Goal: Communication & Community: Answer question/provide support

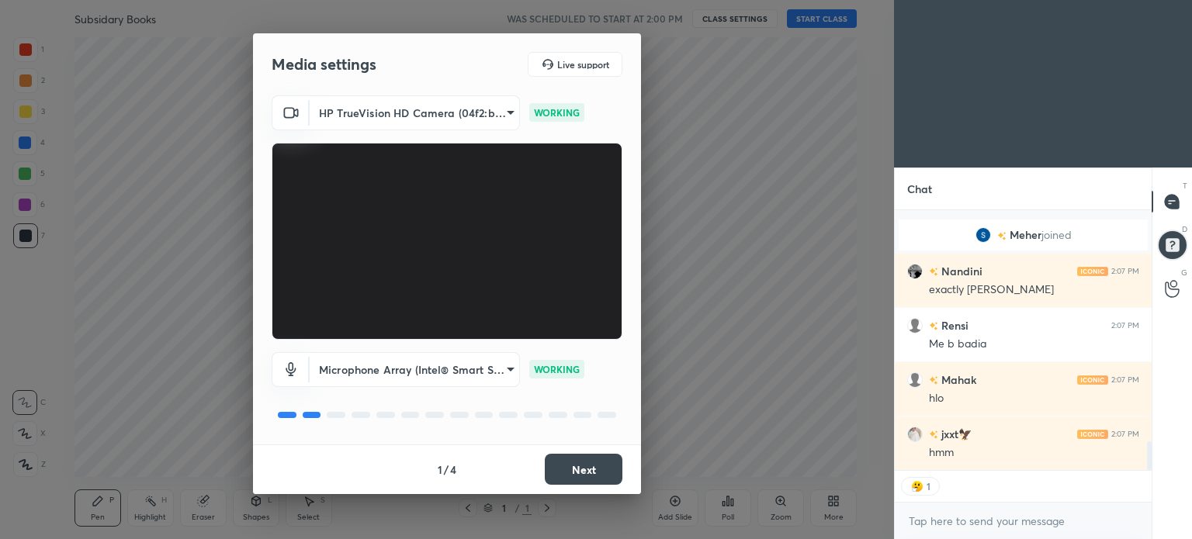
scroll to position [2113, 0]
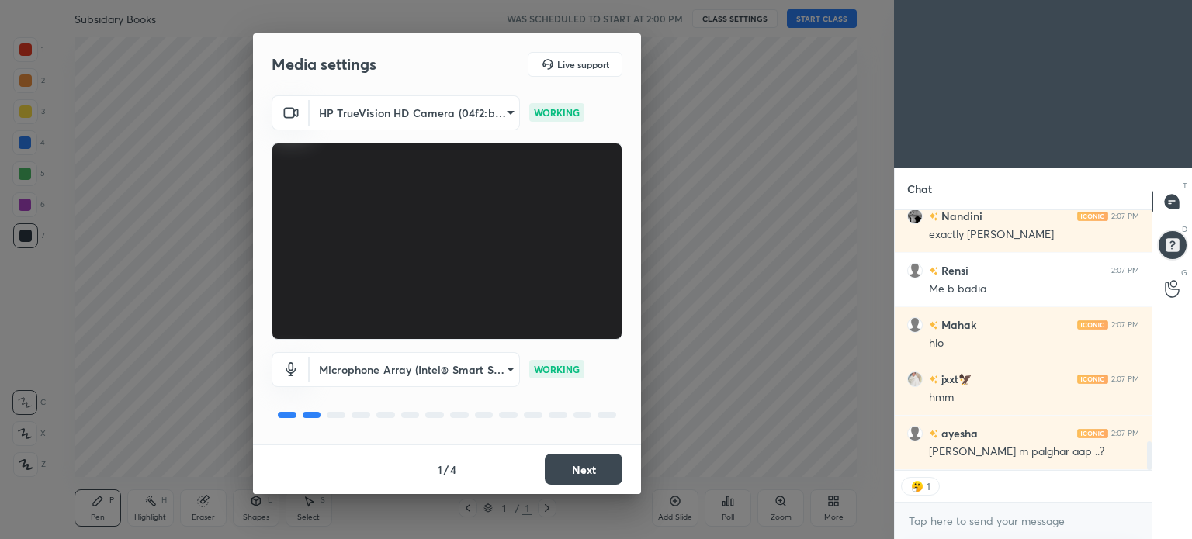
click at [593, 465] on button "Next" at bounding box center [584, 469] width 78 height 31
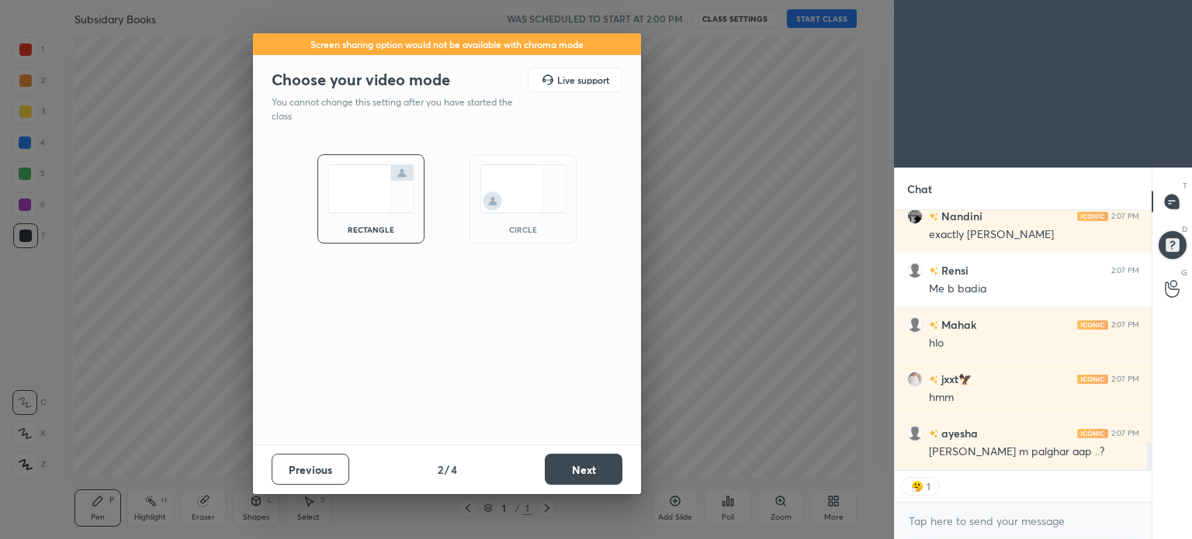
click at [593, 465] on button "Next" at bounding box center [584, 469] width 78 height 31
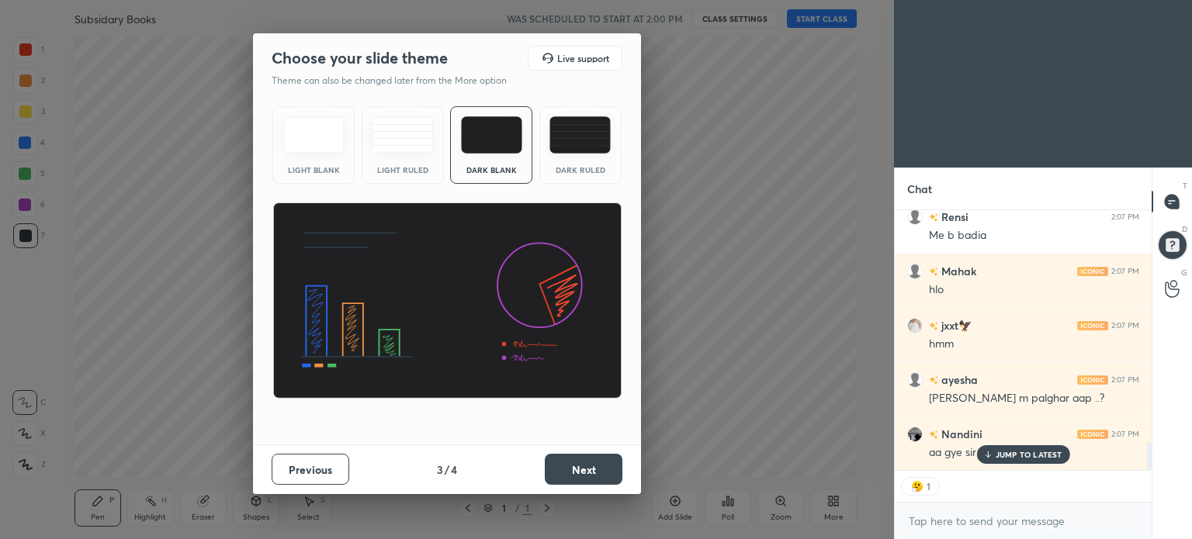
scroll to position [2222, 0]
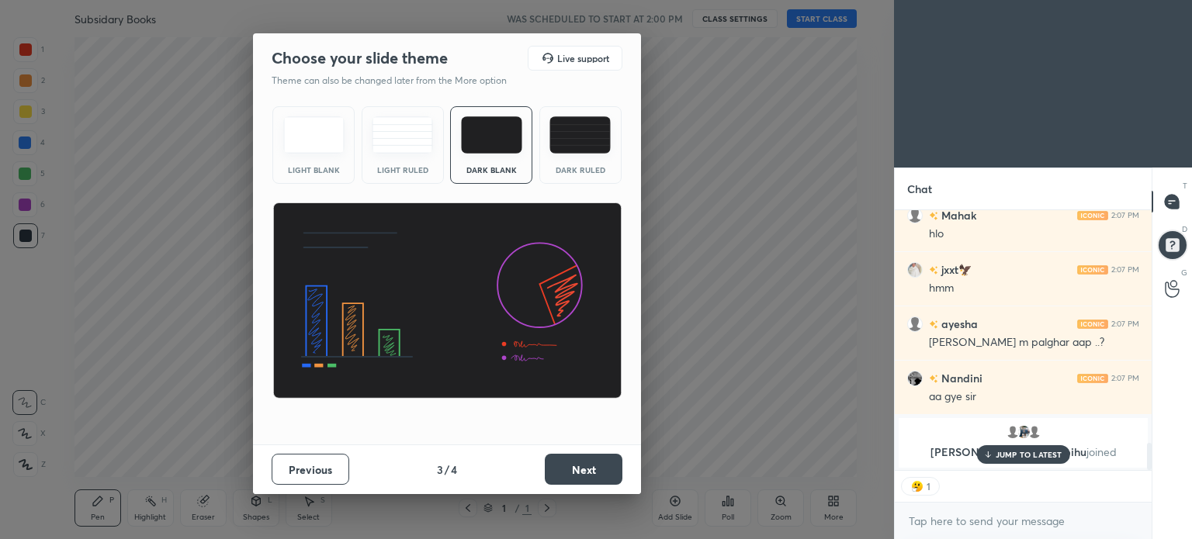
click at [562, 136] on img at bounding box center [579, 134] width 61 height 37
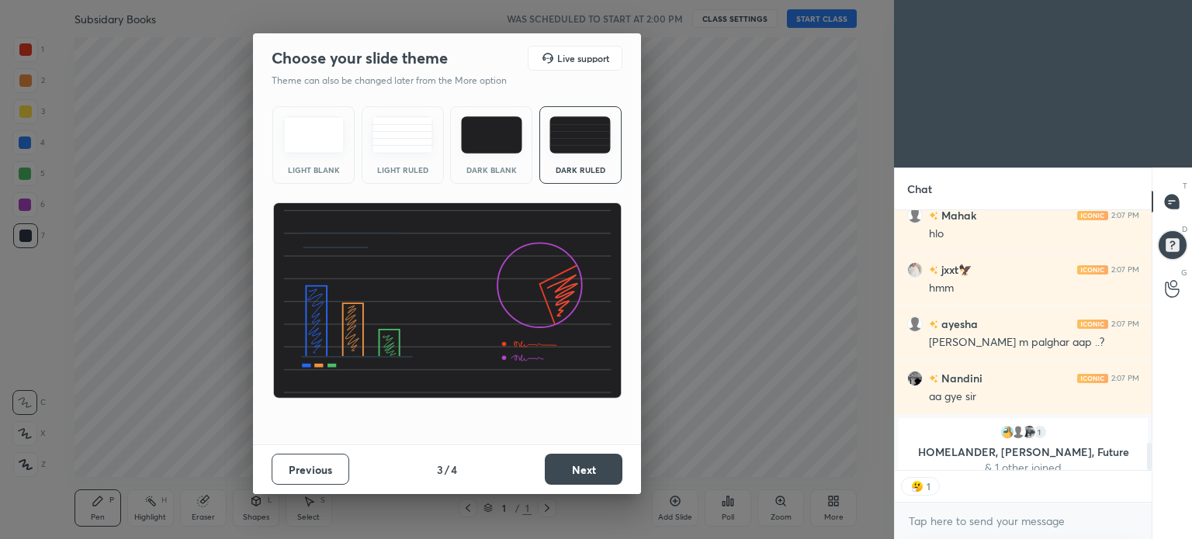
scroll to position [2191, 0]
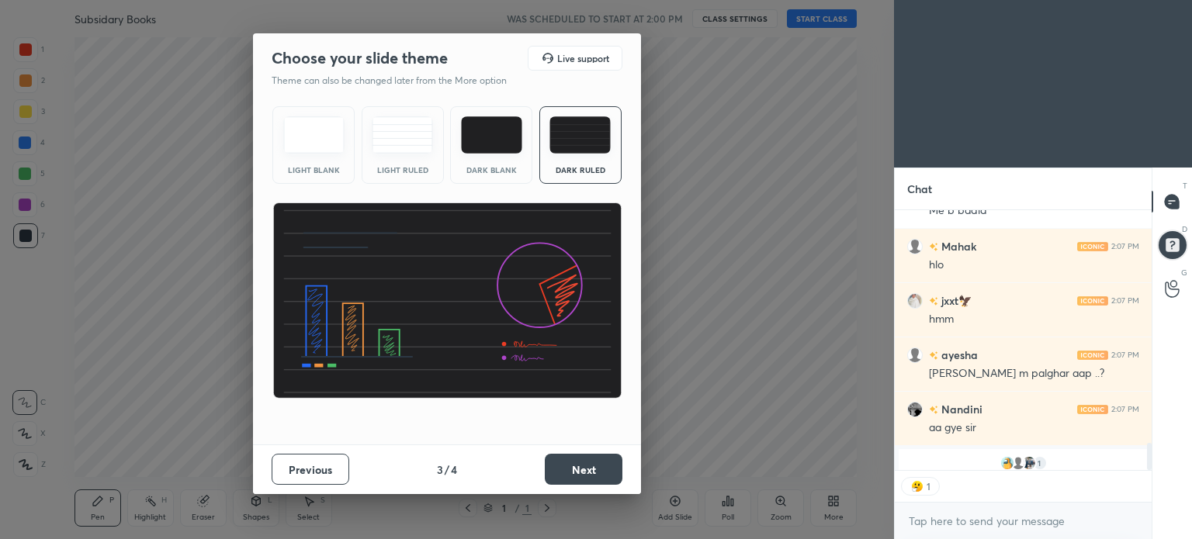
click at [604, 465] on button "Next" at bounding box center [584, 469] width 78 height 31
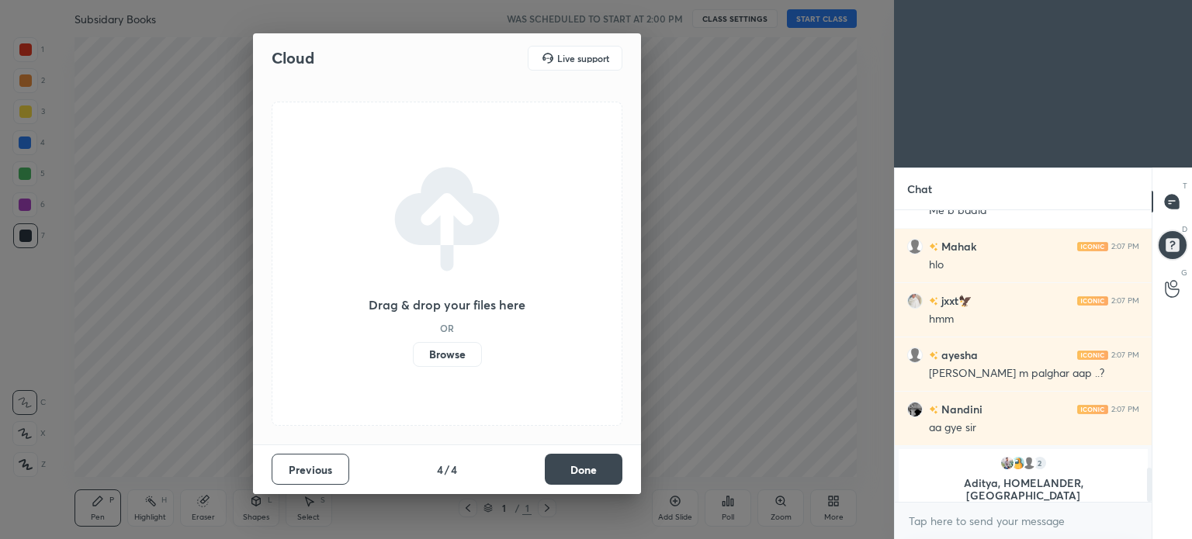
scroll to position [287, 252]
click at [604, 465] on button "Done" at bounding box center [584, 469] width 78 height 31
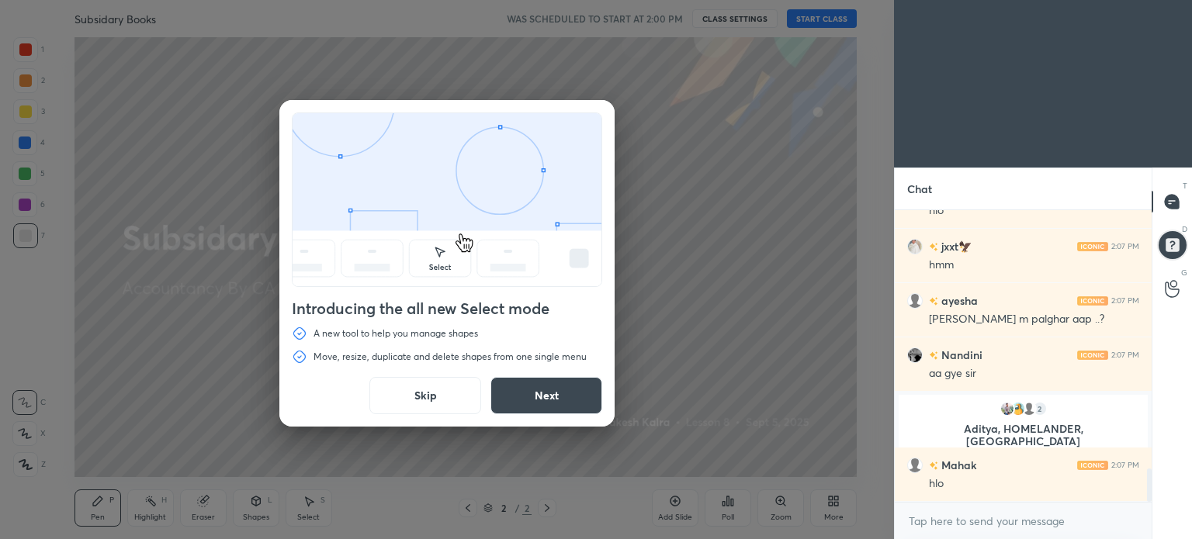
click at [450, 404] on button "Skip" at bounding box center [425, 395] width 112 height 37
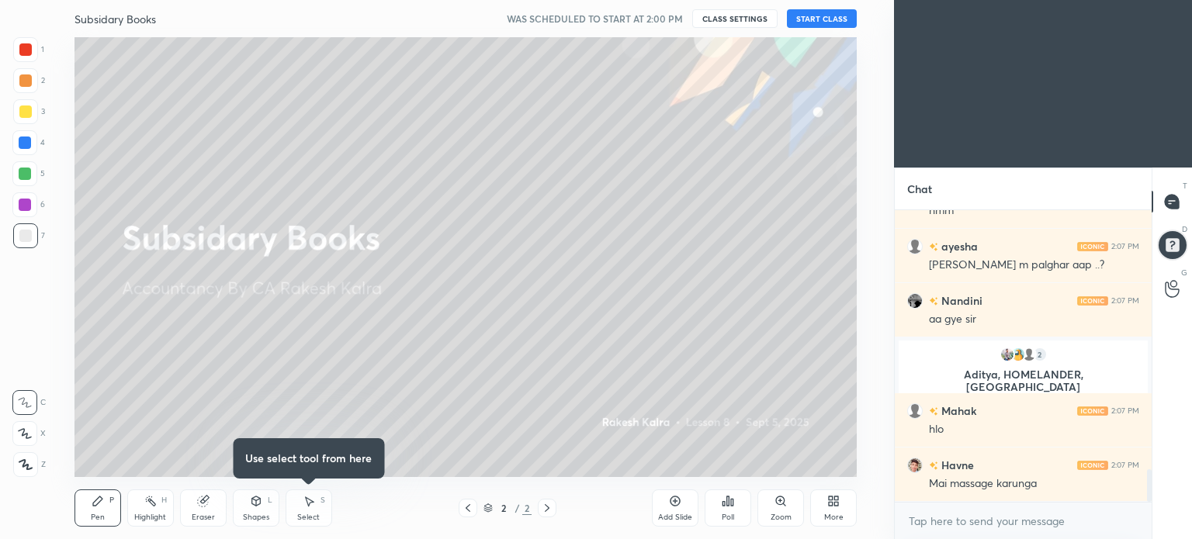
click at [816, 22] on button "START CLASS" at bounding box center [822, 18] width 70 height 19
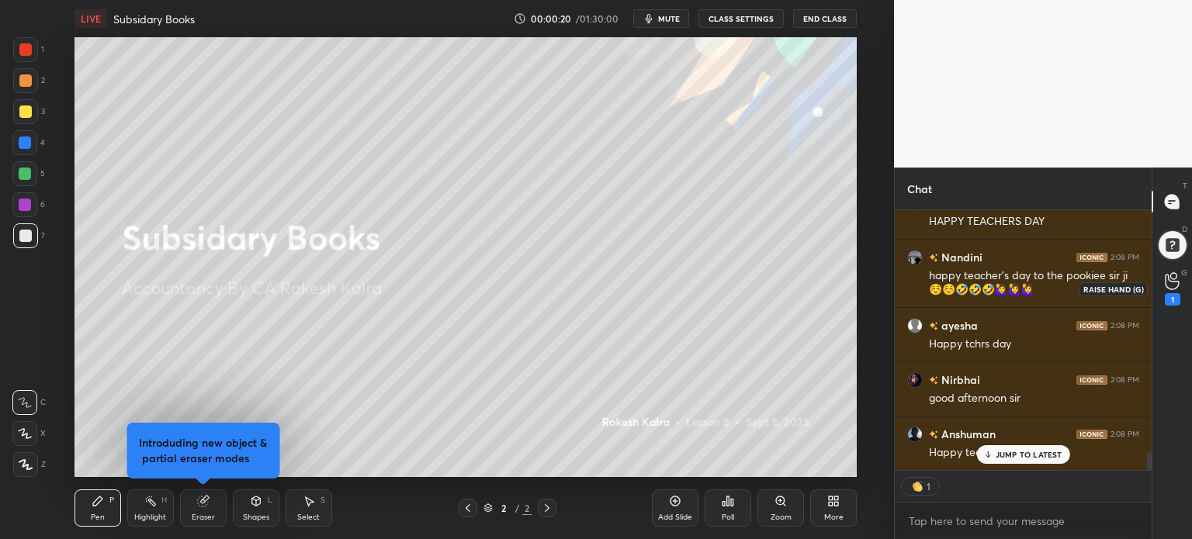
click at [1170, 296] on div "1" at bounding box center [1172, 299] width 16 height 12
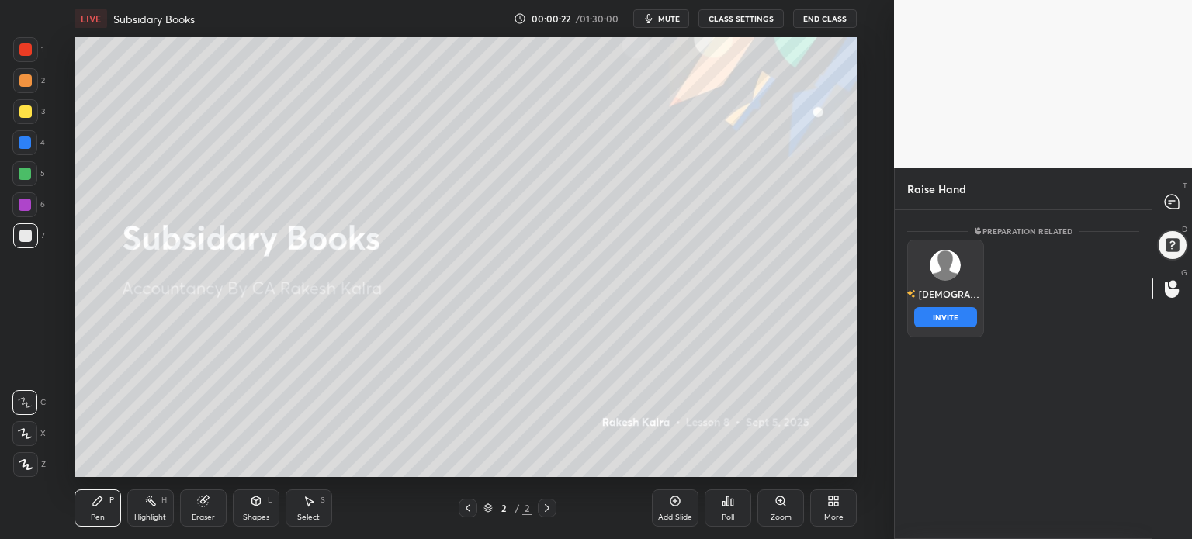
click at [957, 286] on div "[DEMOGRAPHIC_DATA] INVITE" at bounding box center [945, 289] width 77 height 98
click at [940, 320] on button "INVITE" at bounding box center [945, 317] width 63 height 20
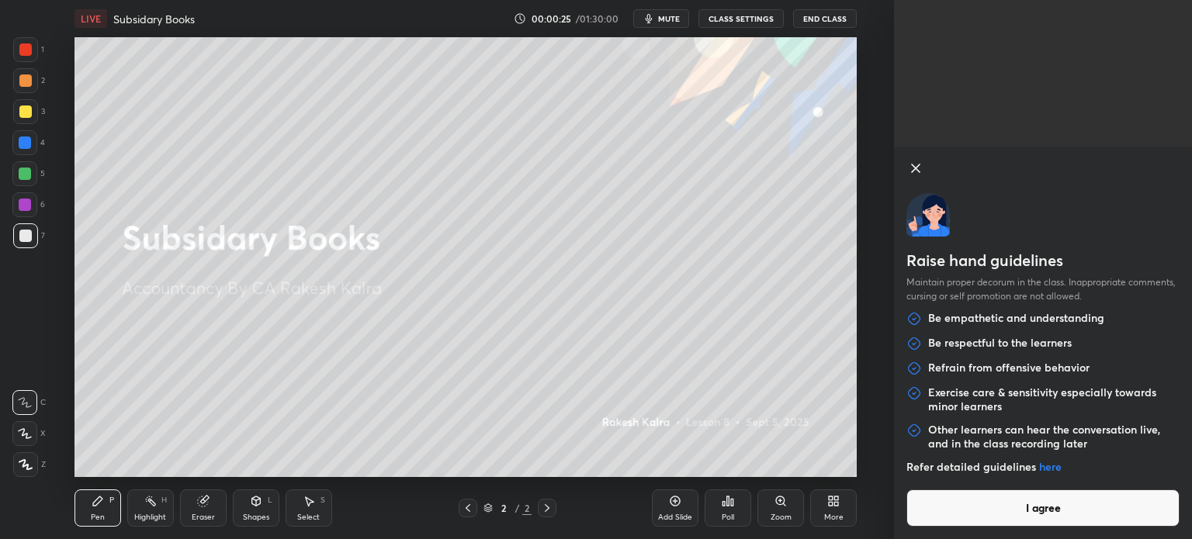
click at [1111, 522] on button "I agree" at bounding box center [1042, 508] width 273 height 37
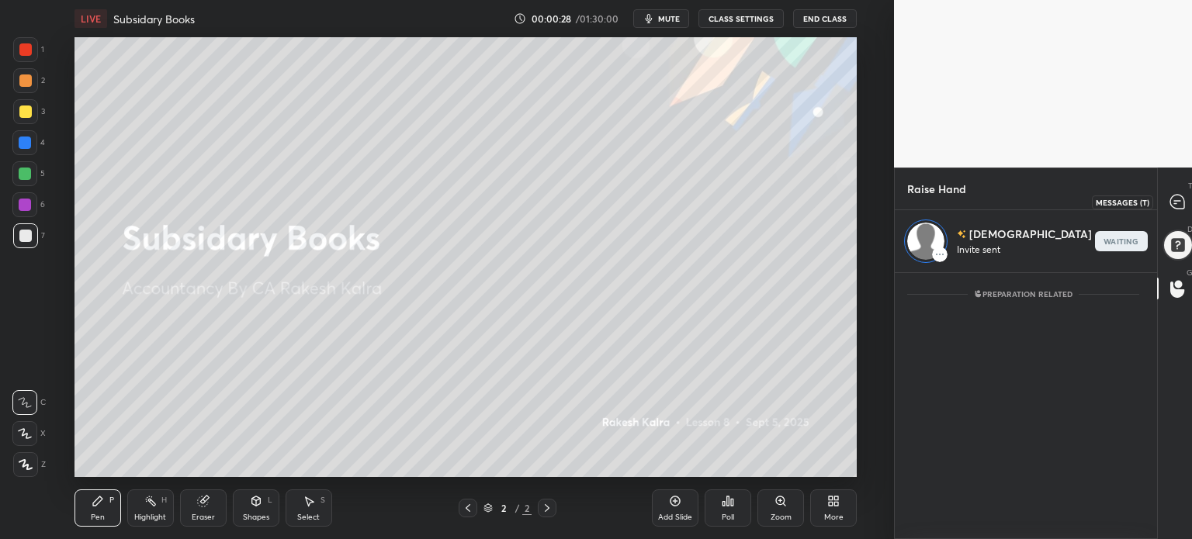
click at [1173, 203] on icon at bounding box center [1177, 202] width 14 height 14
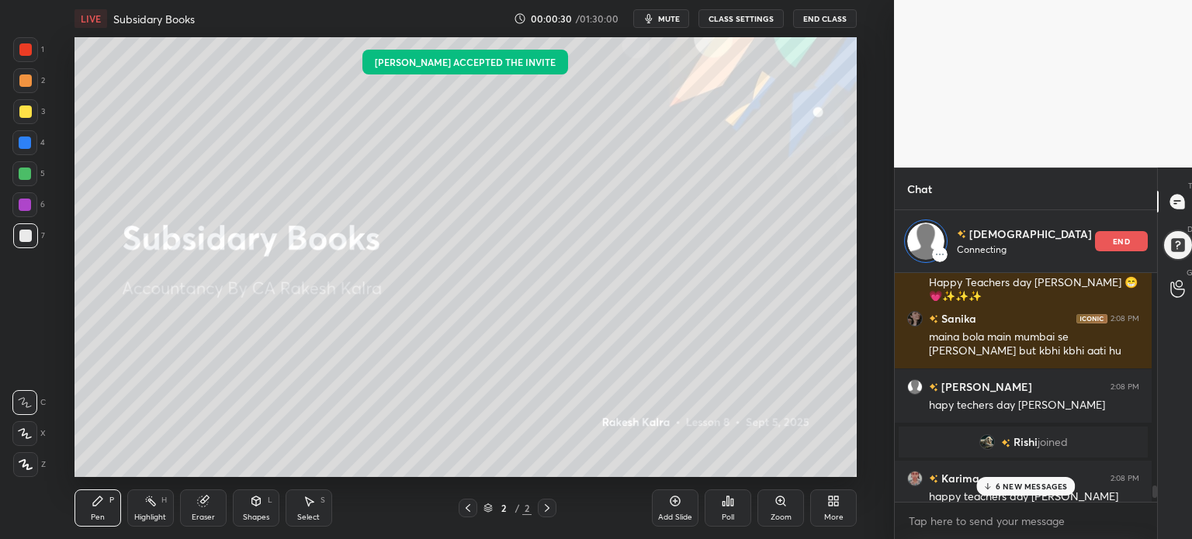
click at [1030, 486] on p "6 NEW MESSAGES" at bounding box center [1031, 486] width 72 height 9
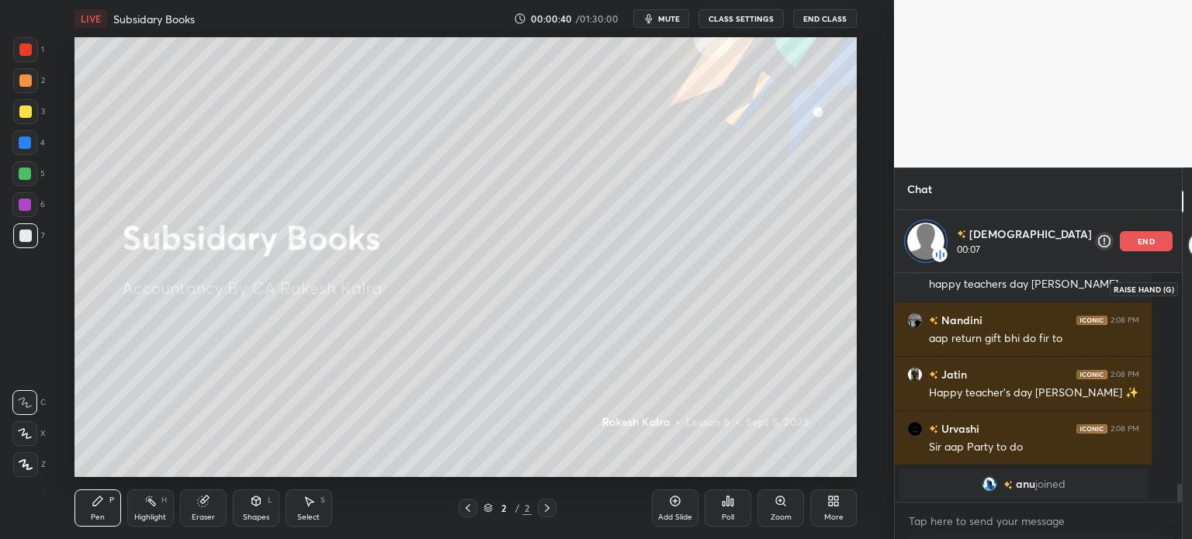
click at [1191, 280] on icon at bounding box center [1202, 281] width 15 height 18
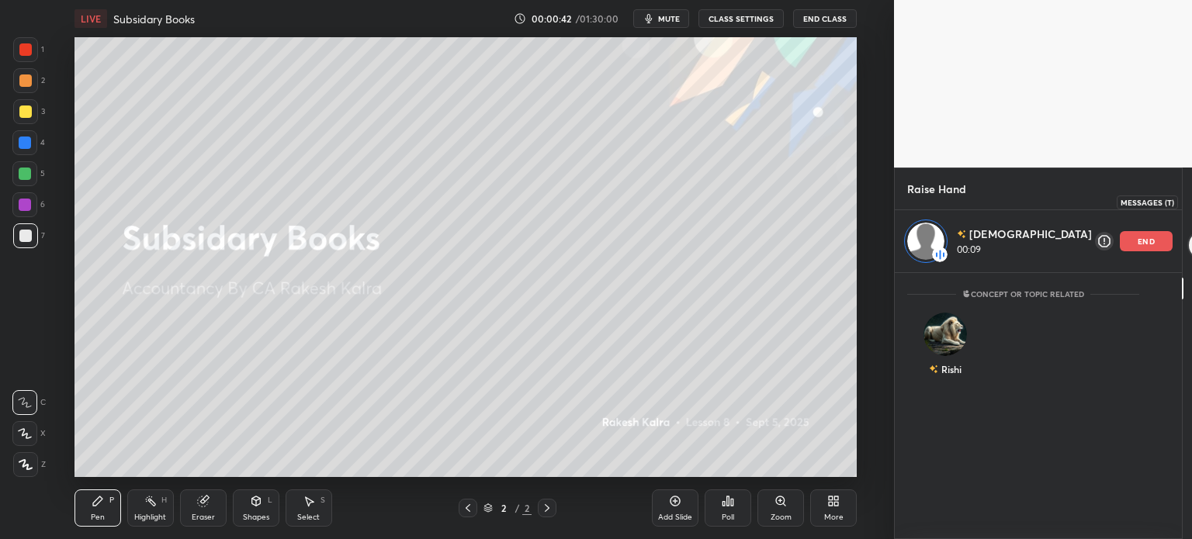
click at [1191, 205] on icon at bounding box center [1202, 202] width 14 height 14
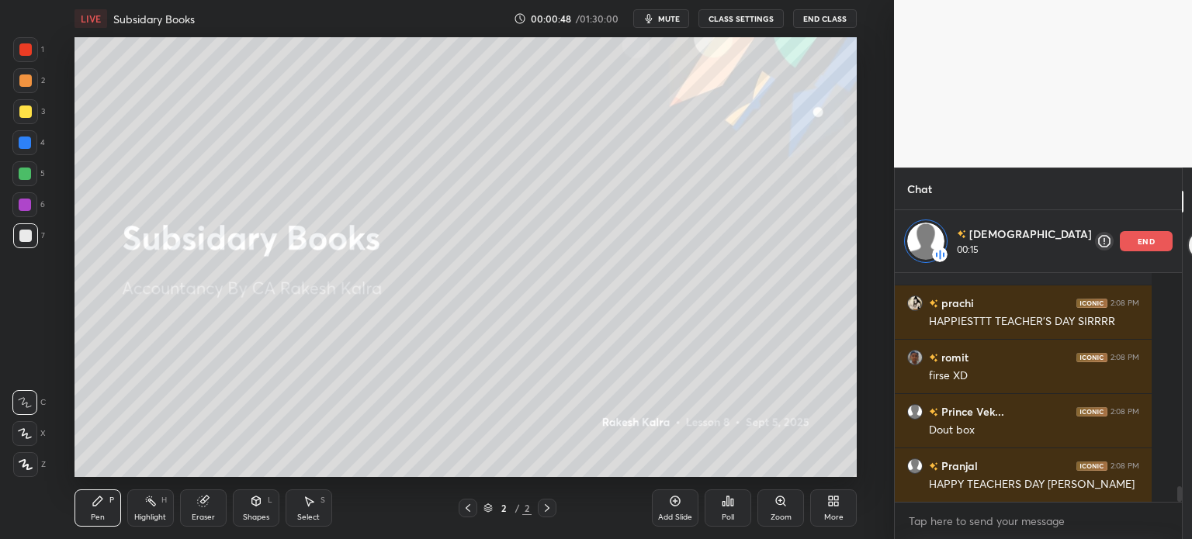
click at [831, 508] on div "More" at bounding box center [833, 508] width 47 height 37
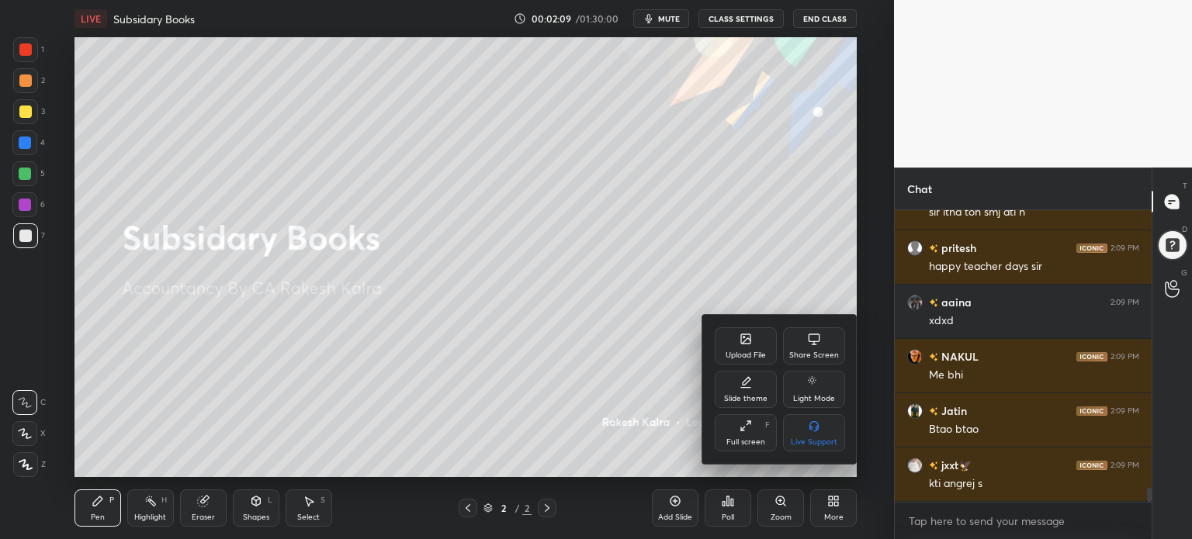
click at [1168, 282] on div at bounding box center [596, 269] width 1192 height 539
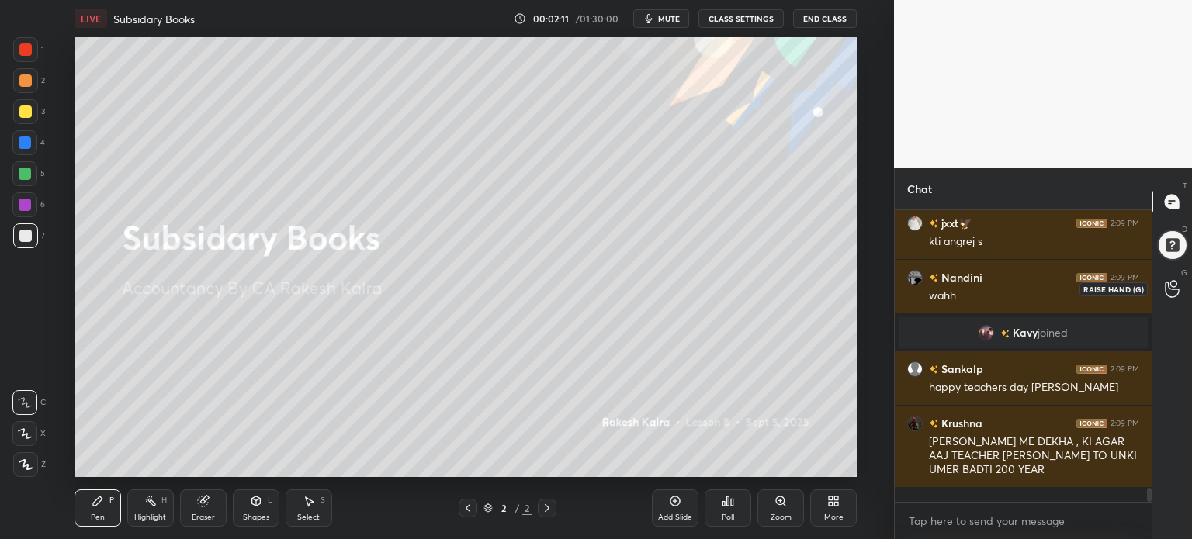
click at [1171, 289] on icon at bounding box center [1171, 289] width 15 height 18
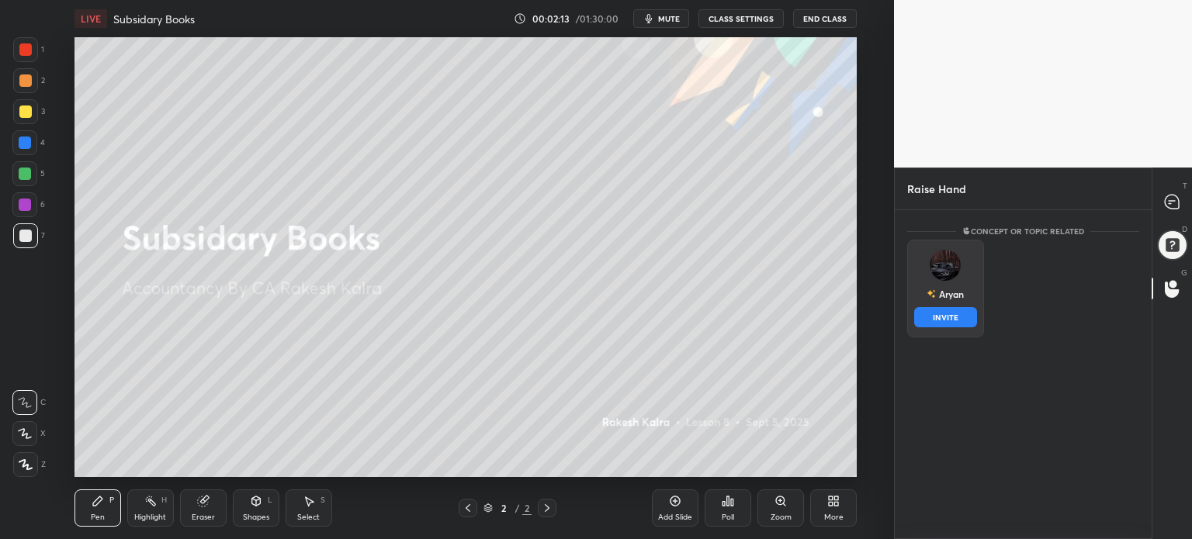
click at [957, 284] on div "[DEMOGRAPHIC_DATA] INVITE" at bounding box center [945, 289] width 77 height 98
click at [943, 322] on button "INVITE" at bounding box center [945, 317] width 63 height 20
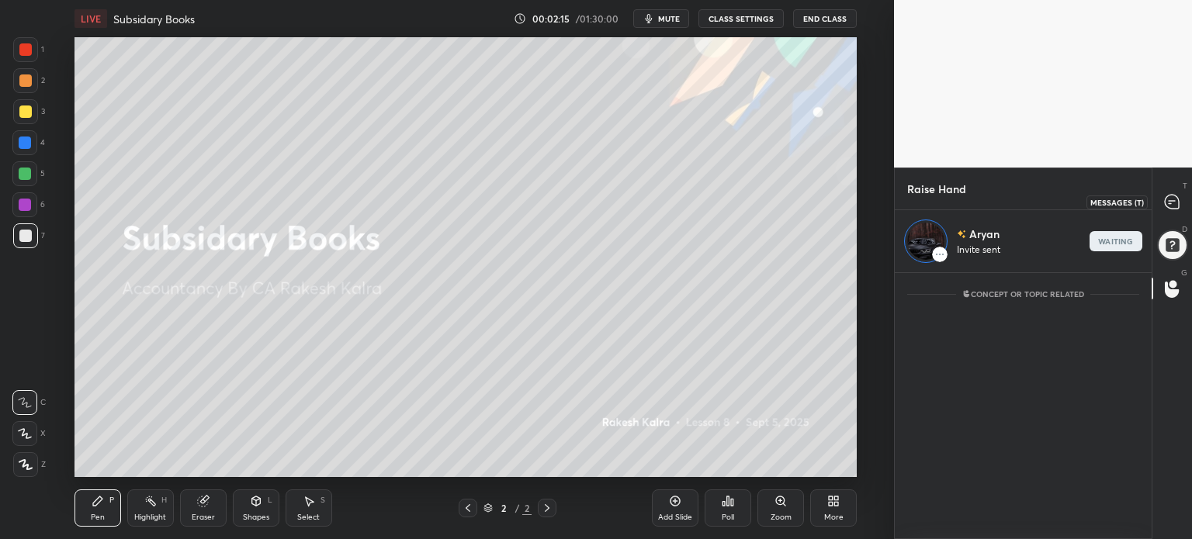
click at [1175, 199] on icon at bounding box center [1171, 202] width 14 height 14
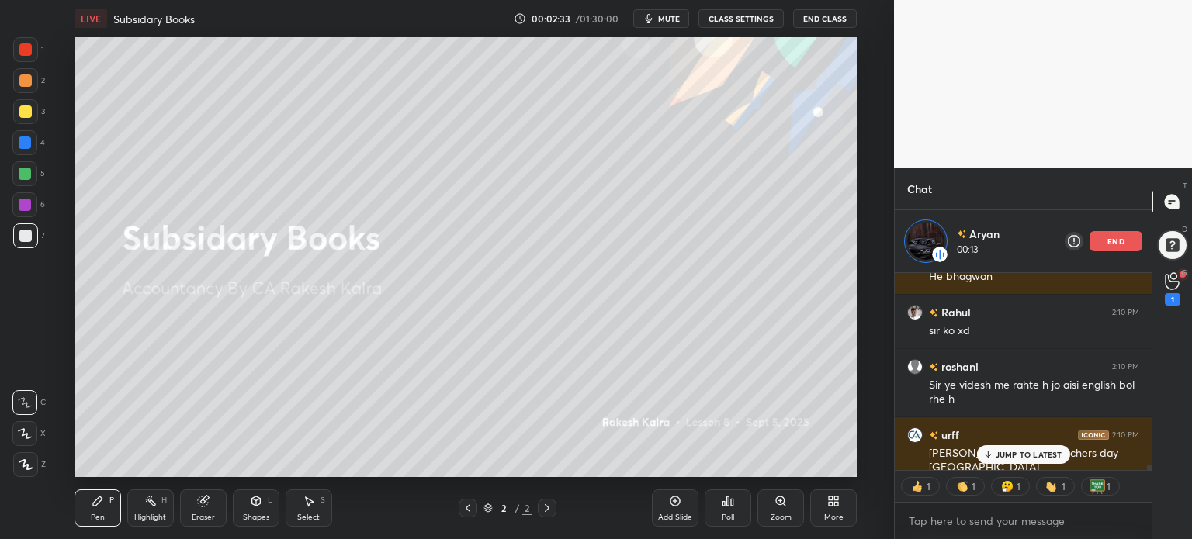
click at [741, 18] on button "CLASS SETTINGS" at bounding box center [740, 18] width 85 height 19
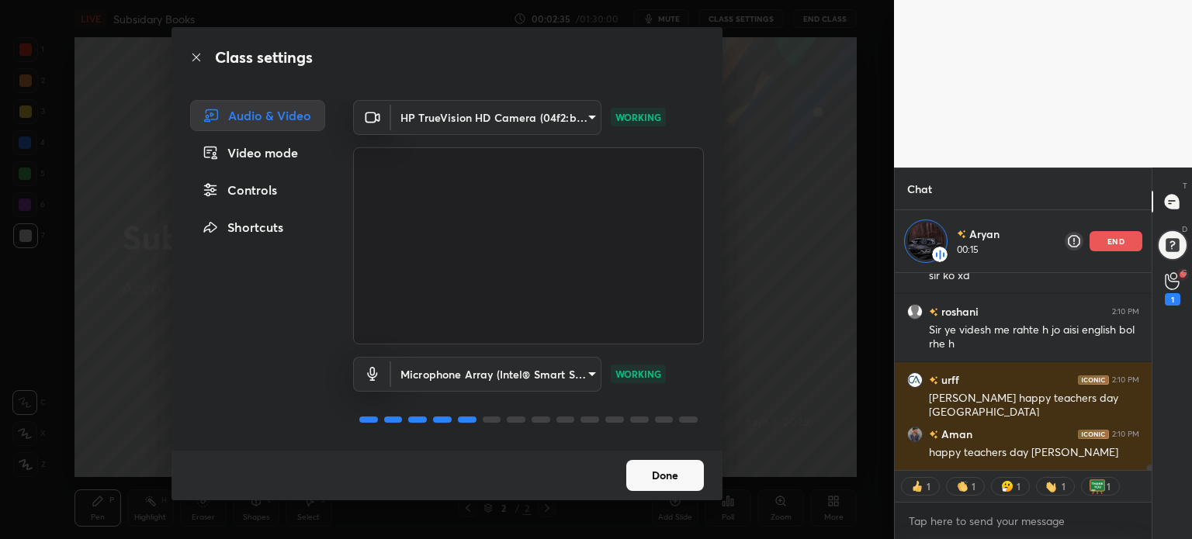
click at [268, 194] on div "Controls" at bounding box center [257, 190] width 135 height 31
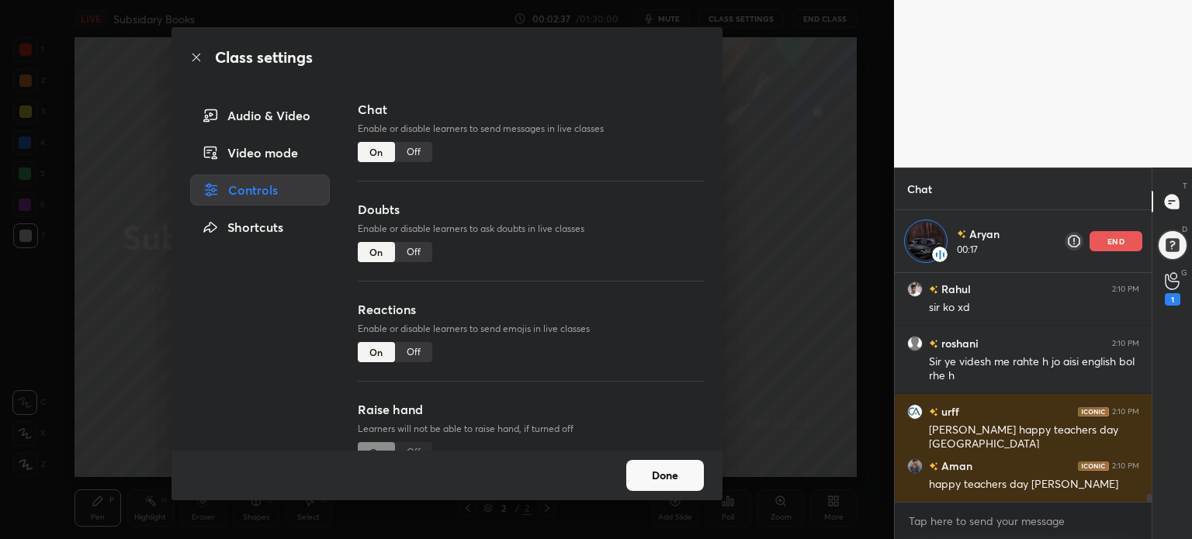
click at [420, 351] on div "Off" at bounding box center [413, 352] width 37 height 20
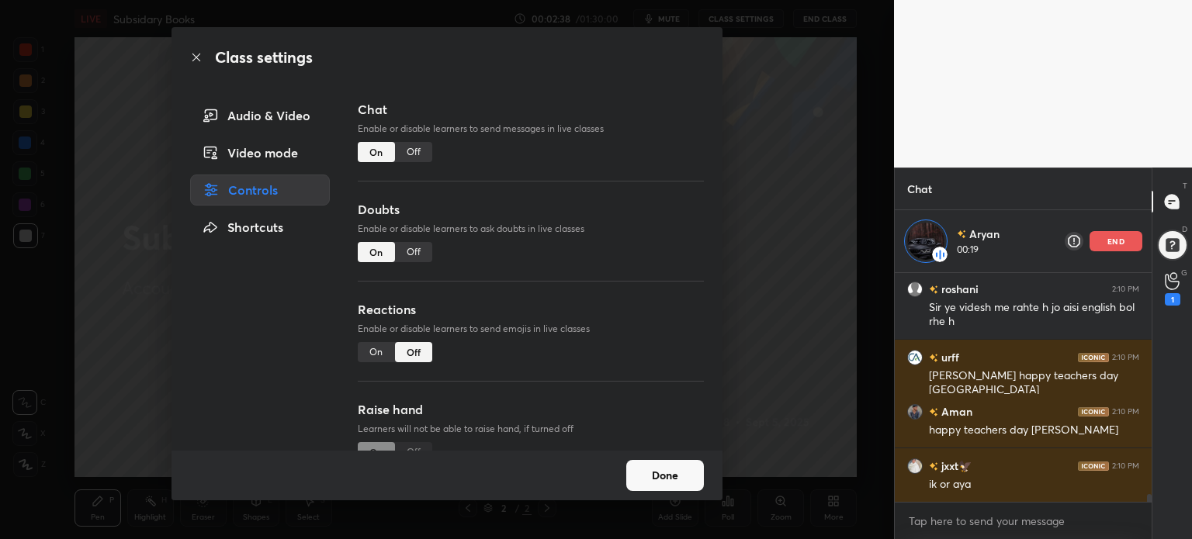
click at [680, 479] on button "Done" at bounding box center [665, 475] width 78 height 31
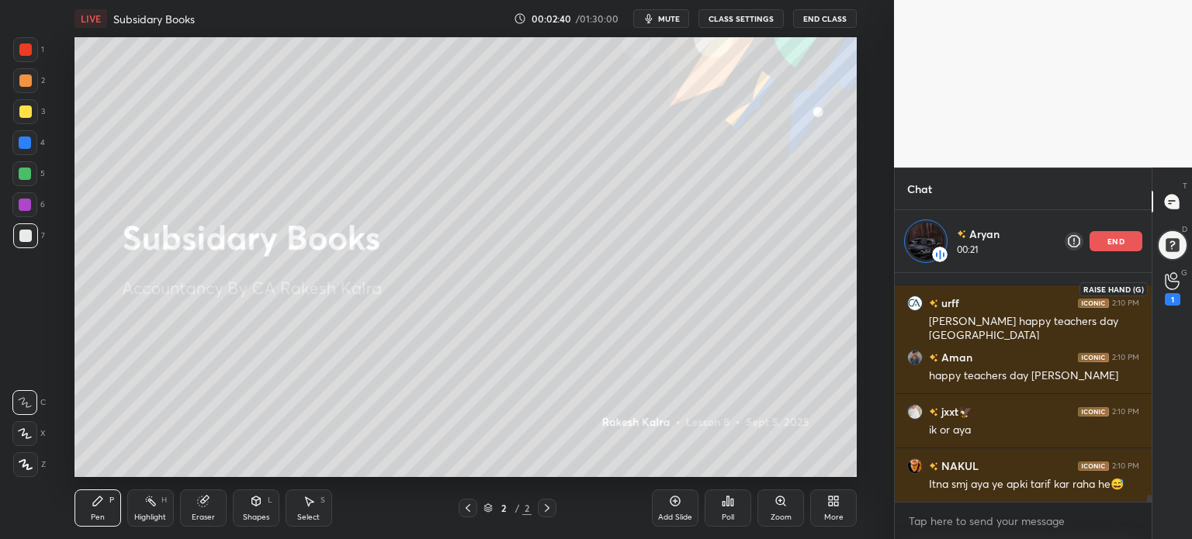
click at [1170, 279] on icon at bounding box center [1171, 281] width 15 height 18
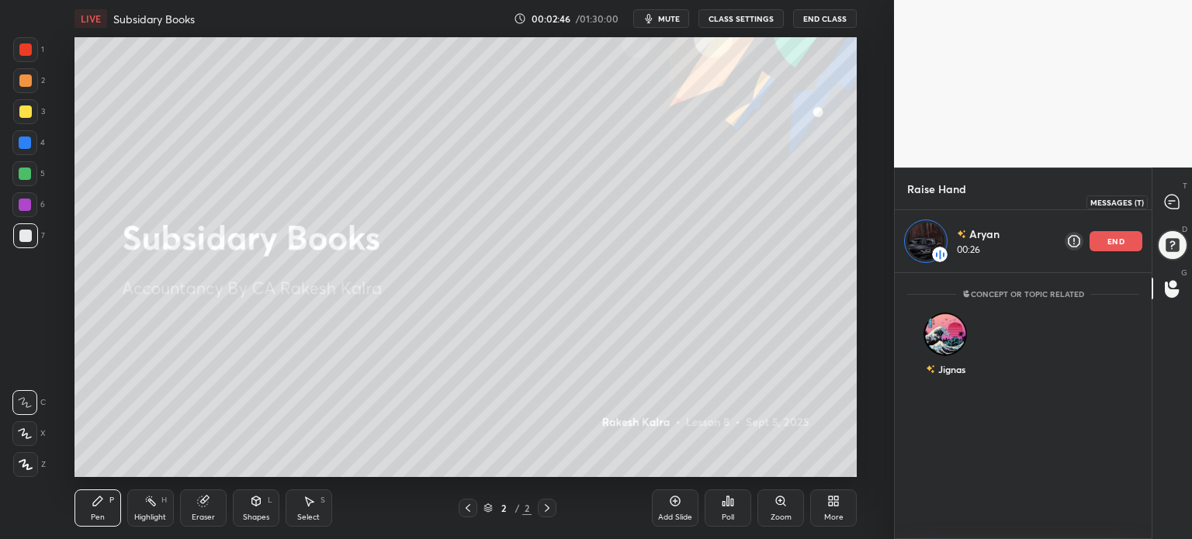
click at [1176, 199] on icon at bounding box center [1171, 202] width 14 height 14
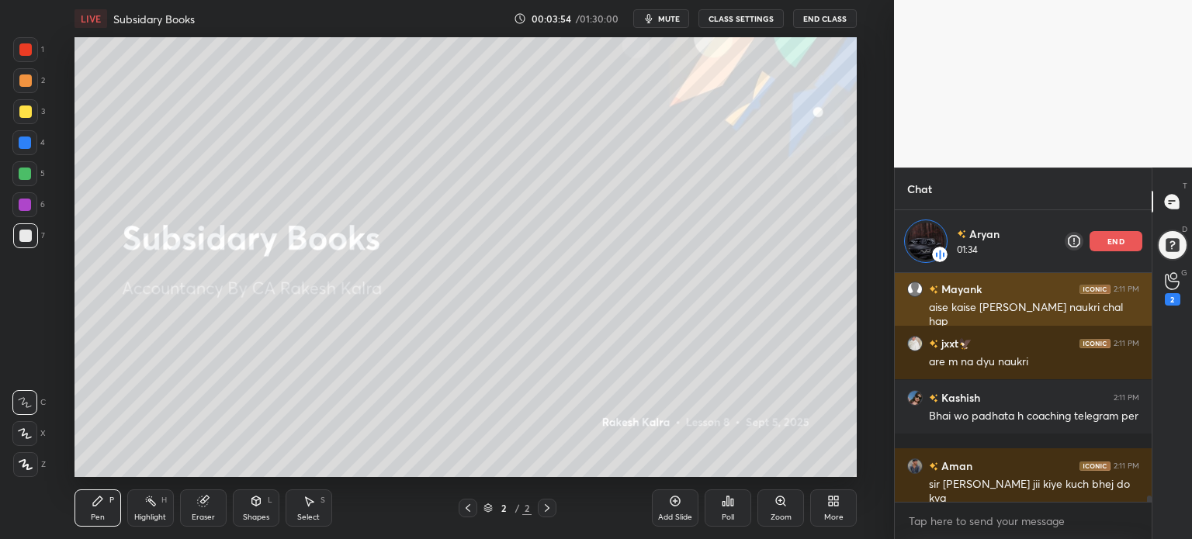
scroll to position [7738, 0]
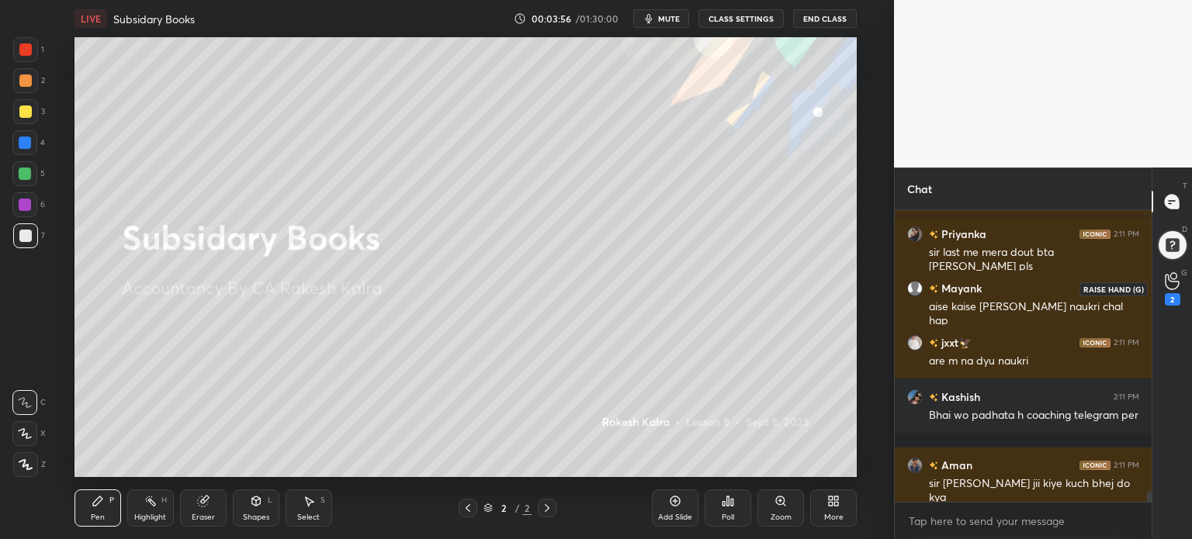
click at [1172, 279] on circle at bounding box center [1173, 276] width 6 height 6
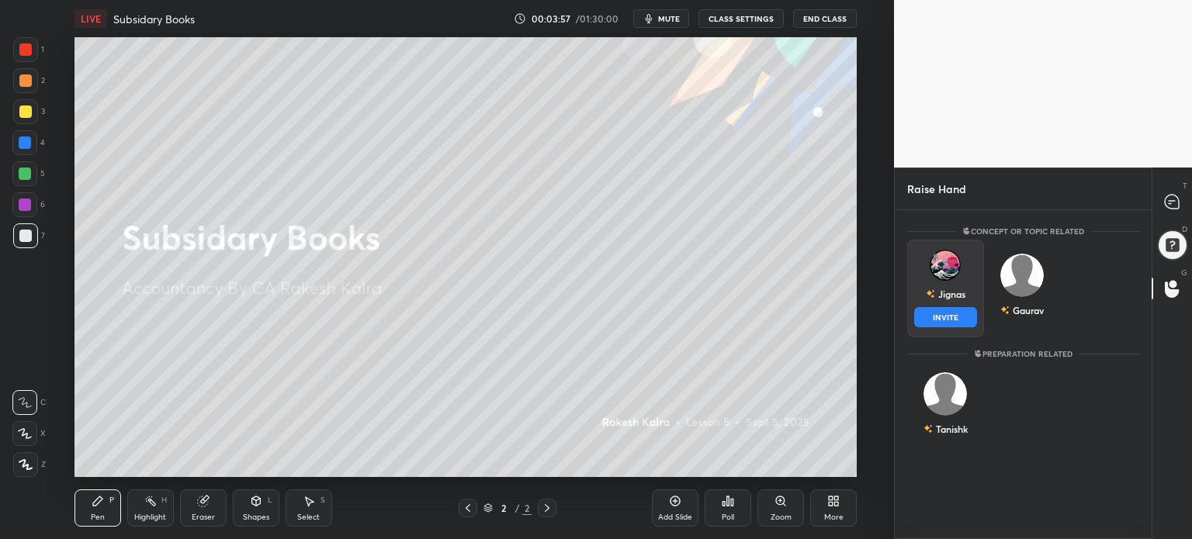
click at [960, 272] on div "Jignas INVITE" at bounding box center [945, 289] width 77 height 98
click at [956, 310] on button "INVITE" at bounding box center [945, 317] width 63 height 20
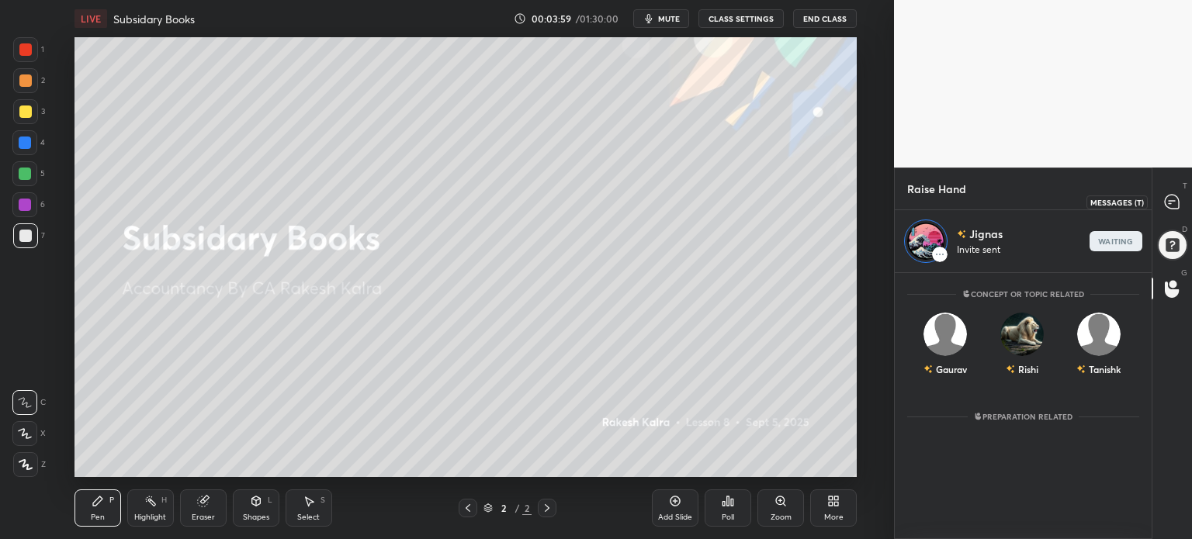
click at [1157, 206] on div at bounding box center [1172, 202] width 31 height 28
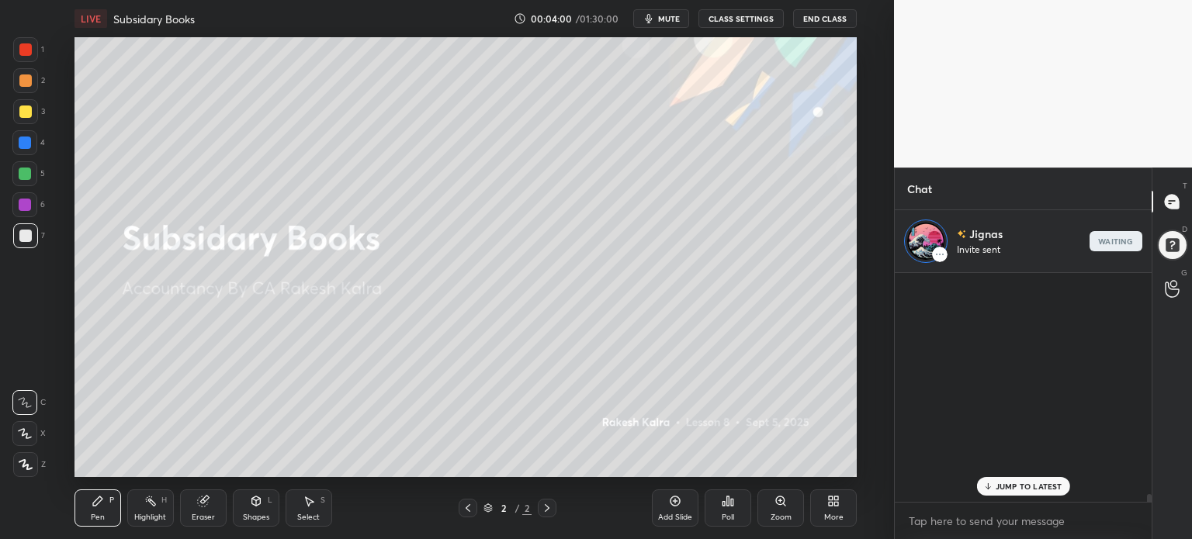
scroll to position [224, 252]
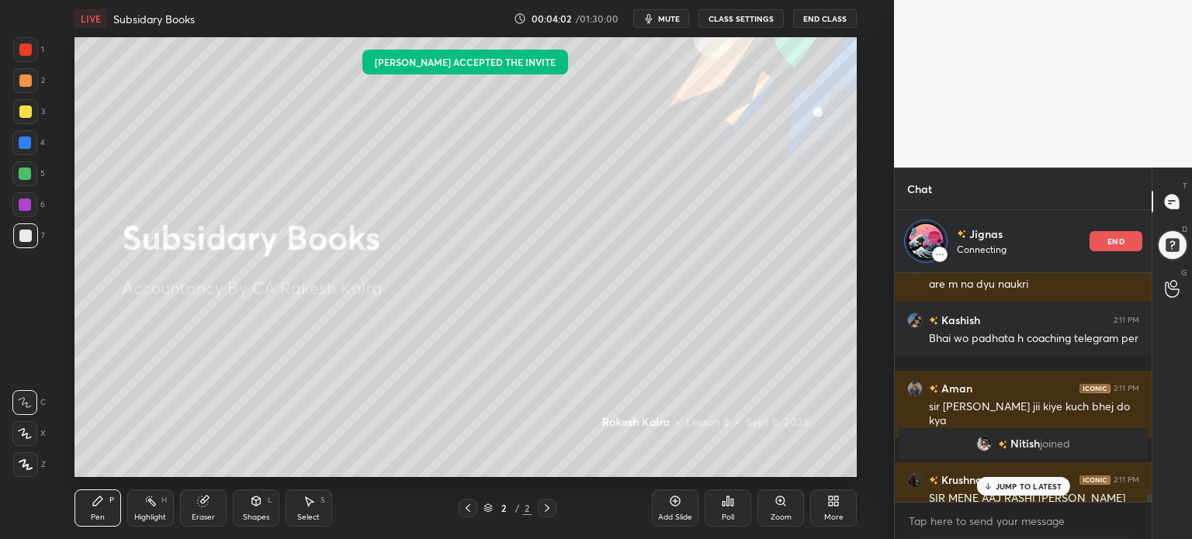
click at [1009, 488] on p "JUMP TO LATEST" at bounding box center [1028, 486] width 67 height 9
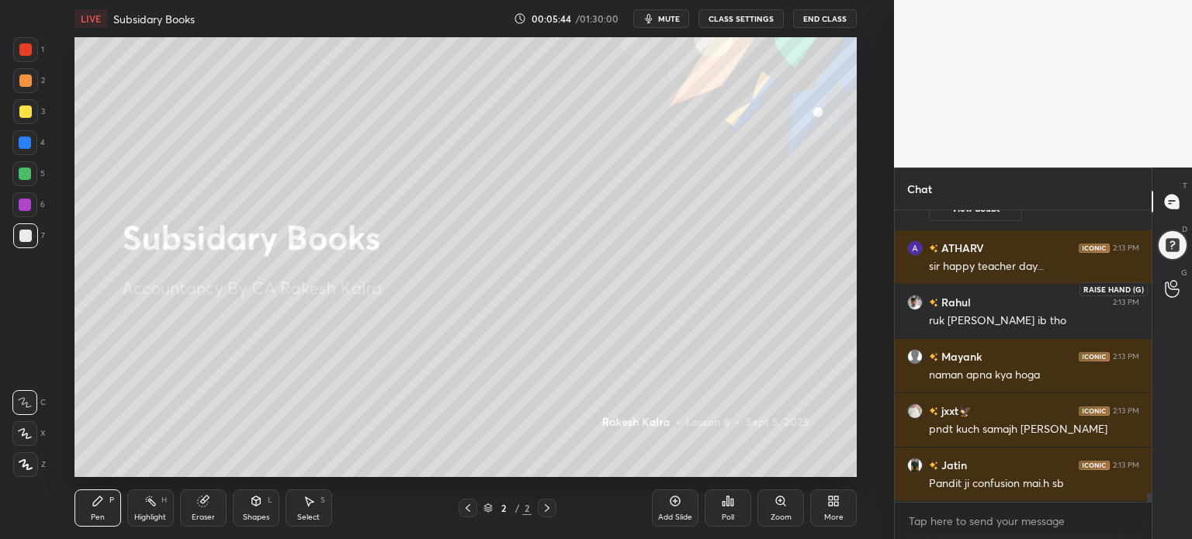
scroll to position [9667, 0]
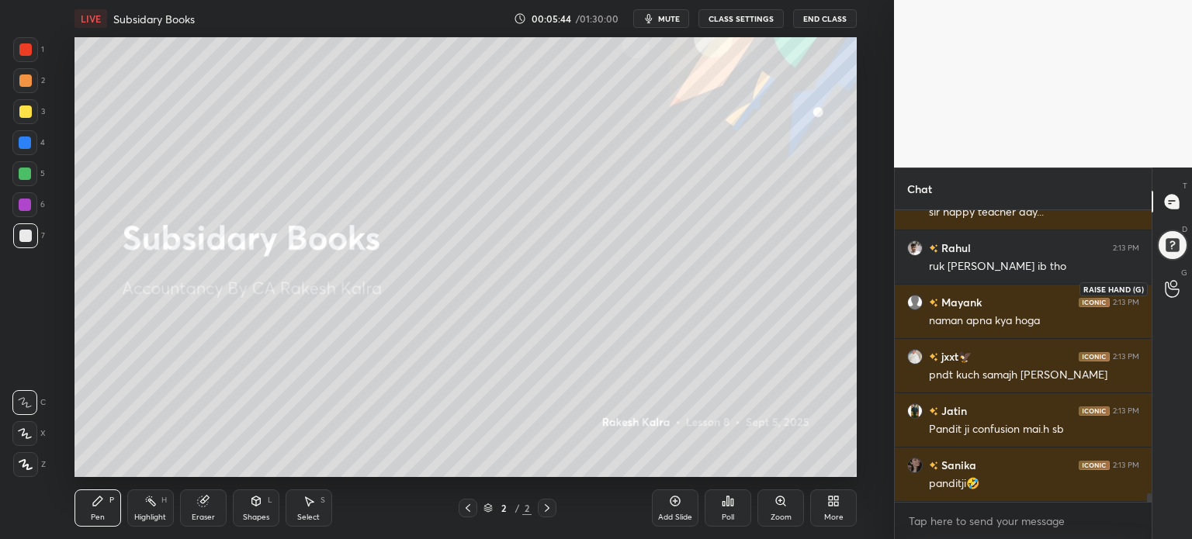
click at [1175, 286] on icon at bounding box center [1171, 289] width 15 height 18
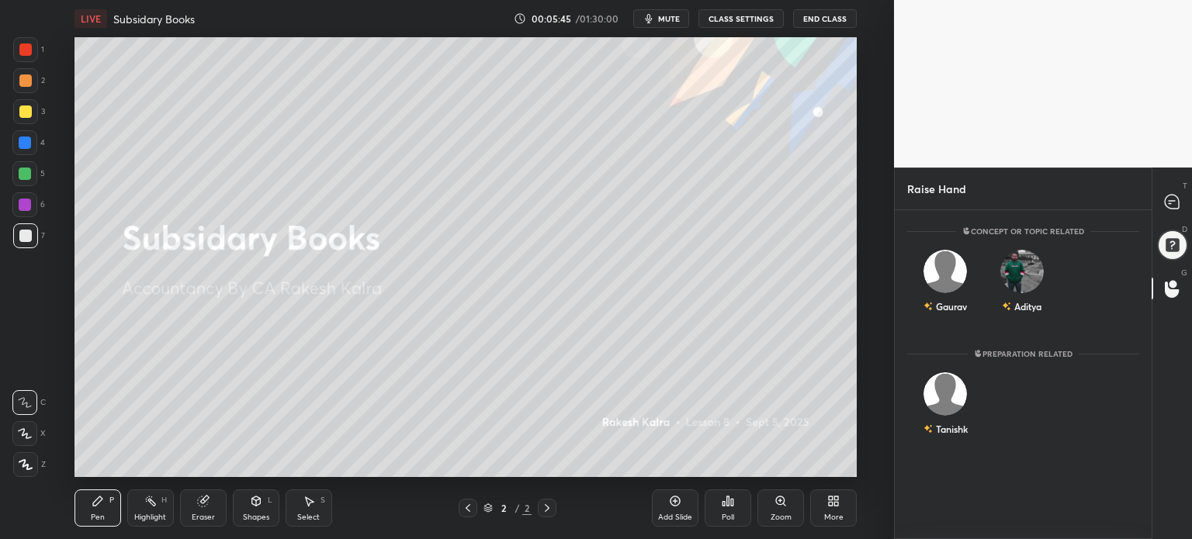
scroll to position [324, 252]
click at [950, 263] on img "grid" at bounding box center [944, 265] width 31 height 31
click at [926, 315] on button "INVITE" at bounding box center [945, 317] width 63 height 20
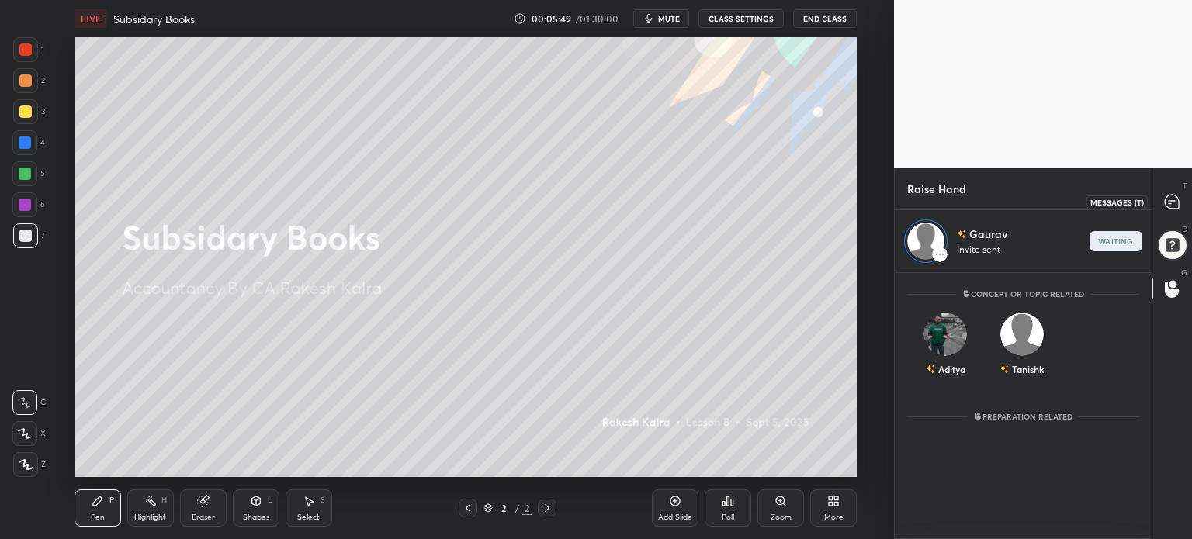
click at [1164, 195] on icon at bounding box center [1172, 202] width 16 height 16
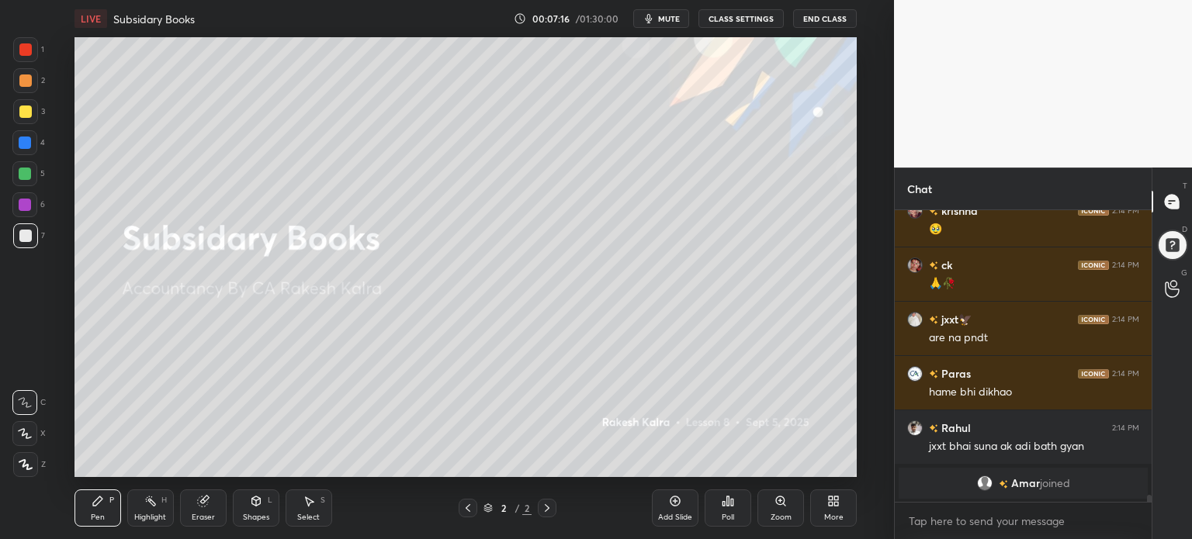
scroll to position [11819, 0]
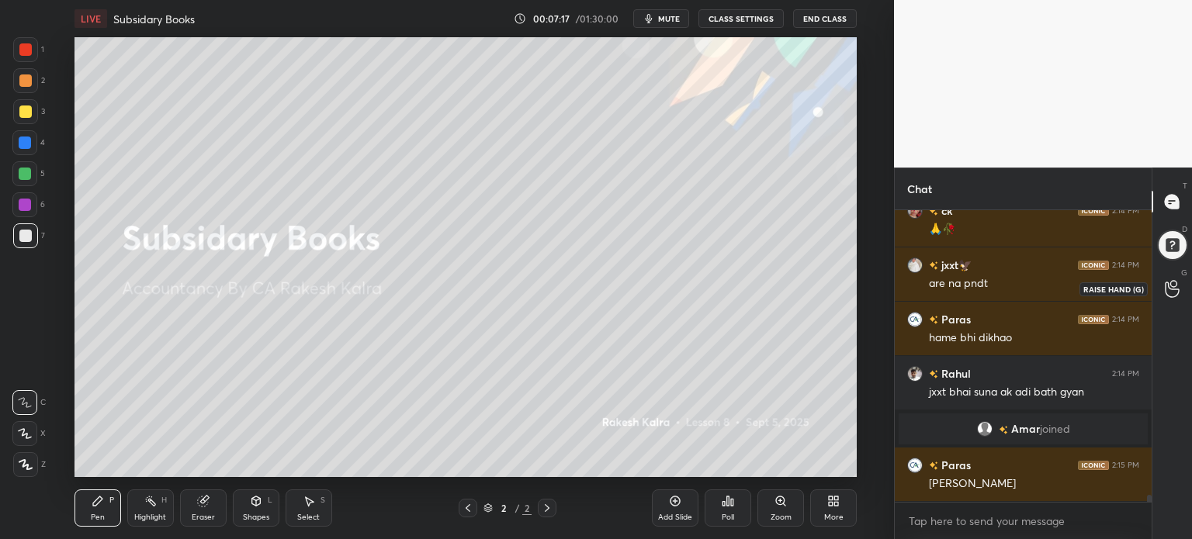
click at [1173, 283] on icon at bounding box center [1171, 289] width 15 height 18
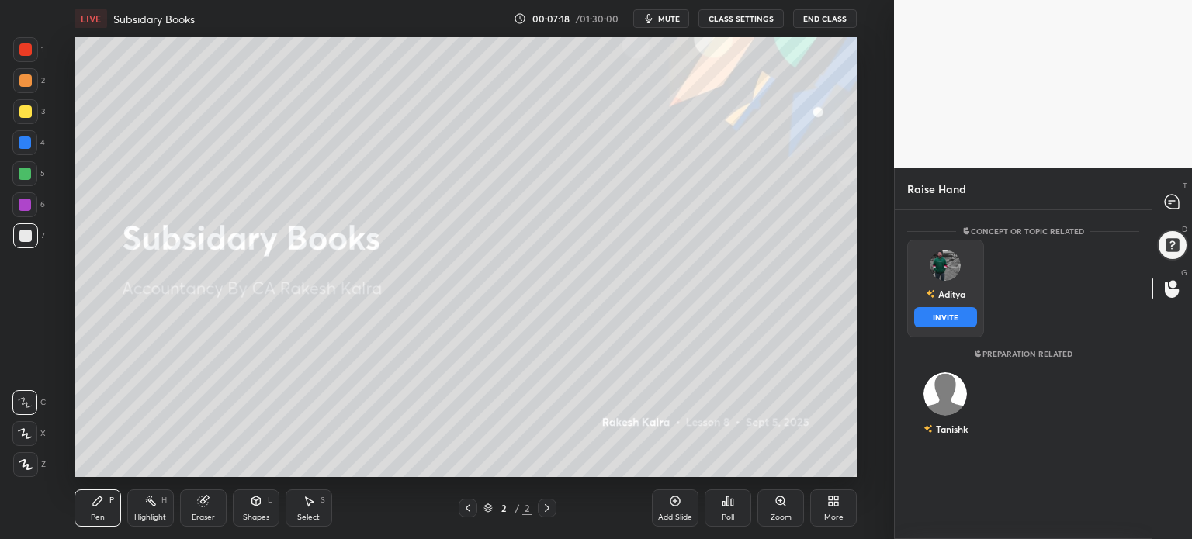
drag, startPoint x: 962, startPoint y: 284, endPoint x: 951, endPoint y: 317, distance: 34.3
click at [951, 317] on div "Aditya INVITE" at bounding box center [945, 289] width 77 height 98
click at [951, 317] on button "INVITE" at bounding box center [945, 317] width 63 height 20
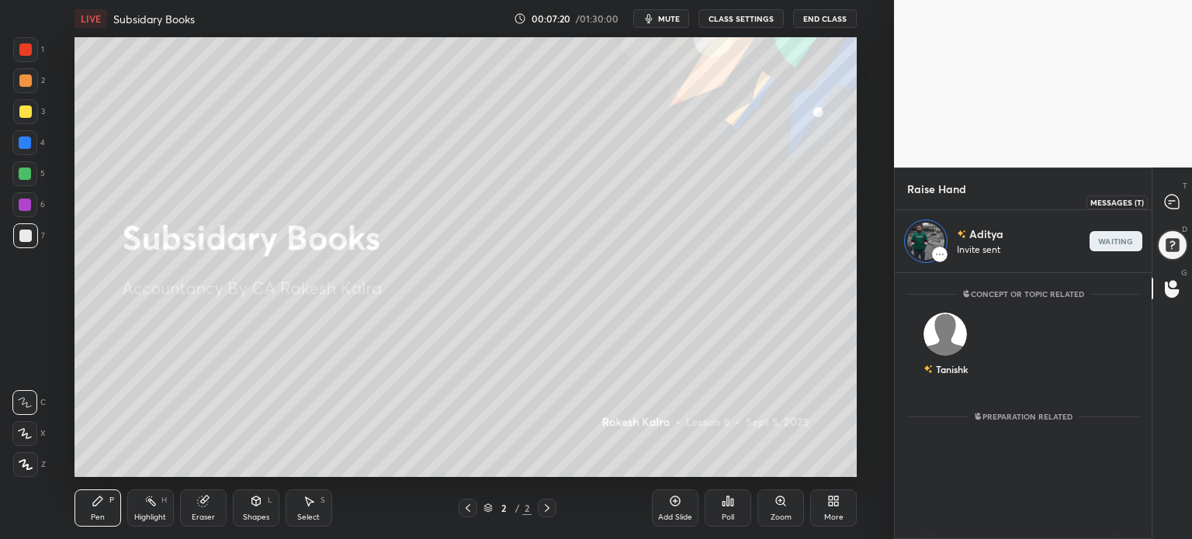
click at [1170, 201] on icon at bounding box center [1171, 202] width 14 height 14
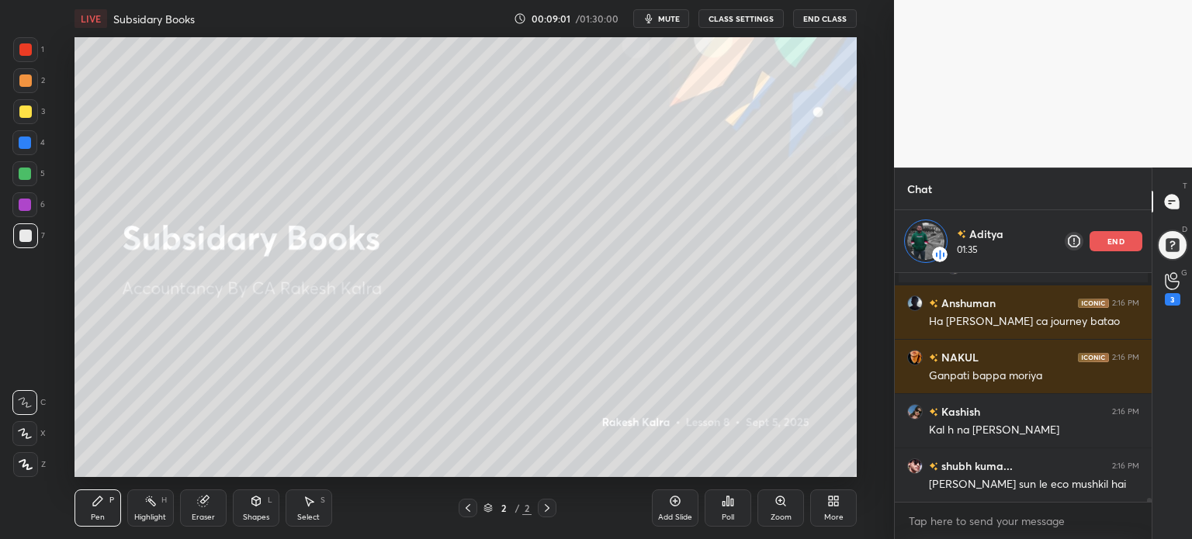
scroll to position [13957, 0]
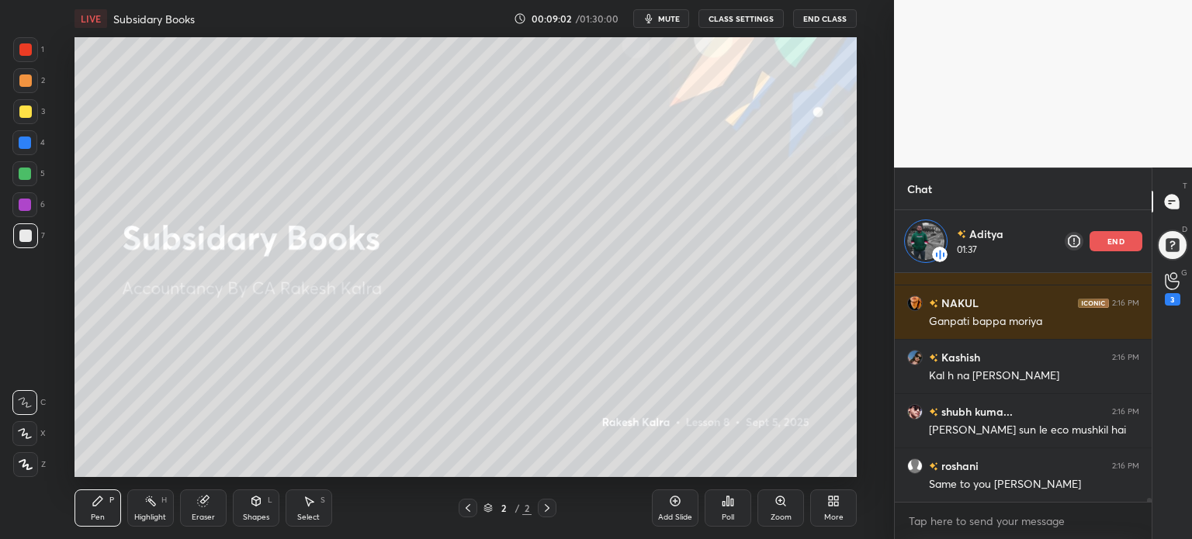
click at [1115, 237] on p "end" at bounding box center [1115, 241] width 17 height 8
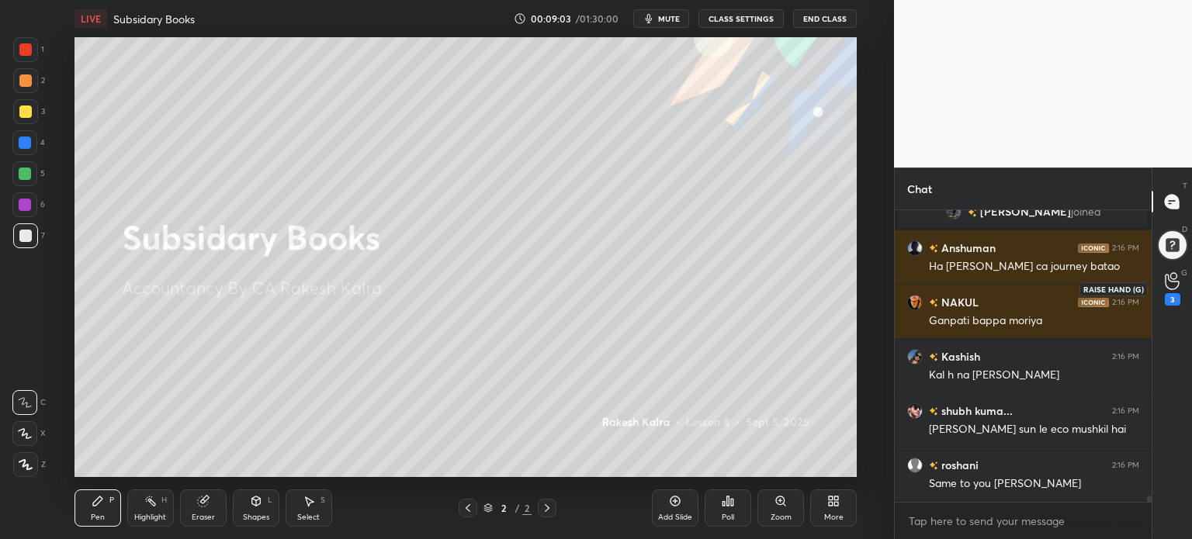
scroll to position [13963, 0]
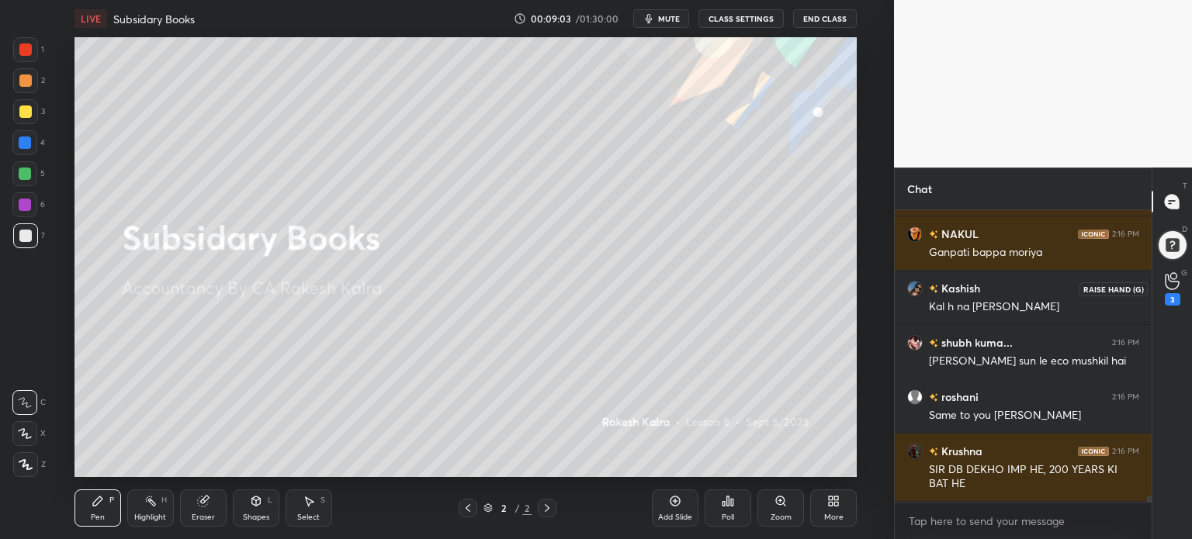
click at [1174, 274] on icon at bounding box center [1171, 281] width 15 height 18
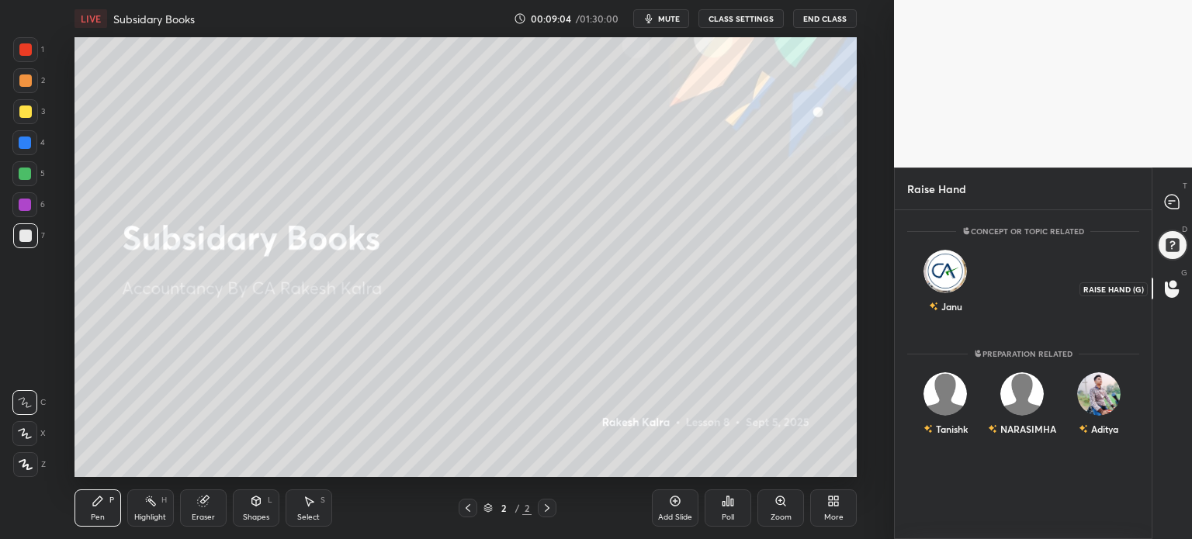
scroll to position [324, 252]
click at [957, 272] on img "grid" at bounding box center [944, 265] width 31 height 31
click at [940, 322] on button "INVITE" at bounding box center [945, 317] width 63 height 20
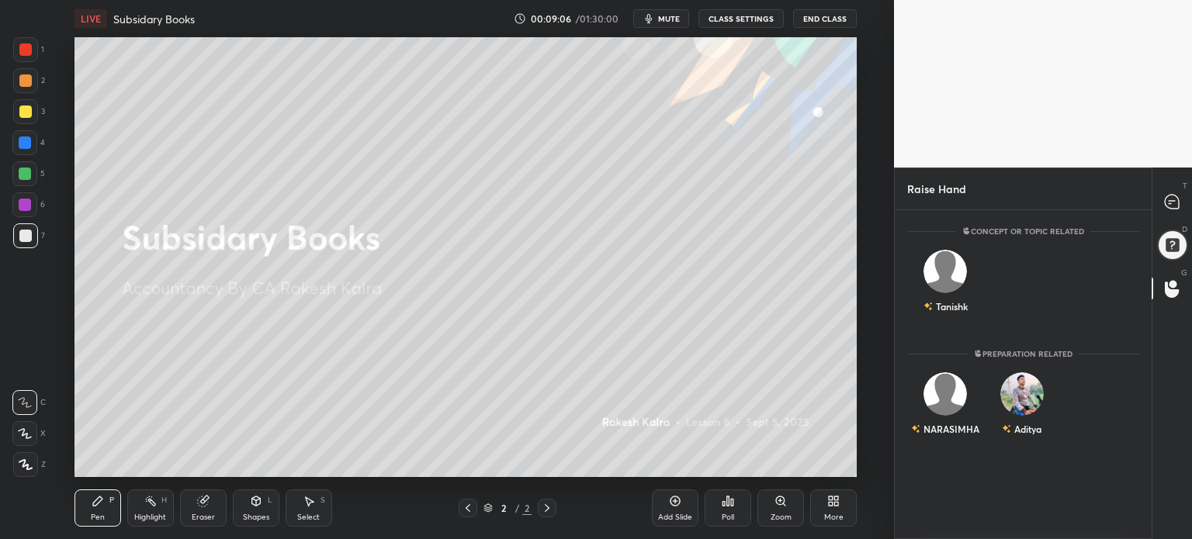
scroll to position [5, 5]
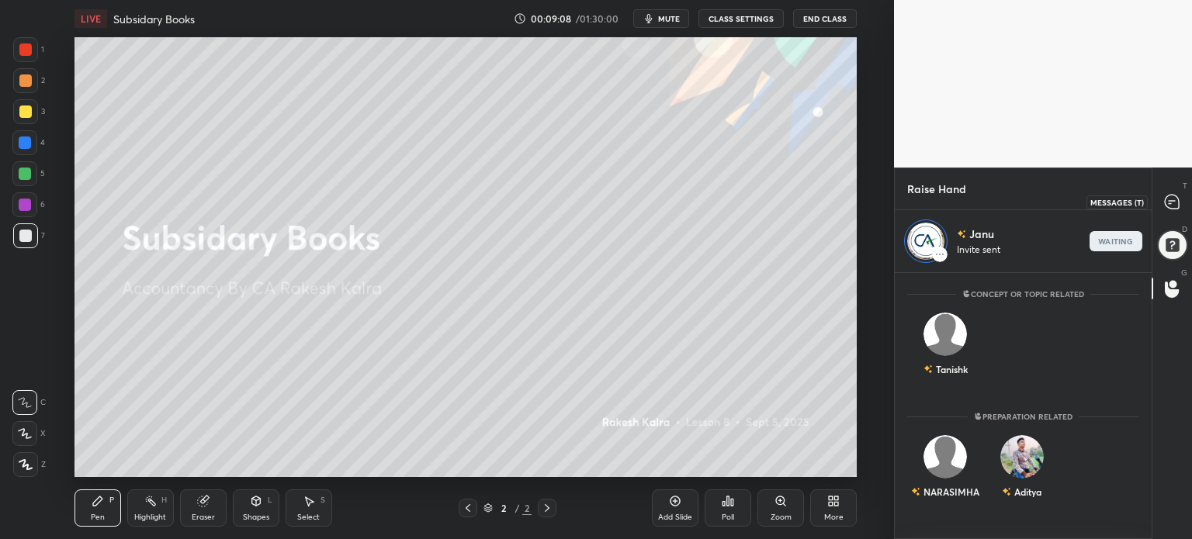
click at [1168, 202] on icon at bounding box center [1171, 202] width 14 height 14
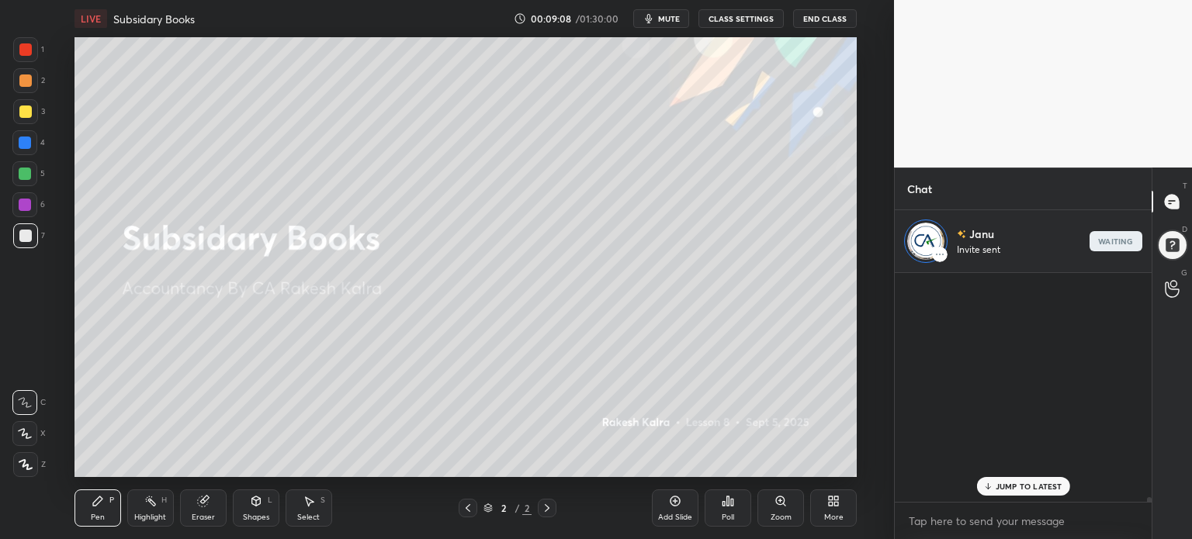
scroll to position [224, 252]
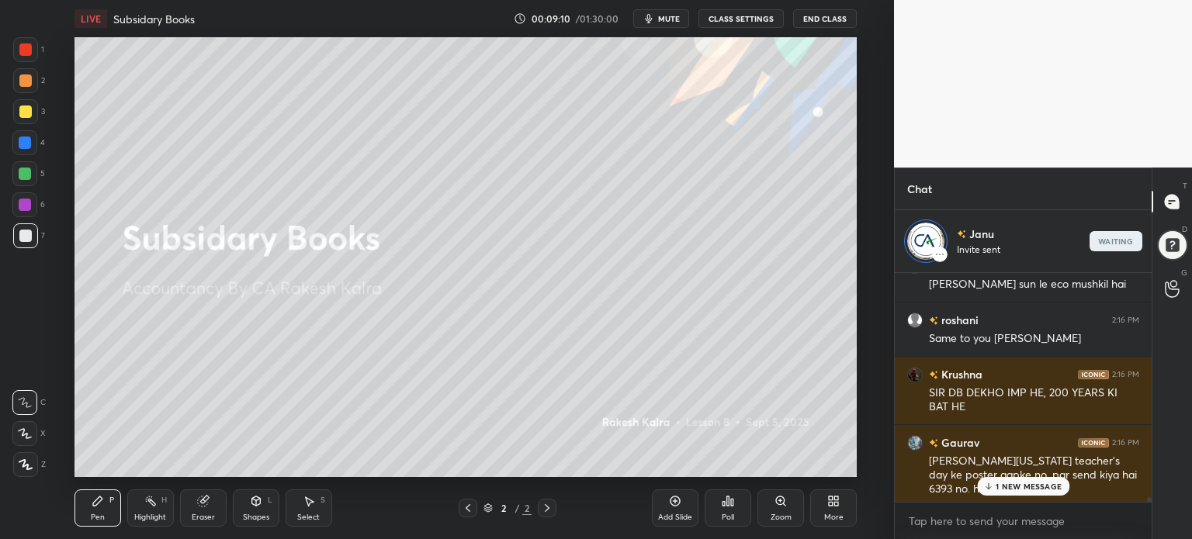
click at [999, 484] on p "1 NEW MESSAGE" at bounding box center [1028, 486] width 66 height 9
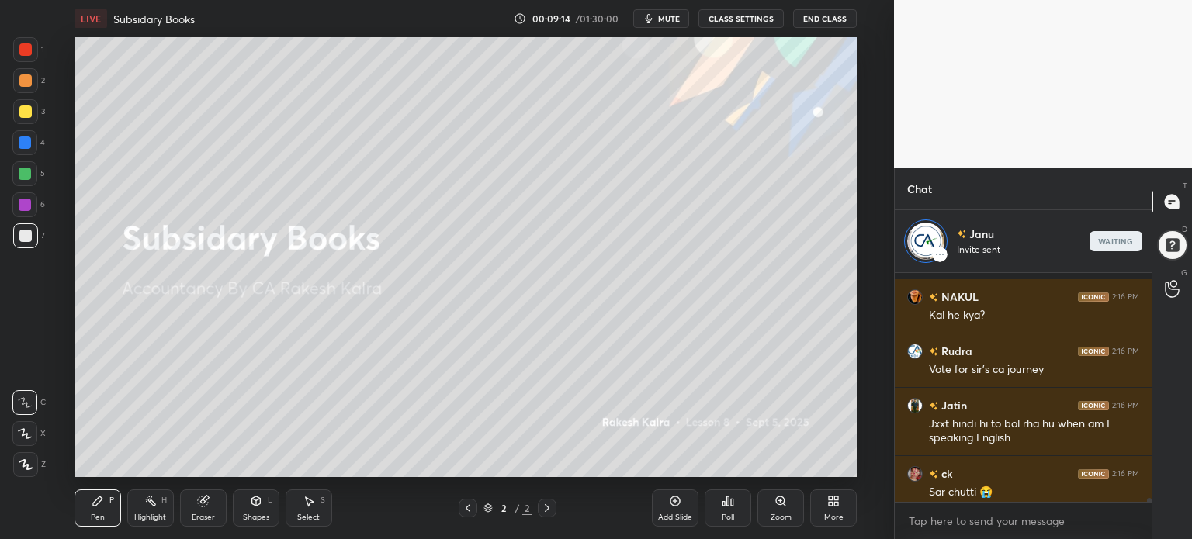
scroll to position [5, 5]
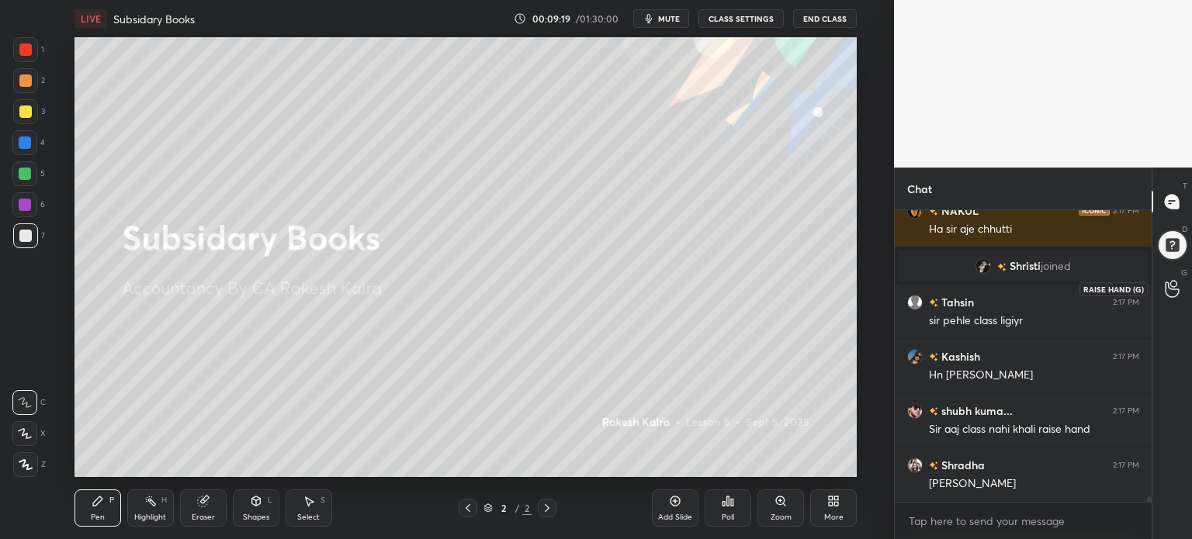
click at [1171, 280] on icon at bounding box center [1171, 289] width 15 height 18
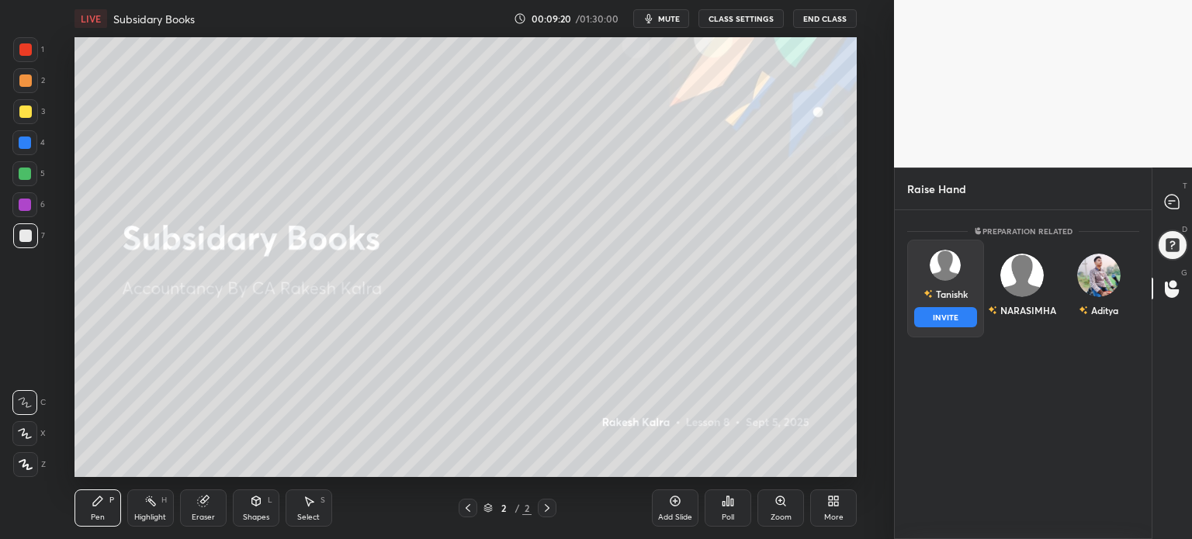
click at [952, 296] on div "Tanishk" at bounding box center [945, 294] width 44 height 26
click at [953, 314] on button "INVITE" at bounding box center [945, 317] width 63 height 20
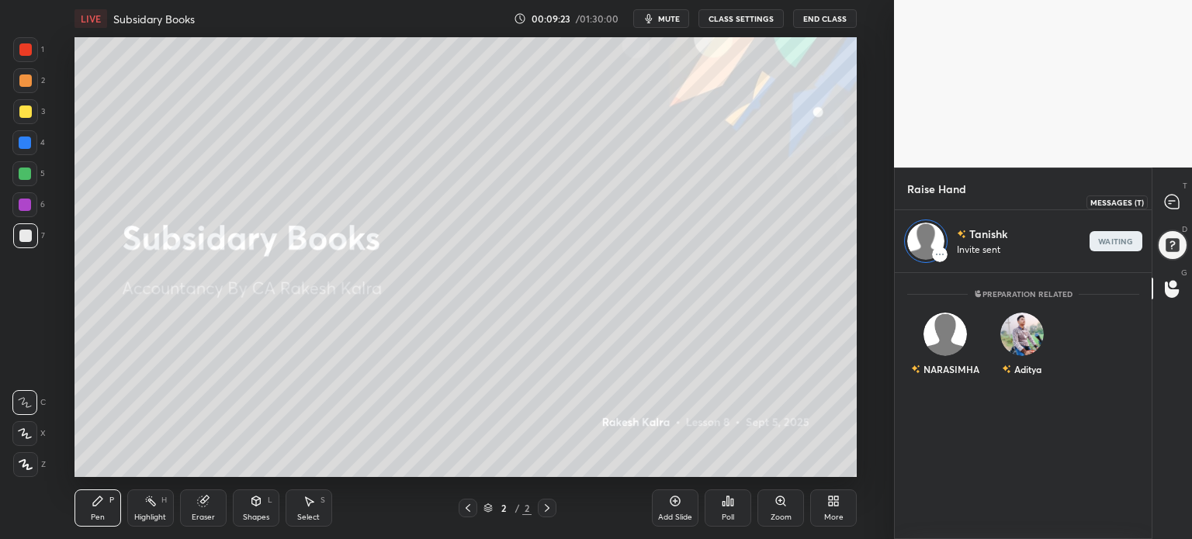
click at [1175, 192] on div at bounding box center [1172, 202] width 31 height 28
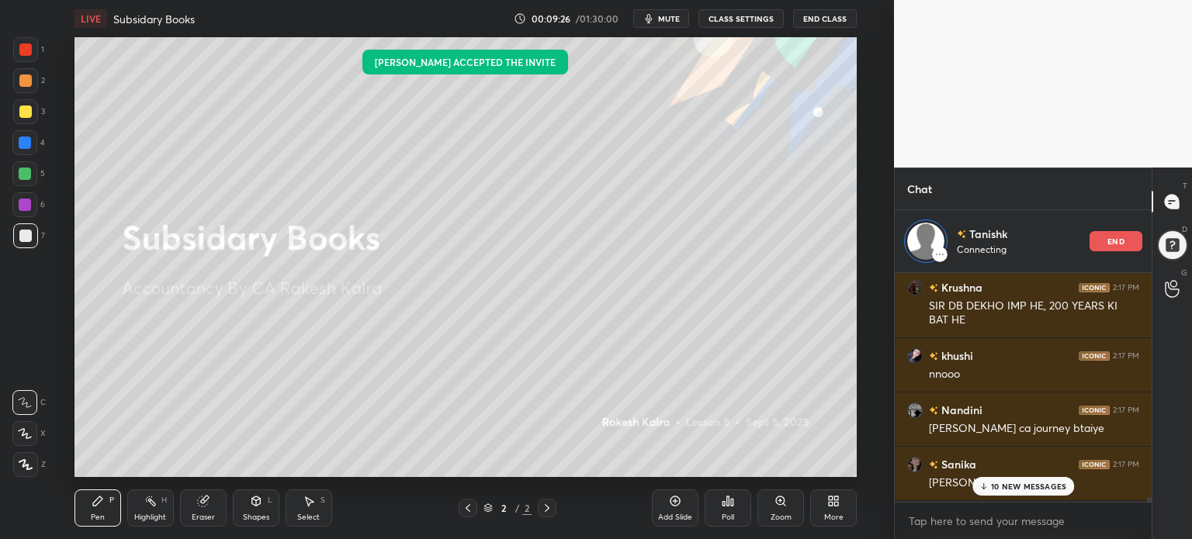
click at [1032, 486] on p "10 NEW MESSAGES" at bounding box center [1028, 486] width 75 height 9
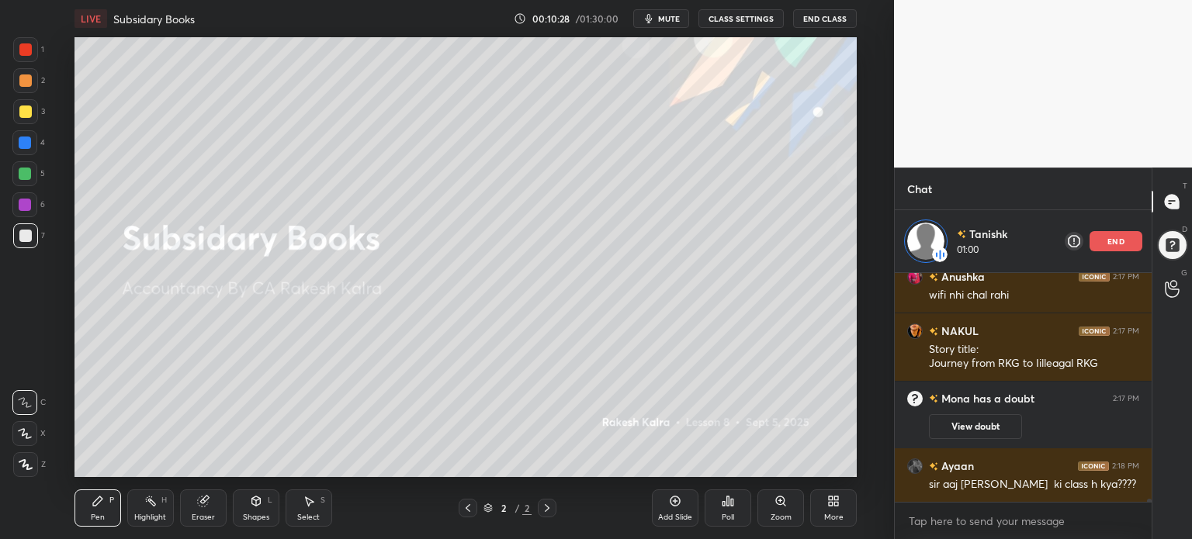
scroll to position [17072, 0]
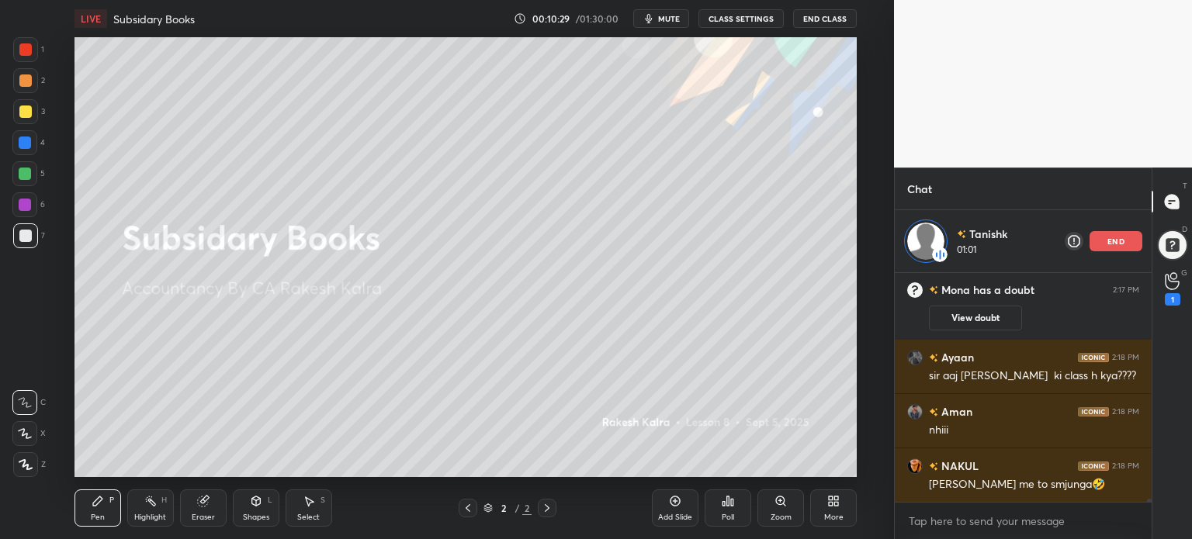
click at [1111, 243] on p "end" at bounding box center [1115, 241] width 17 height 8
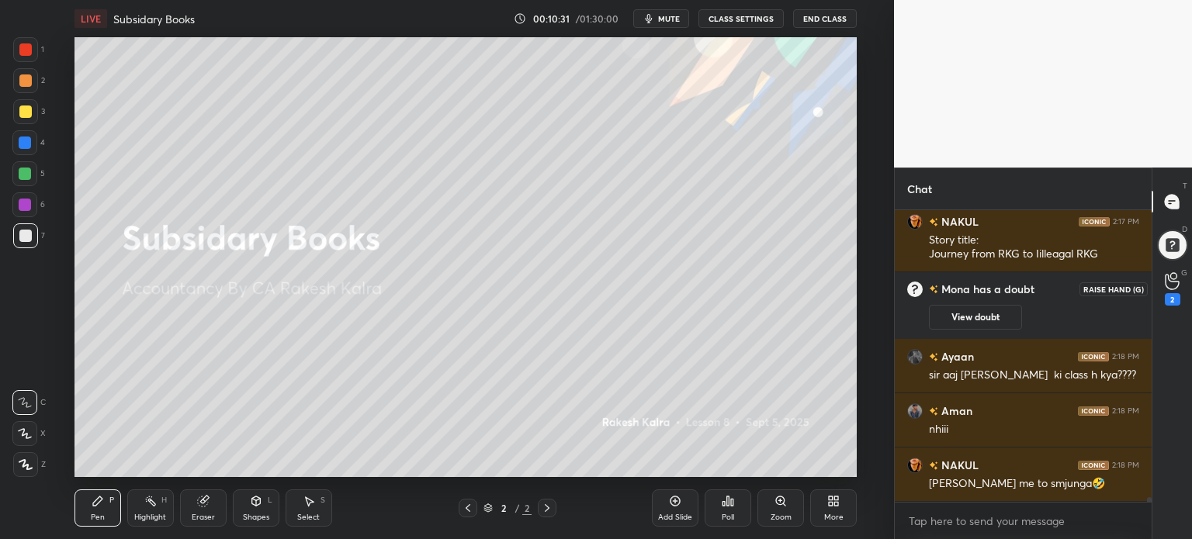
click at [1173, 275] on icon at bounding box center [1171, 281] width 15 height 18
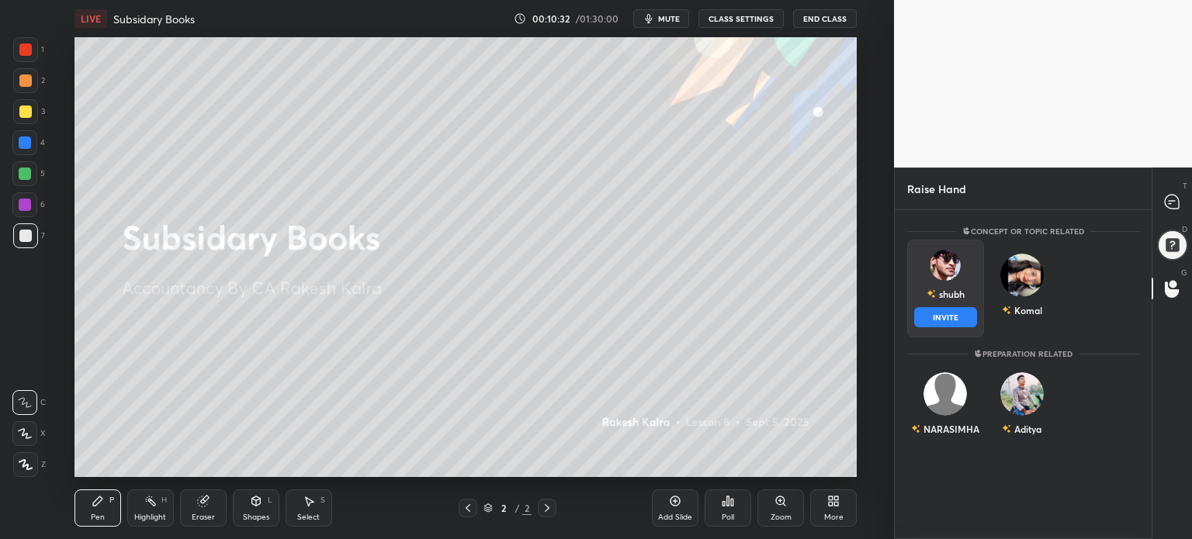
click at [943, 275] on img "grid" at bounding box center [944, 265] width 31 height 31
click at [955, 314] on button "INVITE" at bounding box center [945, 317] width 63 height 20
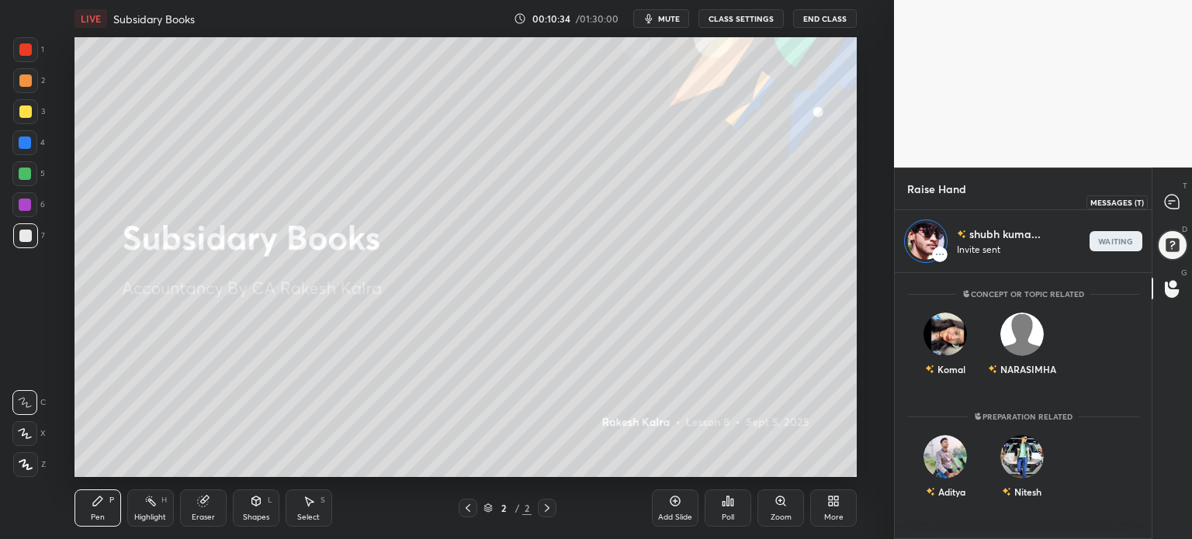
click at [1164, 207] on icon at bounding box center [1172, 202] width 16 height 16
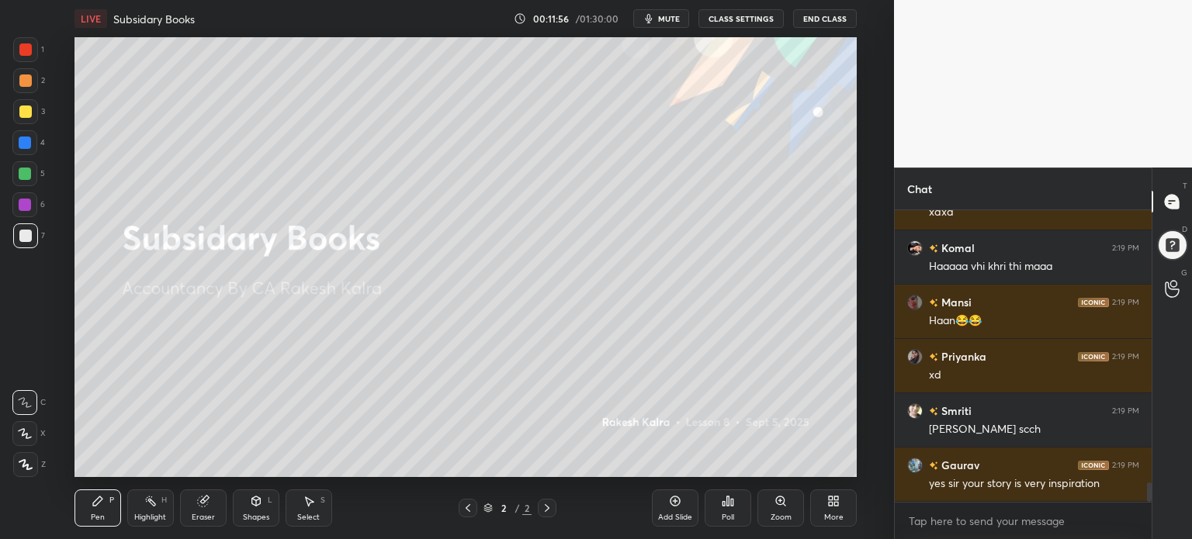
click at [664, 15] on span "mute" at bounding box center [669, 18] width 22 height 11
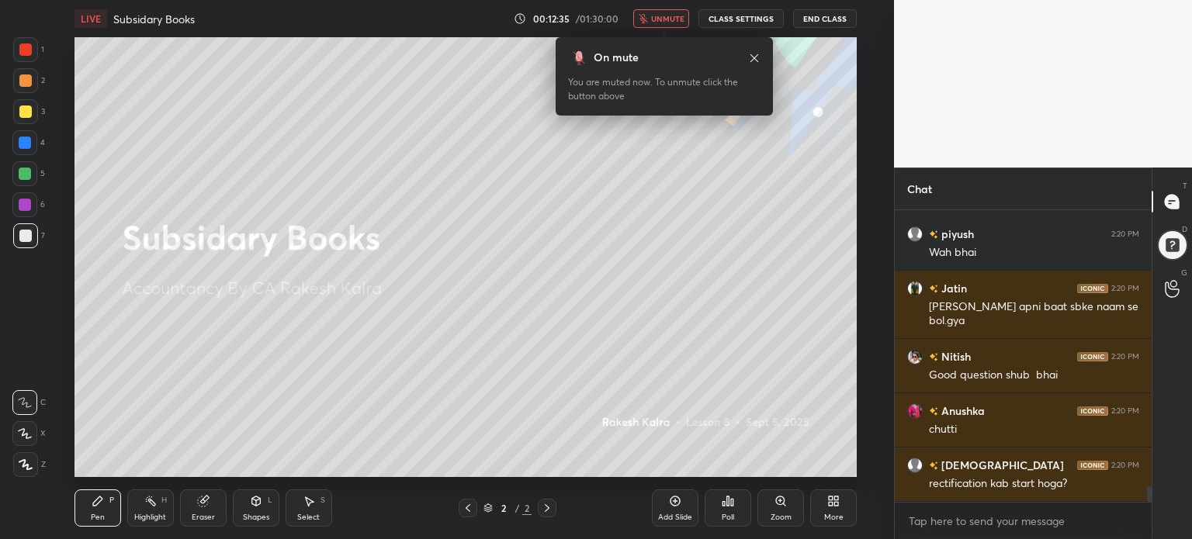
click at [658, 5] on div "LIVE Subsidary Books 00:12:35 / 01:30:00 unmute CLASS SETTINGS End Class" at bounding box center [465, 18] width 782 height 37
click at [660, 16] on span "unmute" at bounding box center [667, 18] width 33 height 11
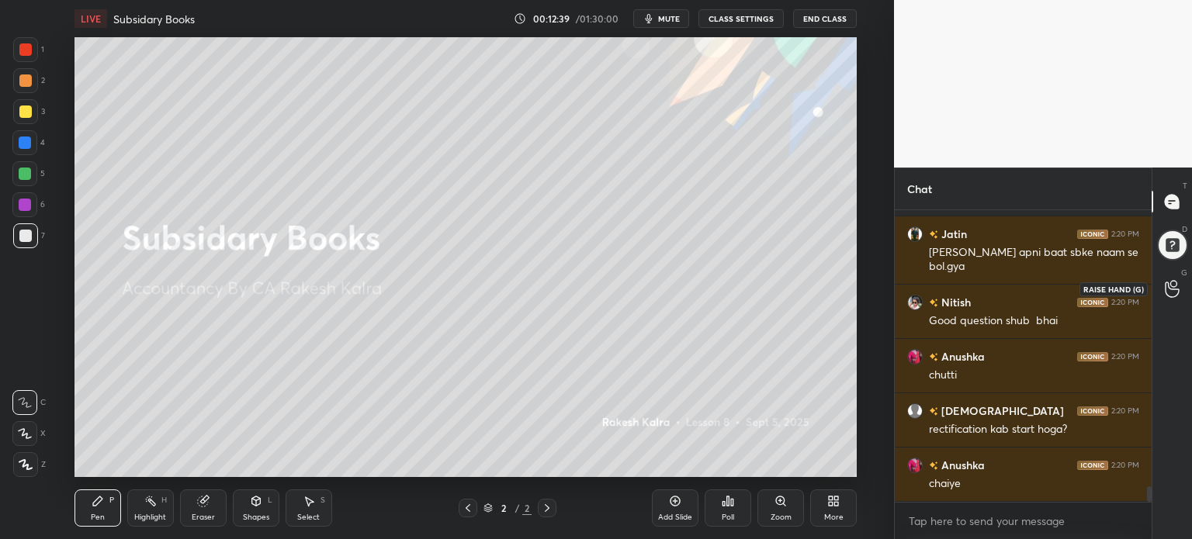
click at [1182, 290] on div at bounding box center [1172, 289] width 31 height 28
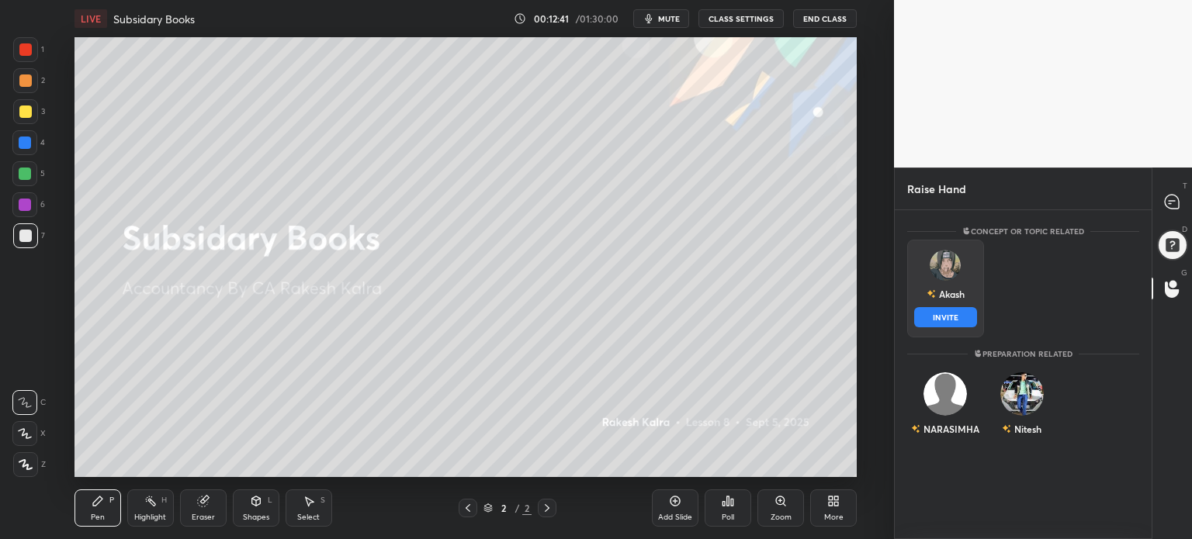
click at [931, 275] on div "Akash INVITE" at bounding box center [945, 289] width 77 height 98
click at [950, 313] on button "INVITE" at bounding box center [945, 317] width 63 height 20
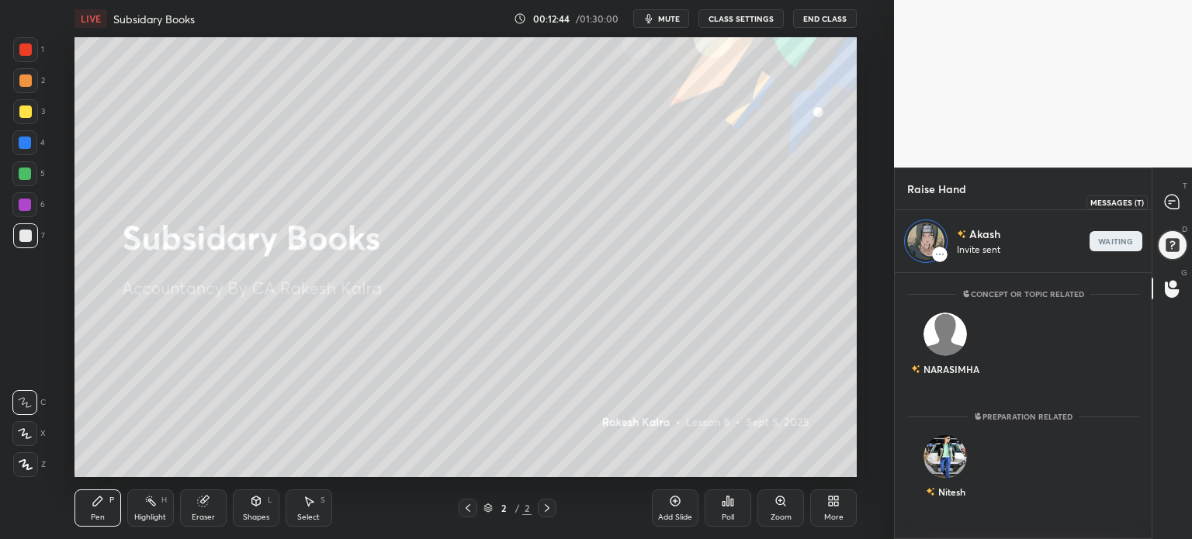
click at [1176, 199] on icon at bounding box center [1171, 202] width 14 height 14
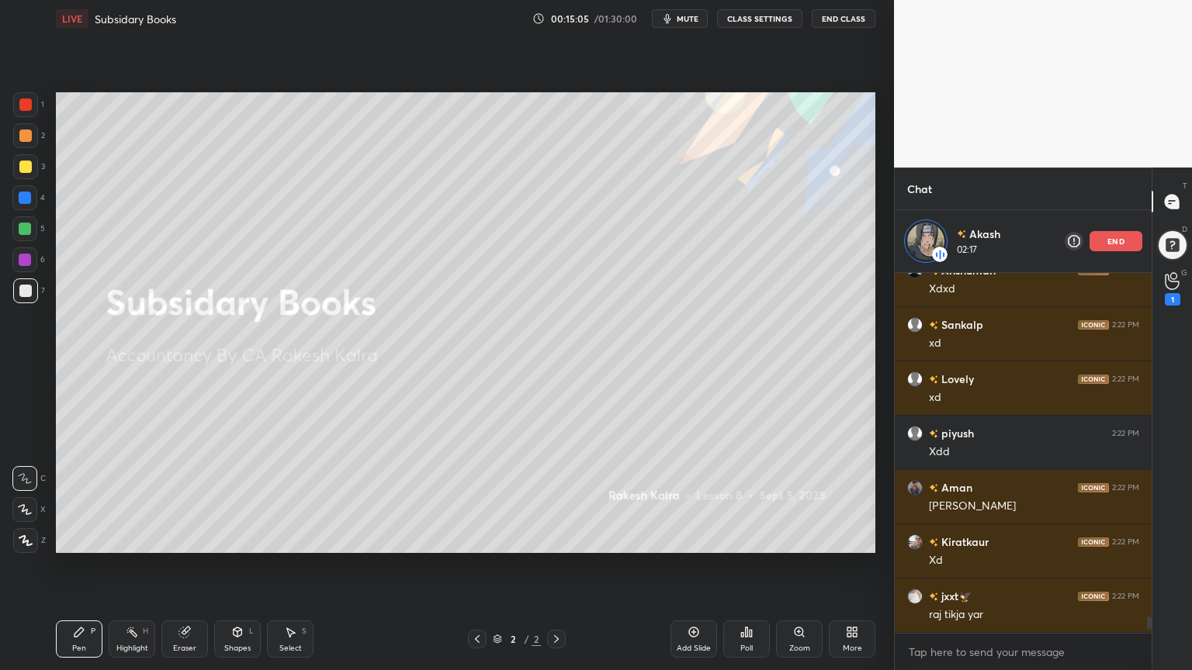
scroll to position [7758, 0]
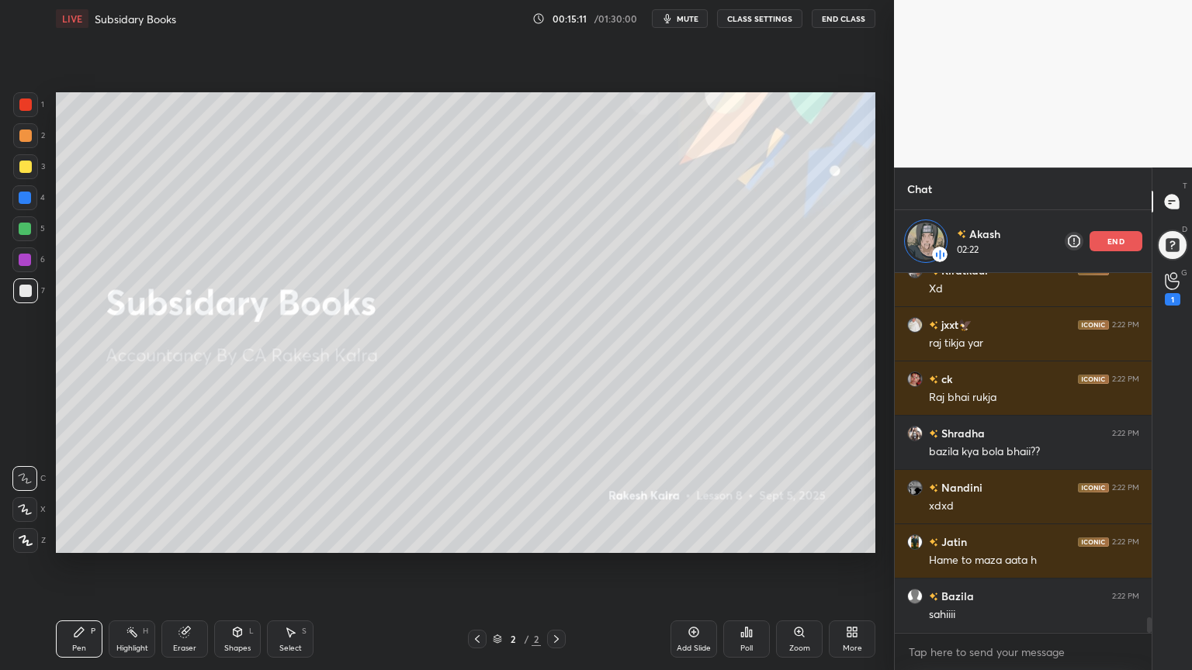
click at [845, 538] on div "More" at bounding box center [852, 639] width 47 height 37
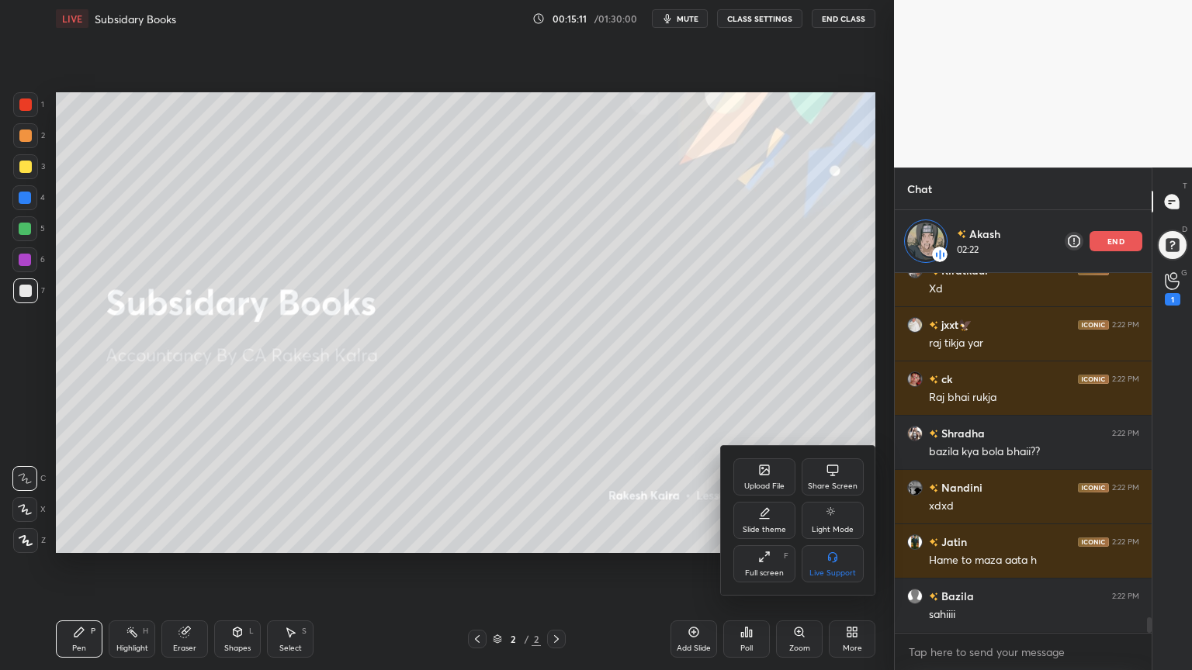
click at [773, 522] on div "Slide theme" at bounding box center [764, 520] width 62 height 37
click at [832, 521] on div "Light Ruled" at bounding box center [832, 520] width 62 height 37
click at [846, 538] on div at bounding box center [596, 335] width 1192 height 670
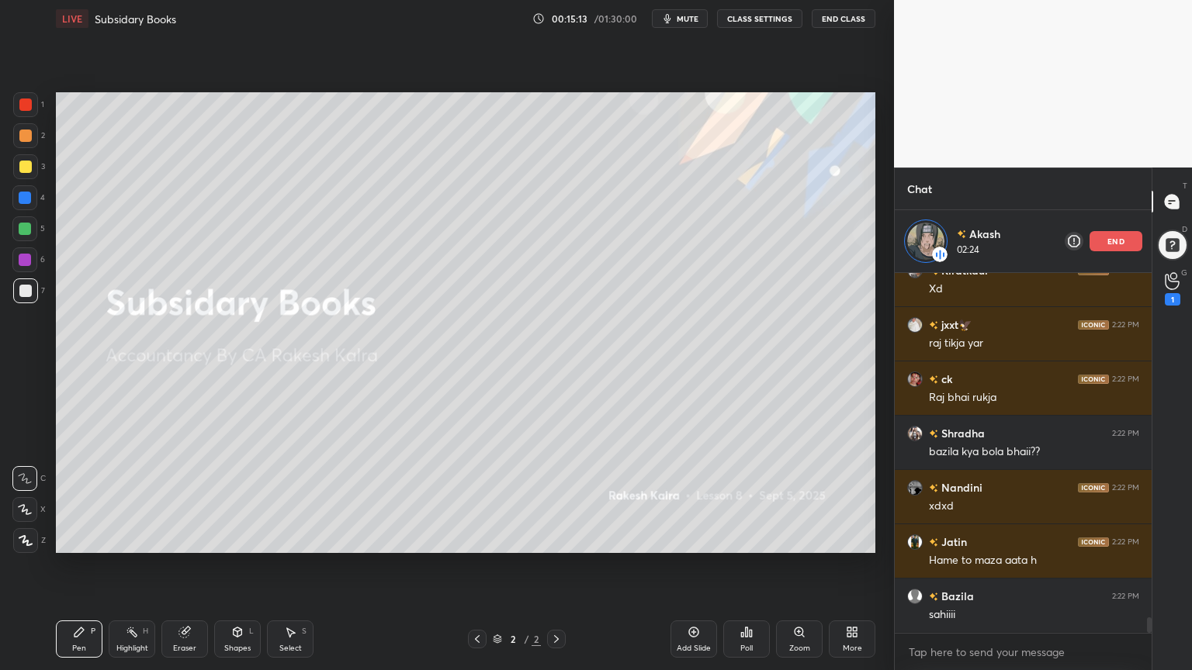
click at [702, 538] on div "Add Slide" at bounding box center [693, 639] width 47 height 37
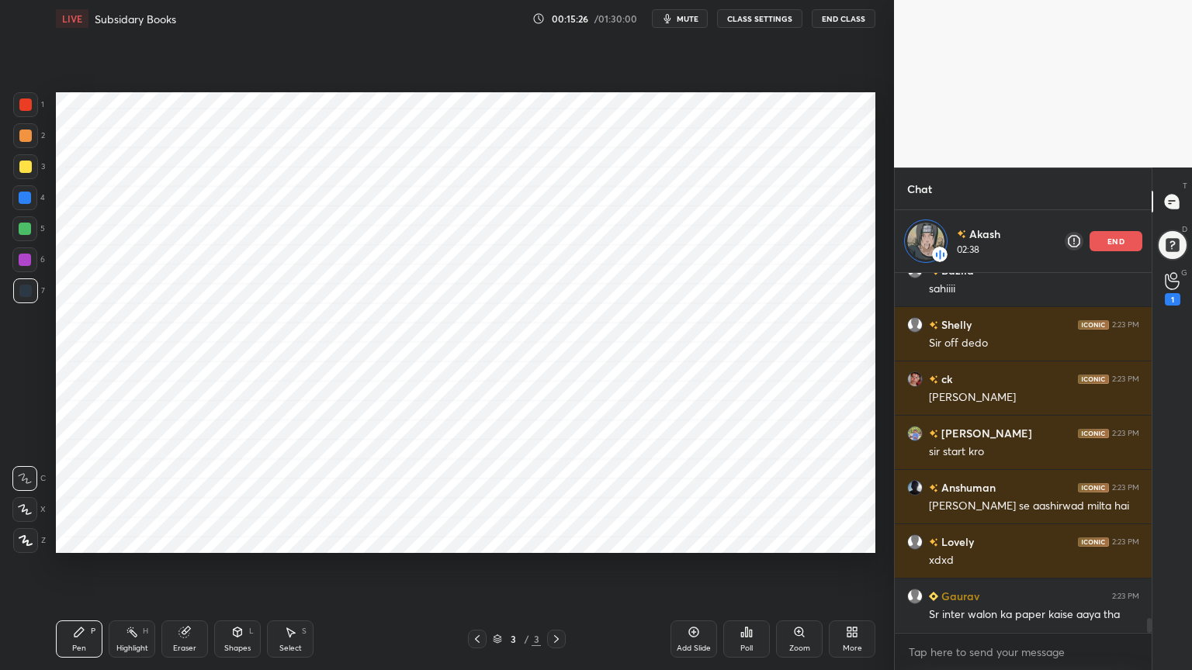
scroll to position [8355, 0]
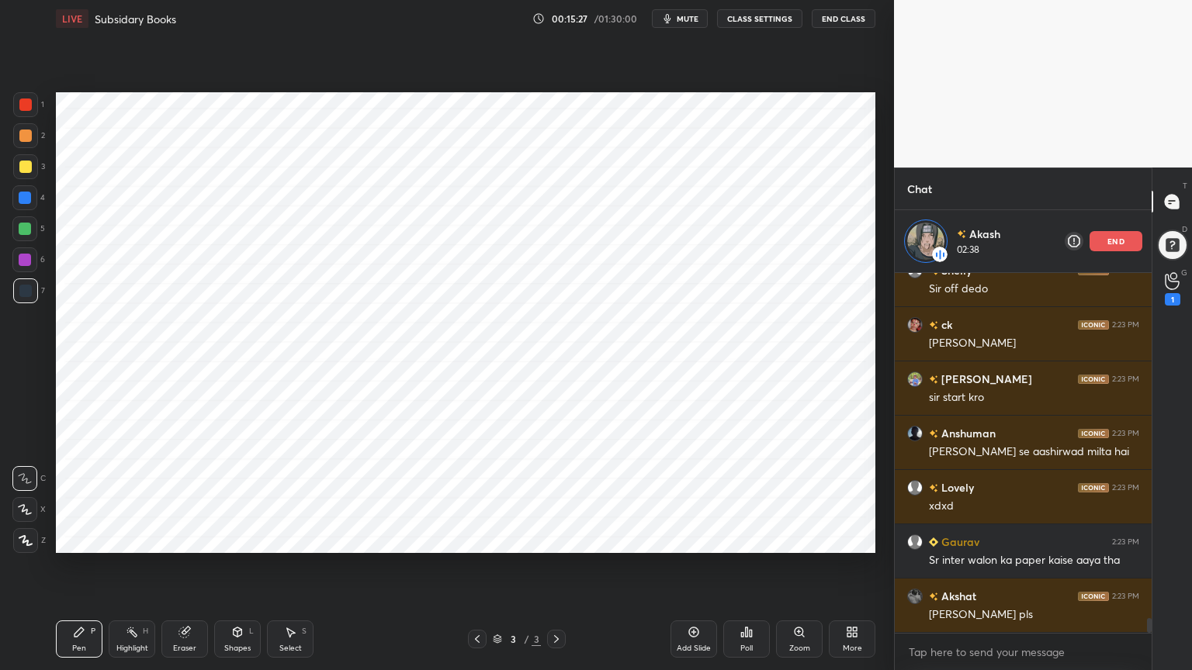
click at [1111, 242] on p "end" at bounding box center [1115, 241] width 17 height 8
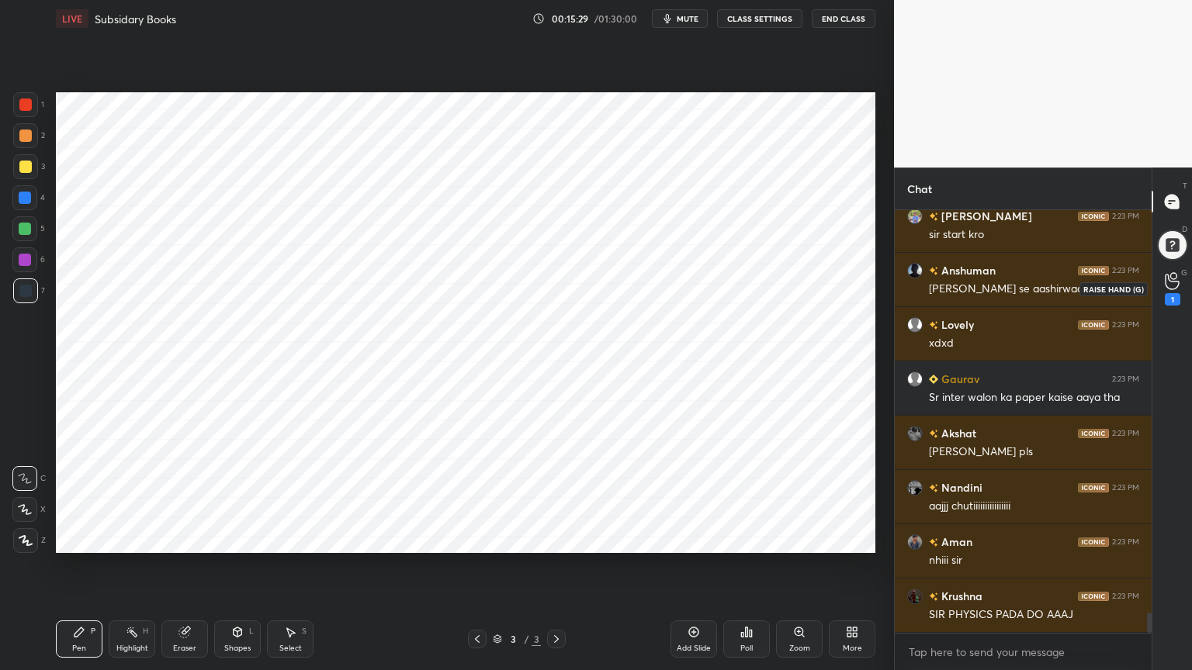
click at [1170, 295] on div "1" at bounding box center [1172, 299] width 16 height 12
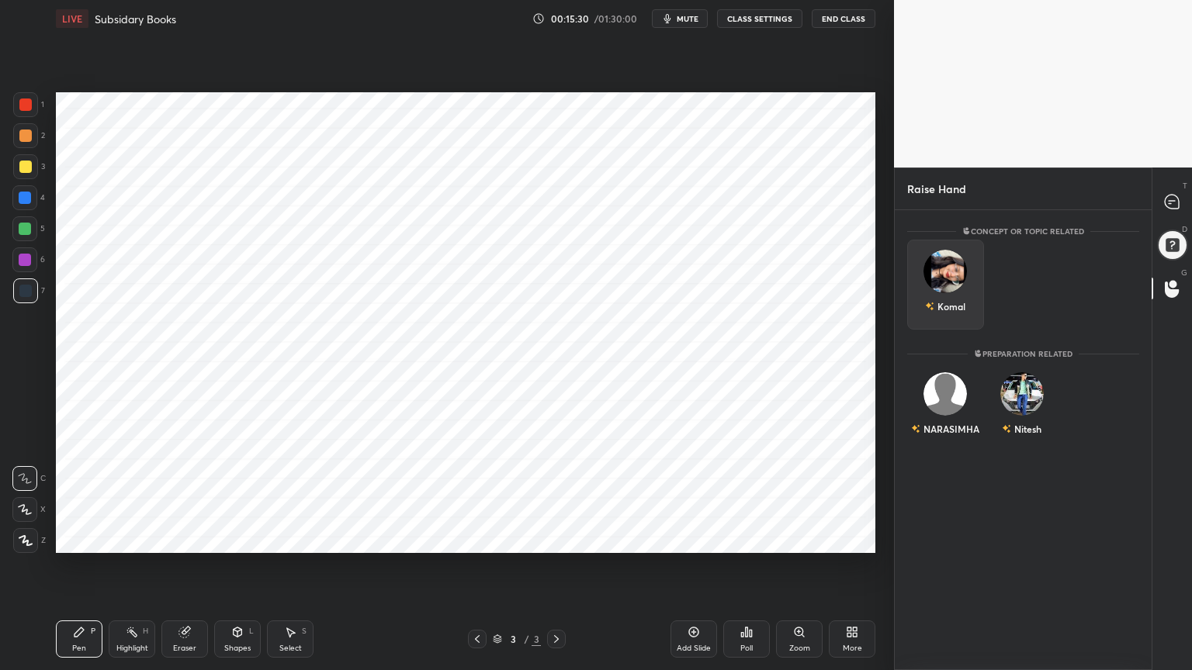
click at [947, 282] on div "Komal" at bounding box center [945, 285] width 77 height 90
click at [947, 317] on button "INVITE" at bounding box center [945, 317] width 63 height 20
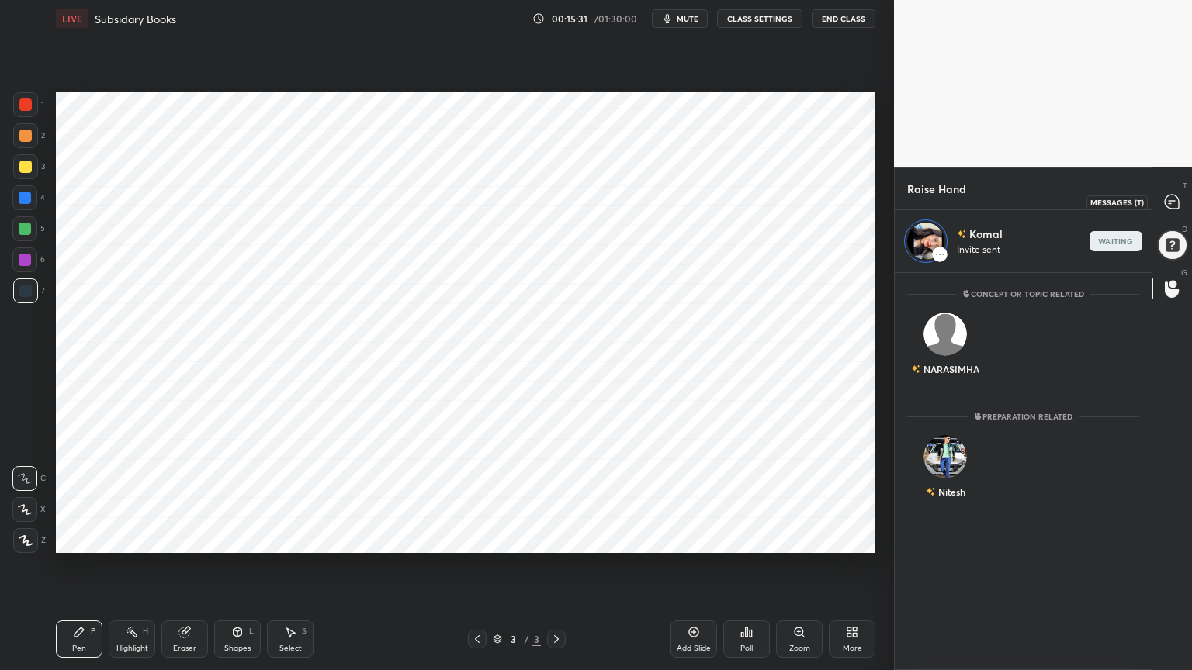
click at [1178, 202] on icon at bounding box center [1171, 202] width 14 height 14
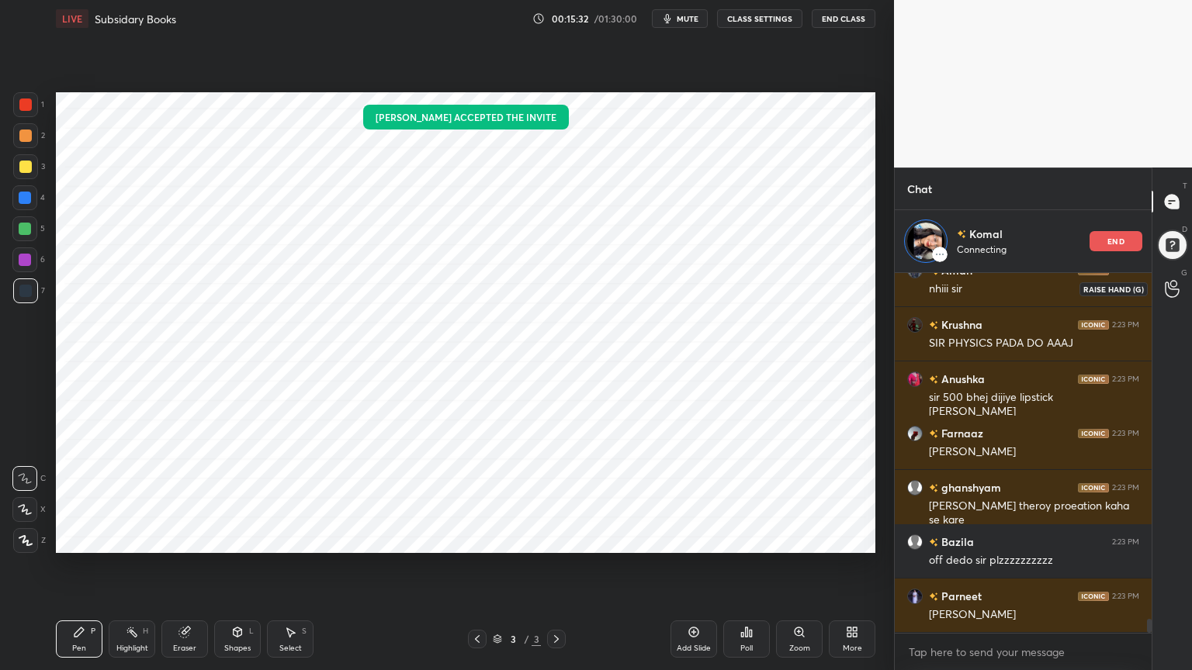
click at [1172, 282] on icon at bounding box center [1171, 289] width 15 height 18
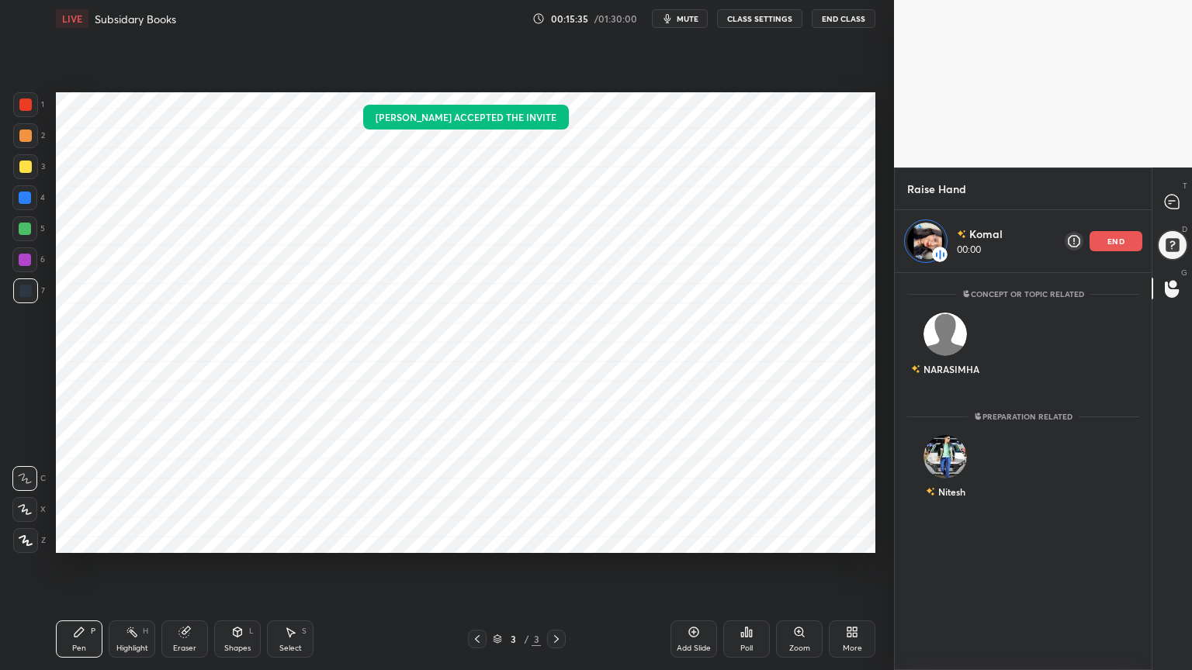
click at [1177, 197] on icon at bounding box center [1171, 202] width 14 height 14
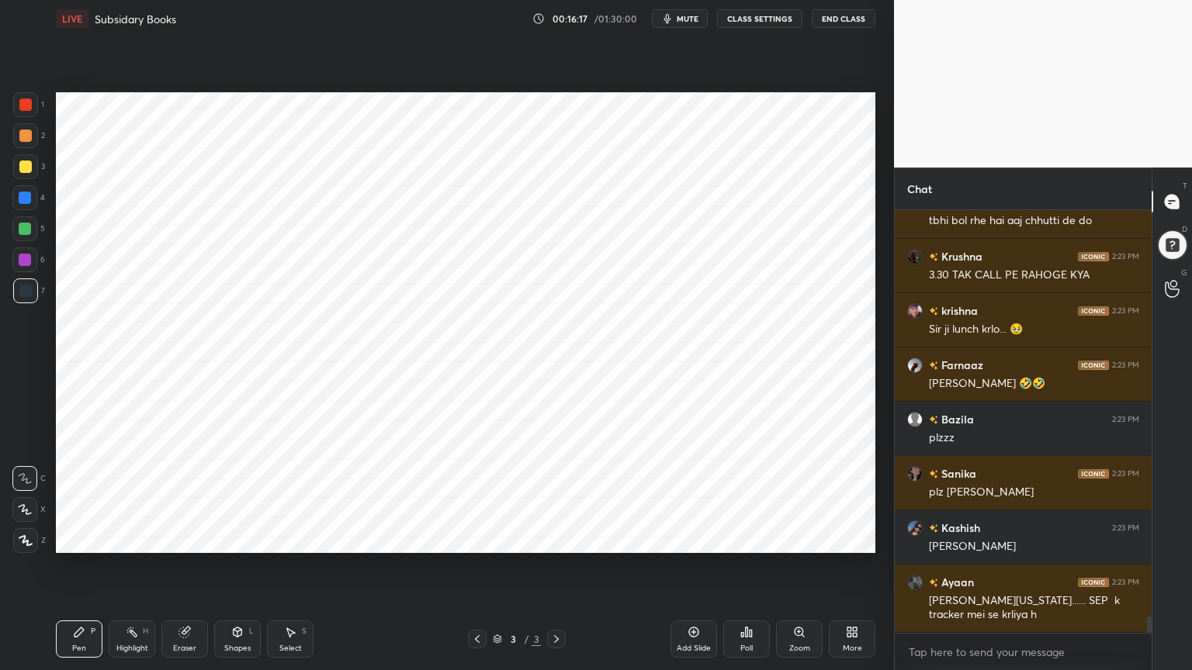
click at [1170, 289] on icon at bounding box center [1171, 290] width 14 height 16
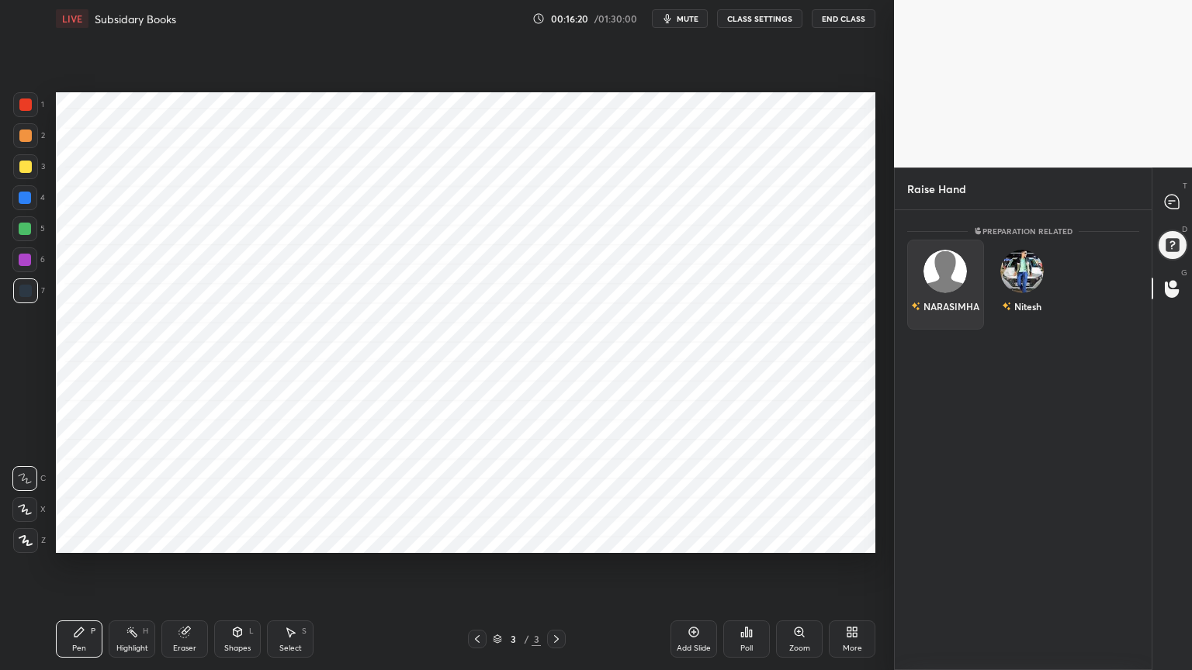
click at [953, 272] on img "grid" at bounding box center [944, 271] width 43 height 43
click at [944, 313] on button "INVITE" at bounding box center [945, 317] width 63 height 20
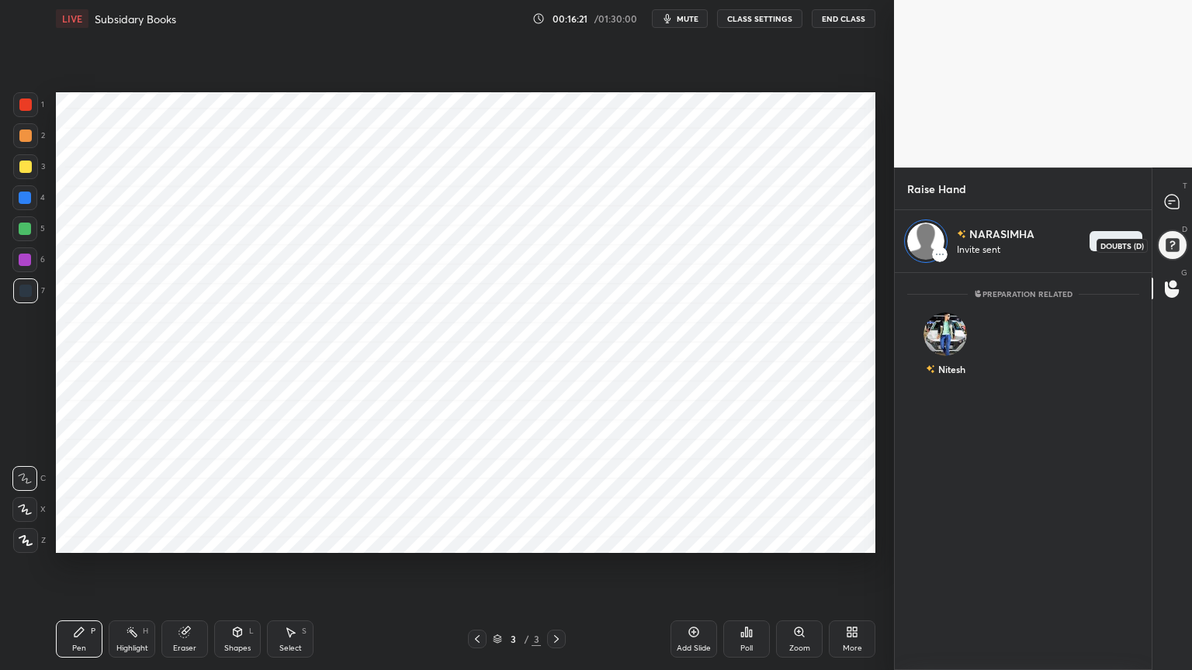
click at [1164, 202] on icon at bounding box center [1171, 202] width 14 height 14
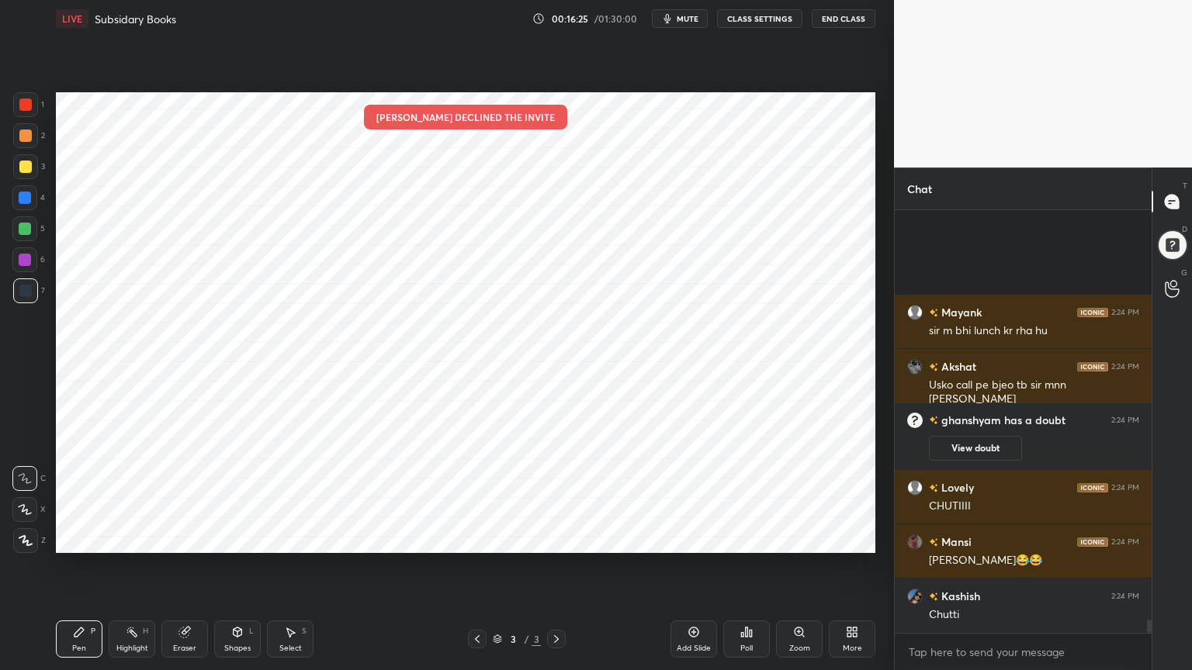
click at [28, 192] on div at bounding box center [25, 198] width 12 height 12
click at [21, 538] on icon at bounding box center [26, 540] width 14 height 11
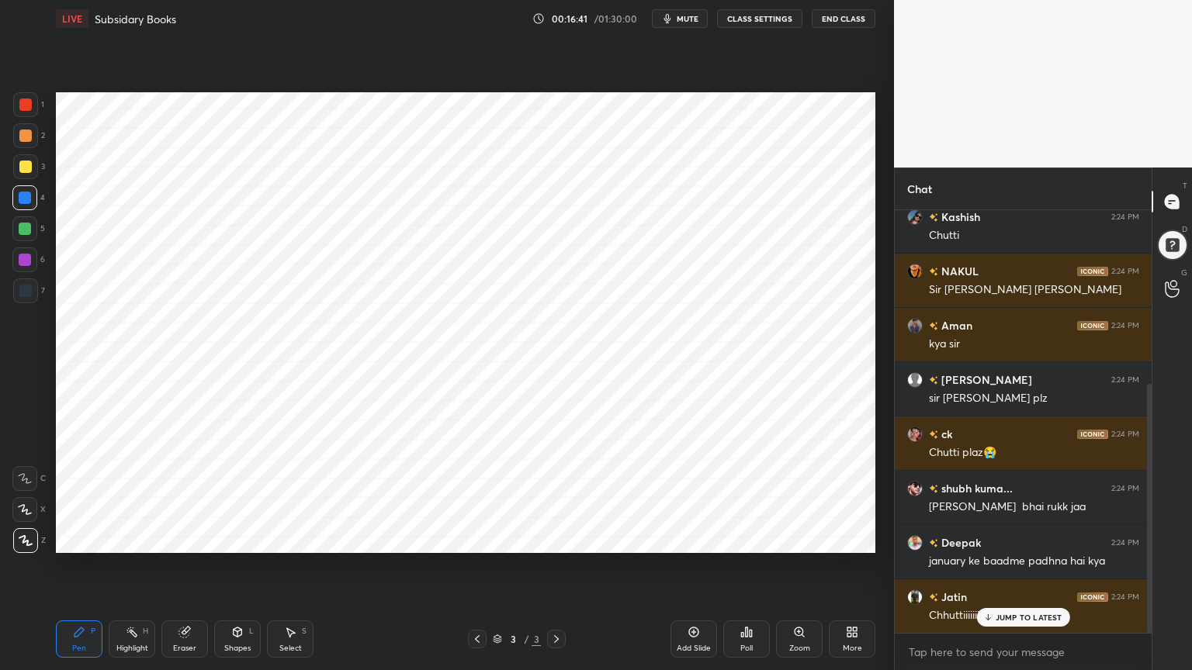
click at [238, 538] on icon at bounding box center [238, 631] width 9 height 2
click at [240, 538] on icon at bounding box center [238, 632] width 9 height 9
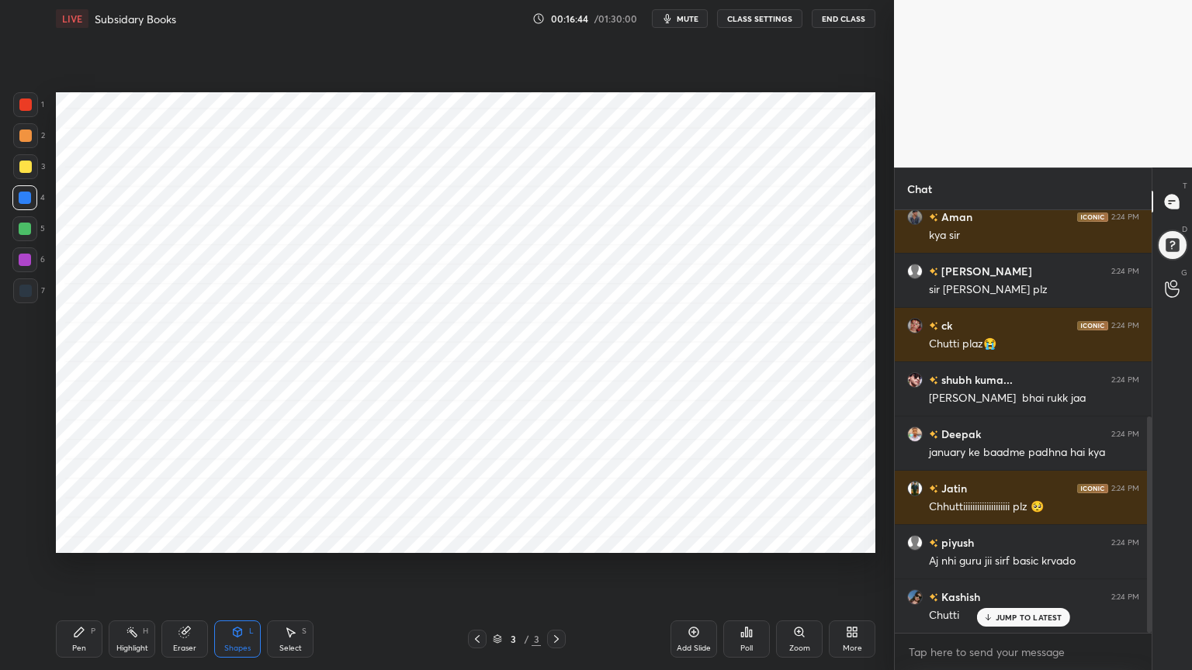
click at [78, 538] on div "Pen" at bounding box center [79, 649] width 14 height 8
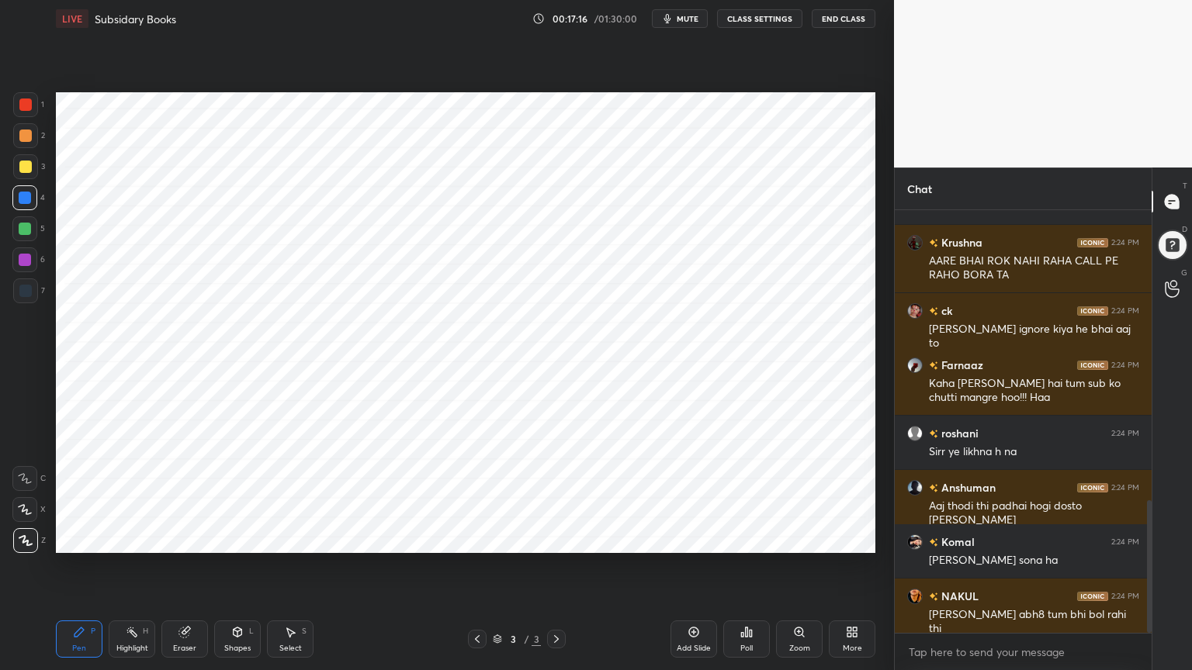
click at [29, 297] on div at bounding box center [25, 291] width 25 height 25
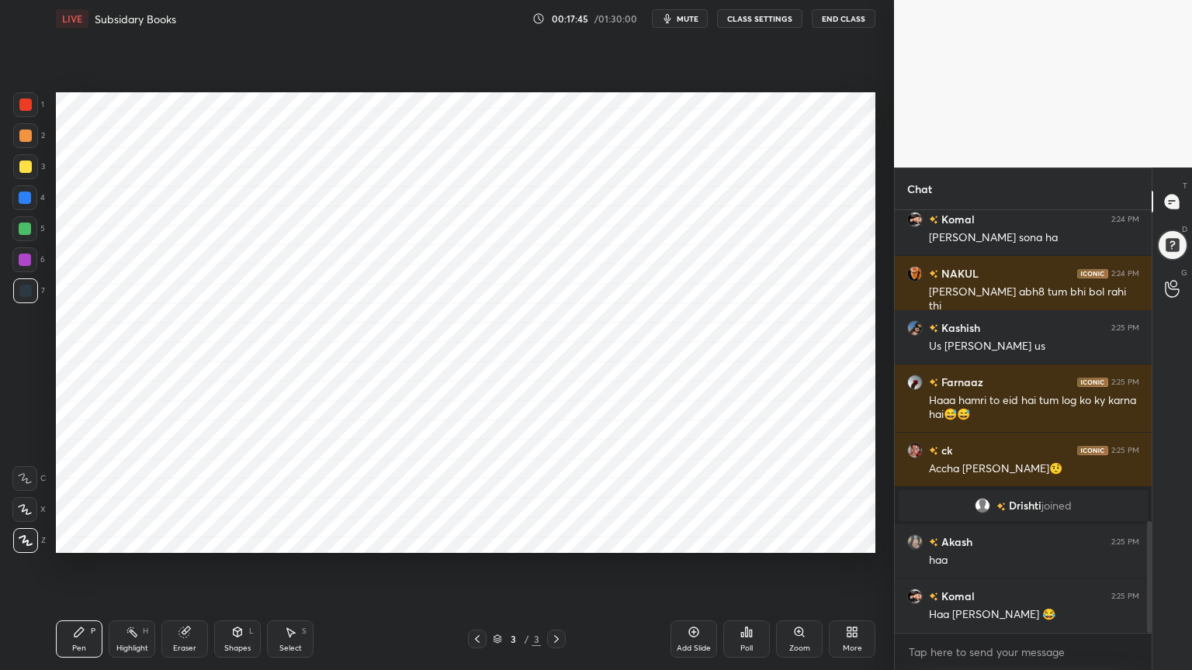
scroll to position [1175, 0]
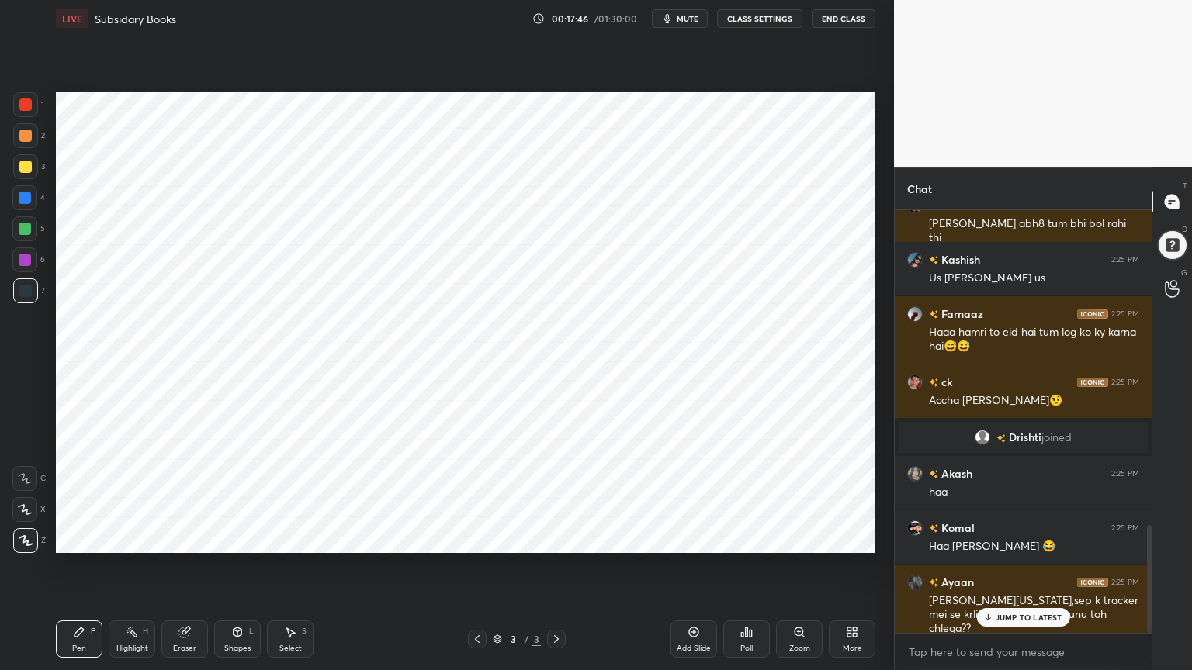
click at [694, 538] on div "Add Slide" at bounding box center [693, 639] width 47 height 37
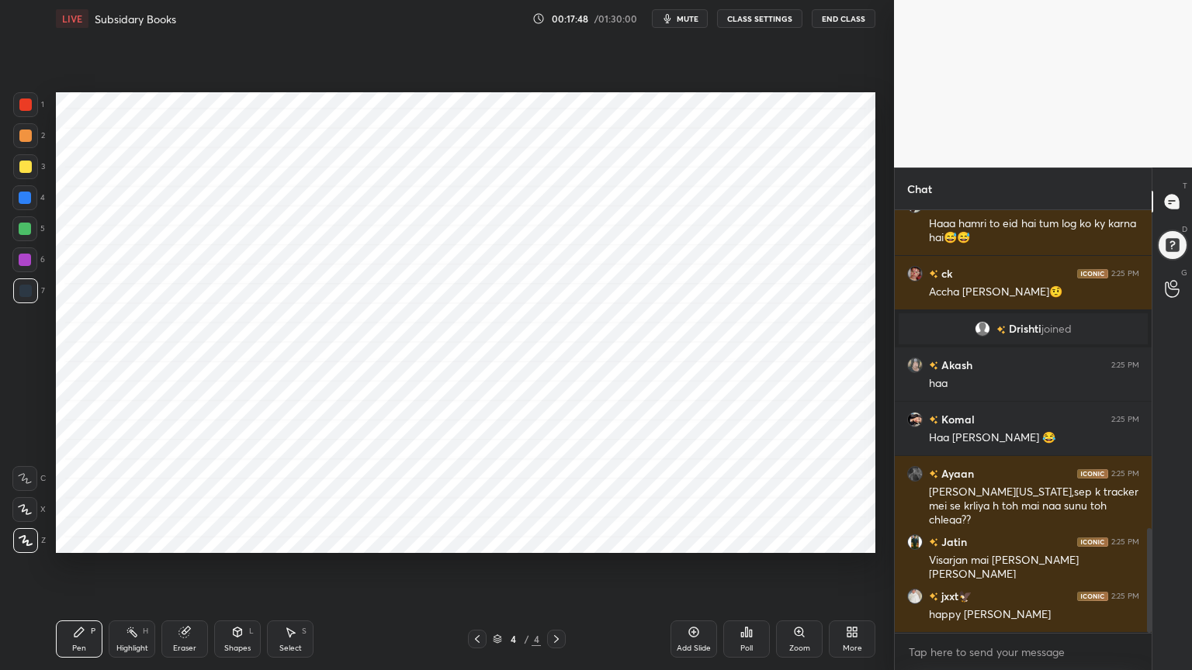
click at [28, 233] on div at bounding box center [25, 229] width 12 height 12
click at [24, 193] on div at bounding box center [25, 198] width 12 height 12
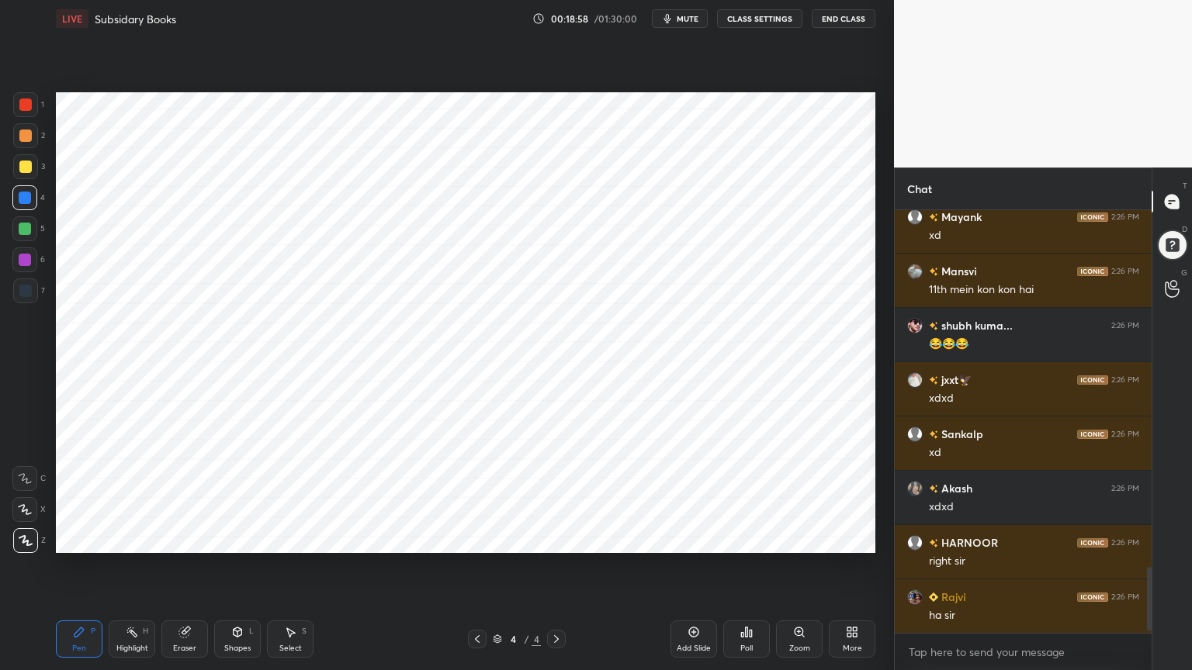
scroll to position [2333, 0]
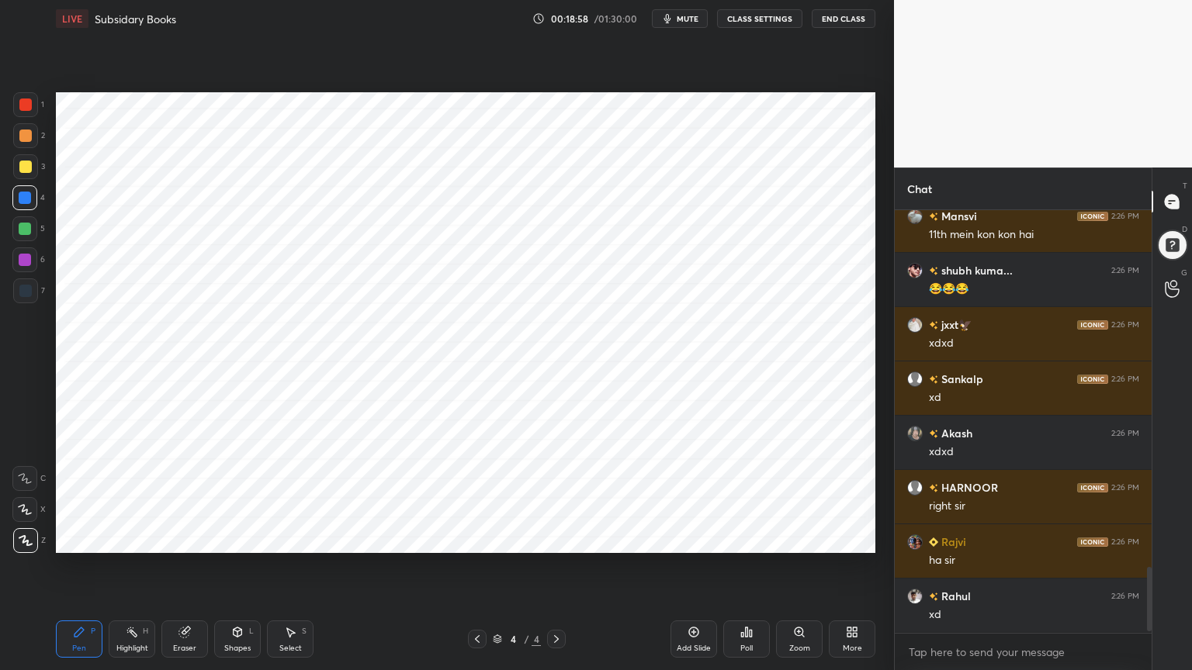
click at [234, 538] on div "Shapes L" at bounding box center [237, 639] width 47 height 37
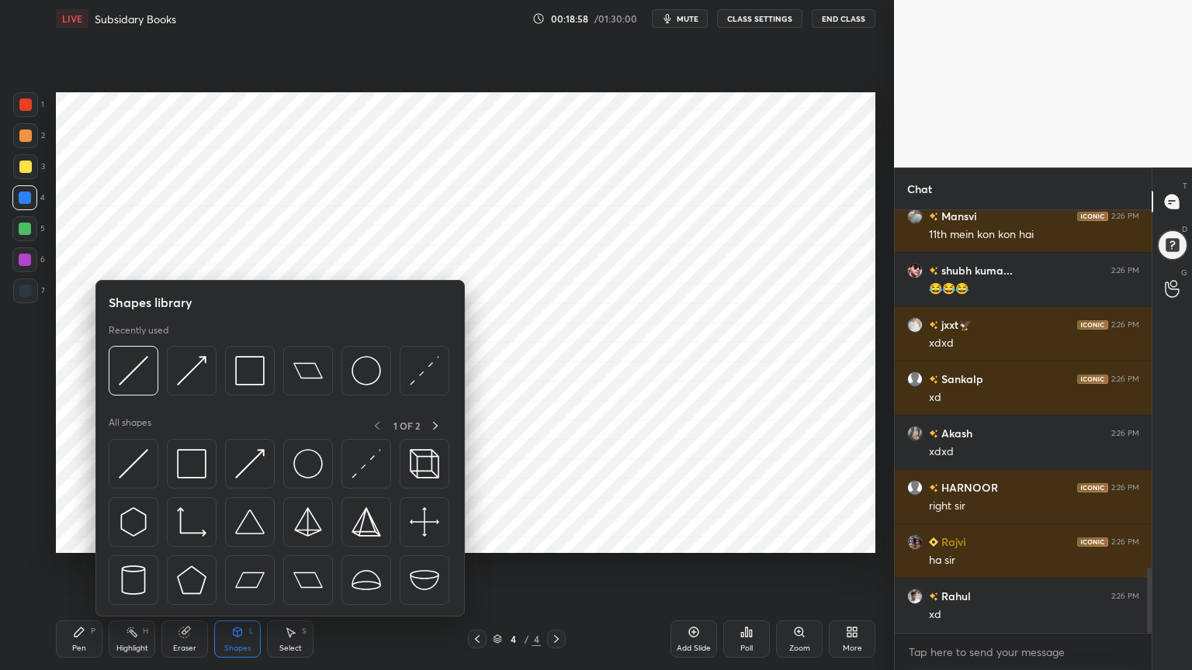
click at [234, 538] on div "Shapes" at bounding box center [237, 649] width 26 height 8
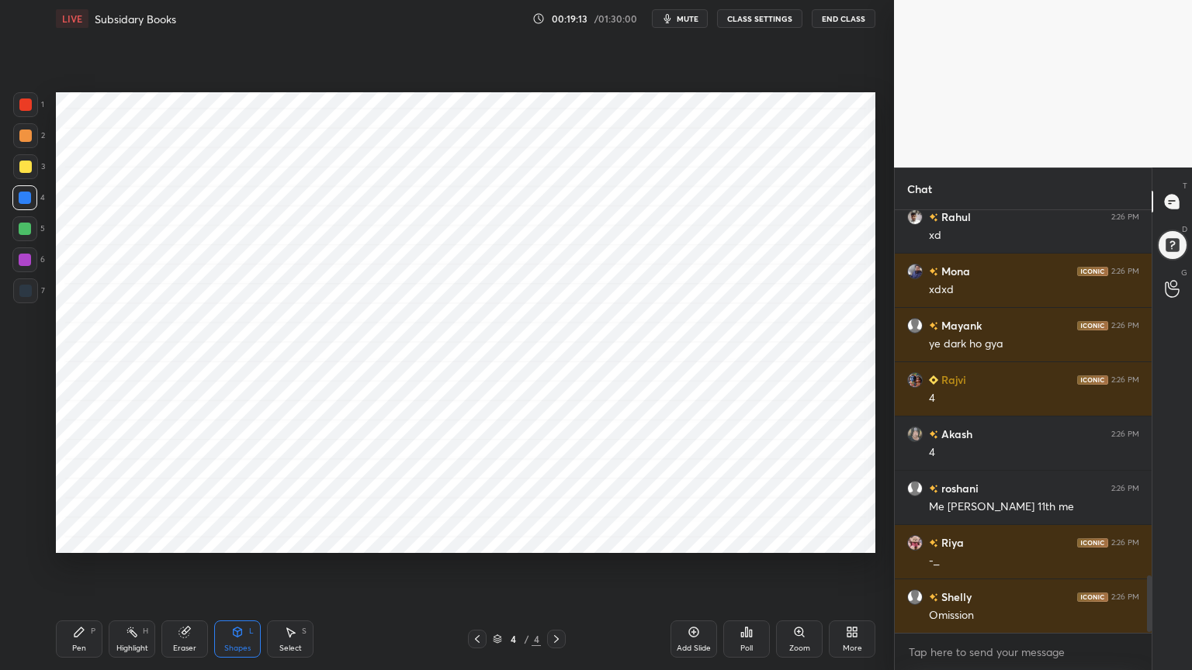
scroll to position [2767, 0]
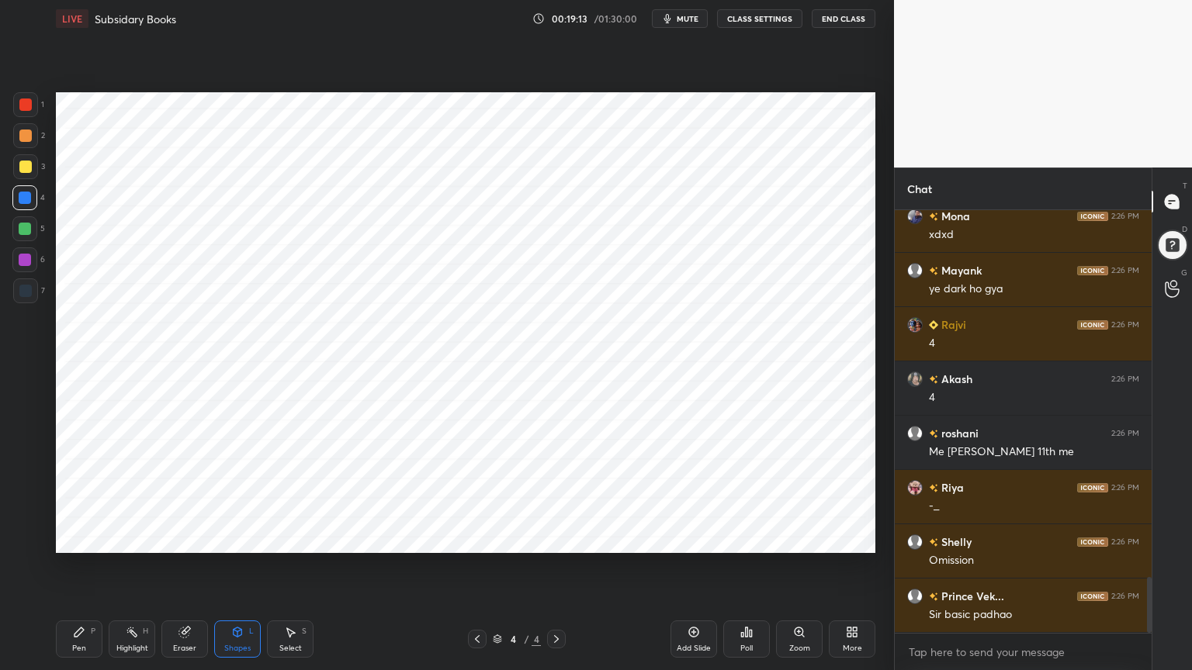
click at [67, 538] on div "Pen P" at bounding box center [79, 639] width 47 height 37
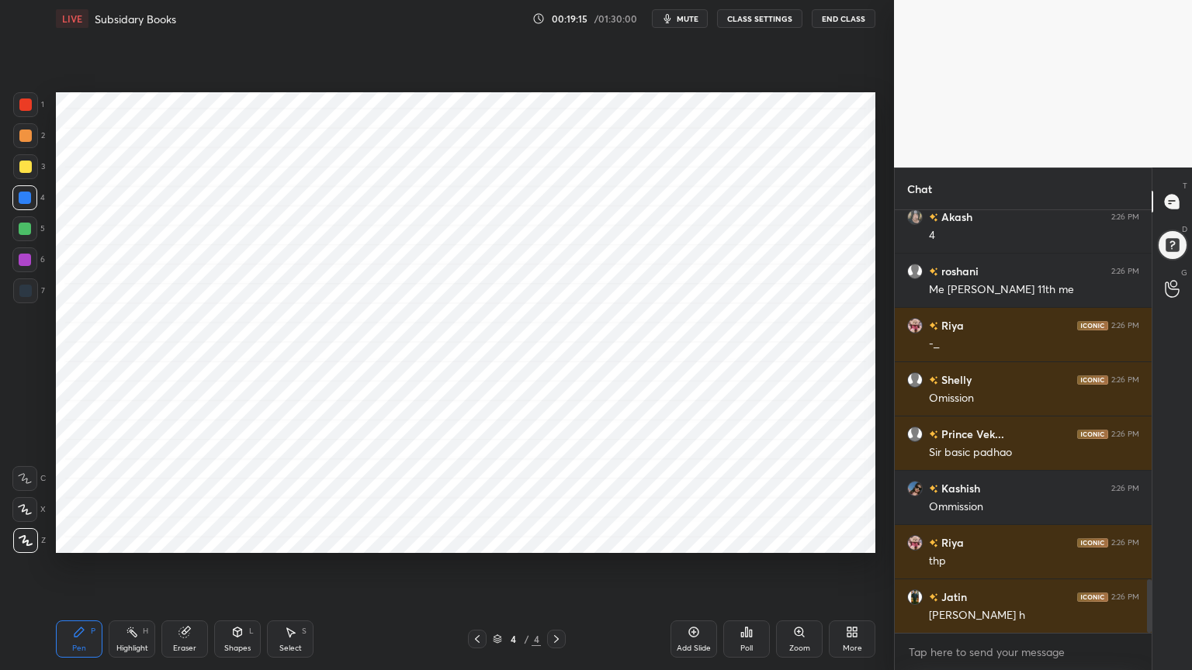
scroll to position [2553, 0]
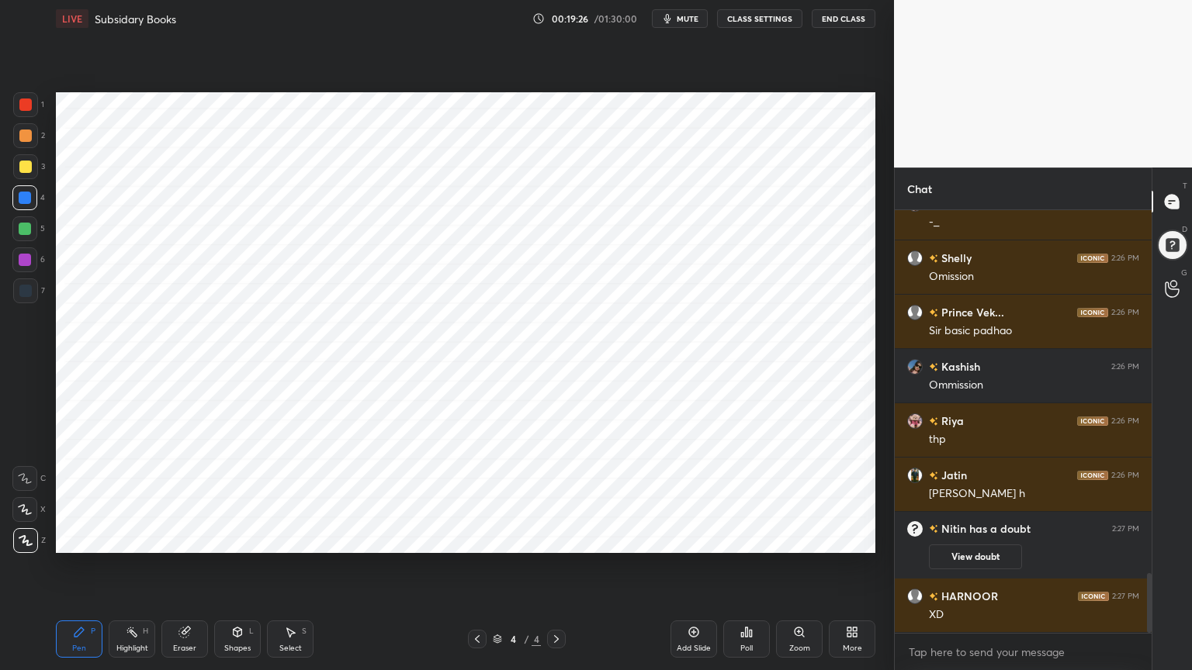
click at [30, 295] on div at bounding box center [25, 291] width 12 height 12
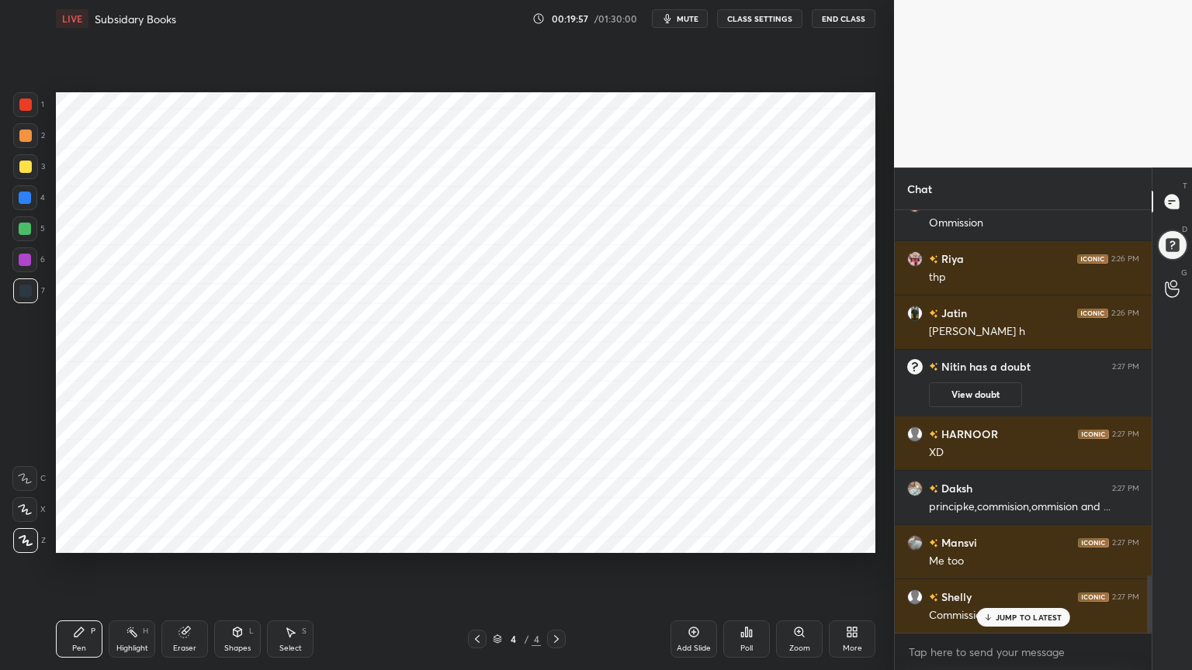
scroll to position [2739, 0]
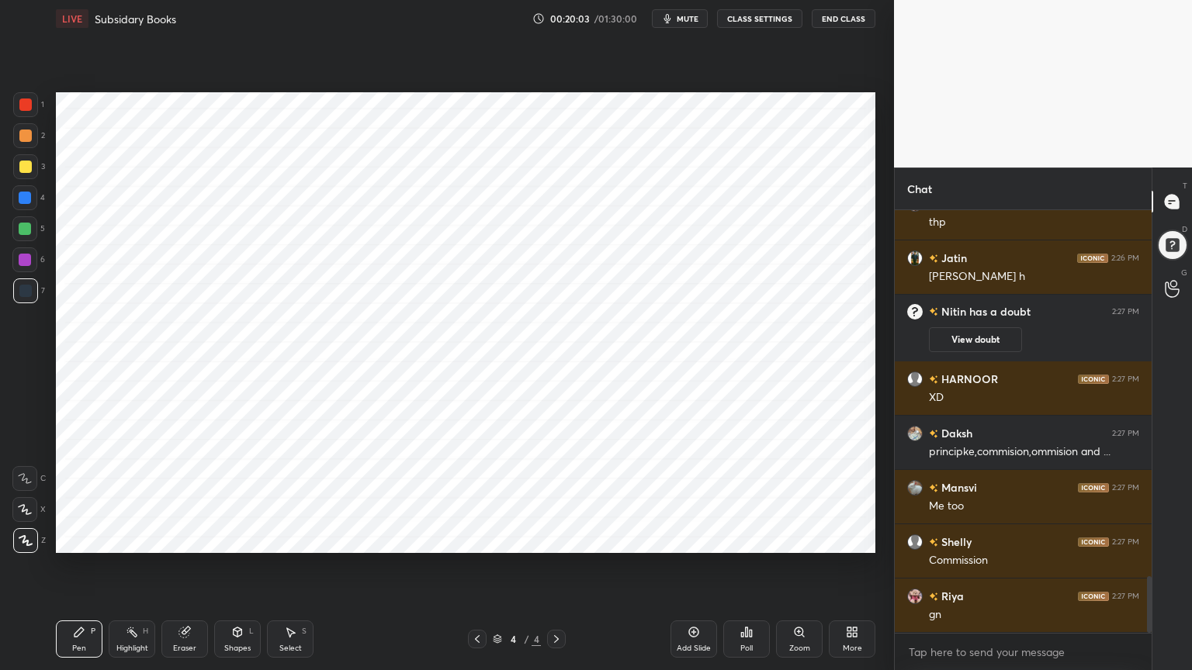
click at [25, 230] on div at bounding box center [25, 229] width 12 height 12
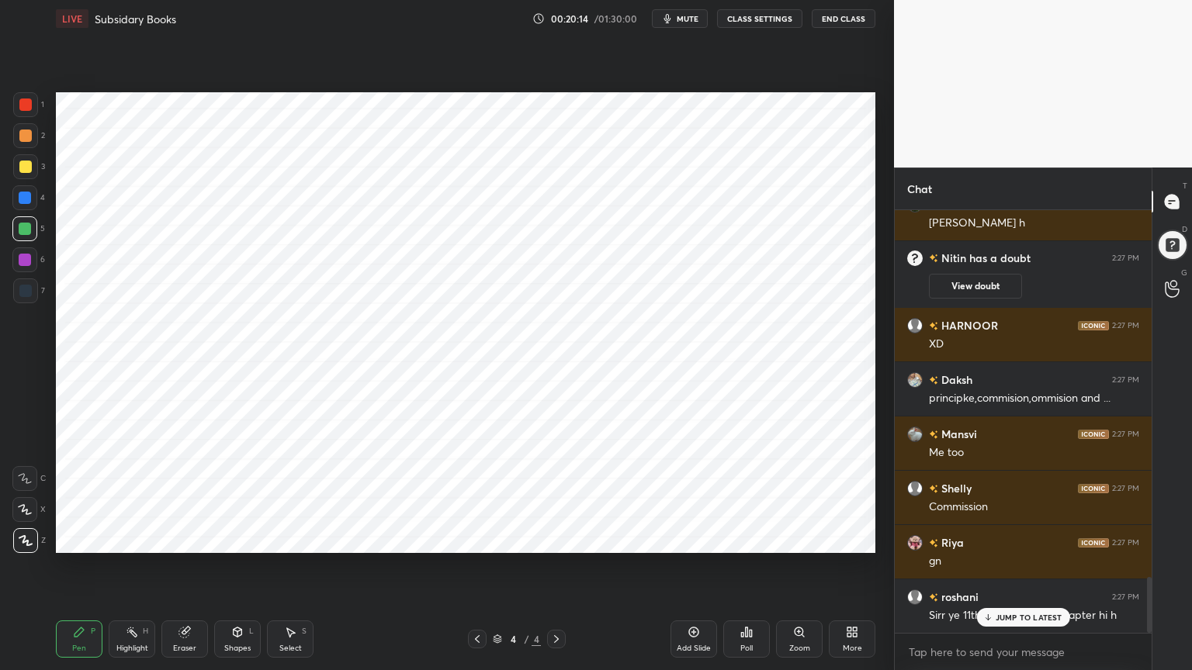
scroll to position [2794, 0]
click at [29, 200] on div at bounding box center [25, 198] width 12 height 12
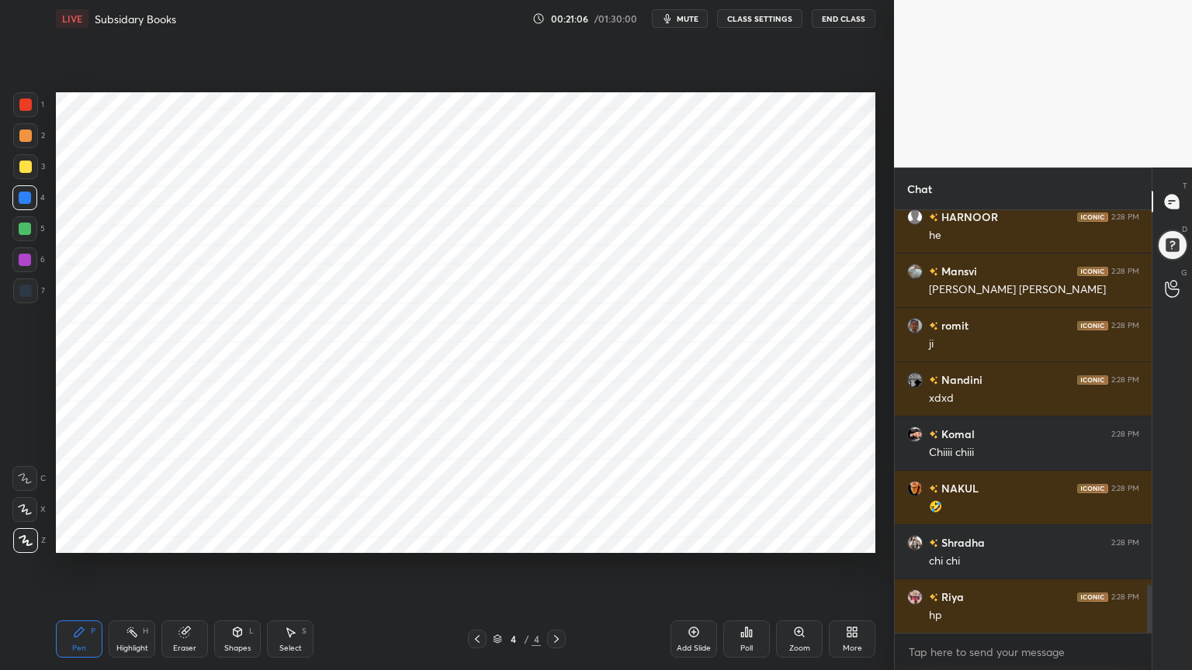
scroll to position [3282, 0]
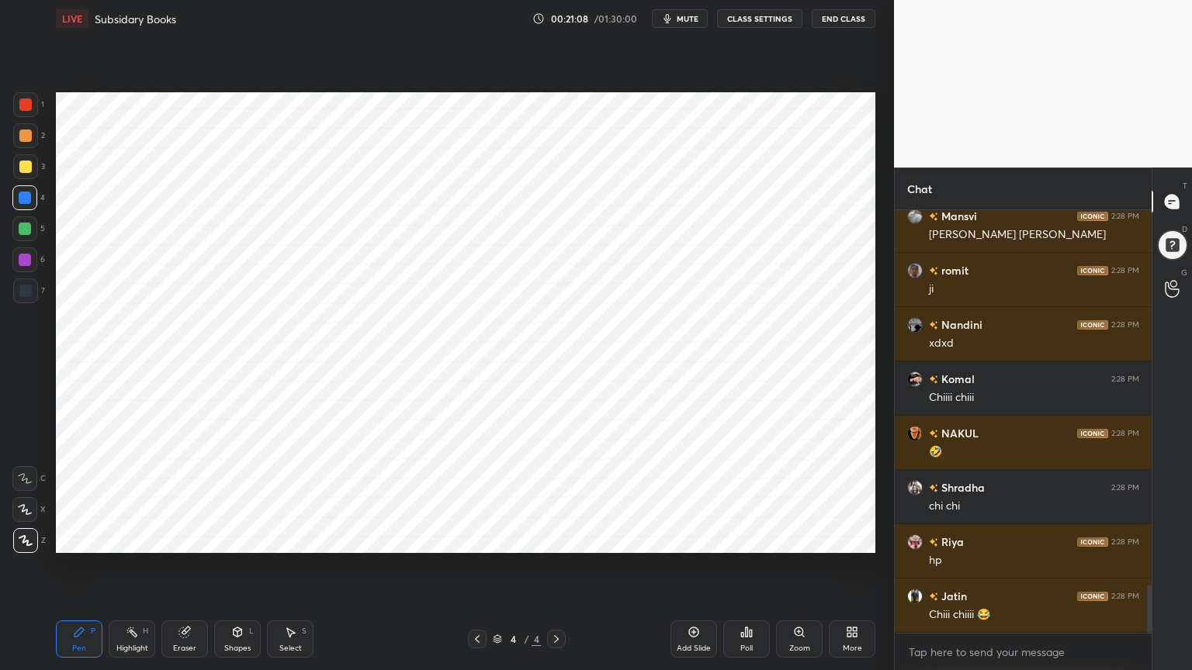
click at [29, 289] on div at bounding box center [25, 291] width 12 height 12
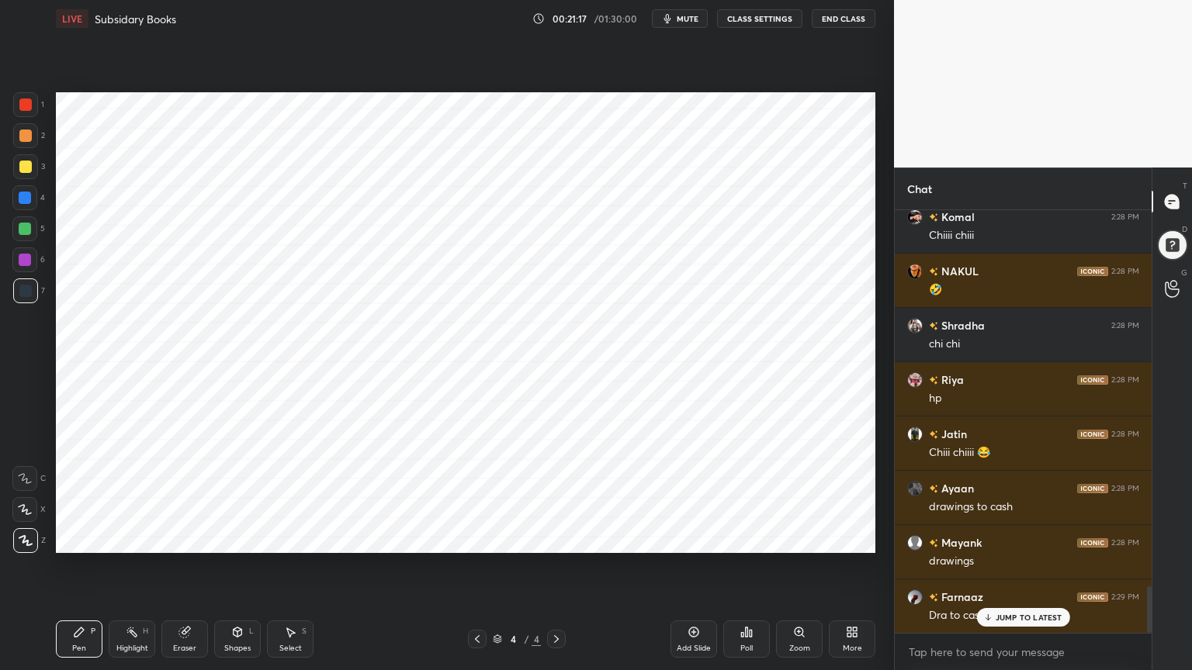
scroll to position [3500, 0]
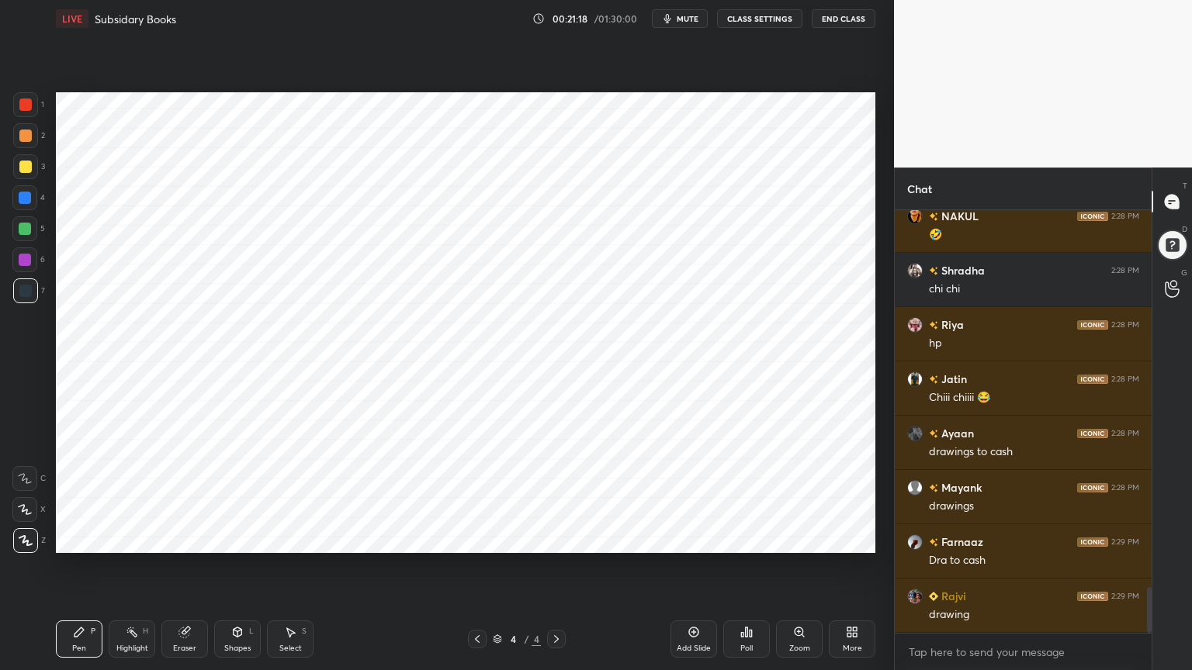
click at [22, 207] on div at bounding box center [24, 197] width 25 height 25
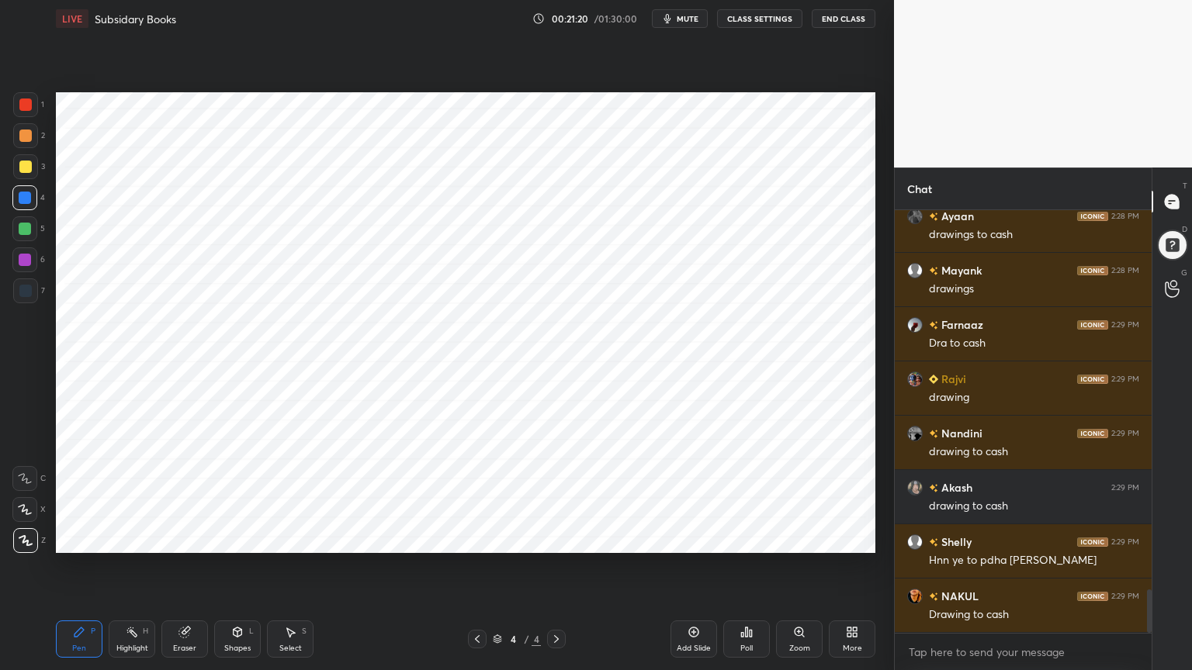
click at [21, 295] on div at bounding box center [25, 291] width 12 height 12
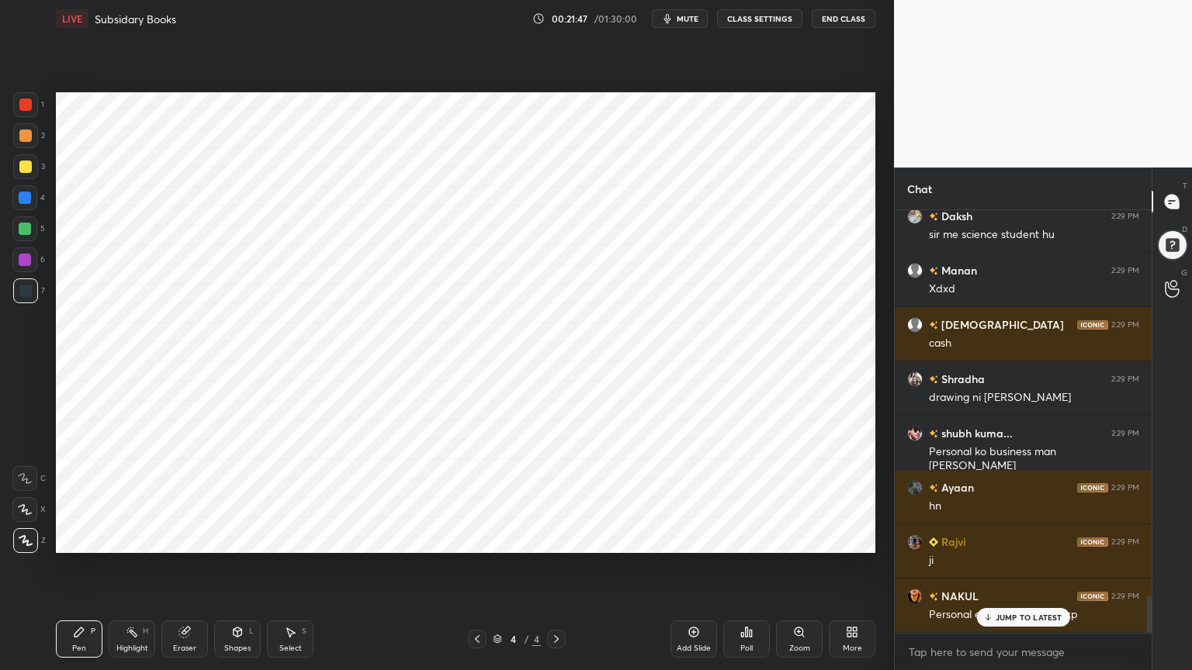
scroll to position [4422, 0]
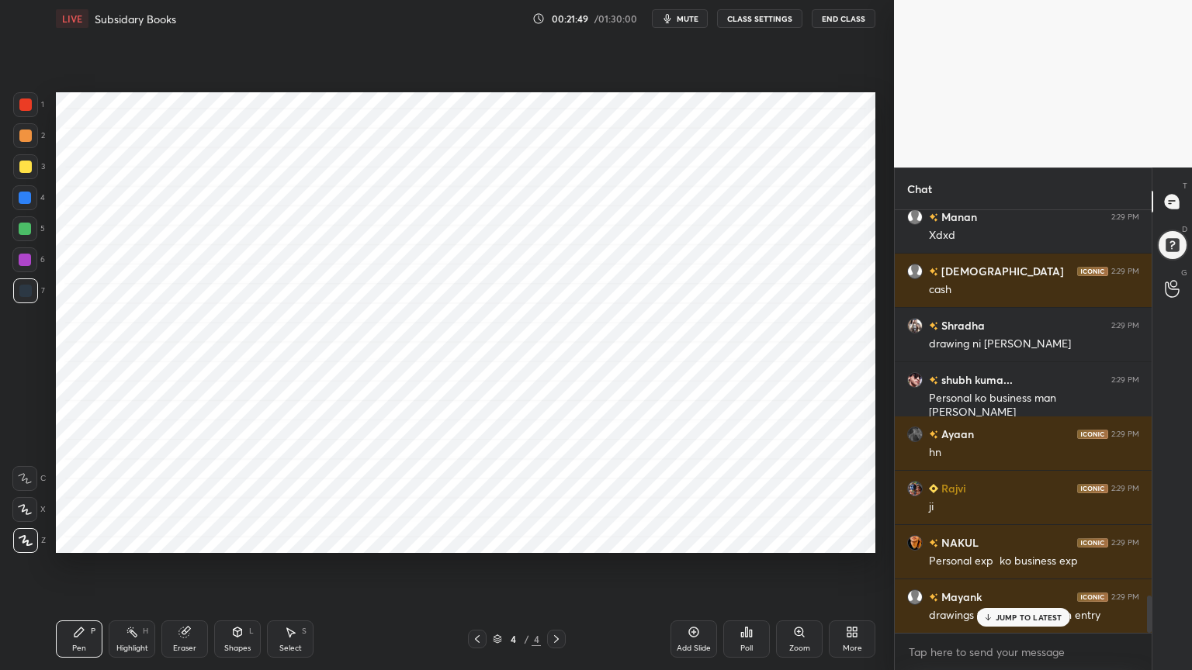
click at [147, 538] on div "Highlight H" at bounding box center [132, 639] width 47 height 37
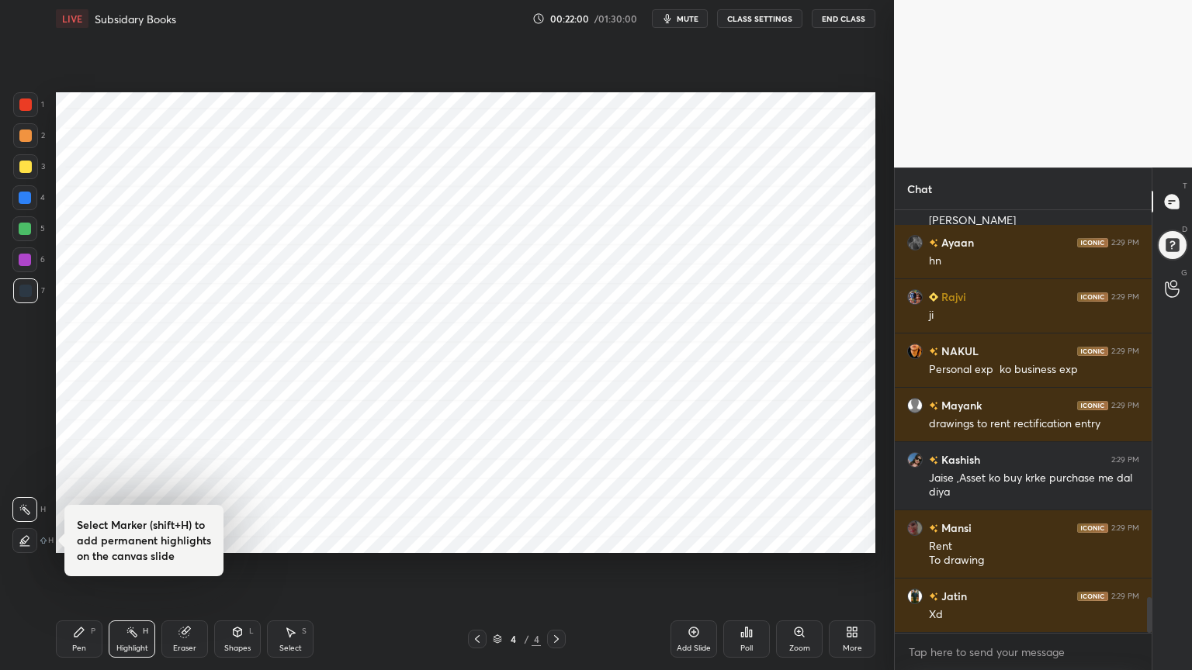
scroll to position [4667, 0]
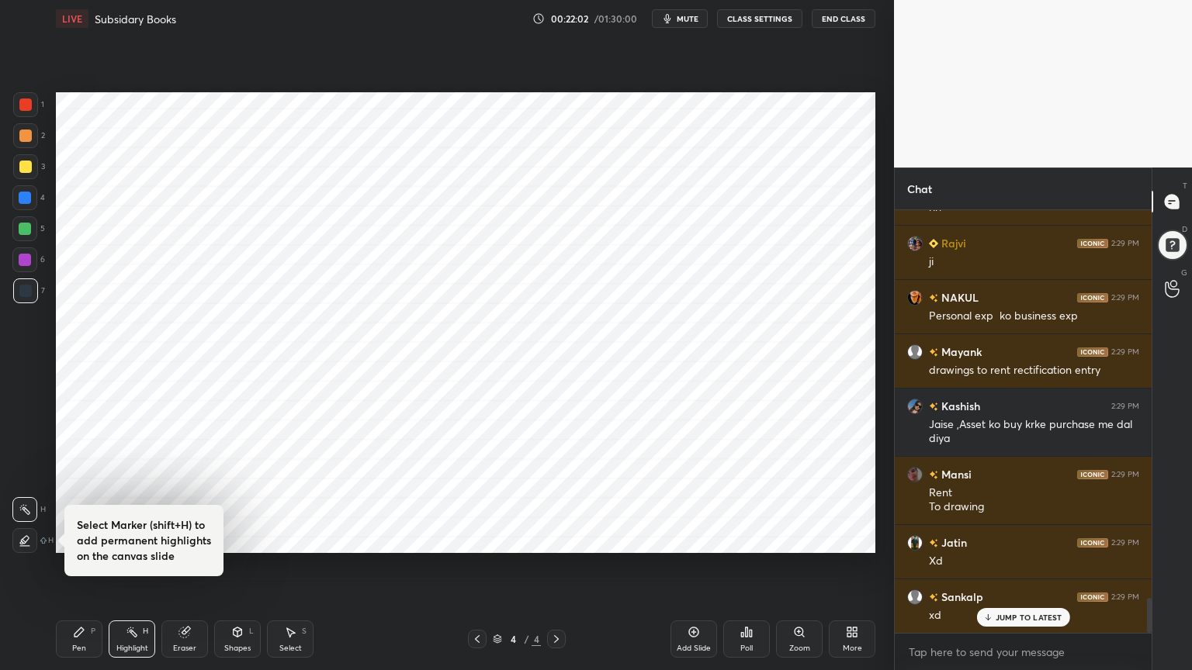
click at [71, 538] on div "Pen P" at bounding box center [79, 639] width 47 height 37
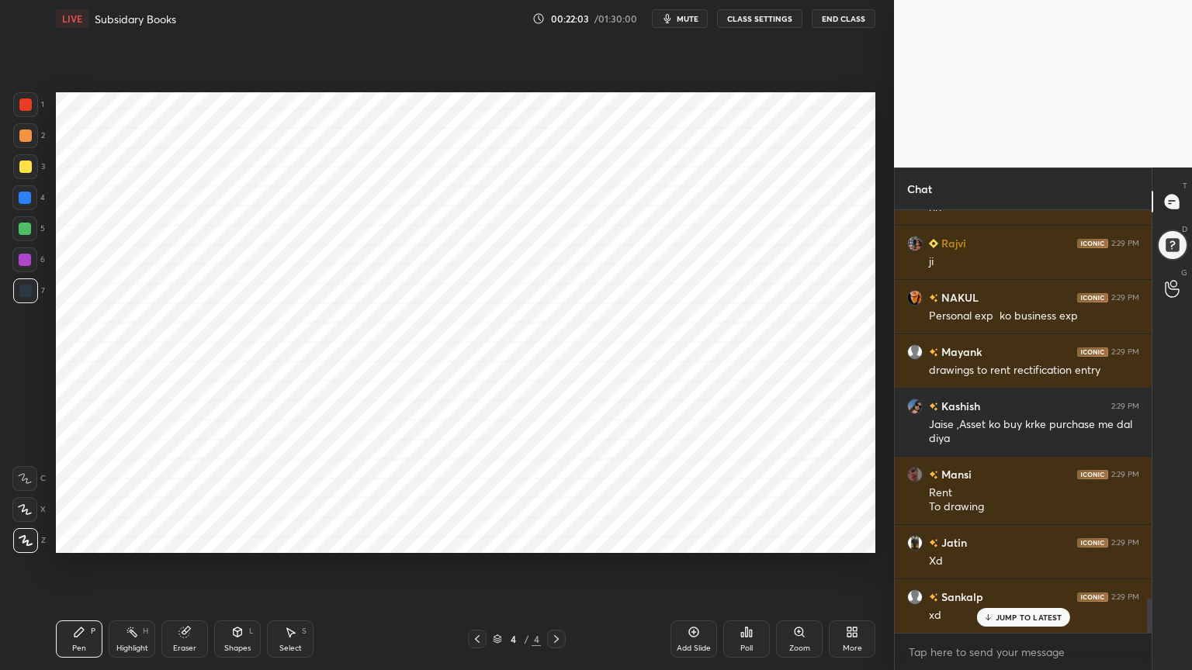
click at [26, 199] on div at bounding box center [25, 198] width 12 height 12
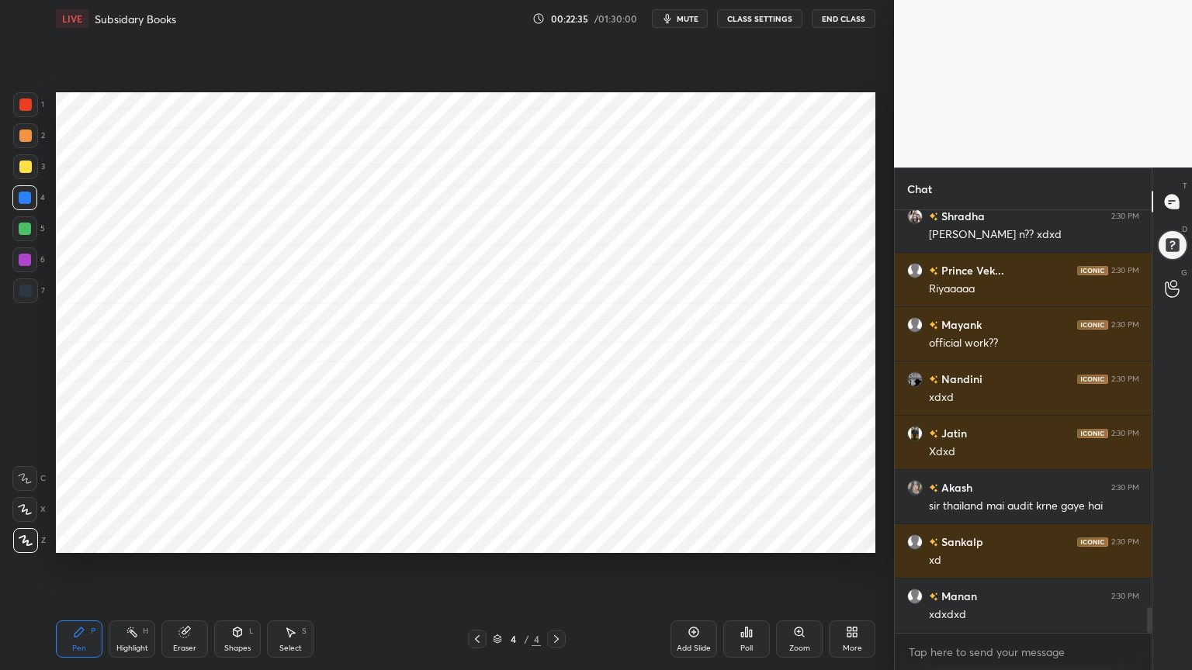
scroll to position [6514, 0]
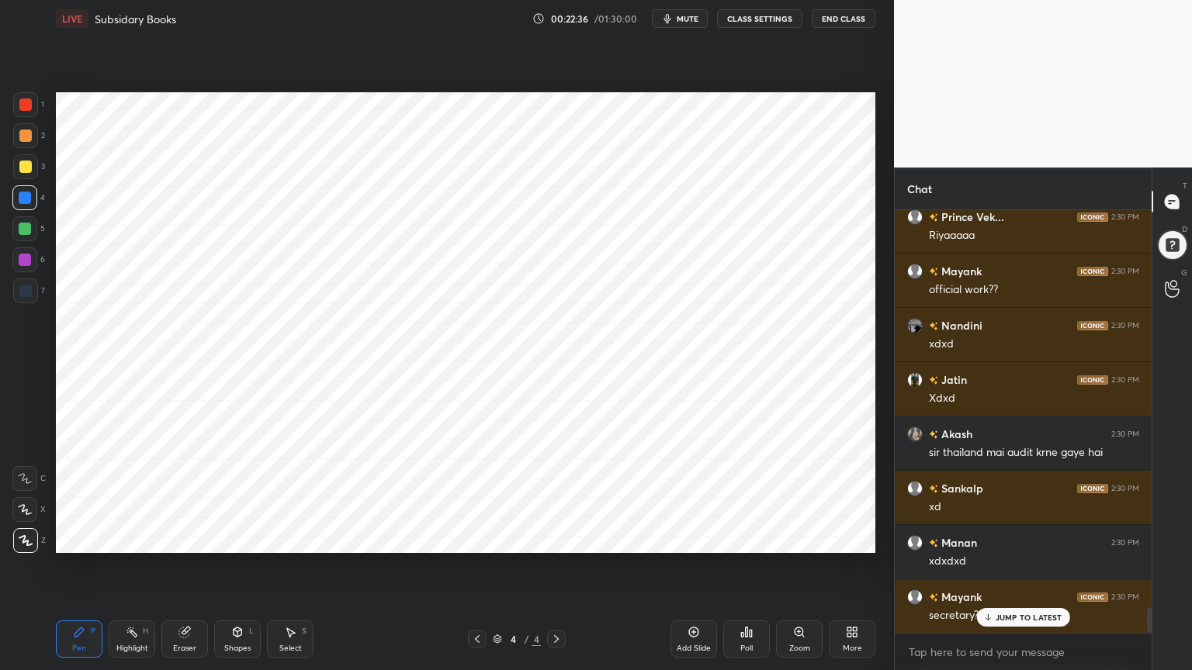
click at [22, 301] on div at bounding box center [25, 291] width 25 height 25
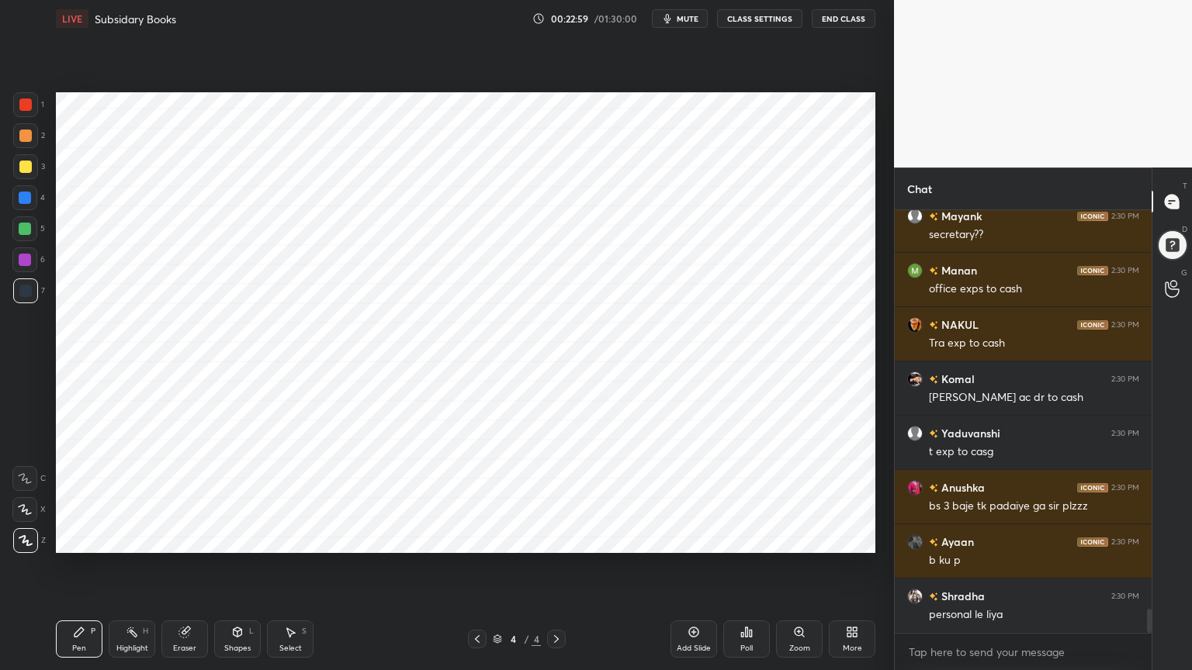
scroll to position [6985, 0]
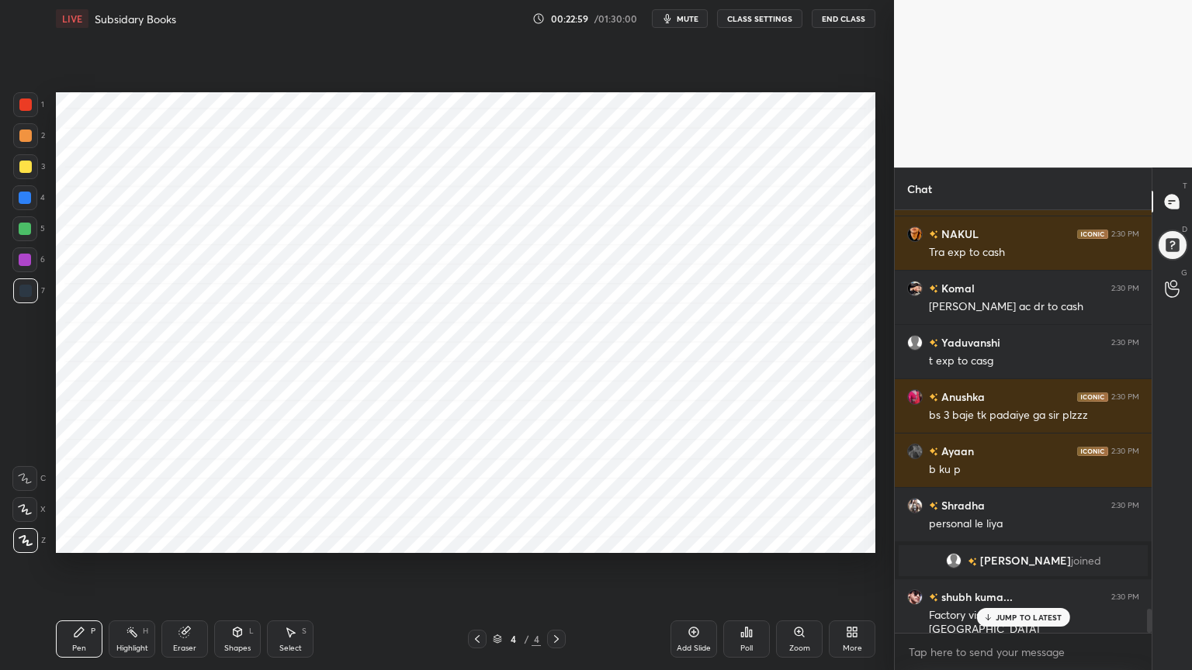
click at [126, 538] on div "Highlight" at bounding box center [132, 649] width 32 height 8
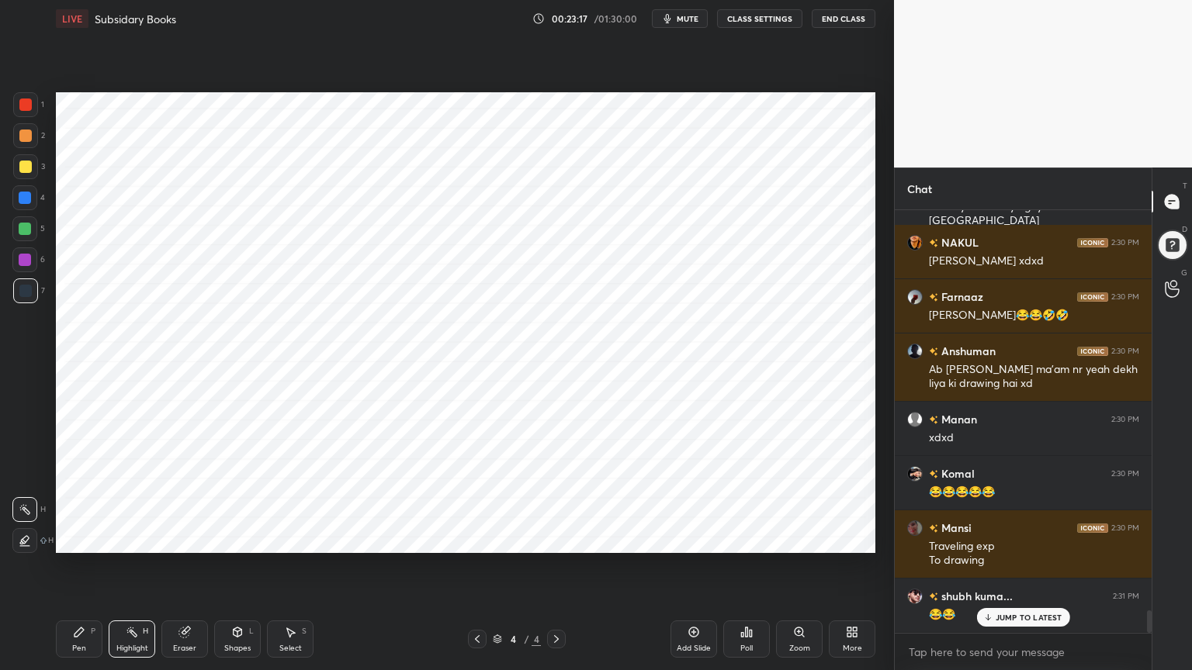
scroll to position [7448, 0]
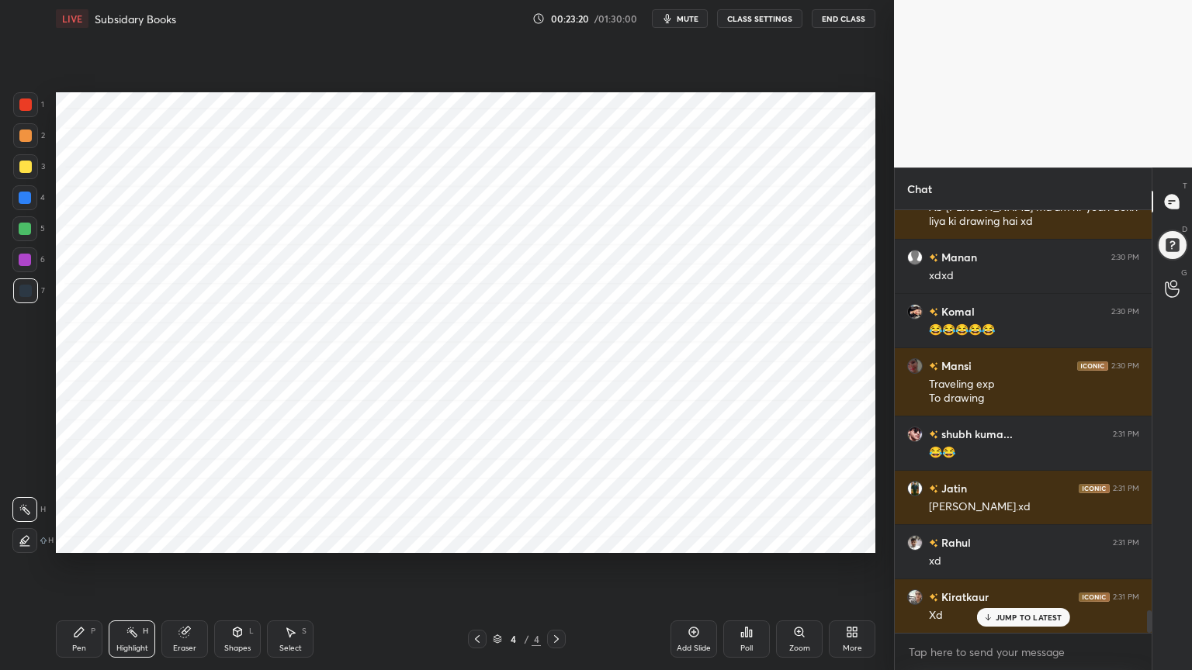
click at [683, 538] on div "Add Slide" at bounding box center [693, 639] width 47 height 37
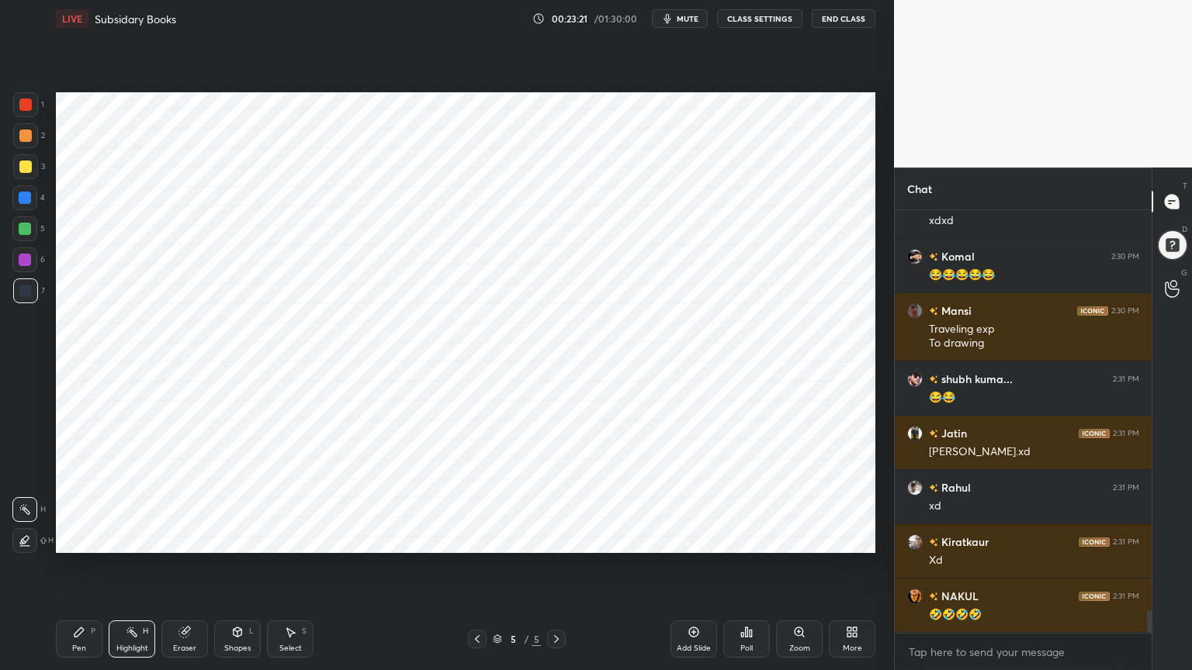
click at [22, 230] on div at bounding box center [25, 229] width 12 height 12
click at [78, 538] on div "Pen P" at bounding box center [79, 639] width 47 height 37
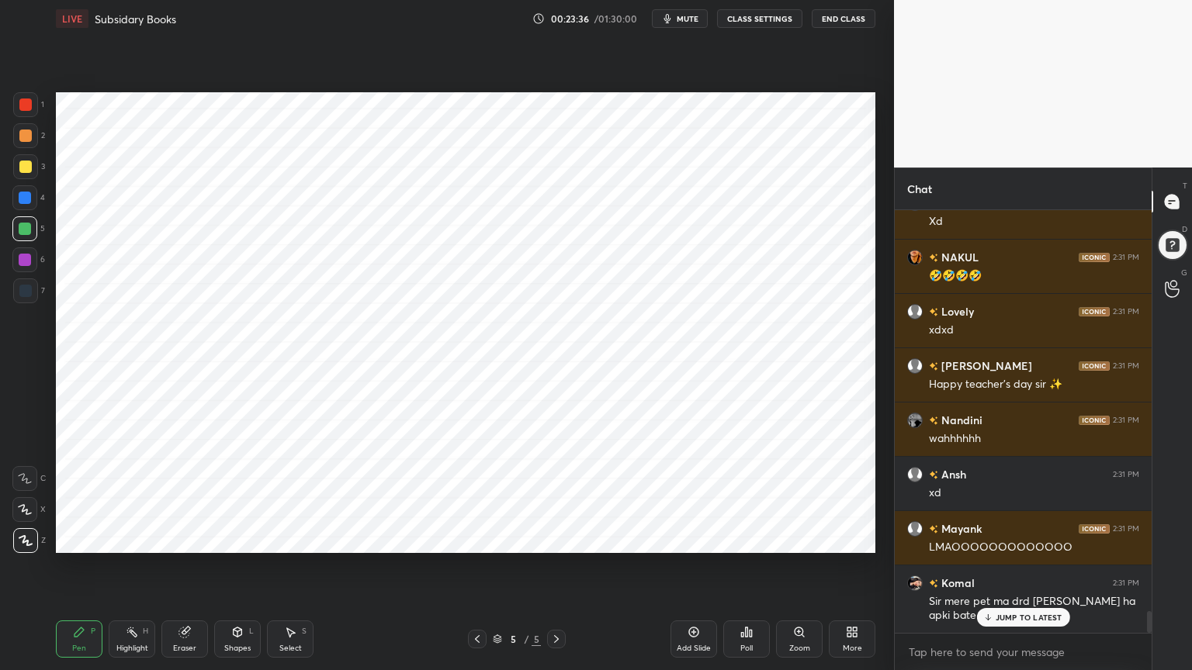
scroll to position [7988, 0]
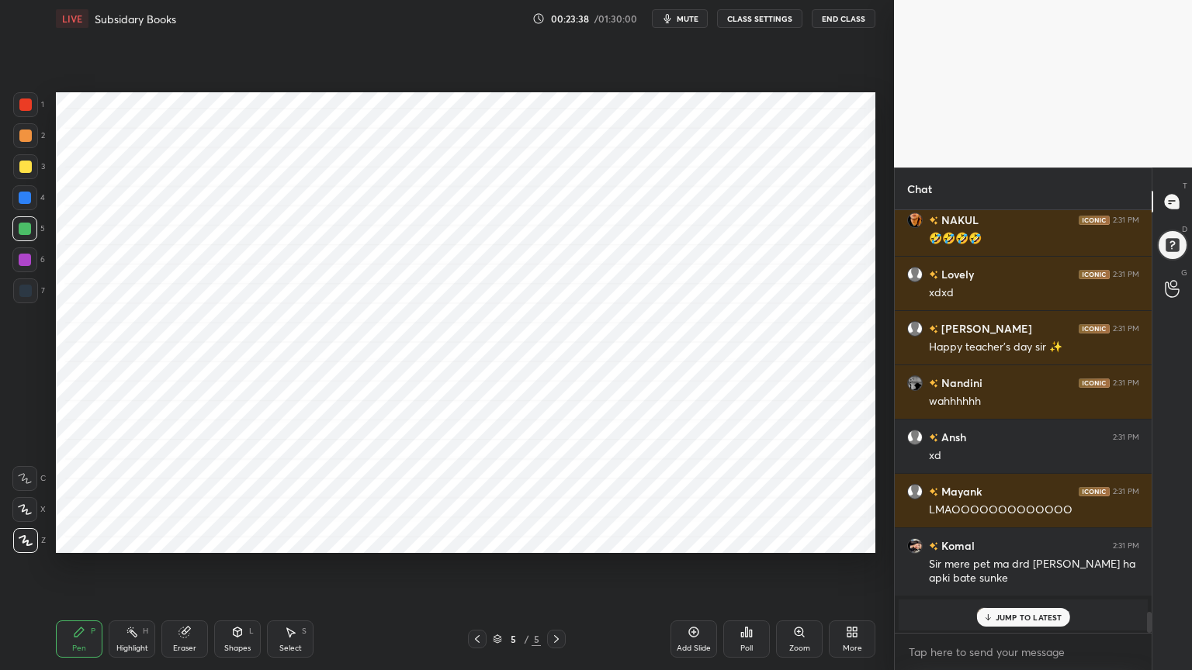
click at [29, 204] on div at bounding box center [24, 197] width 25 height 25
click at [34, 294] on div at bounding box center [25, 291] width 25 height 25
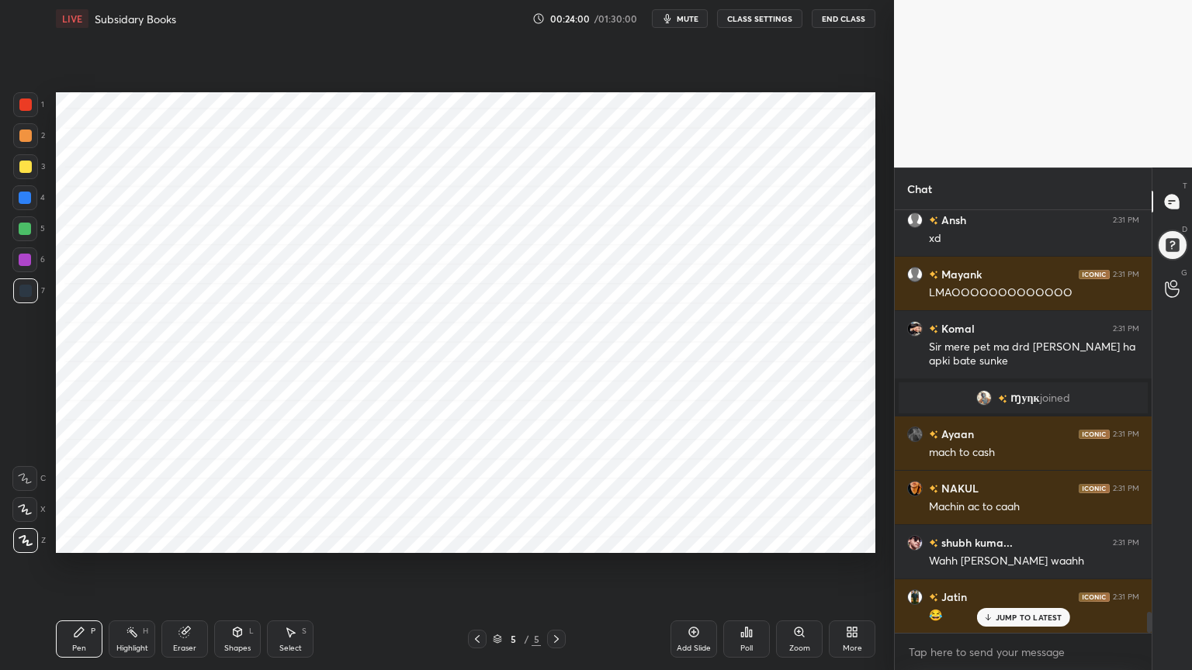
scroll to position [8260, 0]
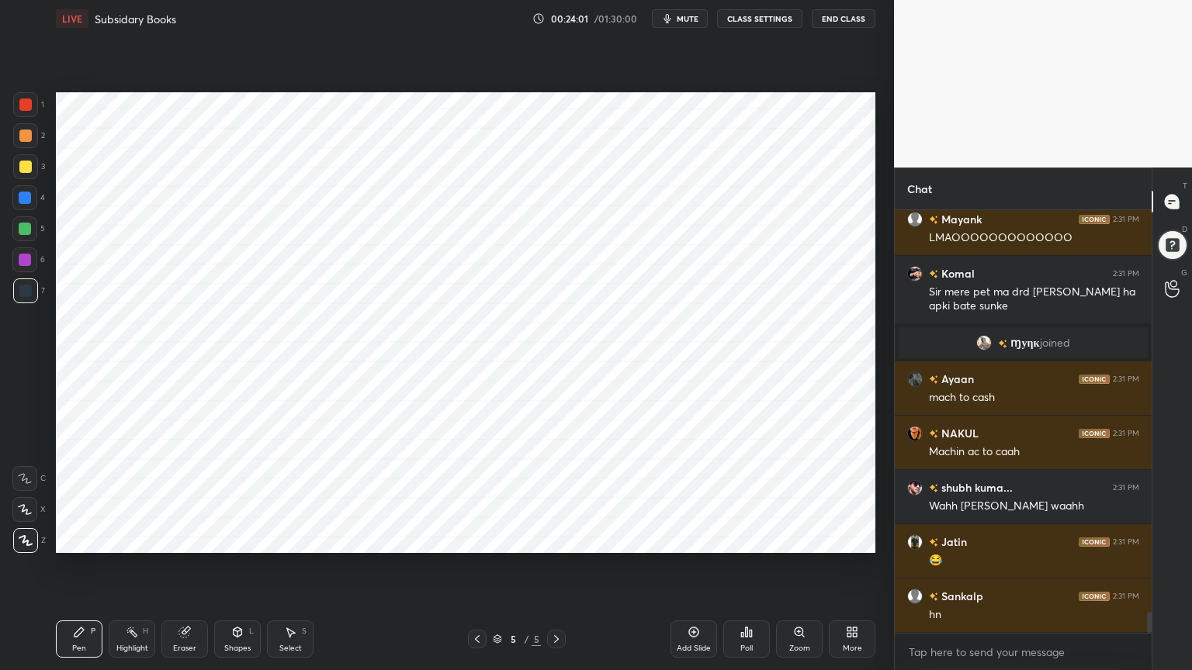
click at [35, 106] on div at bounding box center [25, 104] width 25 height 25
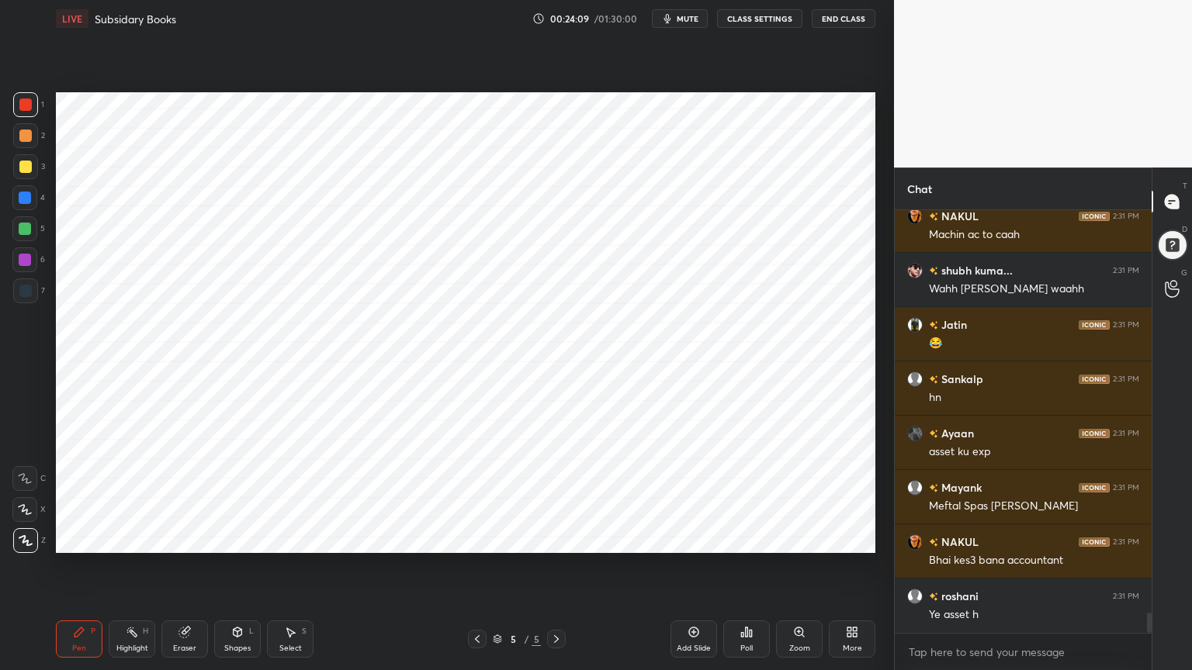
scroll to position [8531, 0]
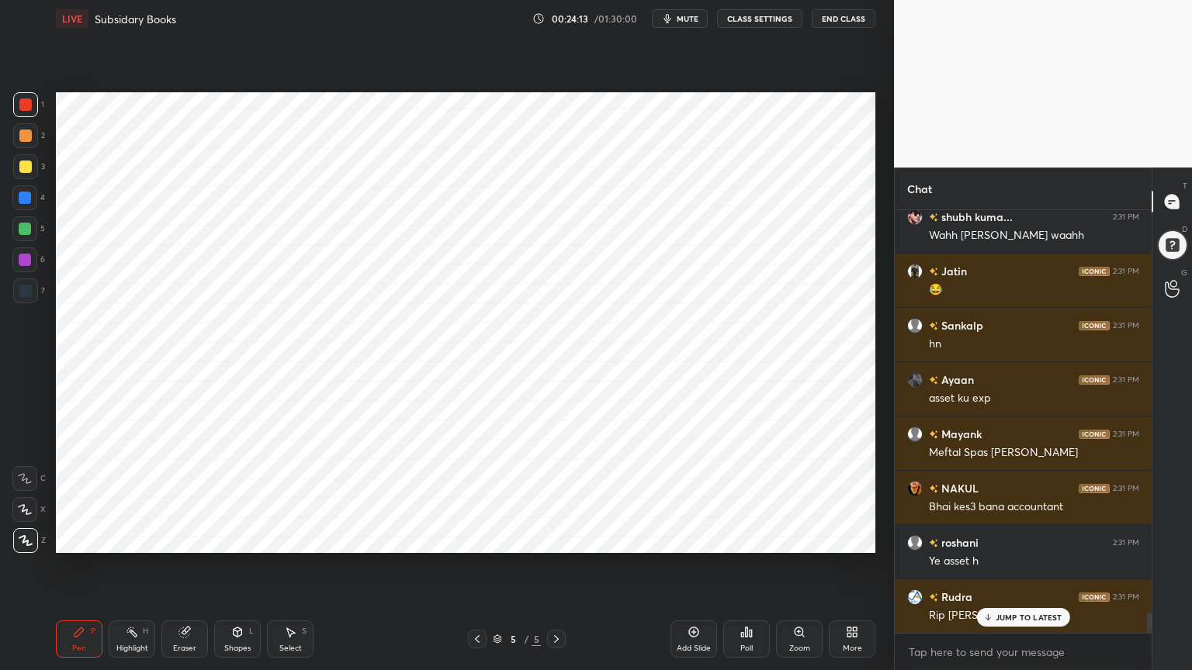
click at [29, 295] on div at bounding box center [25, 291] width 12 height 12
click at [25, 202] on div at bounding box center [25, 198] width 12 height 12
click at [26, 293] on div at bounding box center [25, 291] width 12 height 12
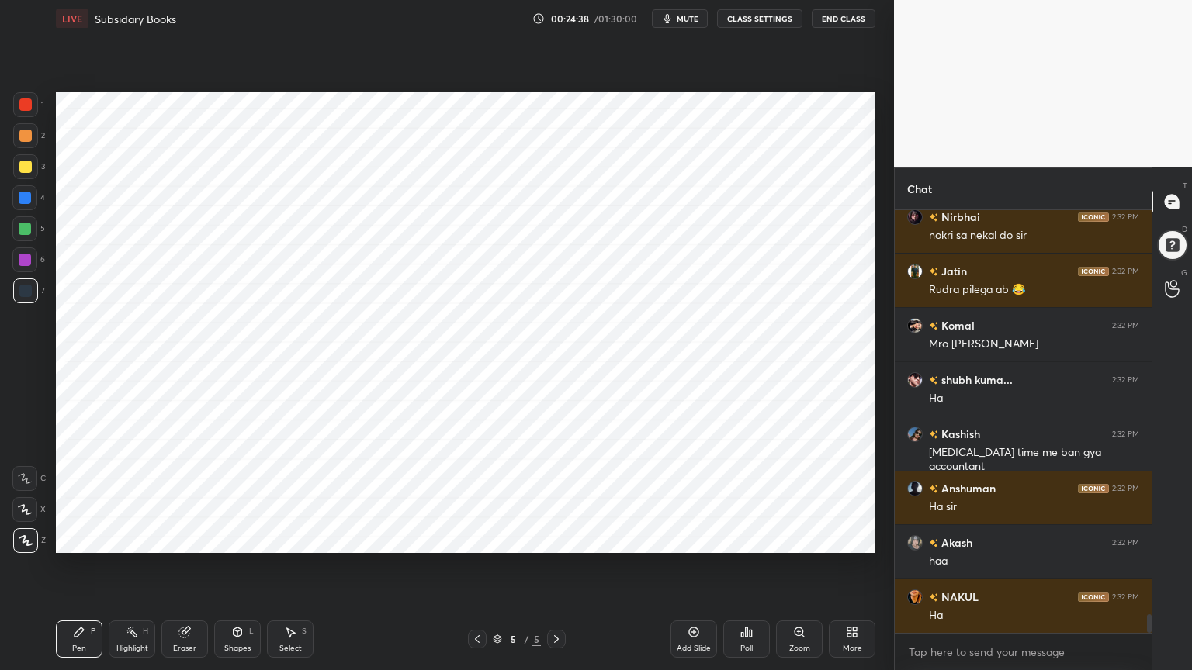
scroll to position [9020, 0]
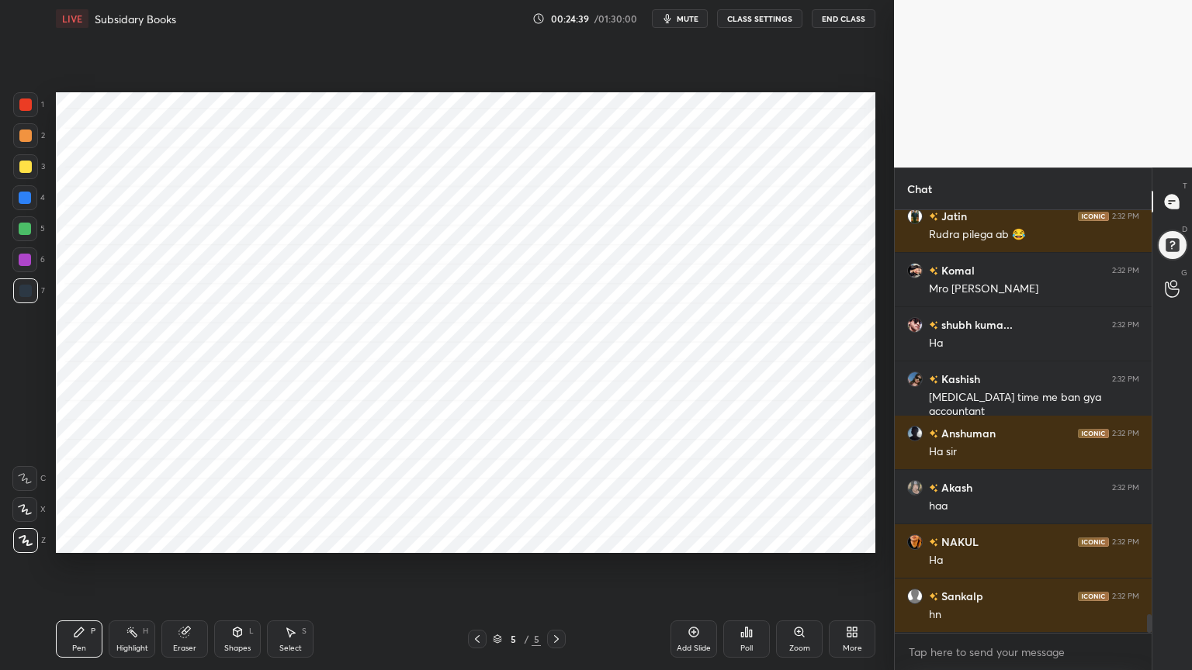
click at [24, 108] on div at bounding box center [25, 105] width 12 height 12
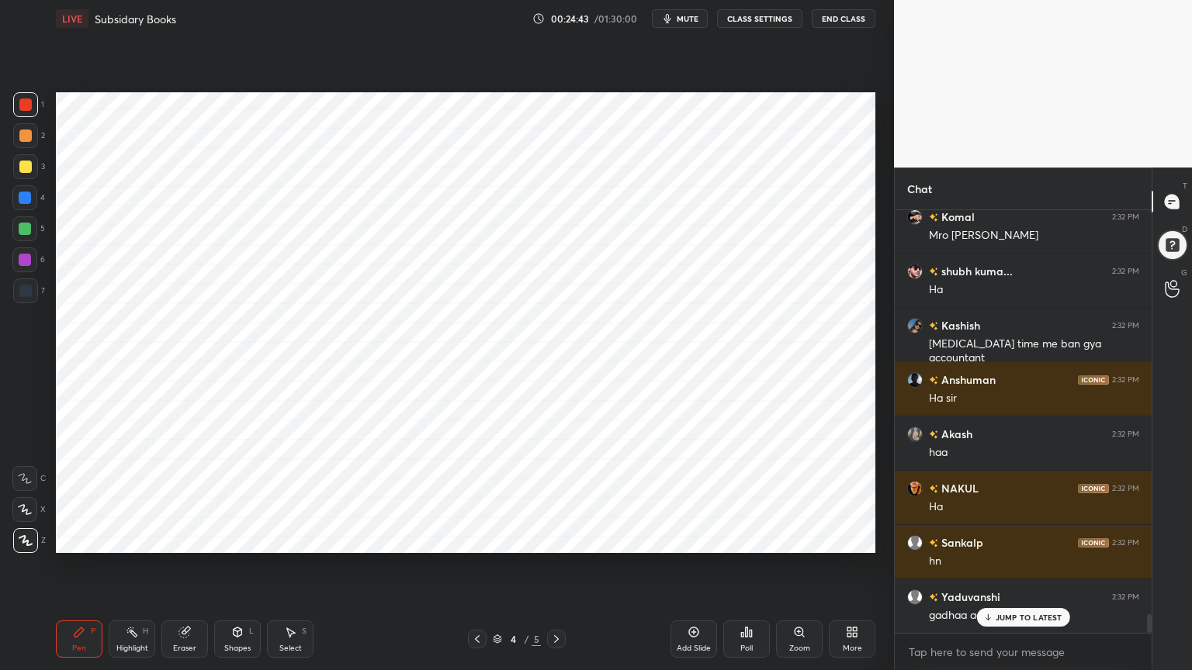
click at [119, 538] on div "Highlight H" at bounding box center [132, 639] width 47 height 37
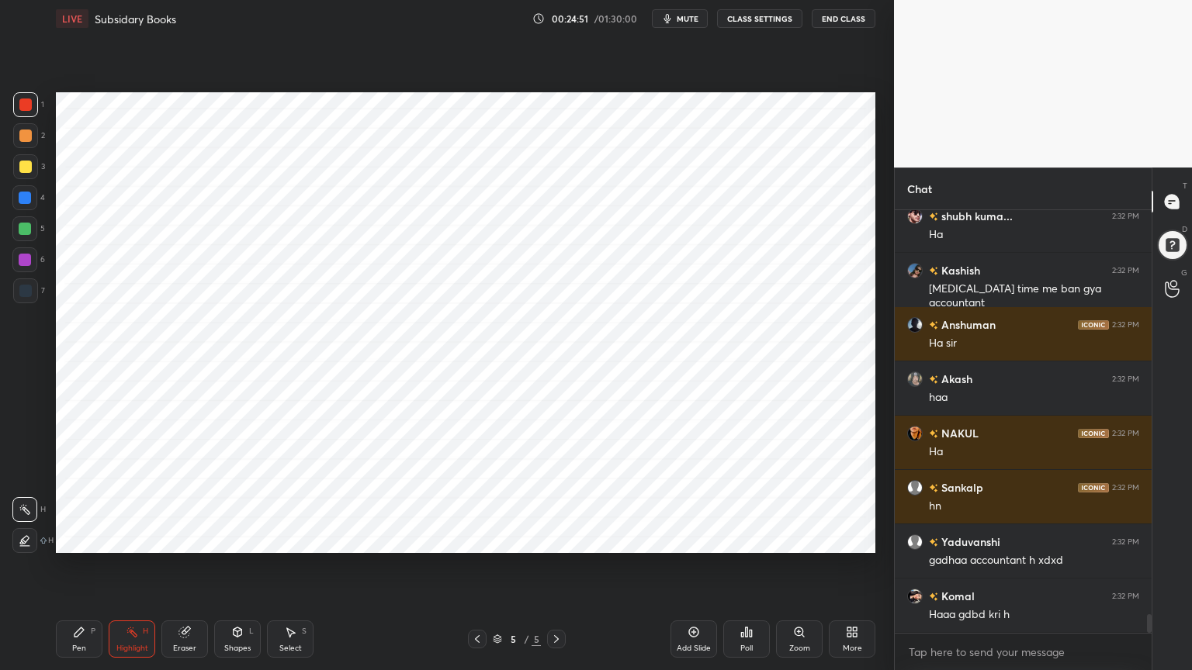
click at [70, 538] on div "Pen P" at bounding box center [79, 639] width 47 height 37
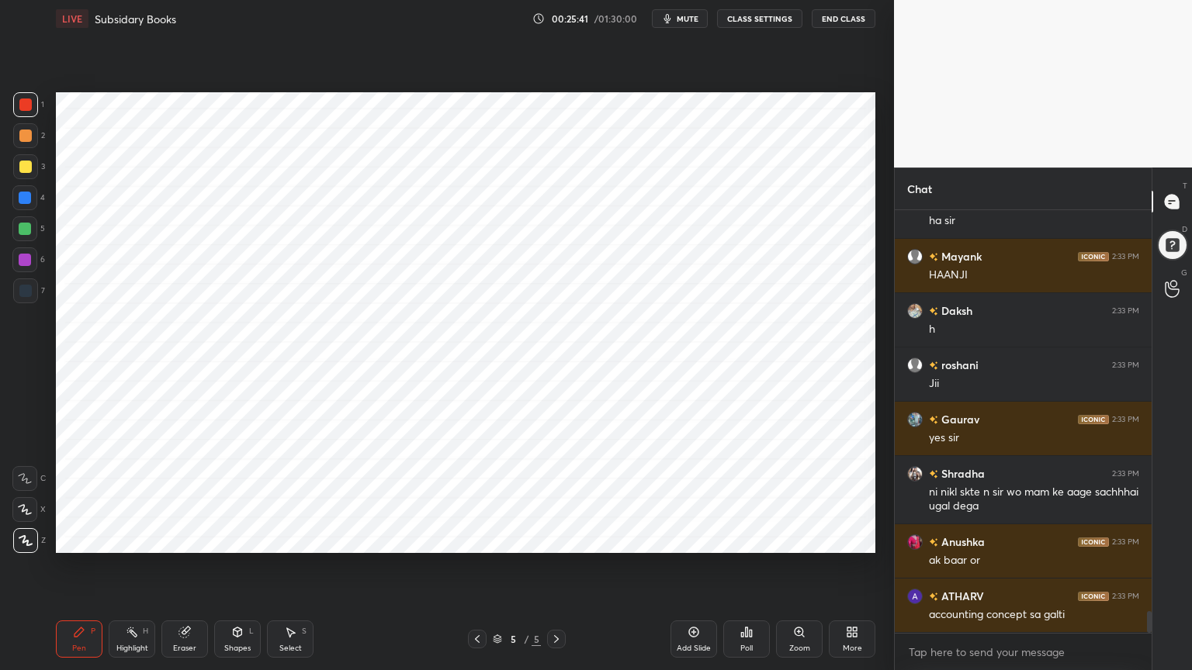
scroll to position [7944, 0]
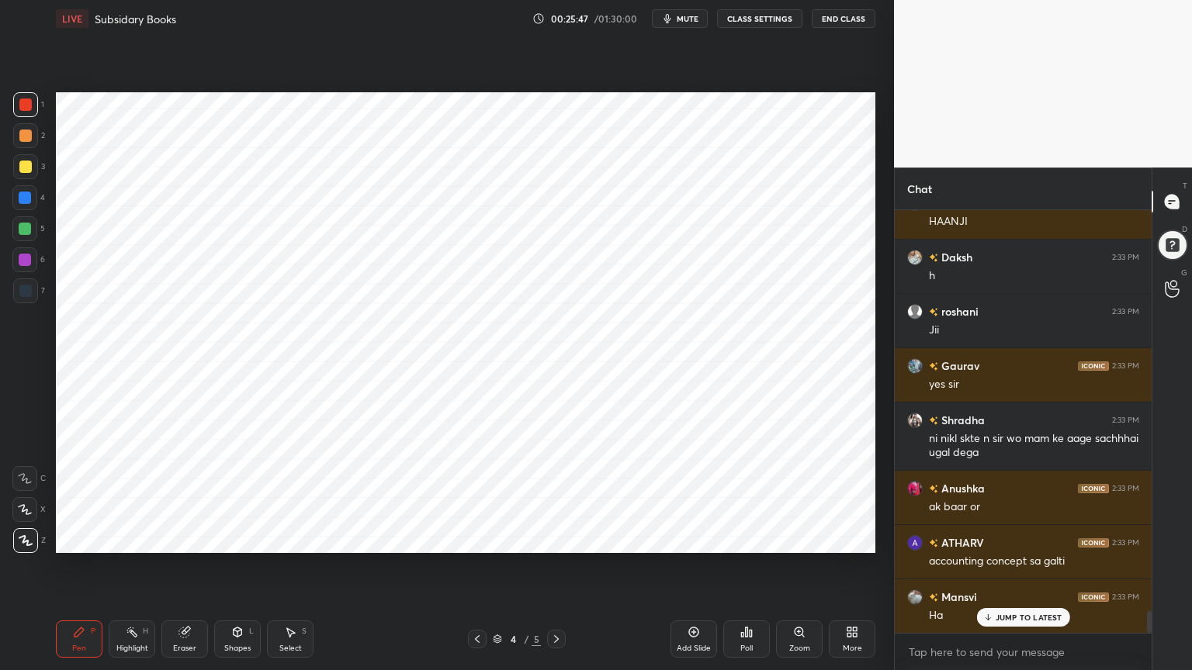
click at [29, 204] on div at bounding box center [24, 197] width 25 height 25
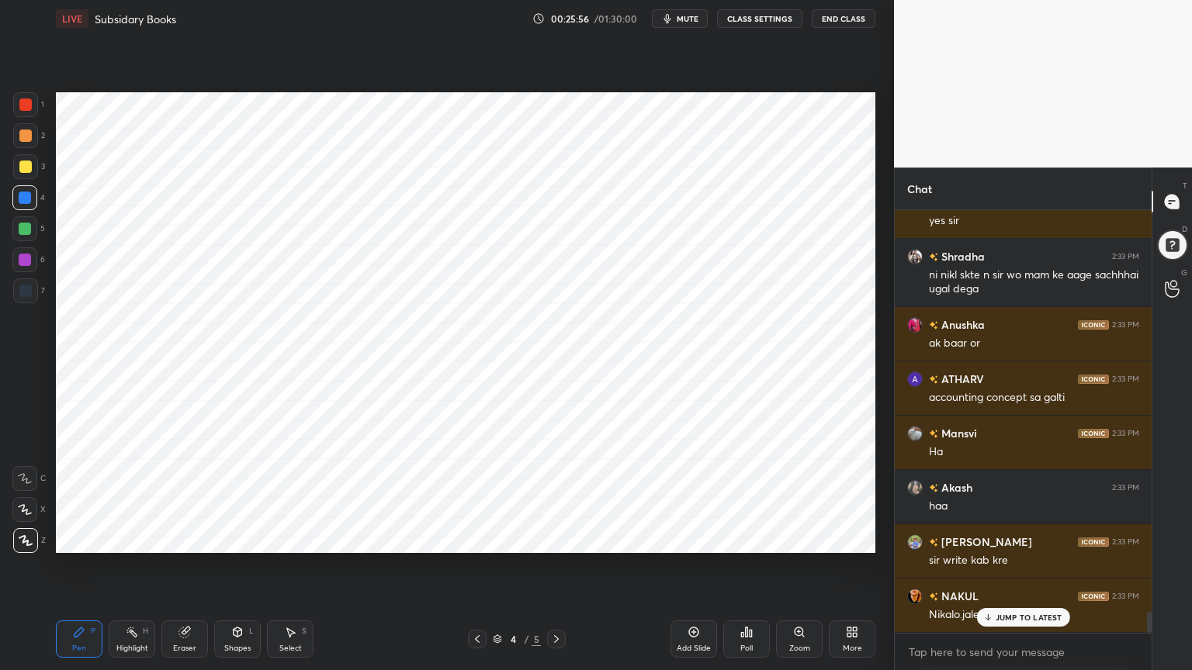
scroll to position [8162, 0]
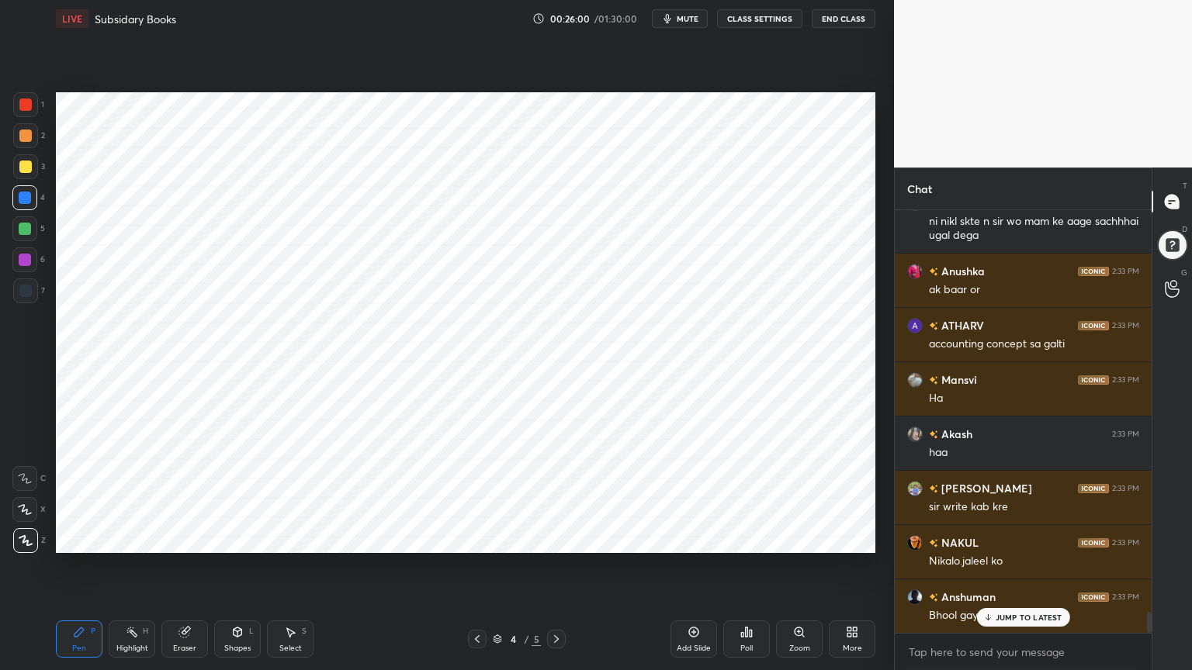
click at [236, 538] on div "Shapes" at bounding box center [237, 649] width 26 height 8
click at [241, 538] on div "Shapes" at bounding box center [237, 649] width 26 height 8
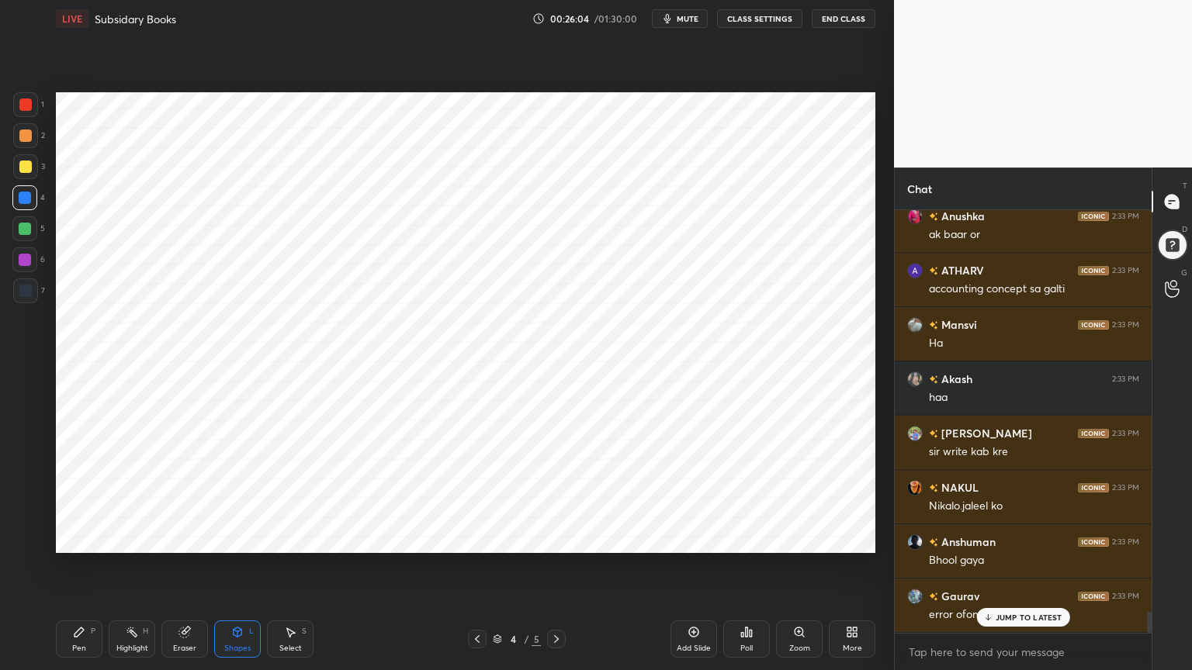
scroll to position [8270, 0]
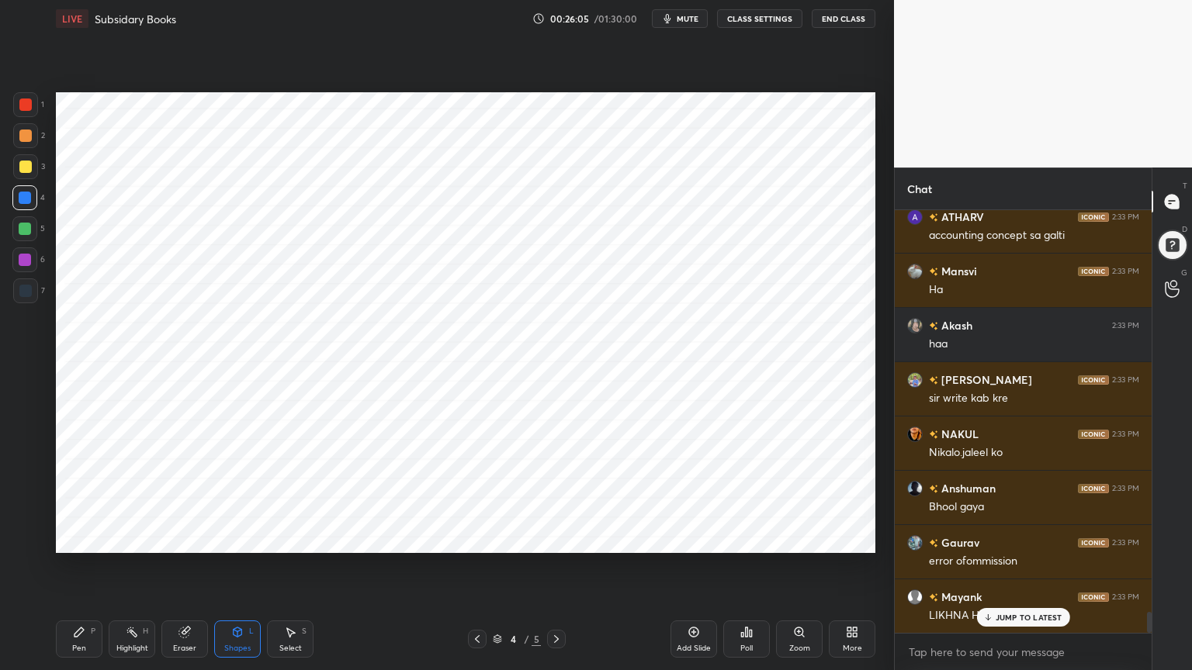
click at [69, 538] on div "Pen P" at bounding box center [79, 639] width 47 height 37
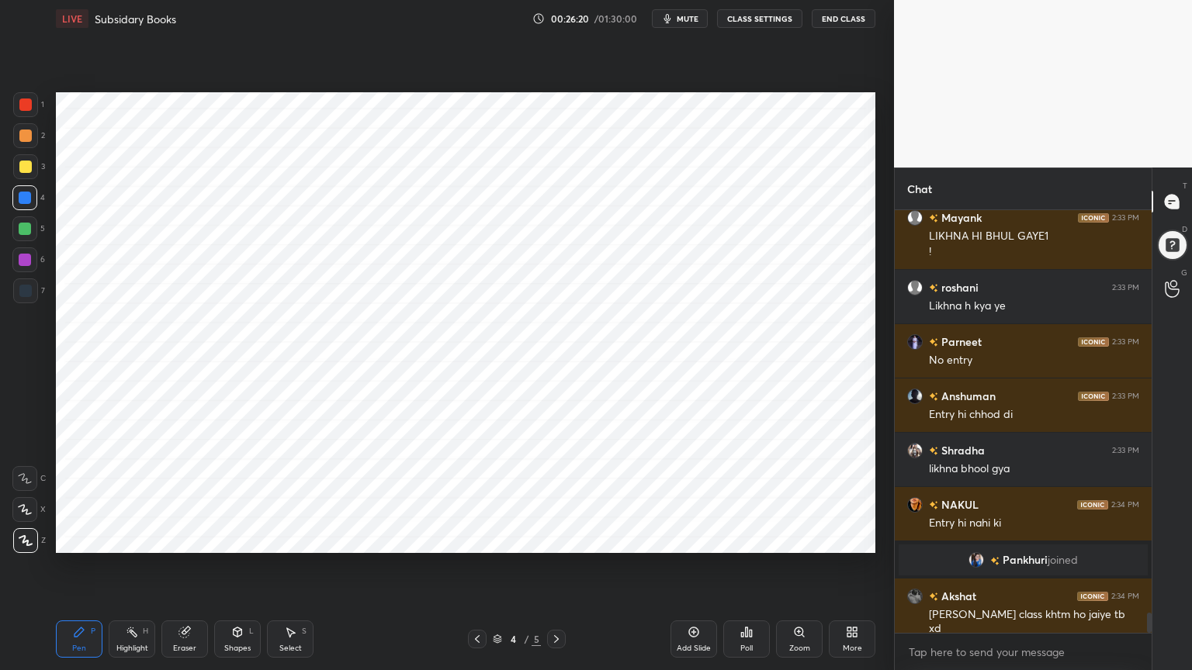
scroll to position [8387, 0]
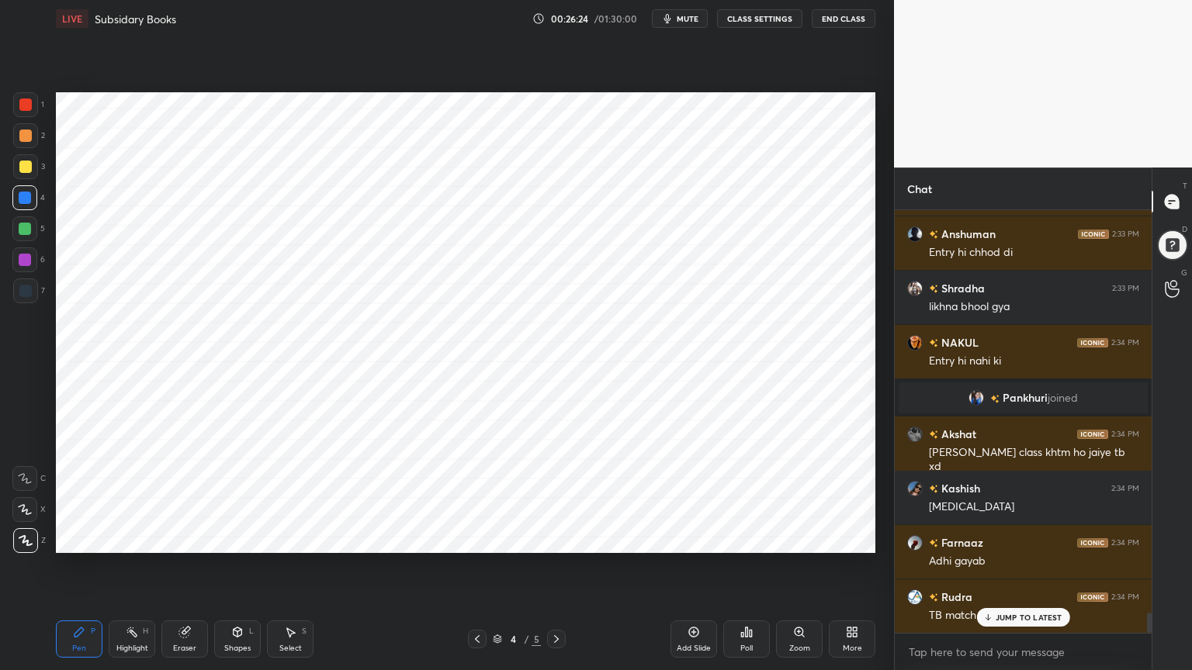
click at [29, 293] on div at bounding box center [25, 291] width 12 height 12
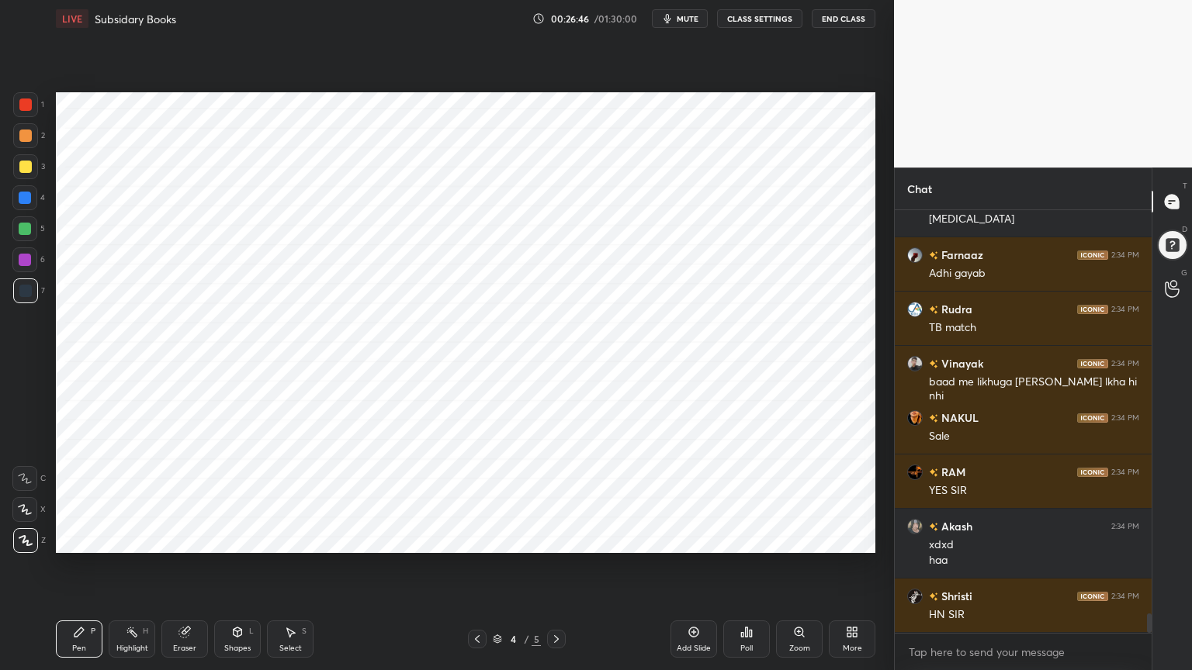
scroll to position [8782, 0]
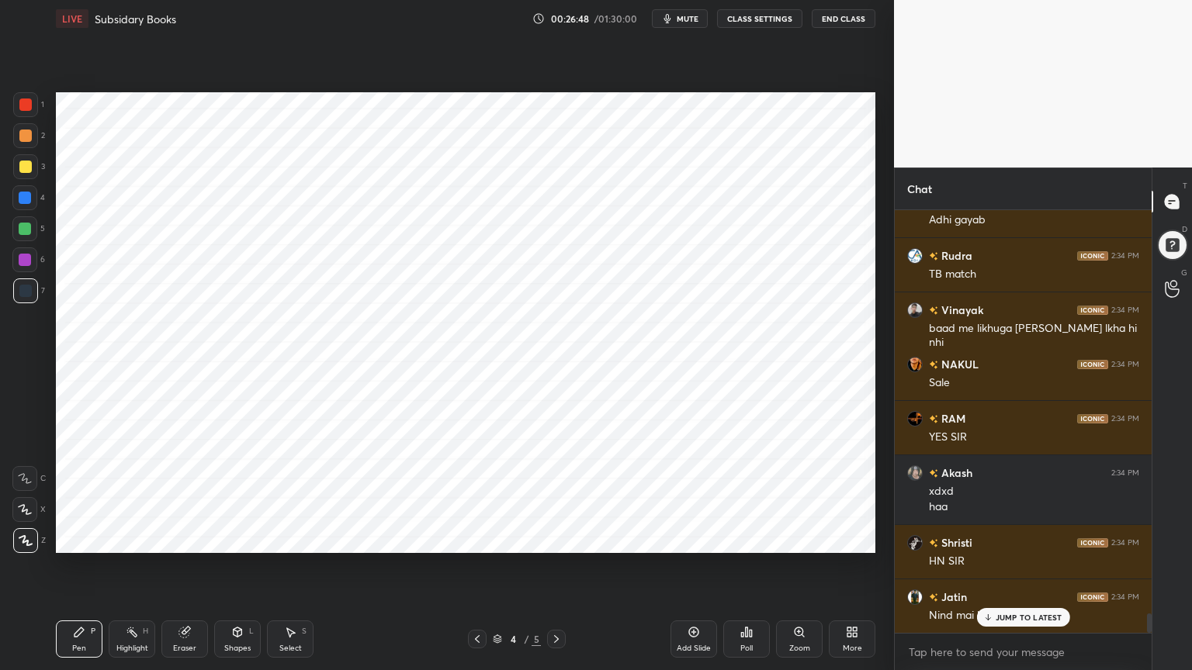
click at [18, 207] on div at bounding box center [24, 197] width 25 height 25
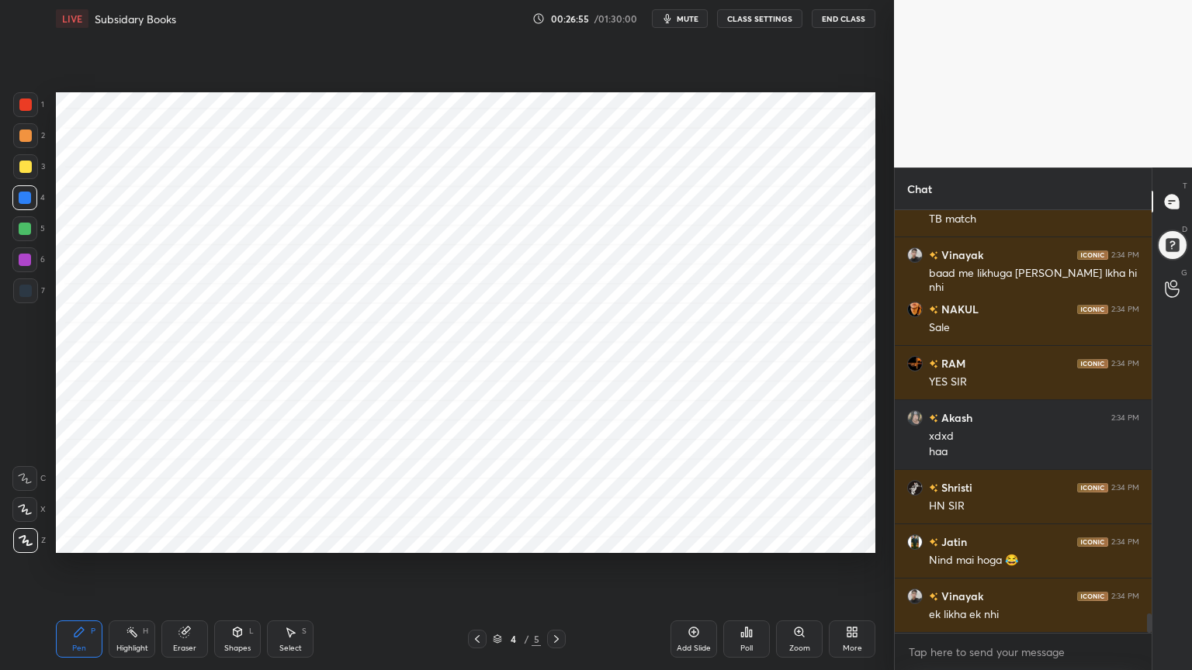
click at [22, 296] on div at bounding box center [25, 291] width 12 height 12
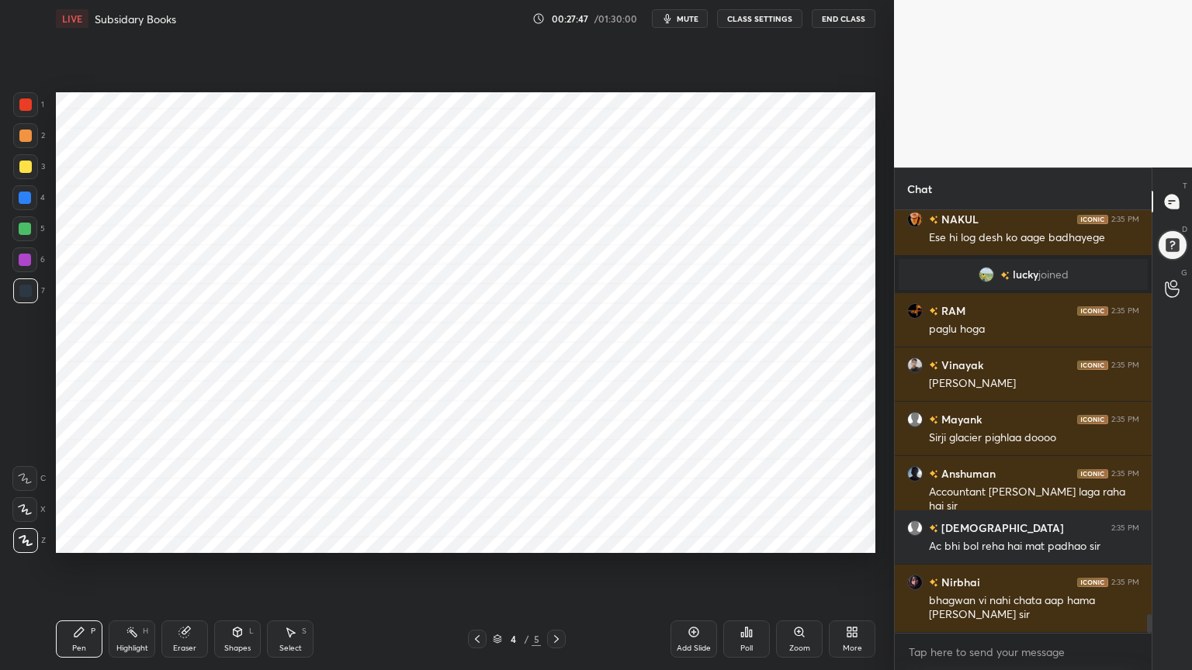
scroll to position [9393, 0]
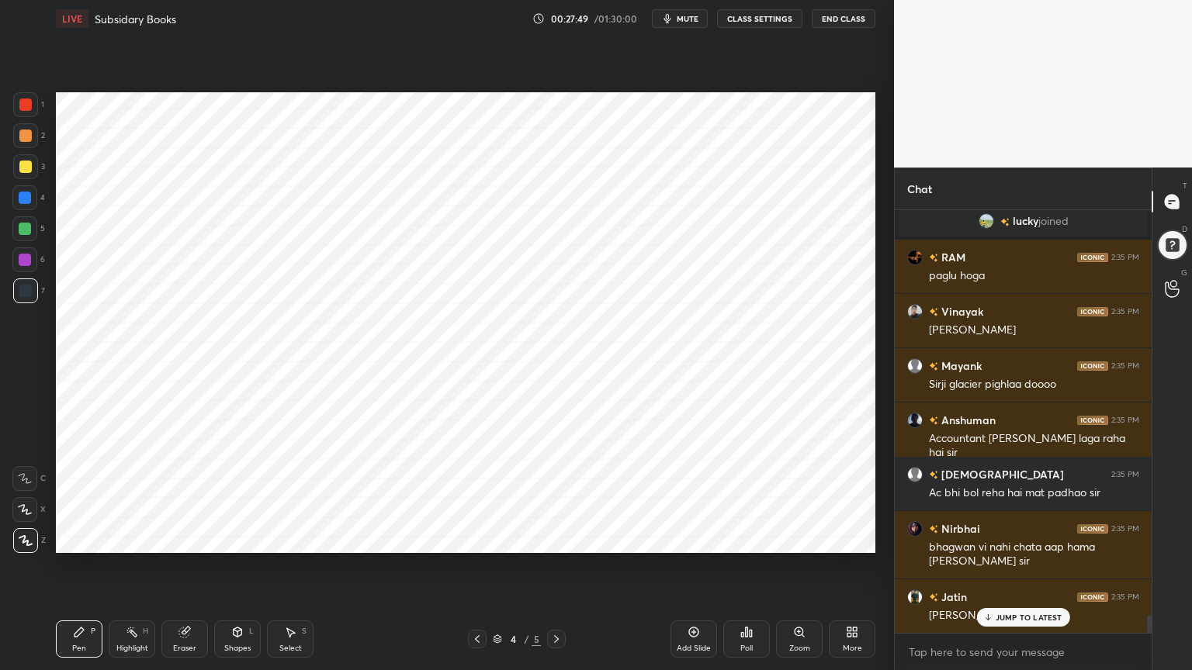
click at [134, 538] on div "Highlight" at bounding box center [132, 649] width 32 height 8
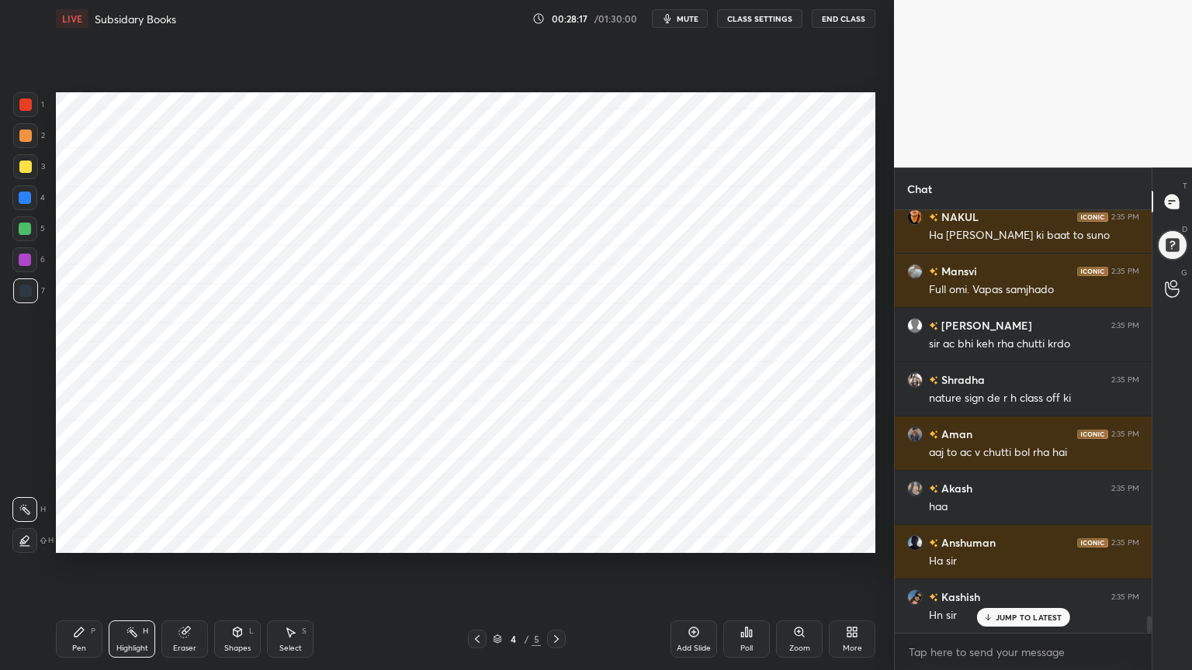
scroll to position [9883, 0]
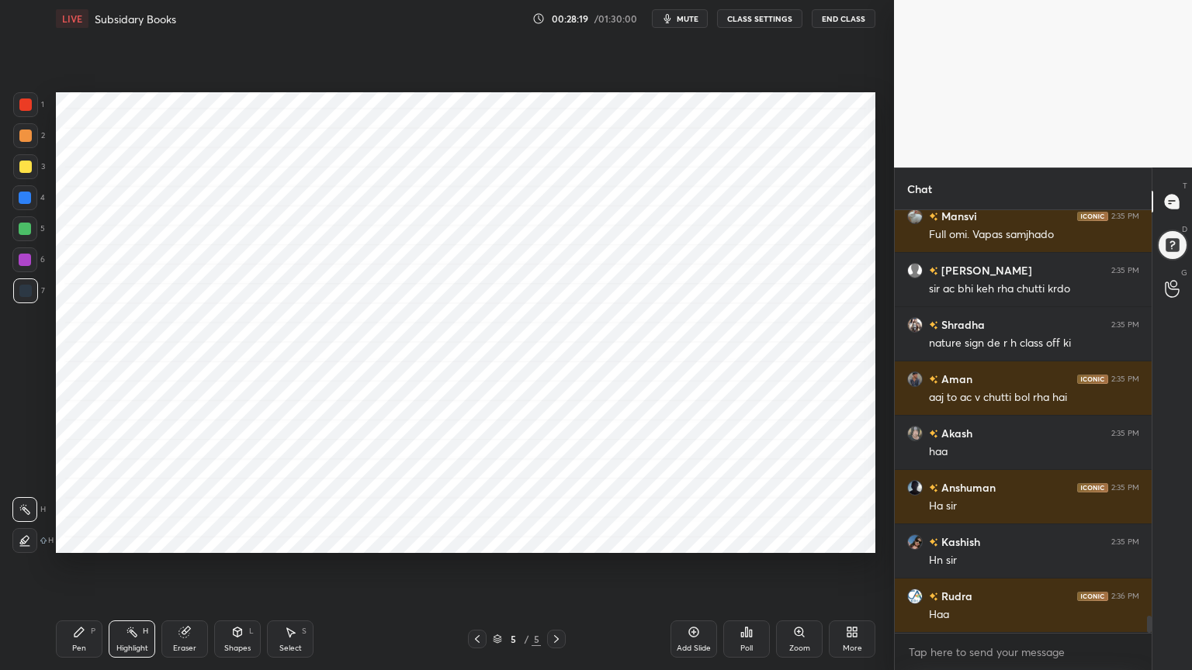
click at [690, 538] on div "Add Slide" at bounding box center [694, 649] width 34 height 8
click at [25, 230] on div at bounding box center [25, 229] width 12 height 12
click at [31, 201] on div at bounding box center [24, 197] width 25 height 25
click at [90, 538] on div "Pen P" at bounding box center [79, 639] width 47 height 37
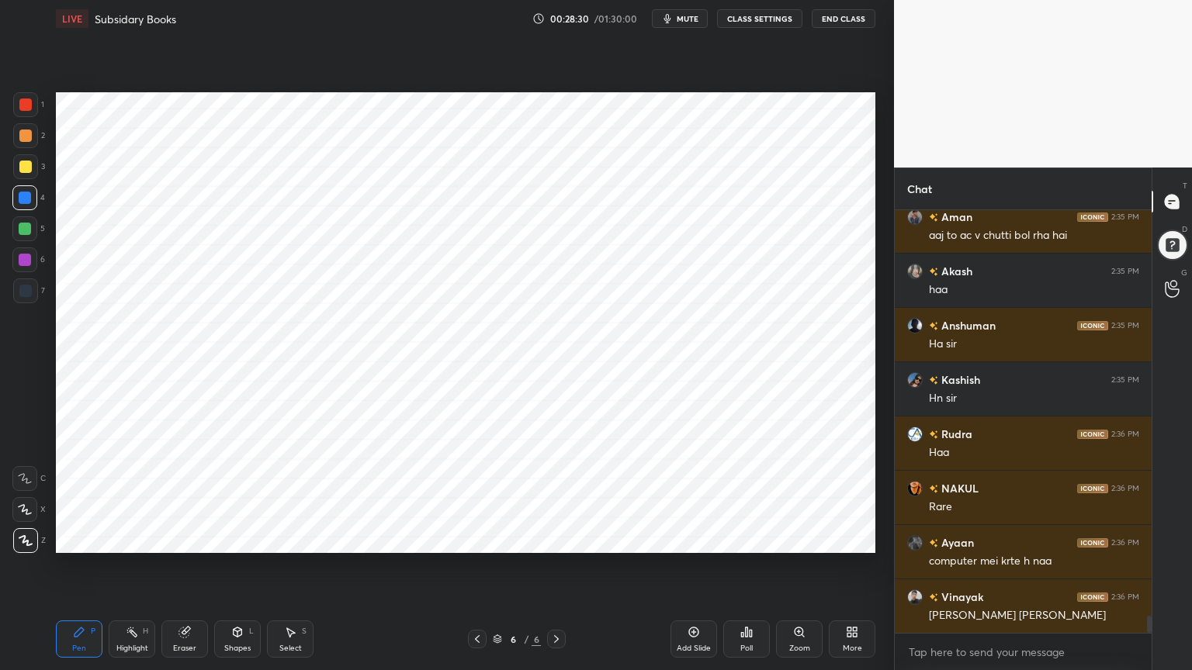
scroll to position [10100, 0]
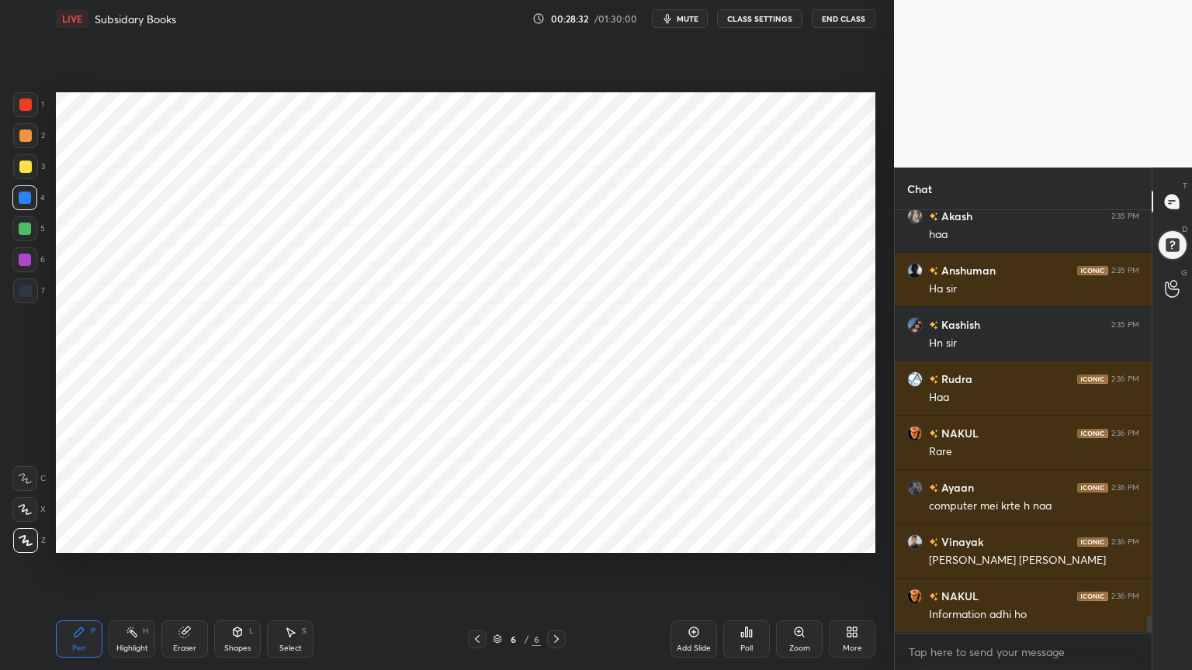
click at [244, 538] on div "Shapes L" at bounding box center [237, 639] width 47 height 37
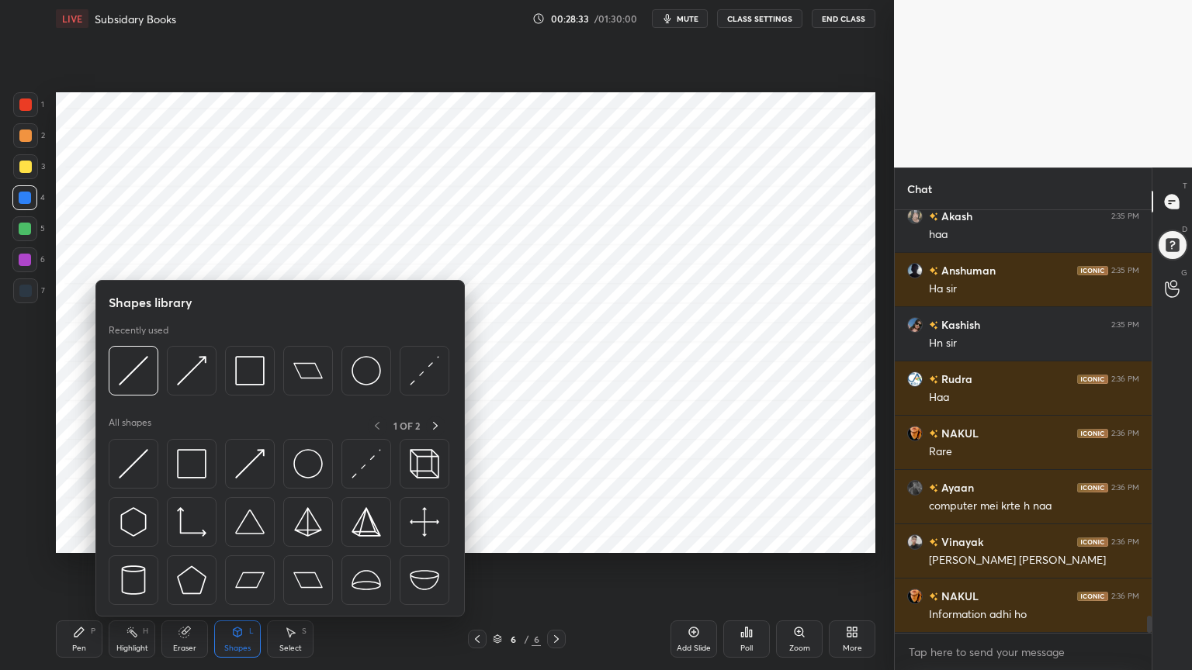
click at [243, 538] on div "Shapes" at bounding box center [237, 649] width 26 height 8
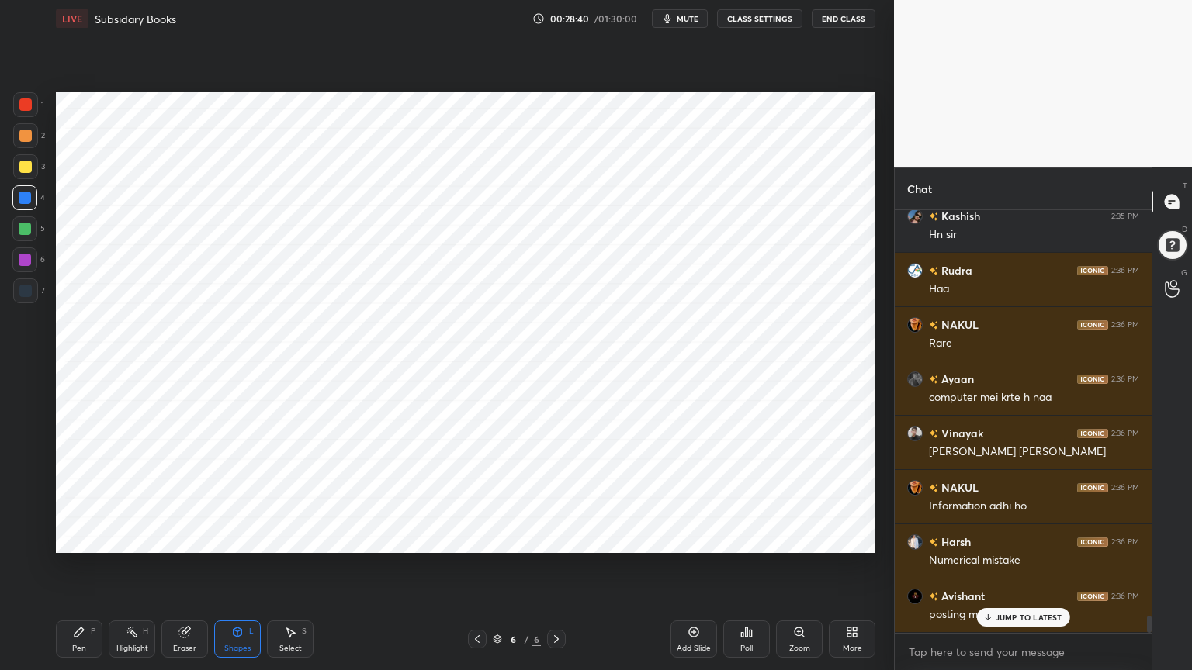
scroll to position [10262, 0]
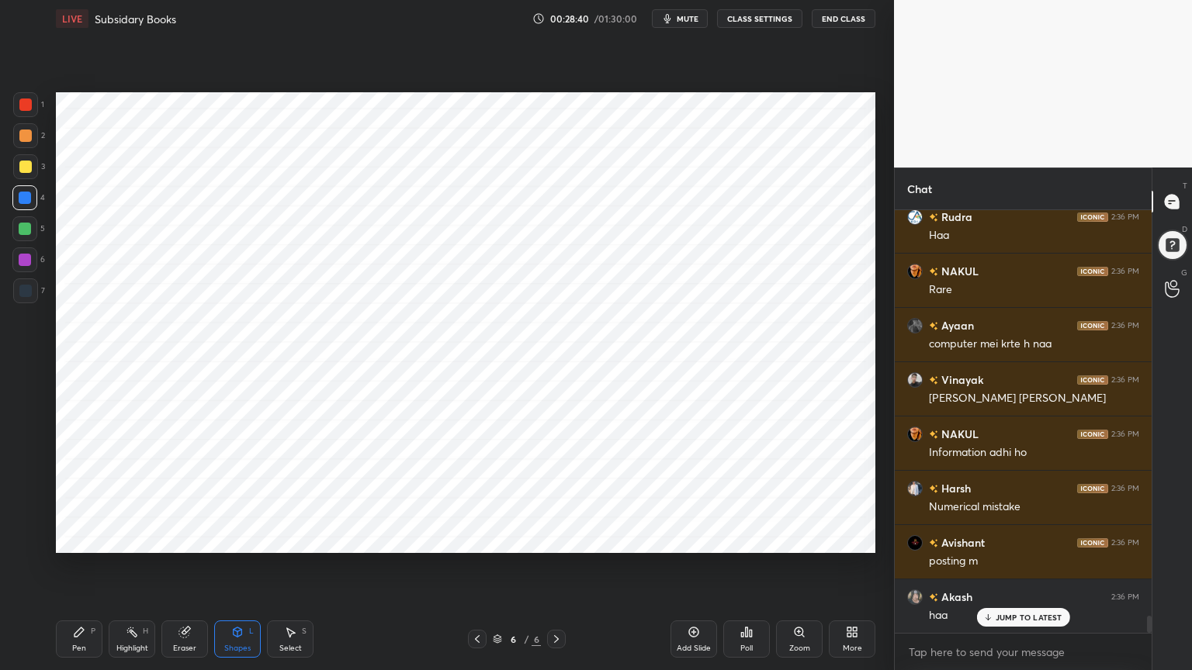
click at [68, 538] on div "Pen P" at bounding box center [79, 639] width 47 height 37
click at [21, 293] on div at bounding box center [25, 291] width 12 height 12
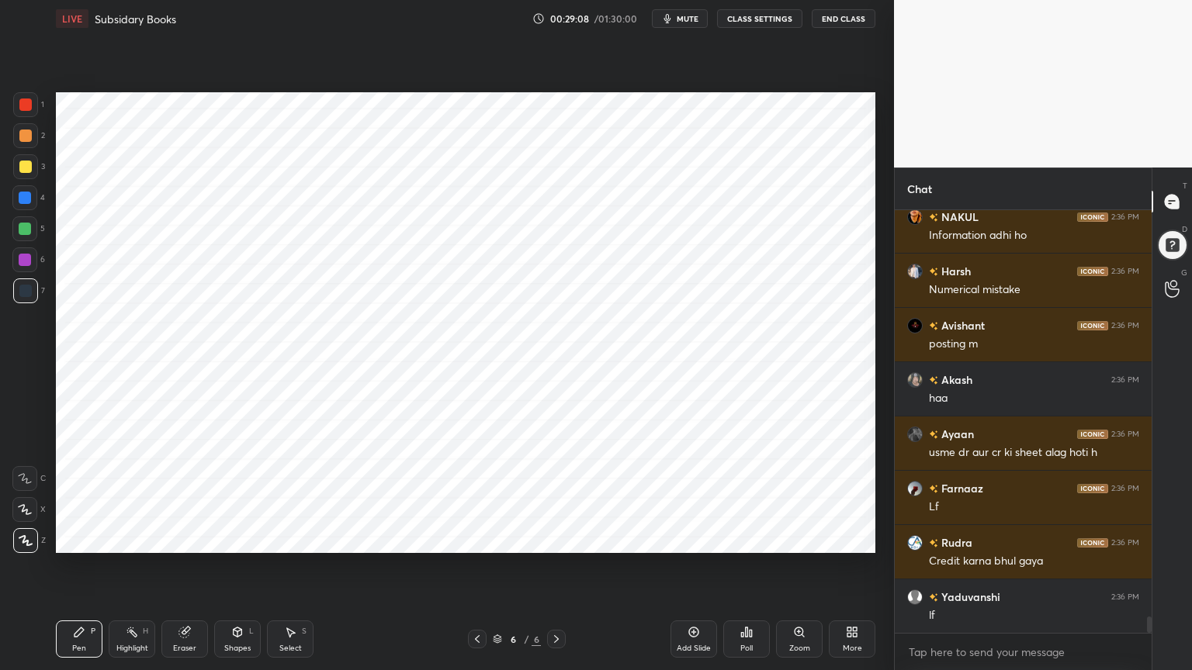
scroll to position [10535, 0]
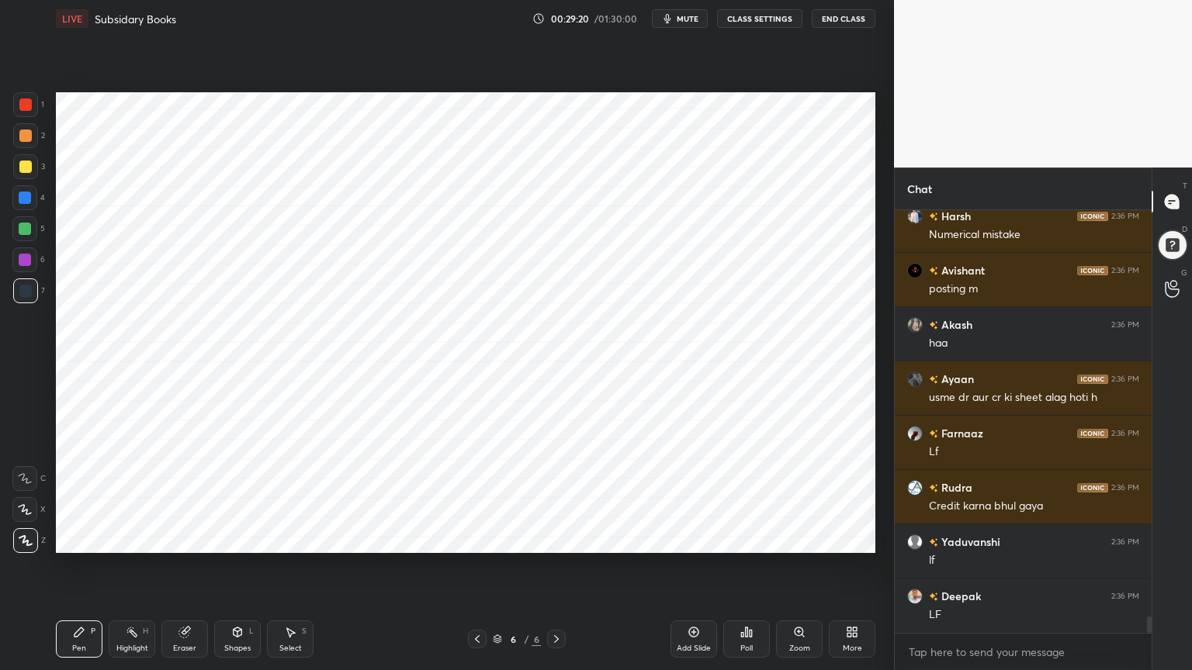
click at [119, 538] on div "Highlight" at bounding box center [132, 649] width 32 height 8
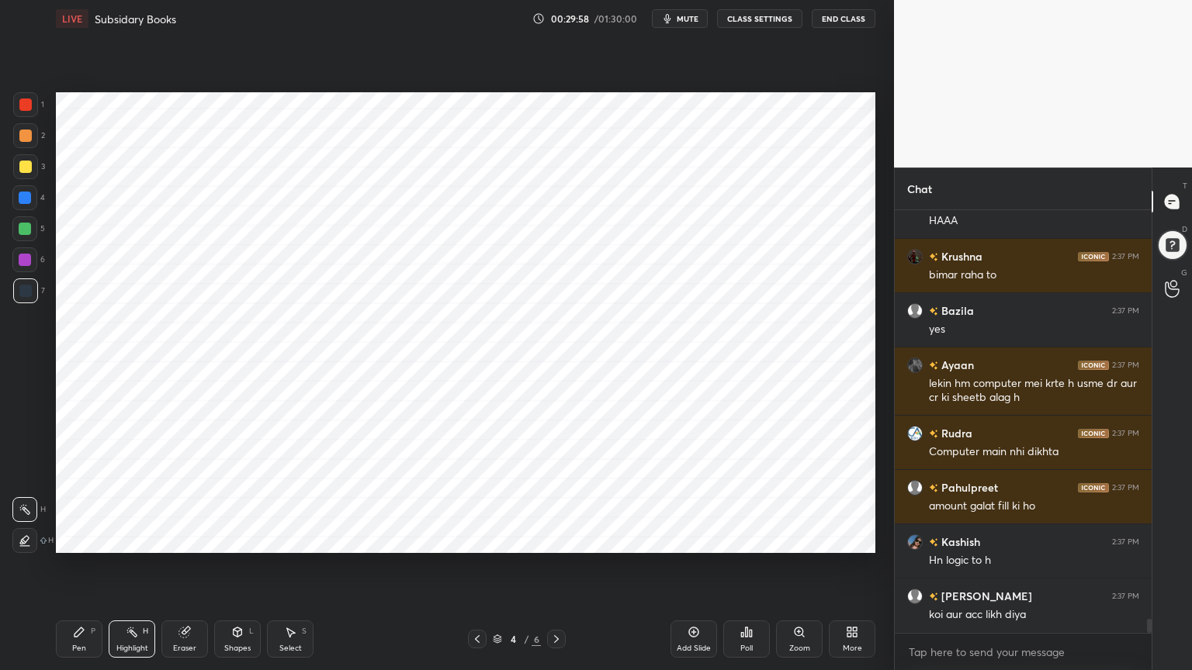
scroll to position [12177, 0]
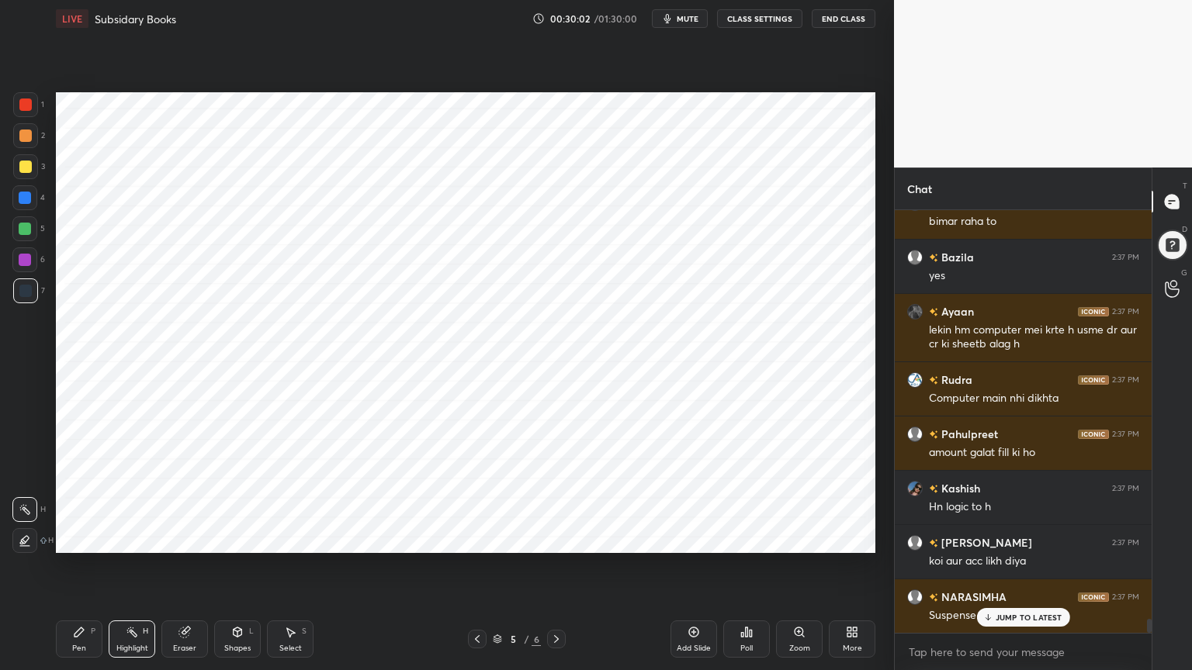
click at [697, 538] on div "Add Slide" at bounding box center [693, 639] width 47 height 37
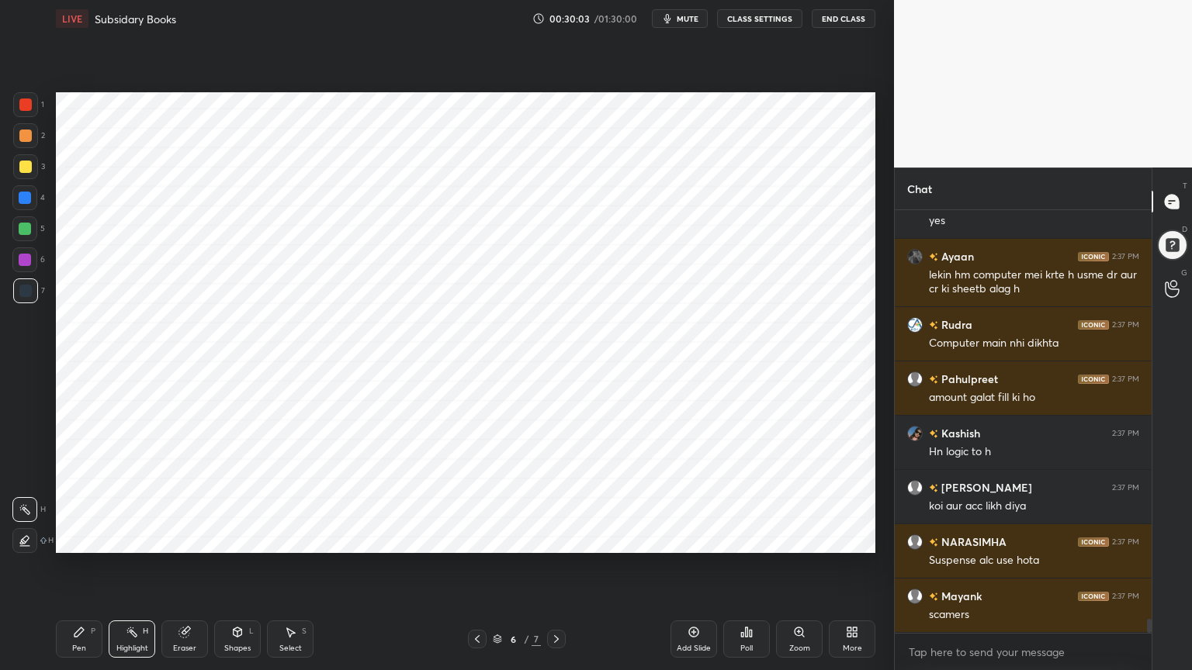
click at [28, 199] on div at bounding box center [25, 198] width 12 height 12
click at [74, 538] on icon at bounding box center [79, 632] width 12 height 12
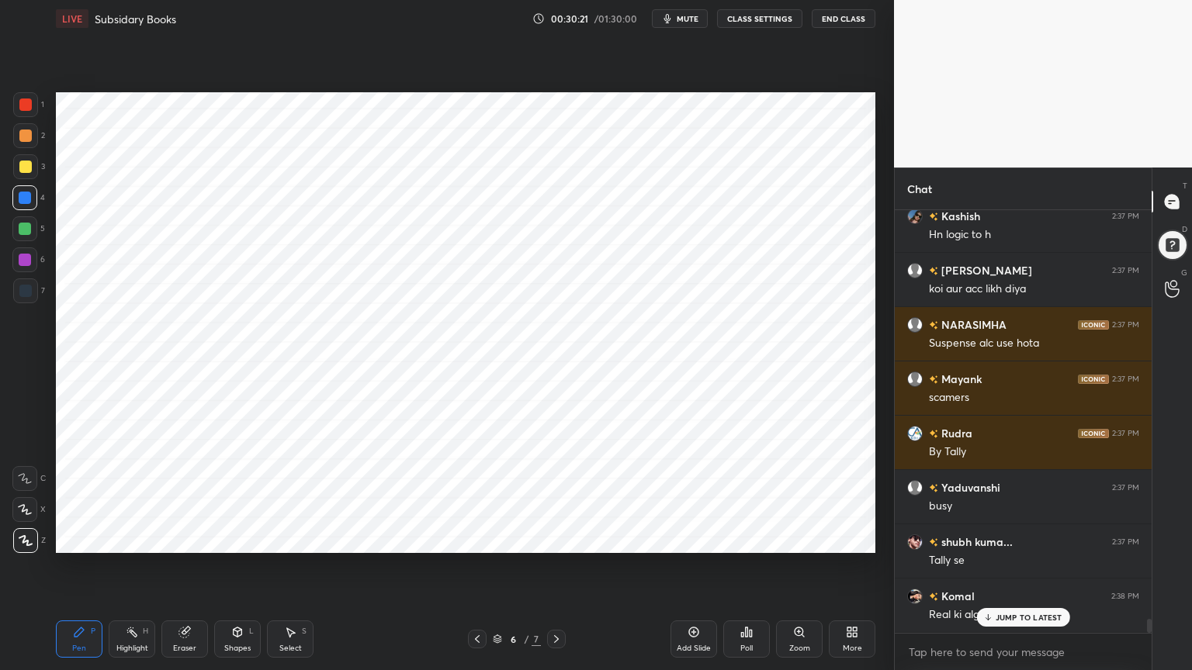
scroll to position [12503, 0]
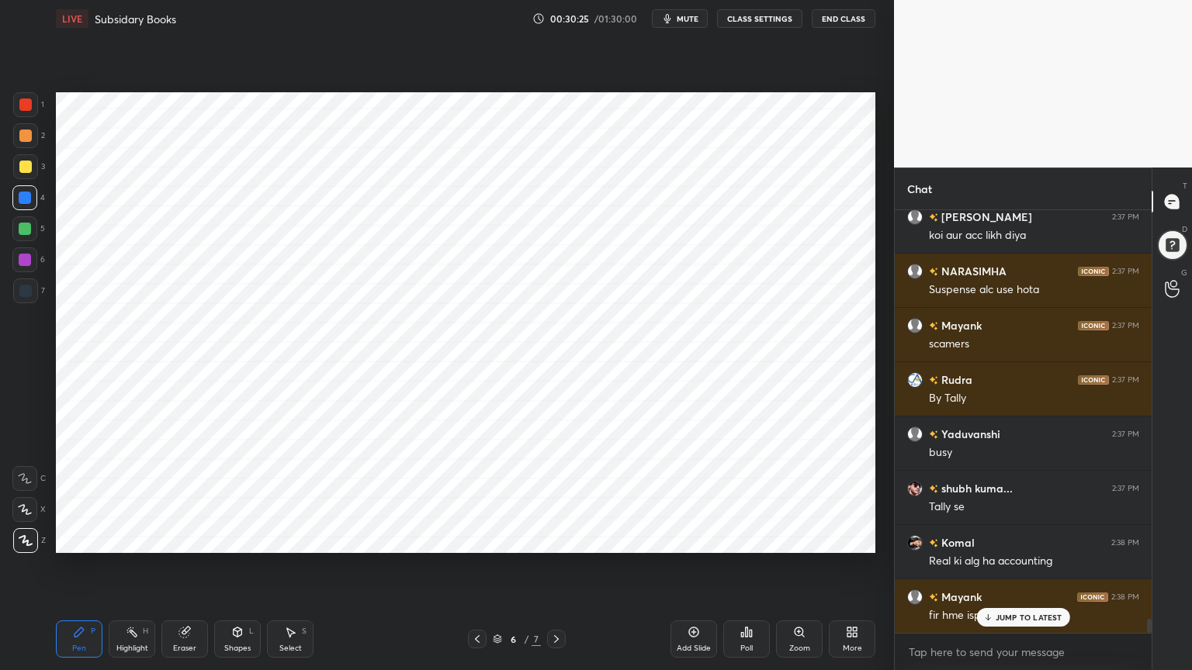
click at [236, 538] on div "Shapes L" at bounding box center [237, 639] width 47 height 37
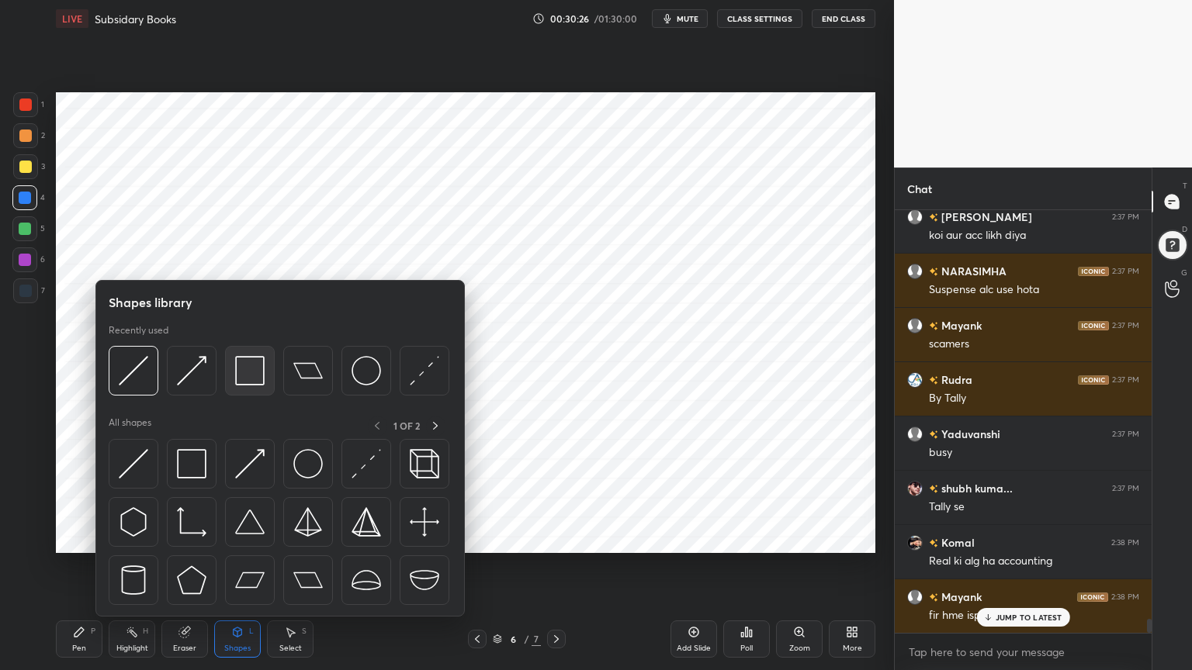
click at [240, 369] on img at bounding box center [249, 370] width 29 height 29
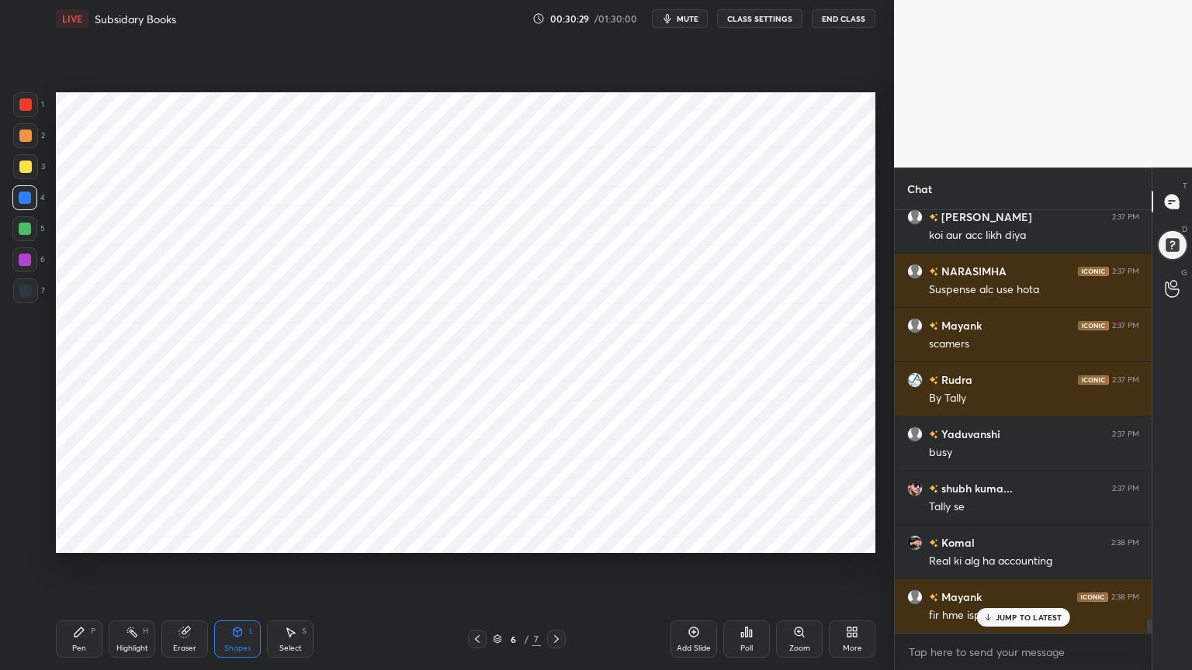
click at [89, 538] on div "Pen P" at bounding box center [79, 639] width 47 height 37
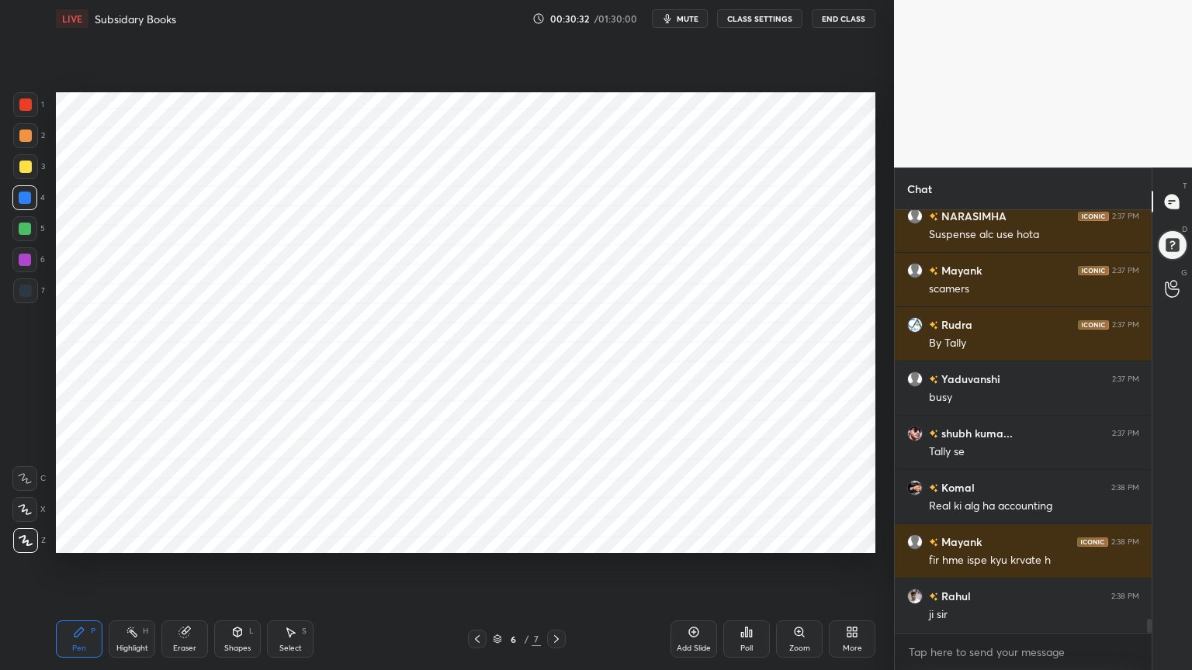
click at [241, 538] on div "Shapes L" at bounding box center [237, 639] width 47 height 37
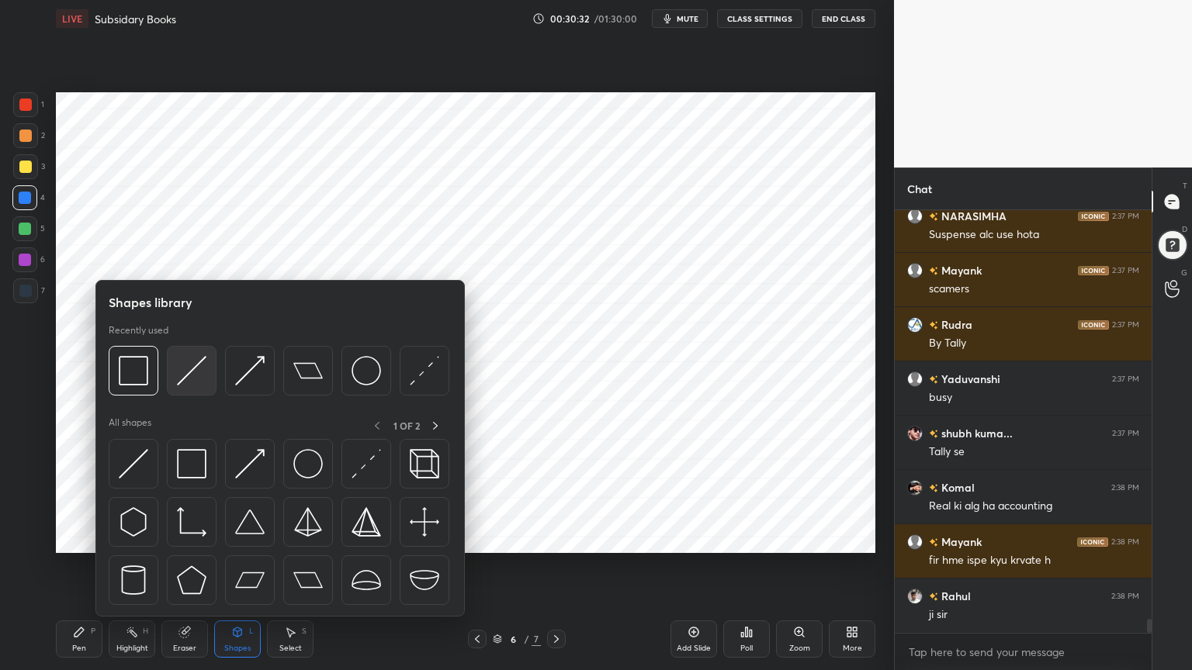
click at [196, 373] on img at bounding box center [191, 370] width 29 height 29
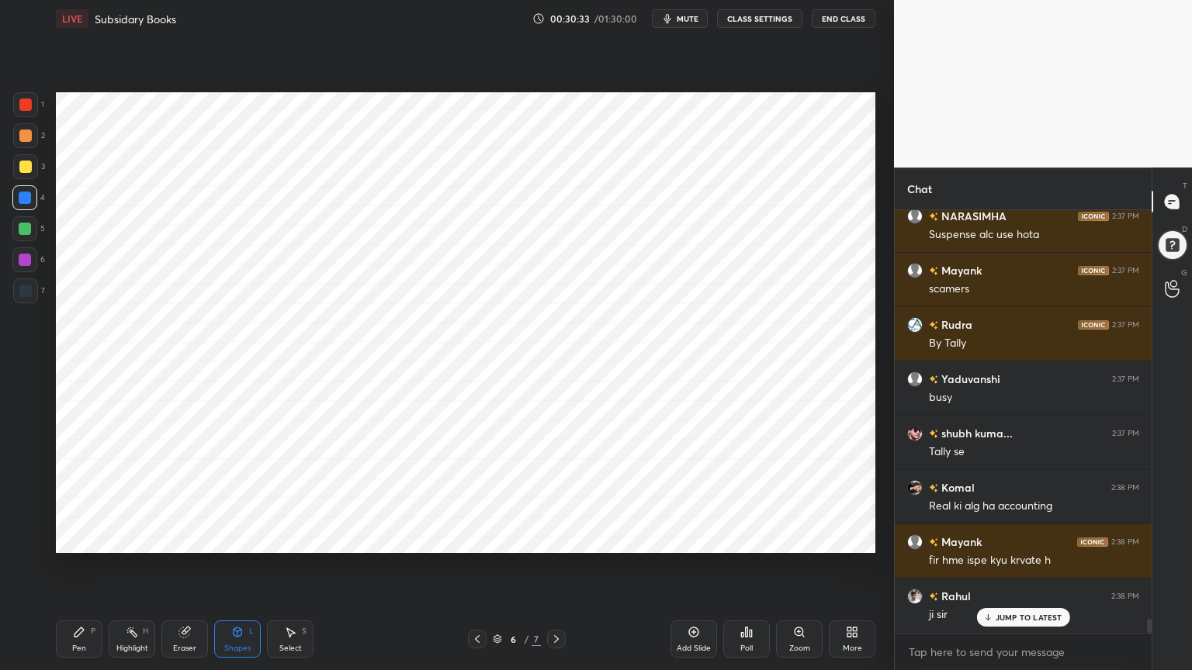
scroll to position [12612, 0]
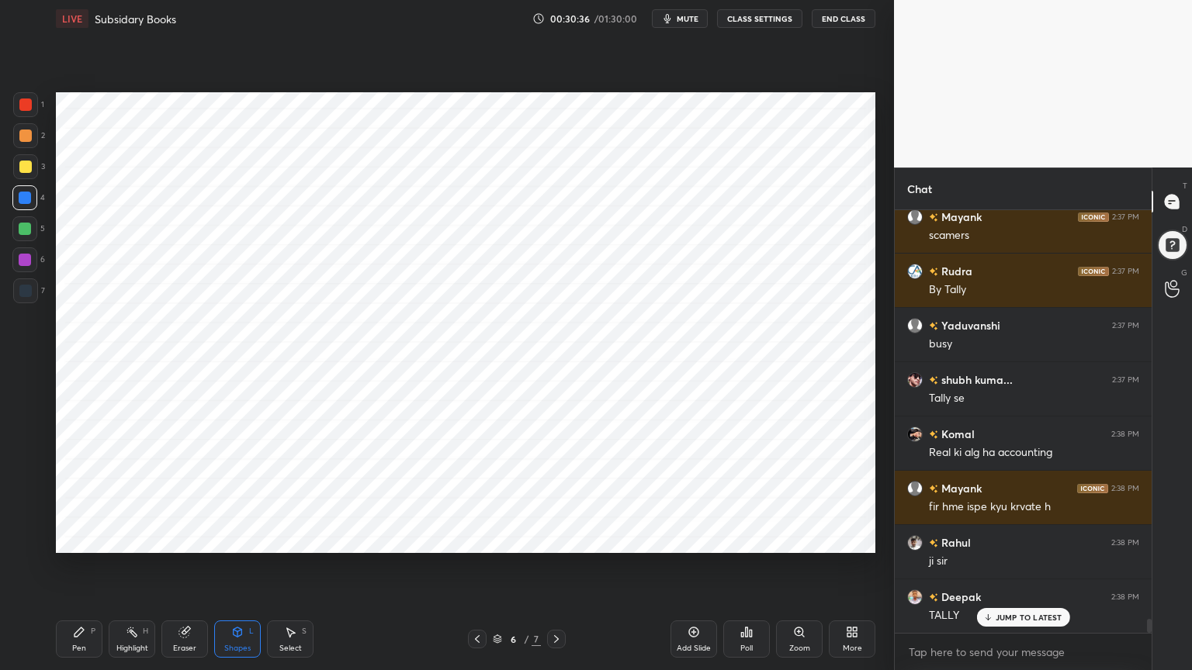
click at [87, 538] on div "Pen P" at bounding box center [79, 639] width 47 height 37
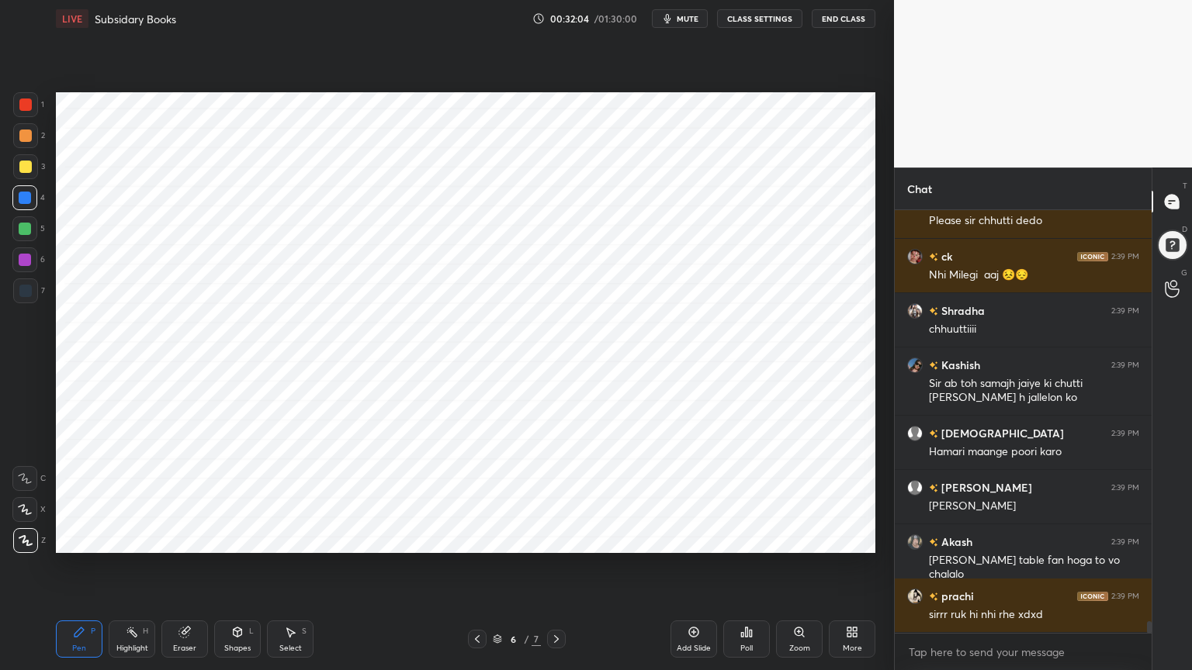
scroll to position [15054, 0]
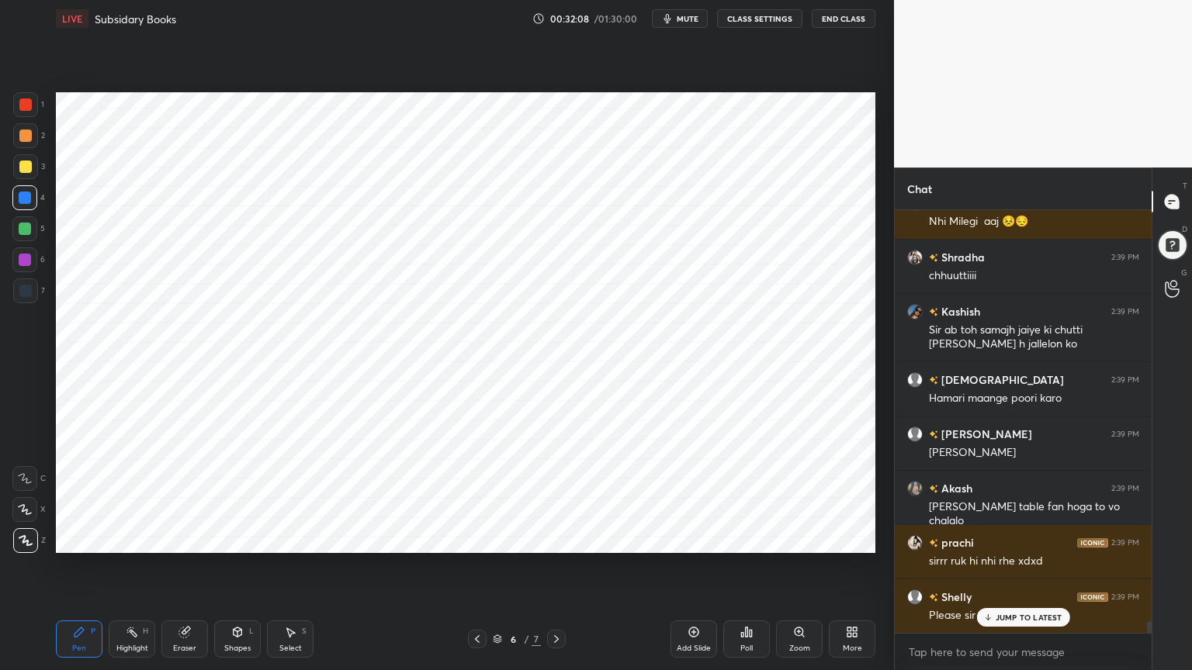
click at [26, 289] on div at bounding box center [25, 291] width 12 height 12
click at [25, 265] on div at bounding box center [25, 260] width 12 height 12
click at [230, 538] on div "Shapes L" at bounding box center [237, 639] width 47 height 37
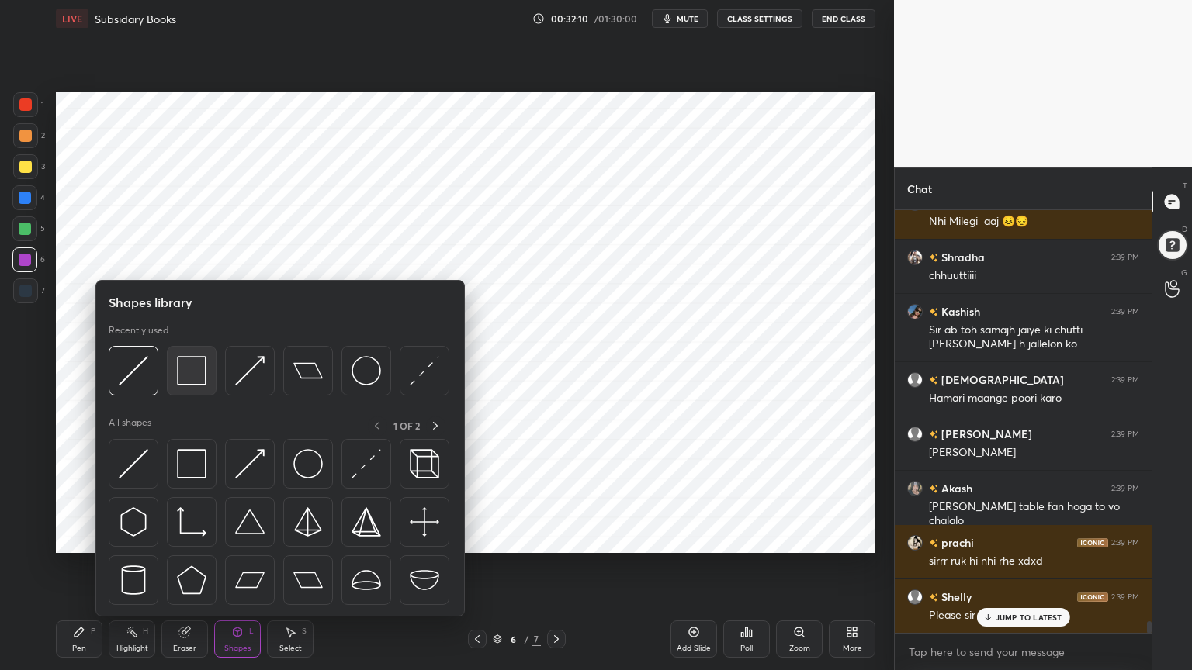
click at [193, 361] on img at bounding box center [191, 370] width 29 height 29
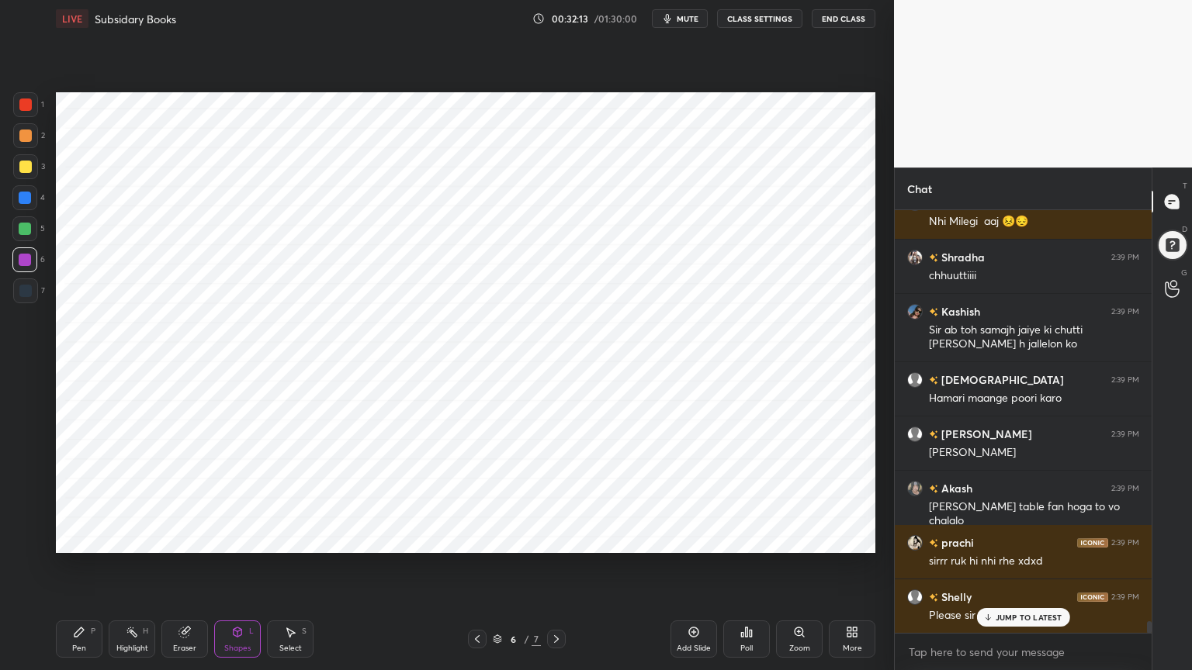
click at [71, 538] on div "Pen P" at bounding box center [79, 639] width 47 height 37
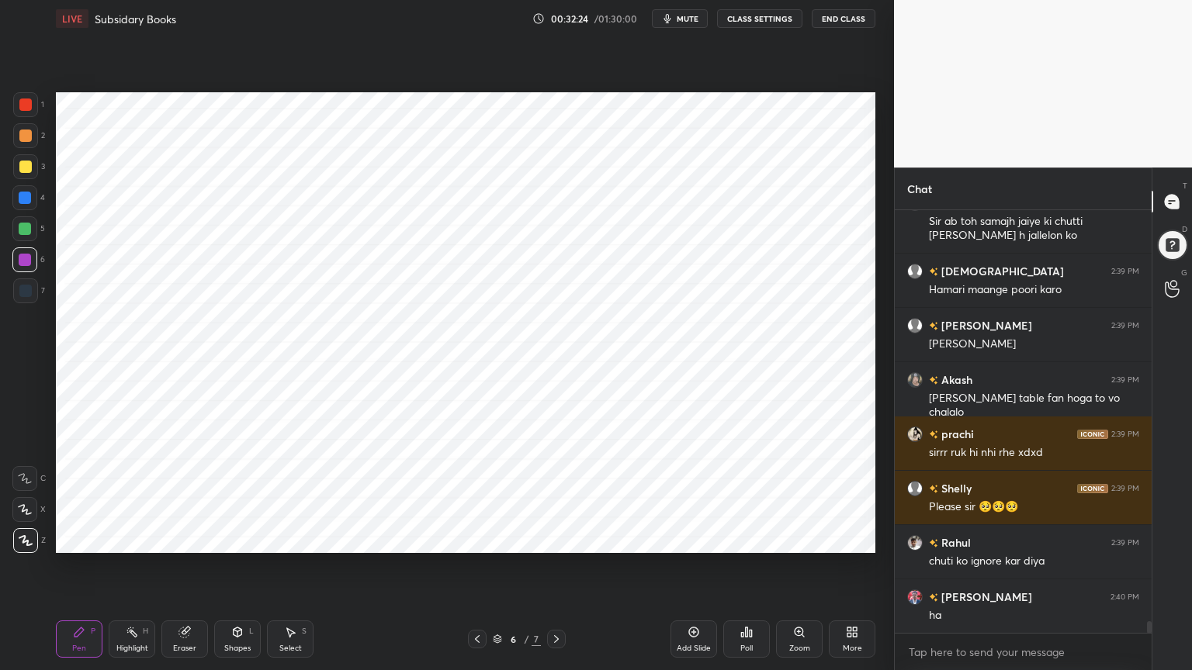
scroll to position [15217, 0]
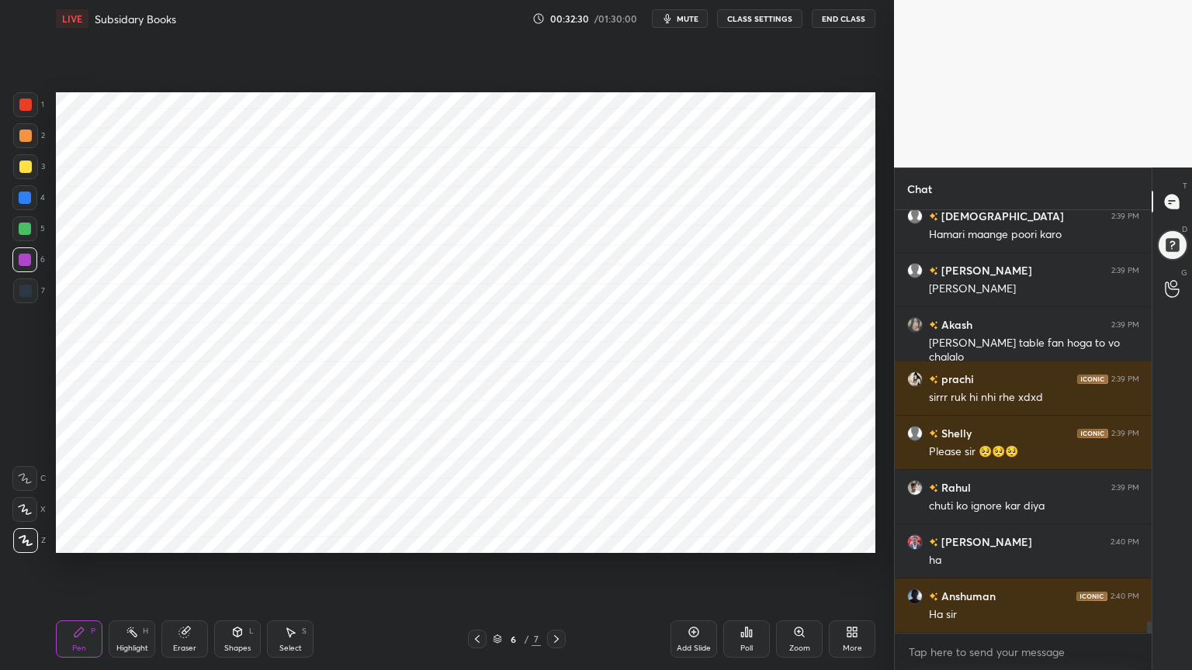
click at [233, 538] on div "Shapes L" at bounding box center [237, 639] width 47 height 37
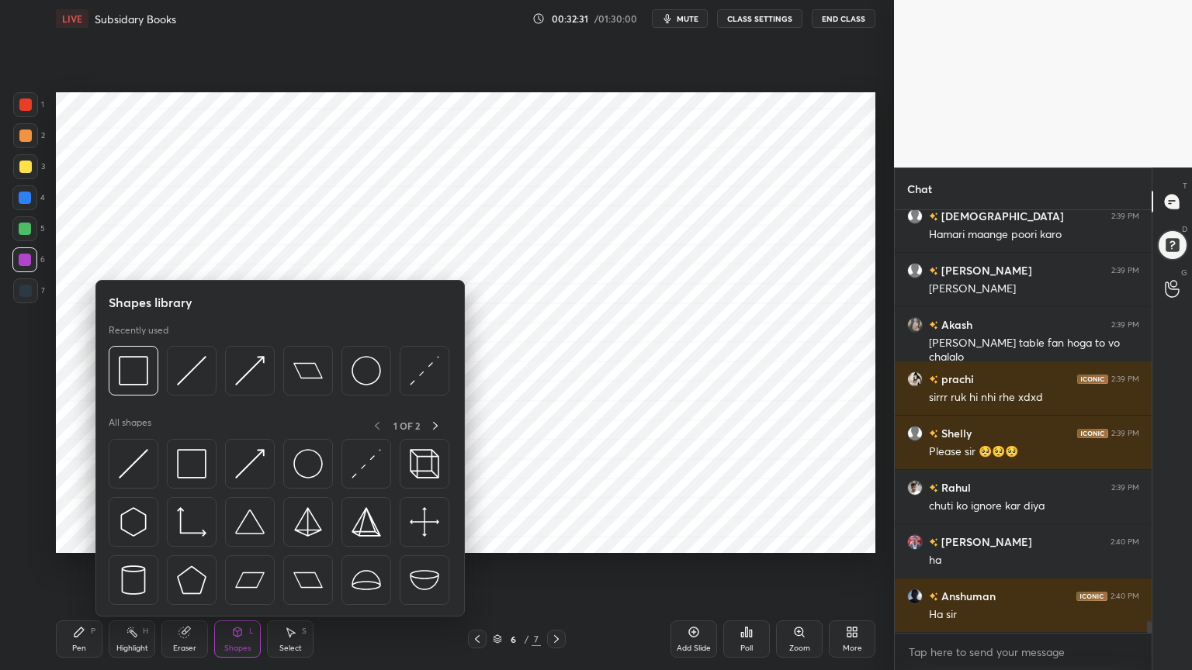
click at [237, 538] on div "Shapes" at bounding box center [237, 649] width 26 height 8
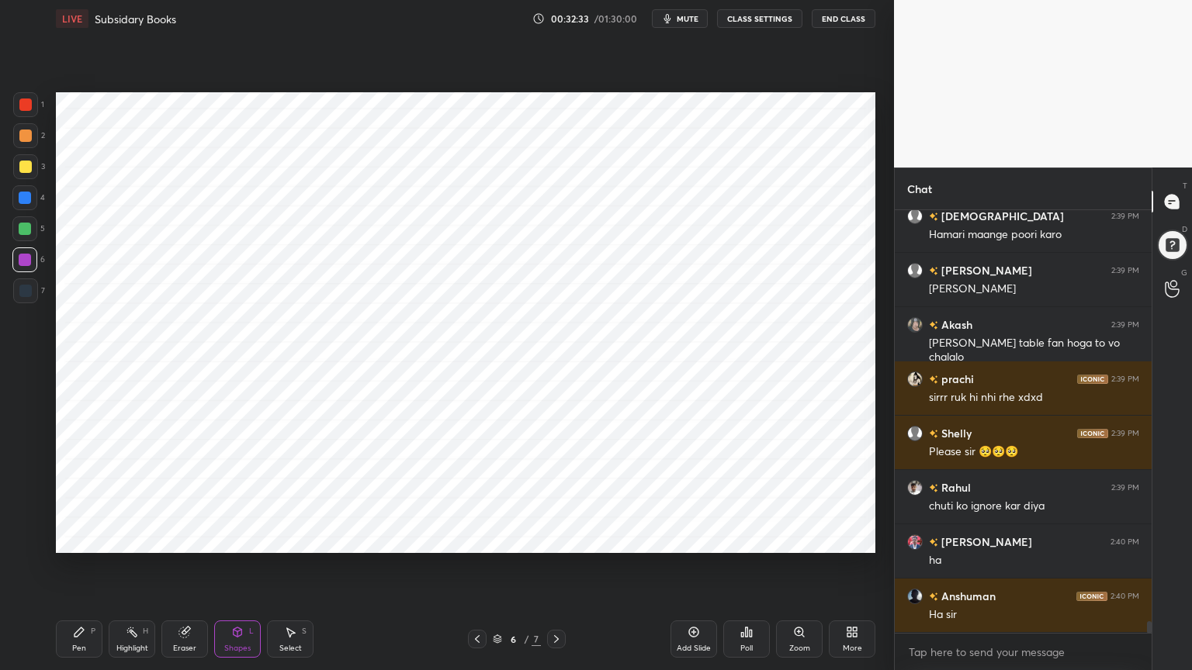
scroll to position [15271, 0]
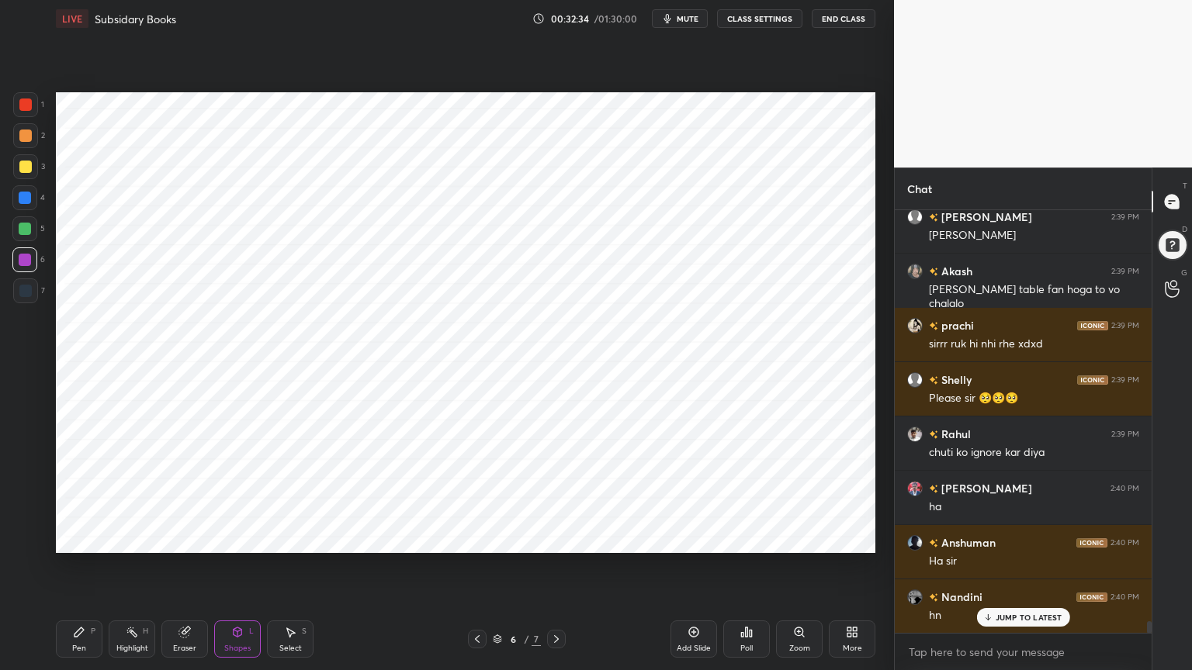
click at [73, 538] on div "Pen" at bounding box center [79, 649] width 14 height 8
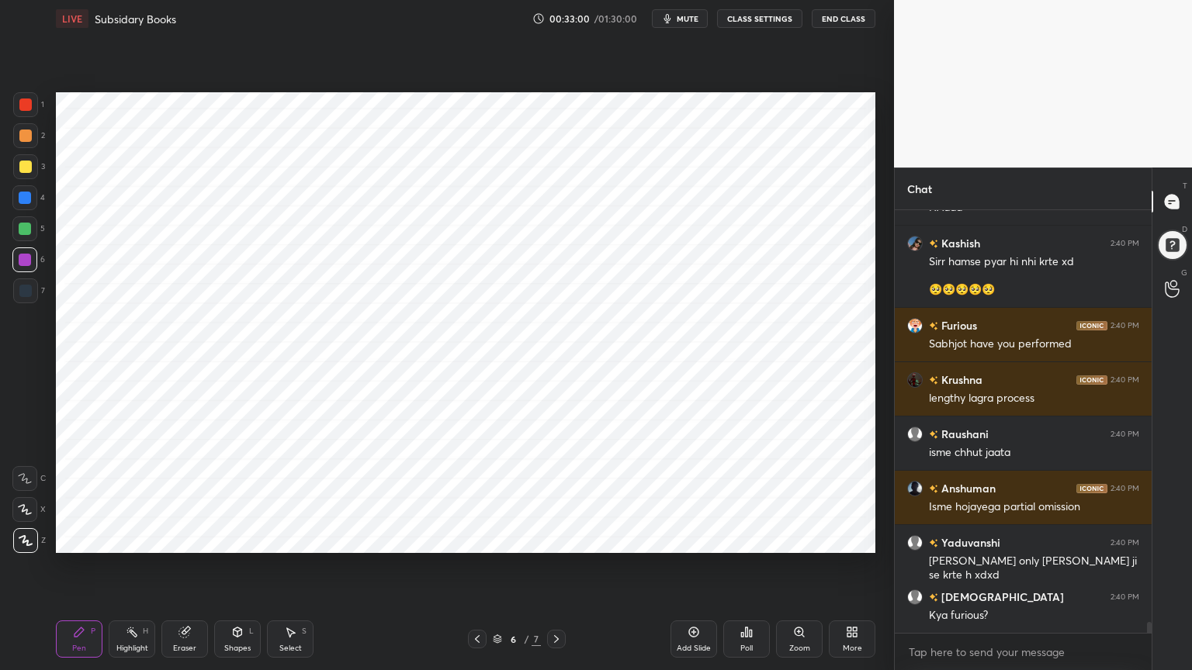
scroll to position [15788, 0]
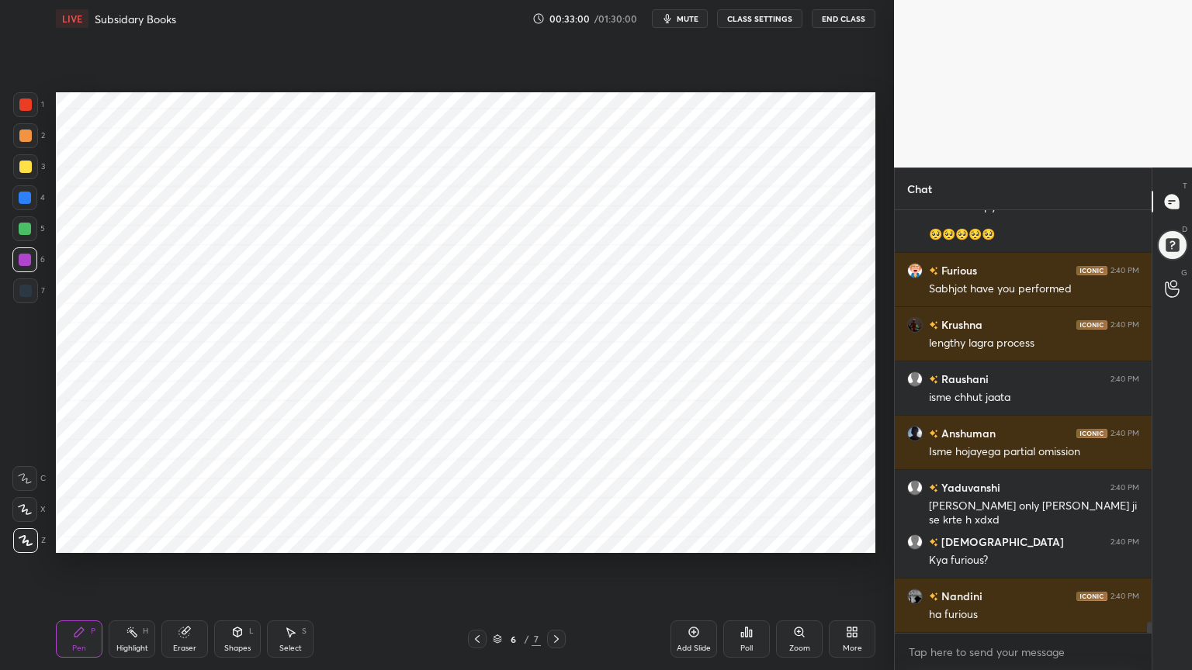
click at [236, 538] on icon at bounding box center [238, 632] width 9 height 9
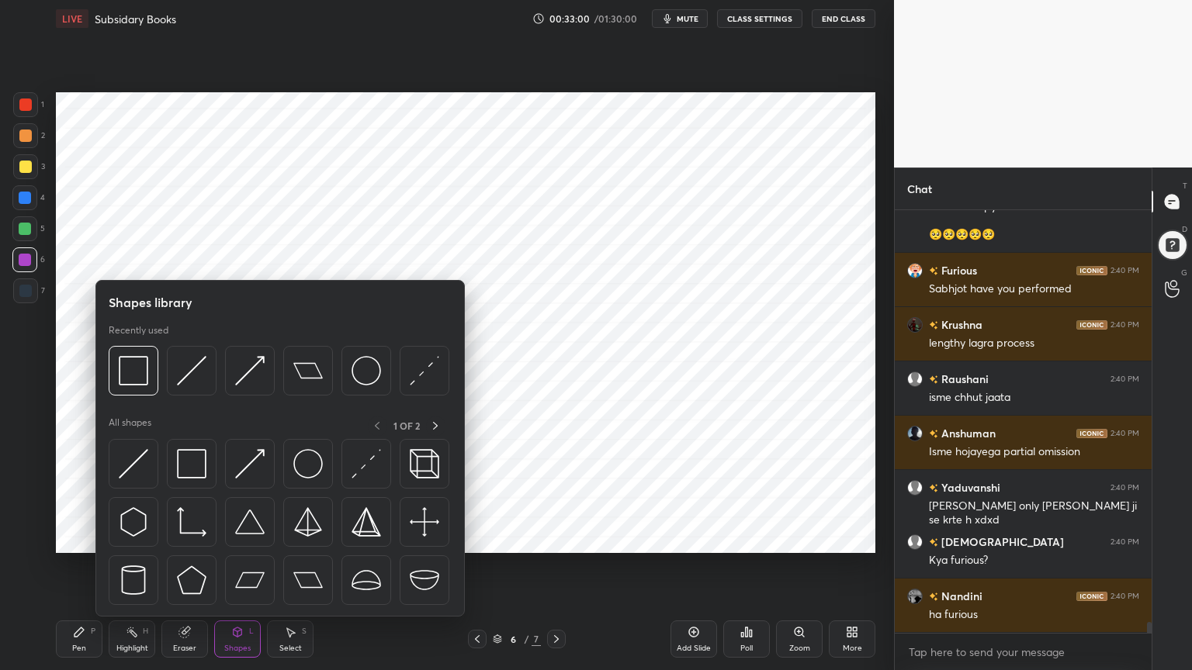
click at [242, 538] on icon at bounding box center [237, 632] width 12 height 12
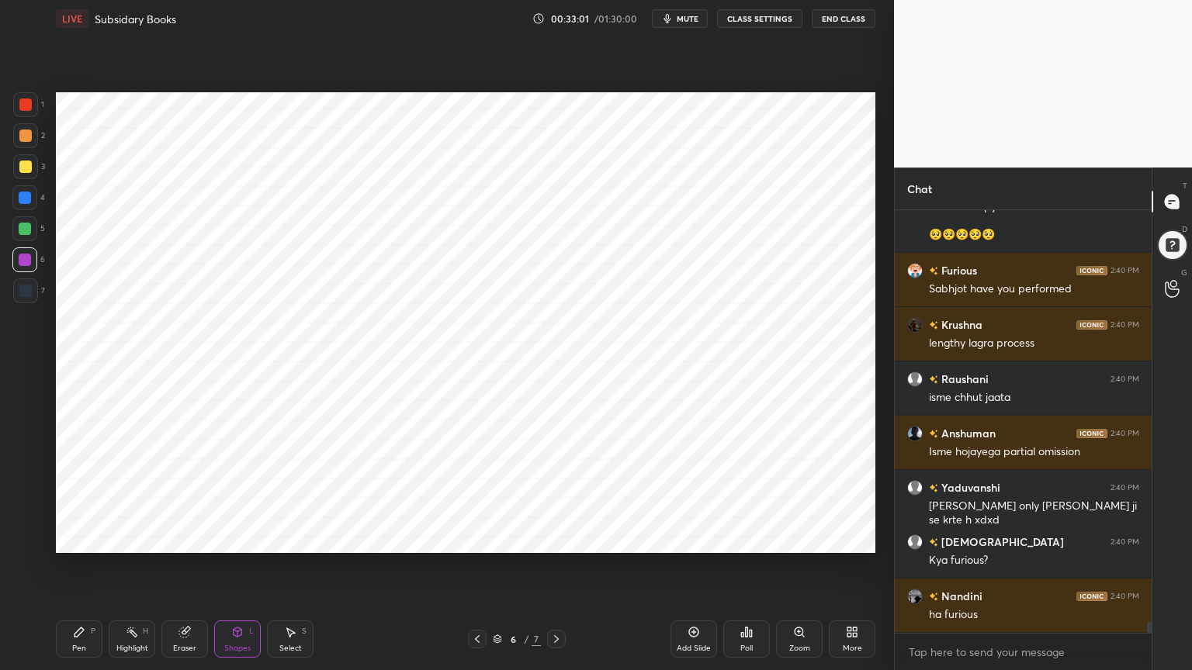
scroll to position [15842, 0]
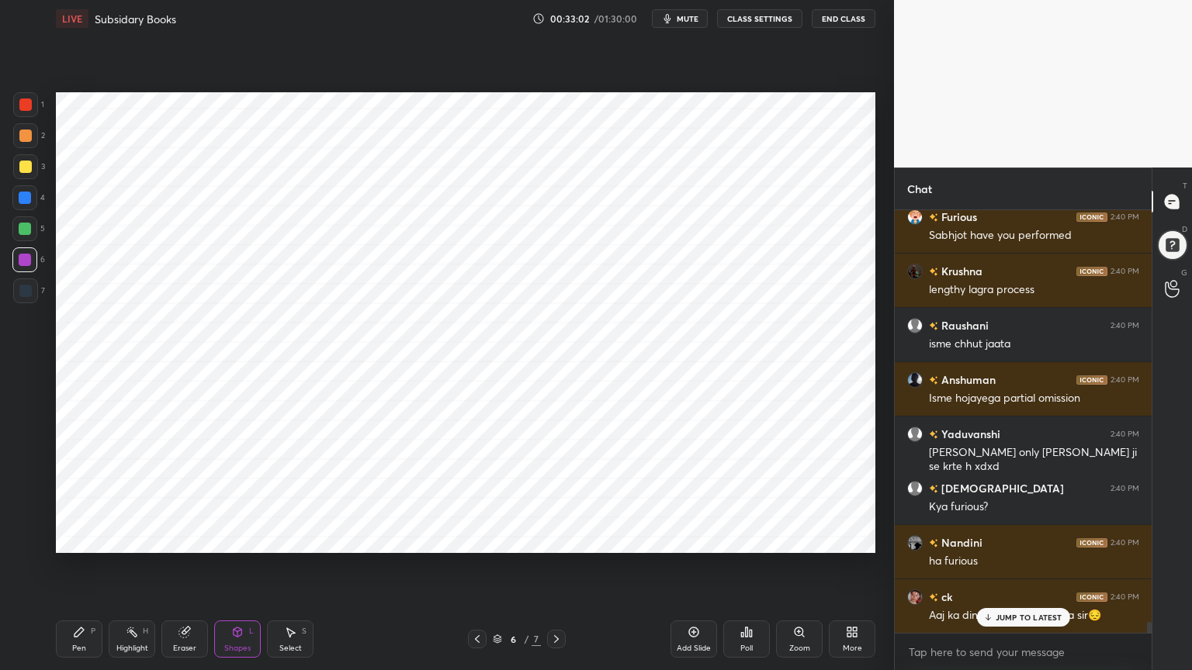
click at [71, 538] on div "Pen P" at bounding box center [79, 639] width 47 height 37
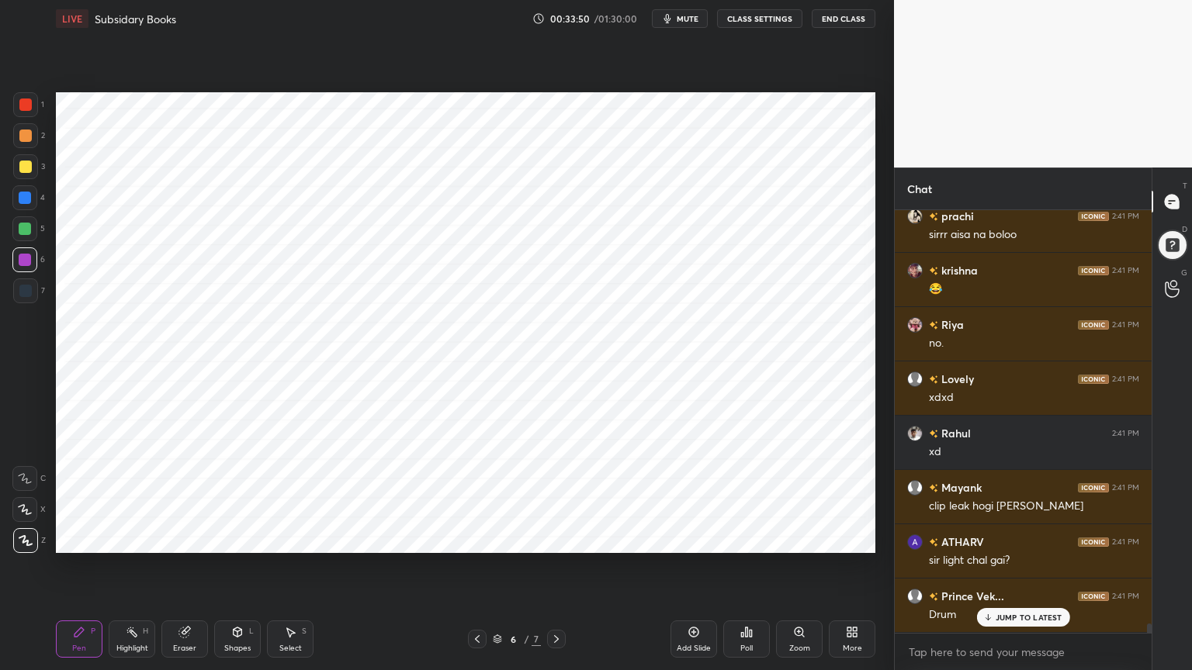
scroll to position [18449, 0]
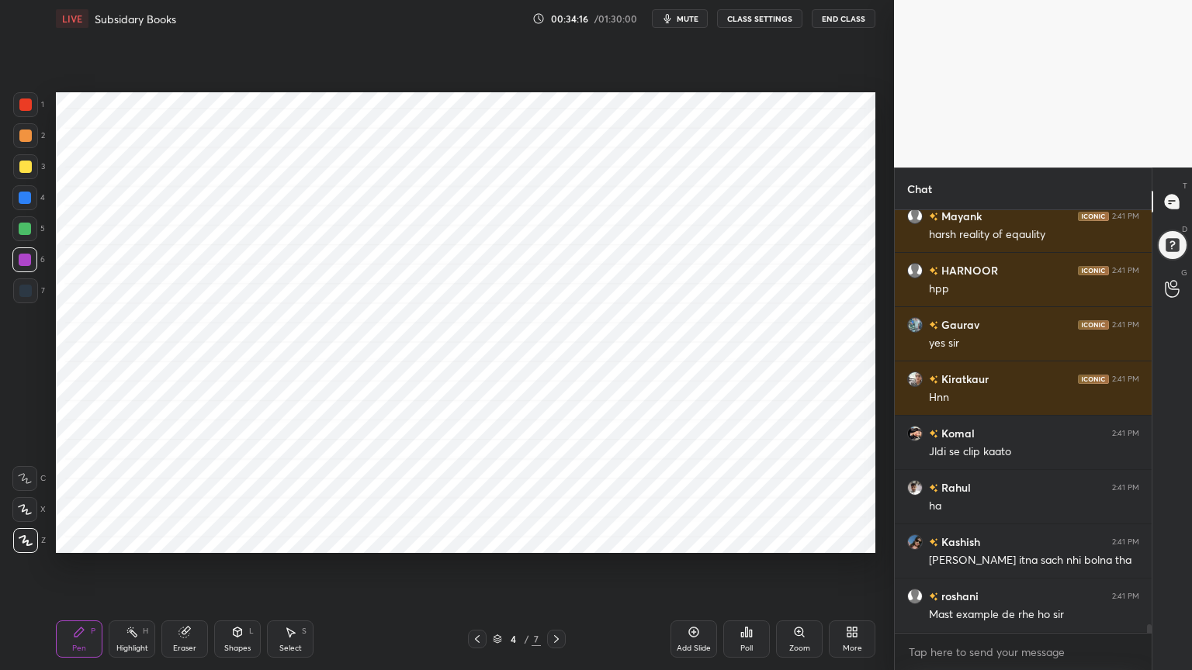
click at [88, 538] on div "Pen P" at bounding box center [79, 639] width 47 height 37
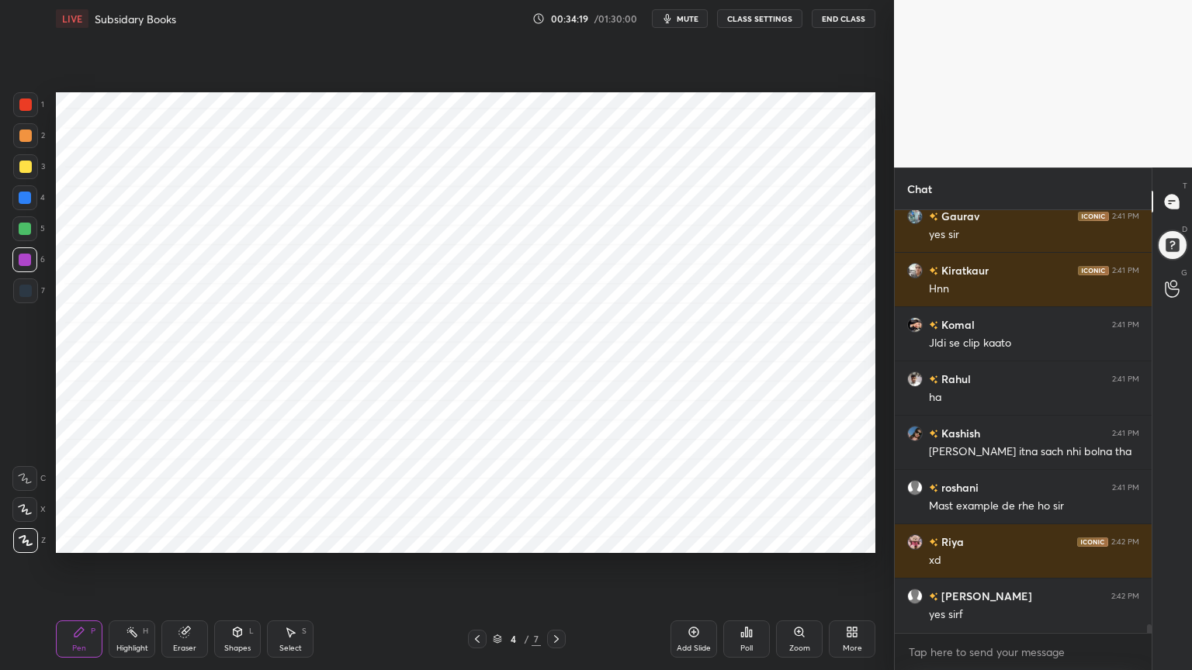
click at [26, 196] on div at bounding box center [25, 198] width 12 height 12
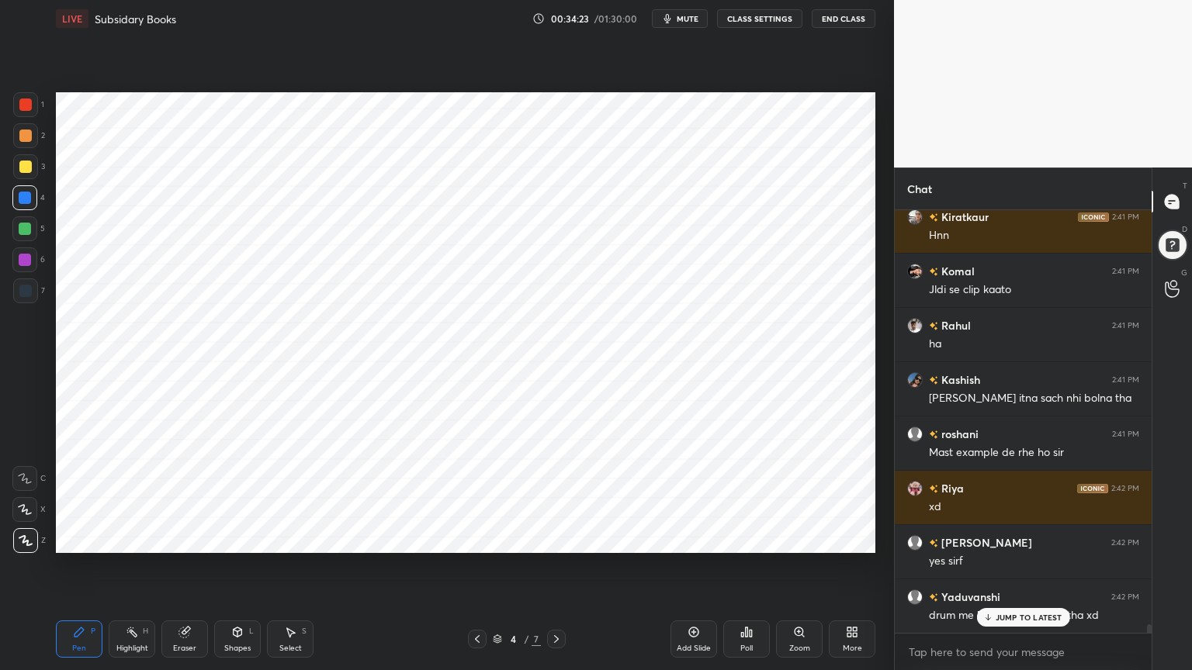
click at [232, 538] on div "Shapes L" at bounding box center [237, 639] width 47 height 37
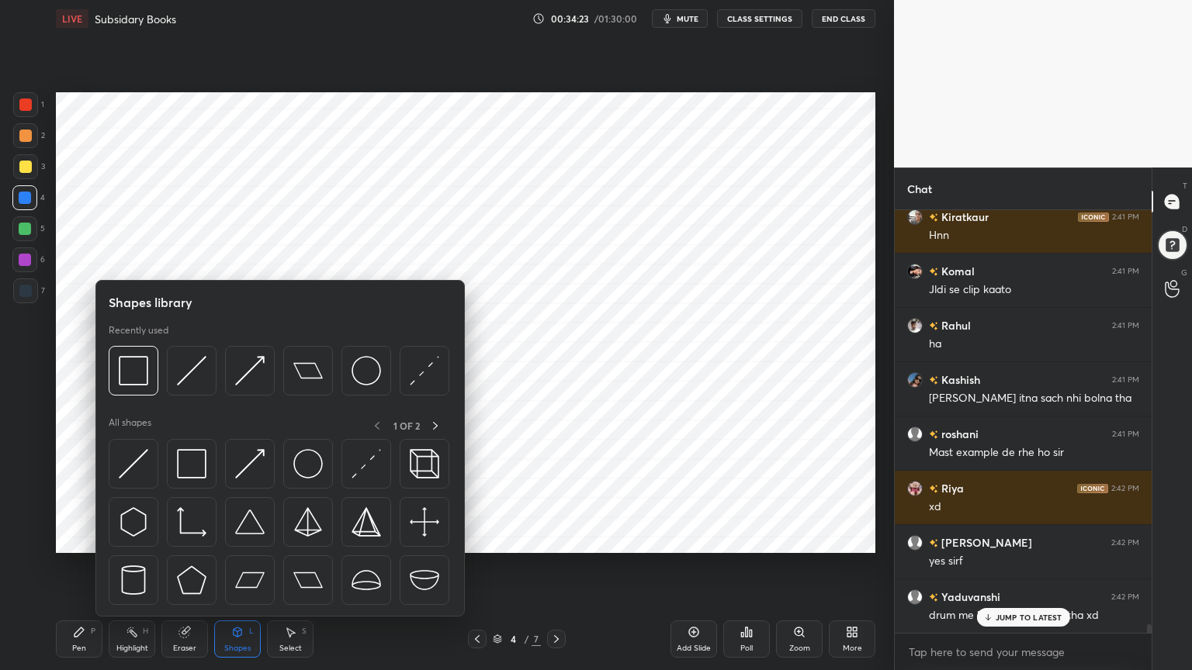
click at [236, 538] on div "Shapes L" at bounding box center [237, 639] width 47 height 37
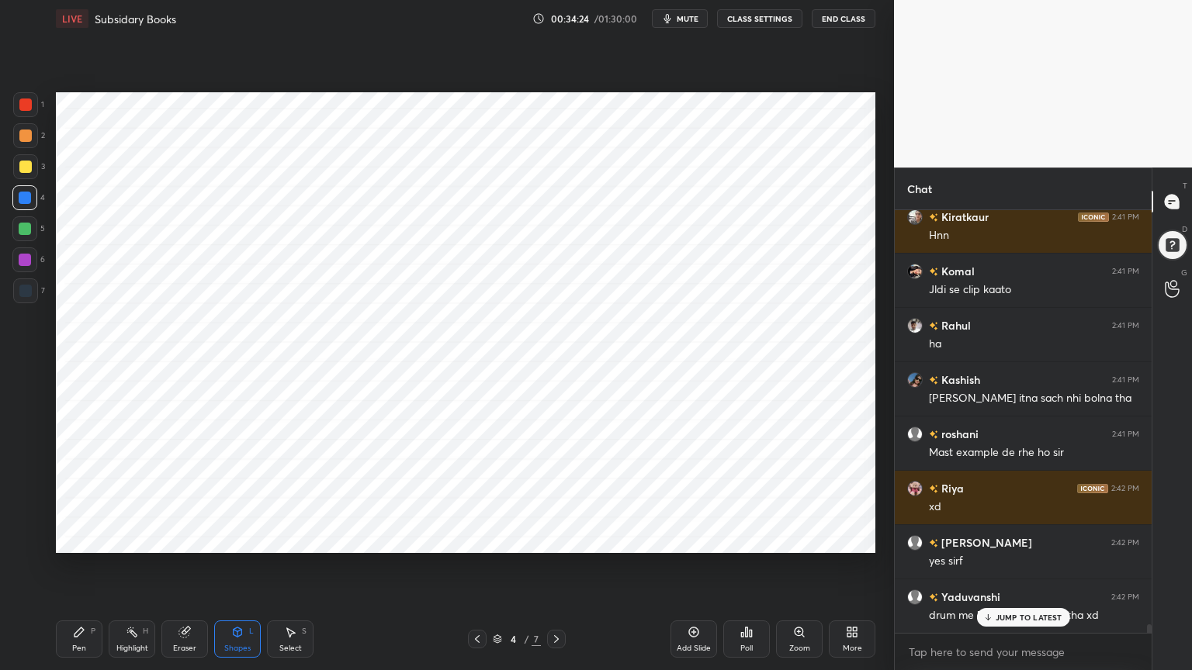
click at [241, 538] on div "Shapes L" at bounding box center [237, 639] width 47 height 37
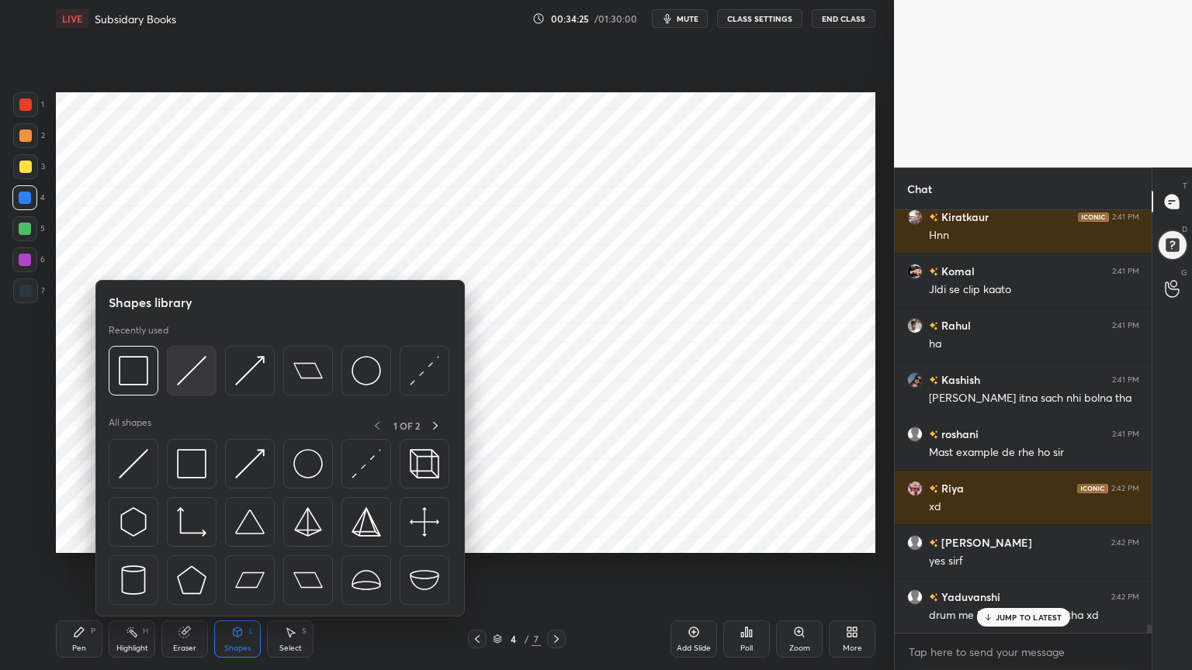
click at [202, 379] on img at bounding box center [191, 370] width 29 height 29
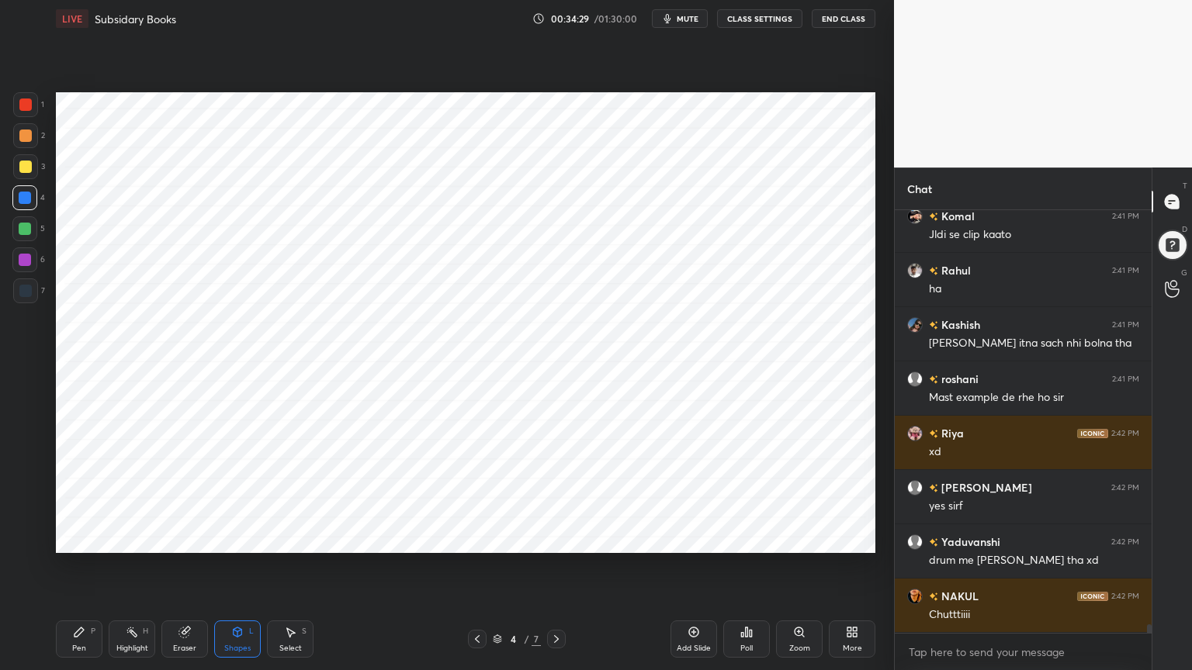
click at [70, 538] on div "Pen P" at bounding box center [79, 639] width 47 height 37
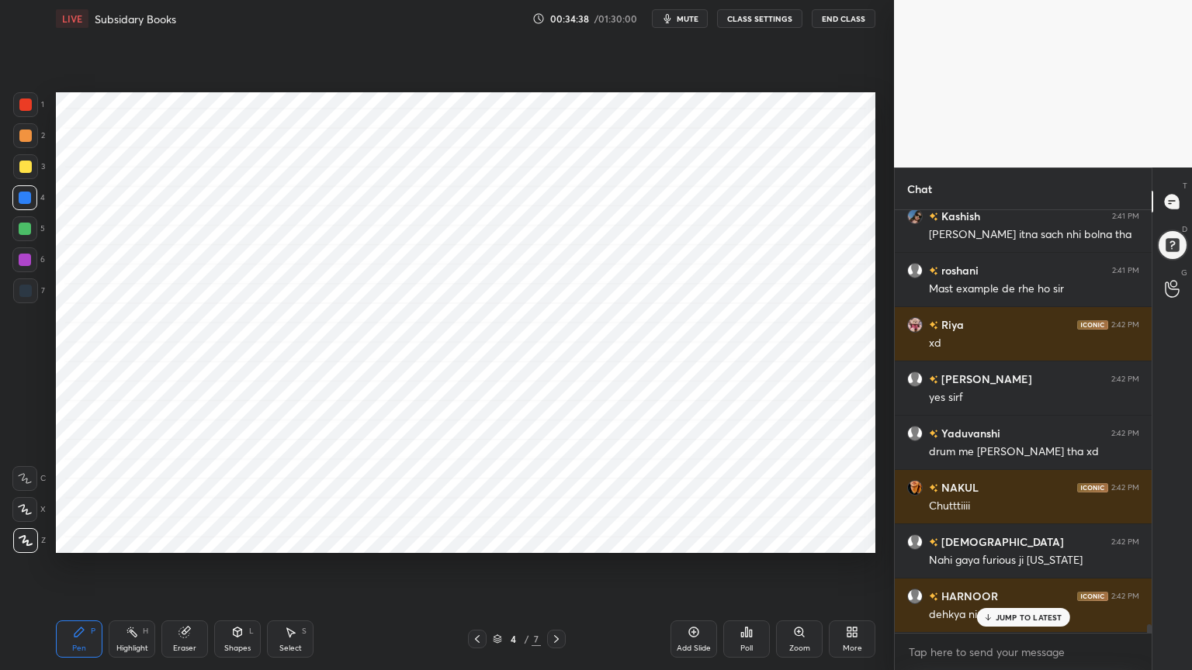
scroll to position [20609, 0]
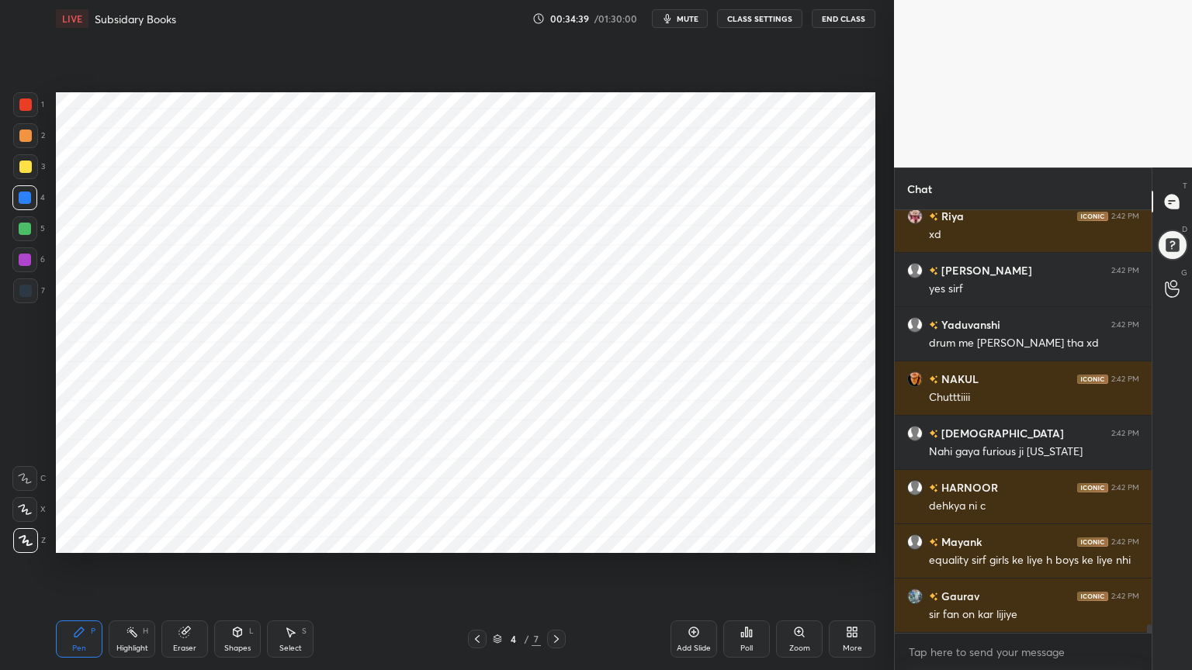
click at [101, 538] on div "Pen P" at bounding box center [79, 639] width 47 height 37
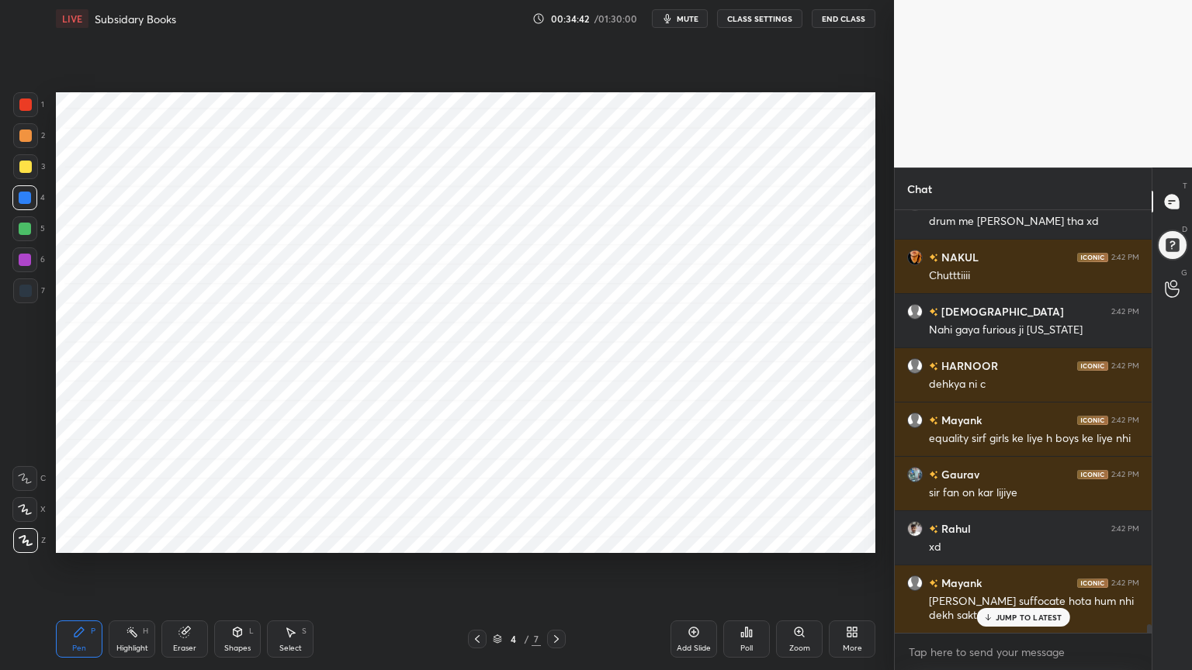
click at [126, 538] on div "Highlight" at bounding box center [132, 649] width 32 height 8
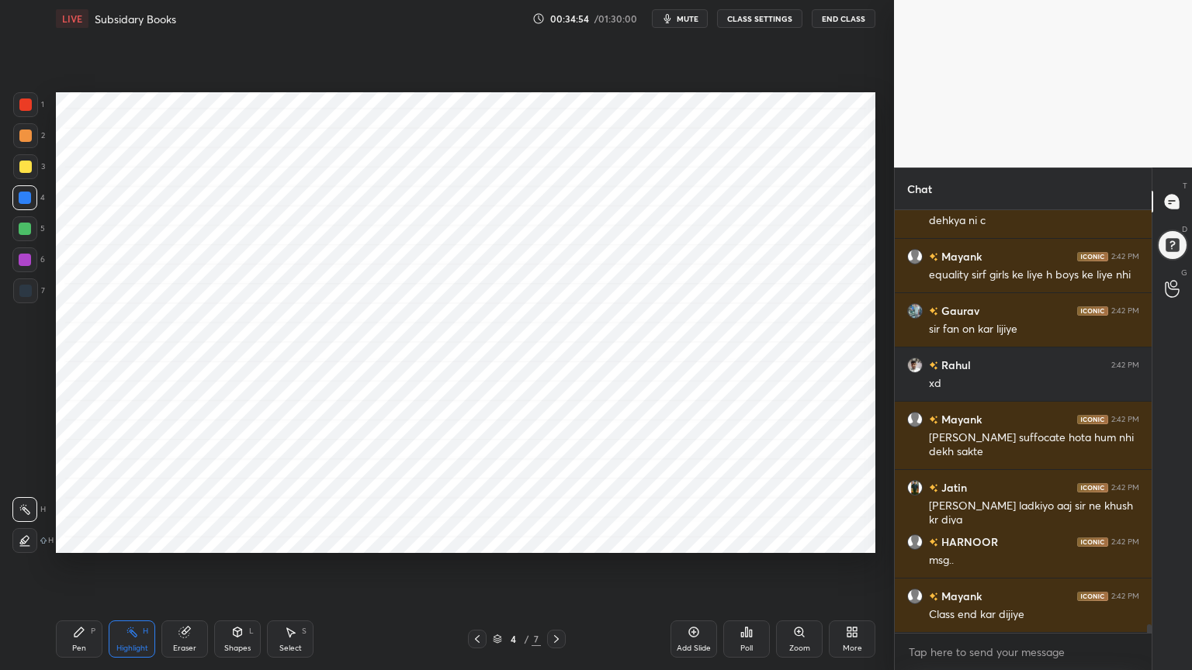
click at [78, 538] on div "Pen P" at bounding box center [79, 639] width 47 height 37
click at [25, 289] on div at bounding box center [25, 291] width 12 height 12
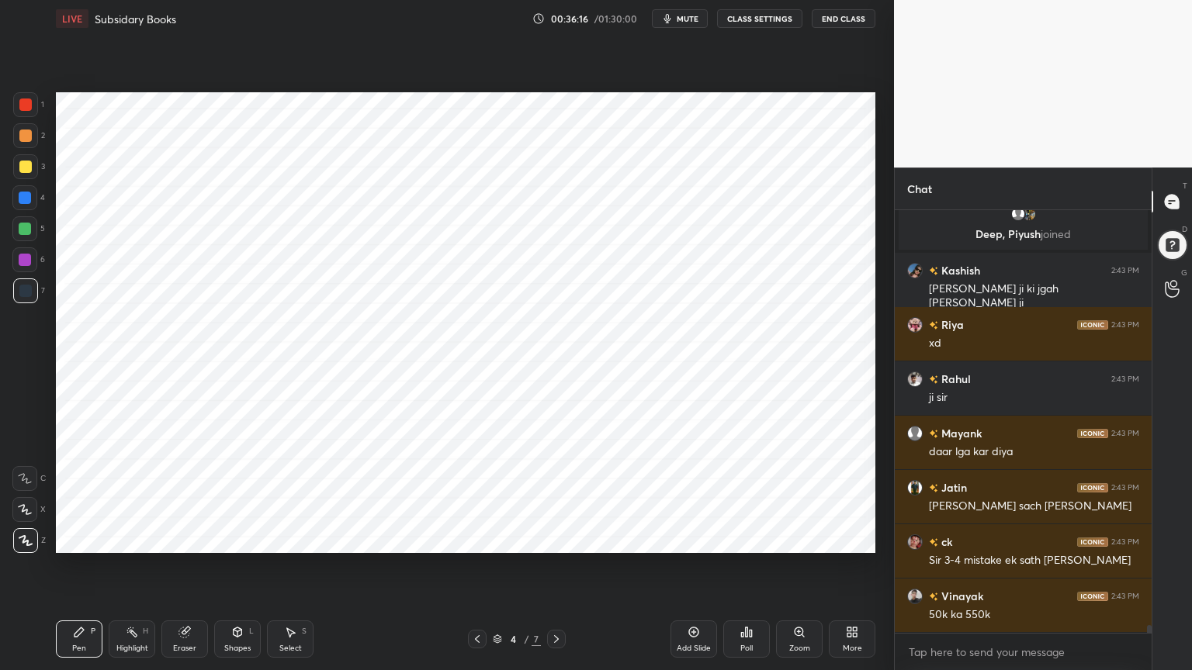
scroll to position [22865, 0]
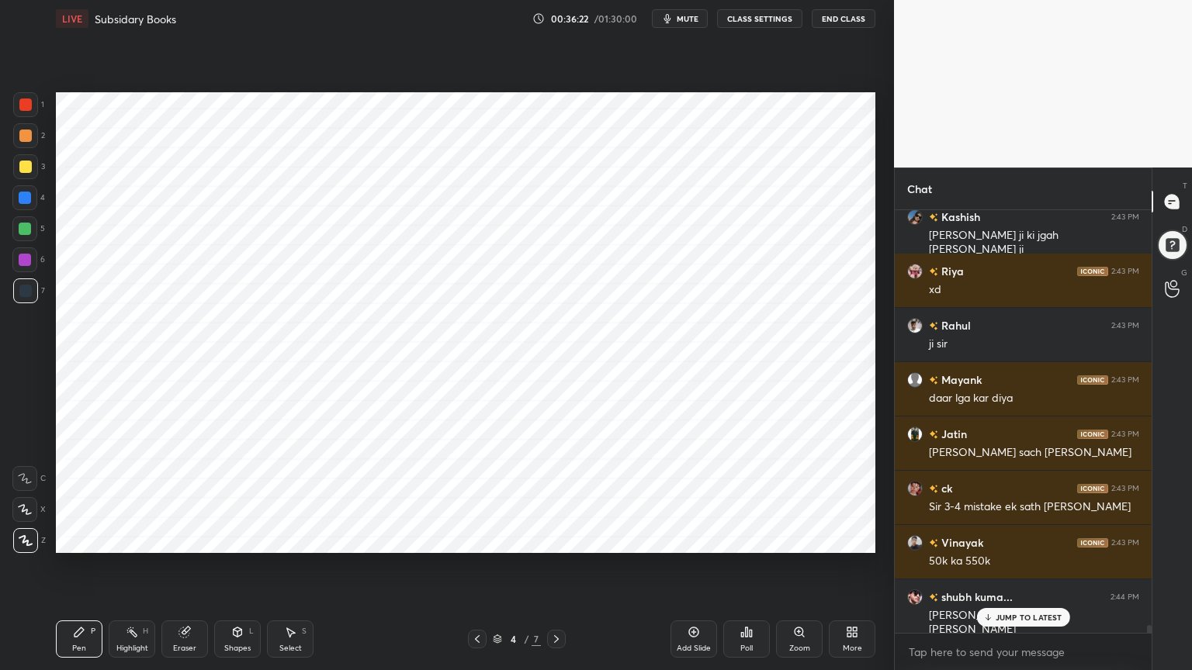
click at [129, 538] on div "Highlight" at bounding box center [132, 649] width 32 height 8
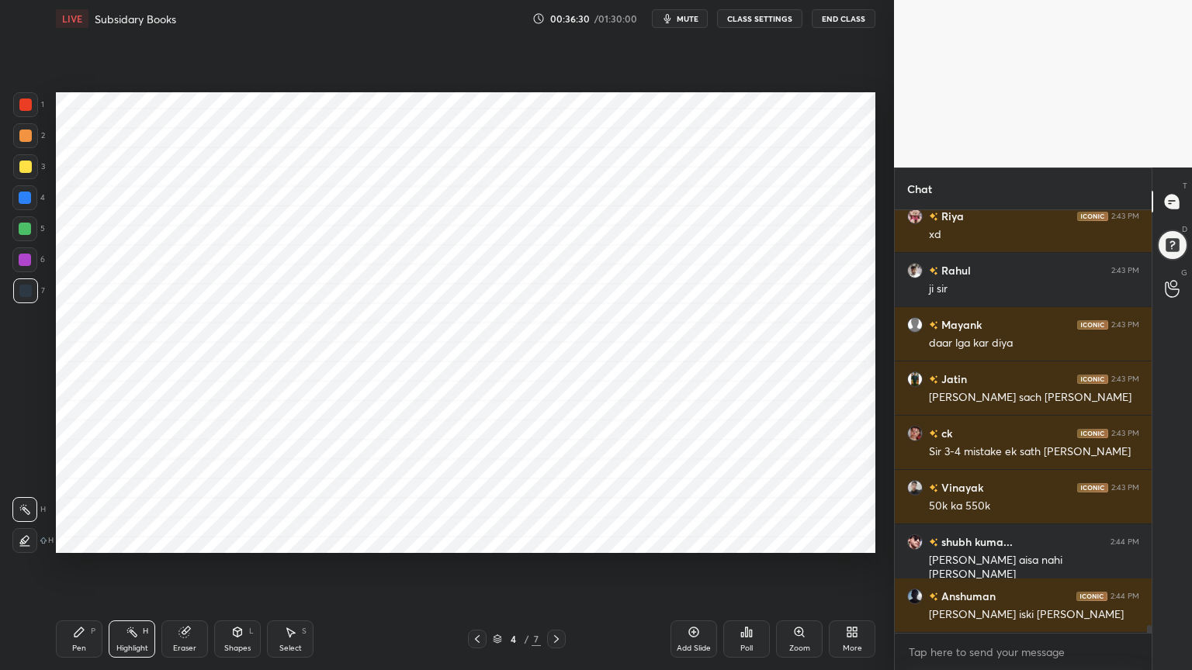
scroll to position [22973, 0]
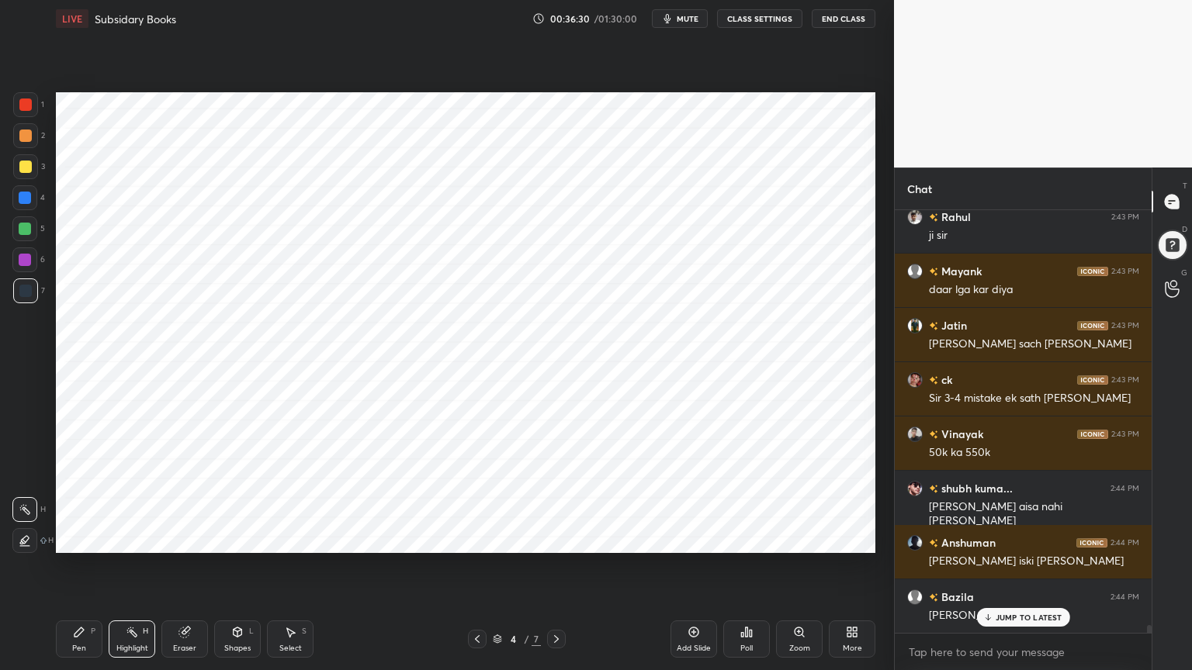
click at [96, 538] on div "Pen P" at bounding box center [79, 639] width 47 height 37
click at [29, 203] on div at bounding box center [25, 198] width 12 height 12
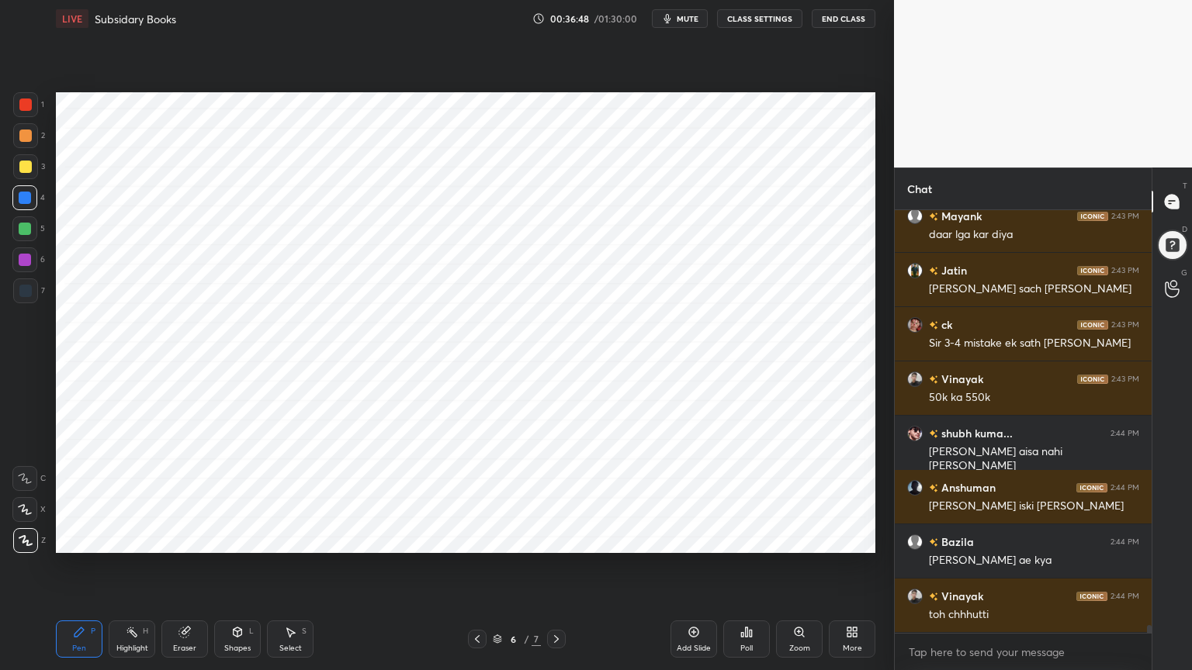
click at [183, 538] on div "Eraser" at bounding box center [184, 639] width 47 height 37
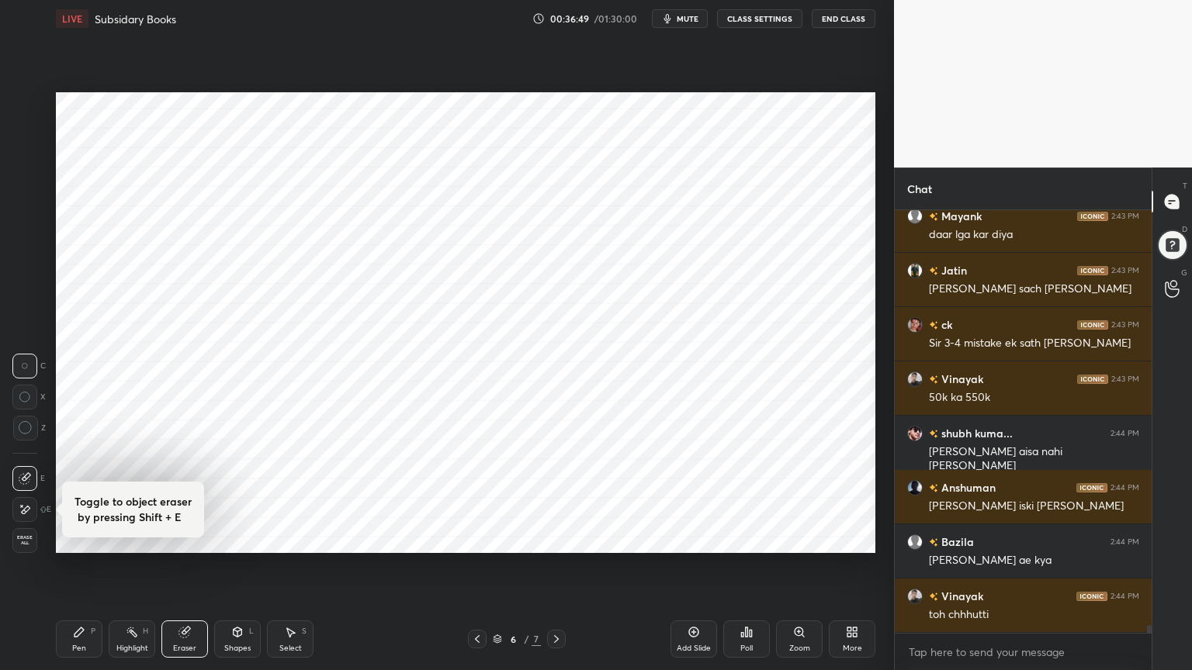
click at [25, 538] on span "Erase all" at bounding box center [24, 540] width 23 height 11
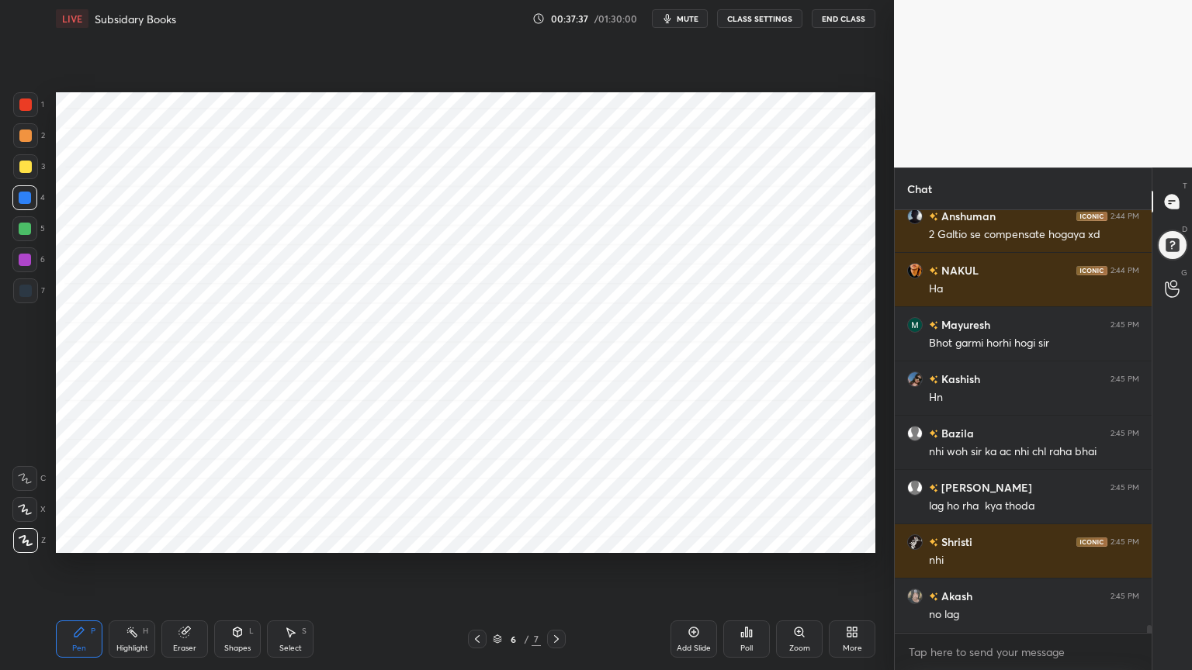
scroll to position [23625, 0]
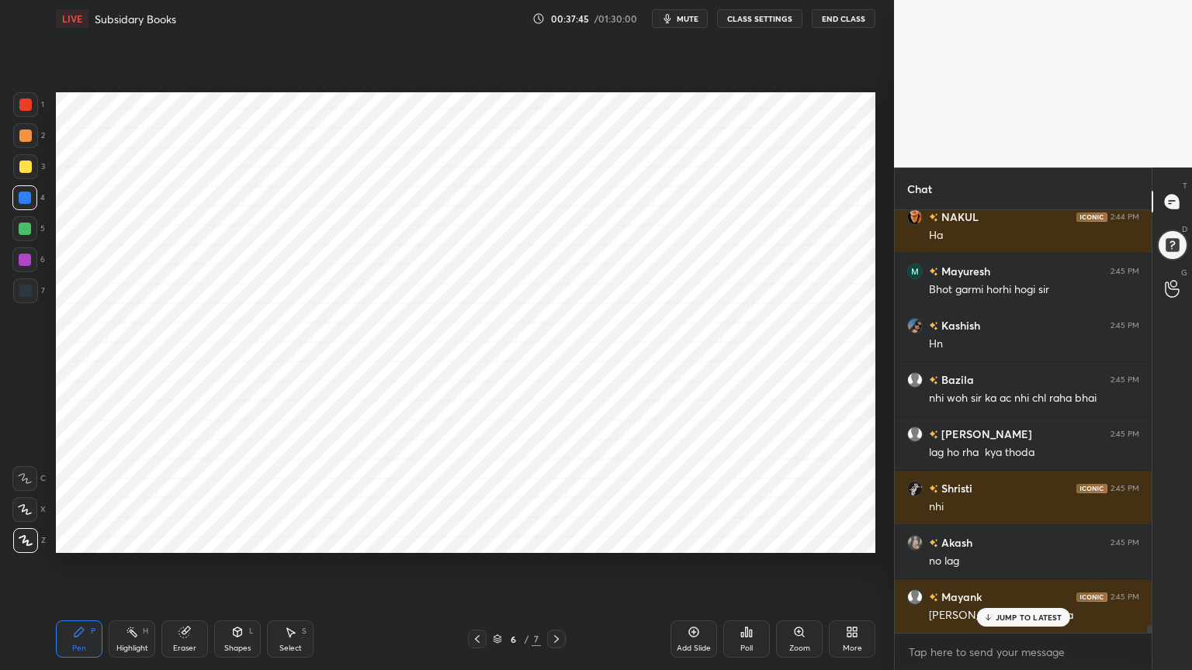
click at [137, 538] on div "Highlight H" at bounding box center [132, 639] width 47 height 37
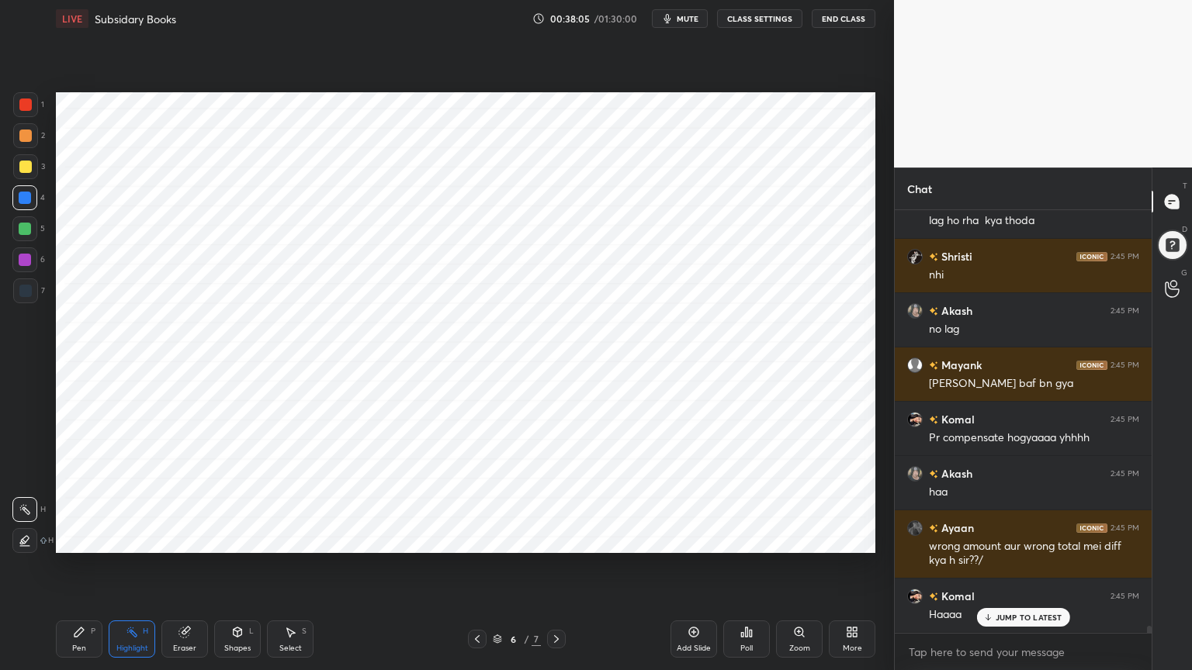
scroll to position [23910, 0]
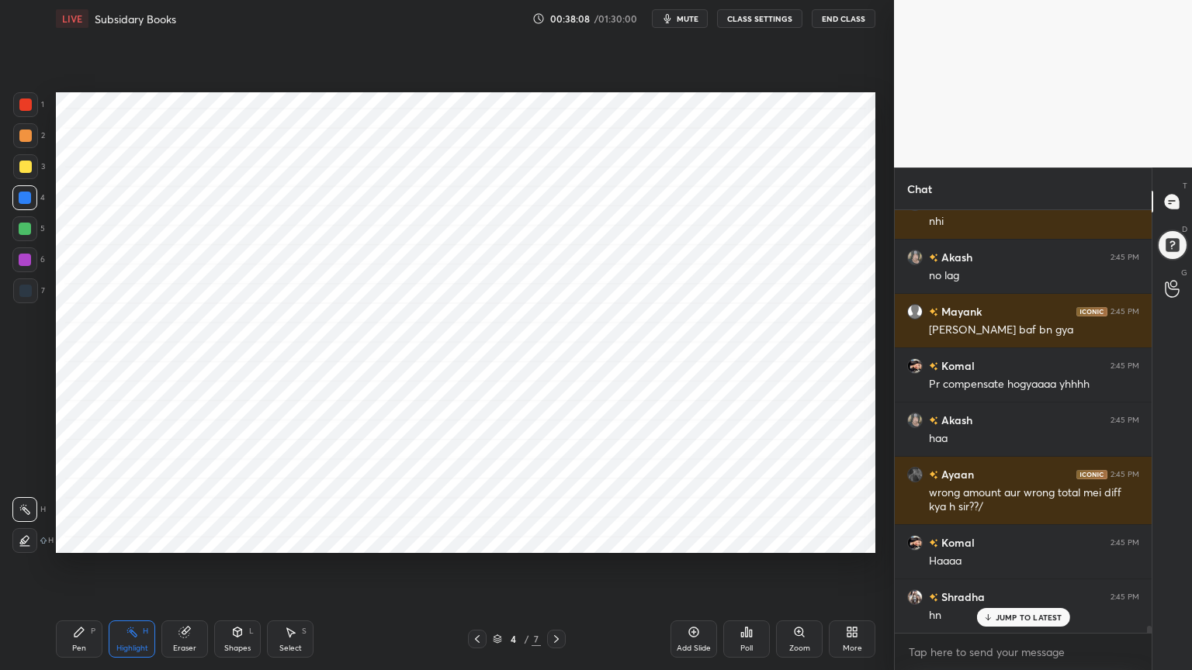
click at [30, 305] on div "7" at bounding box center [29, 294] width 32 height 31
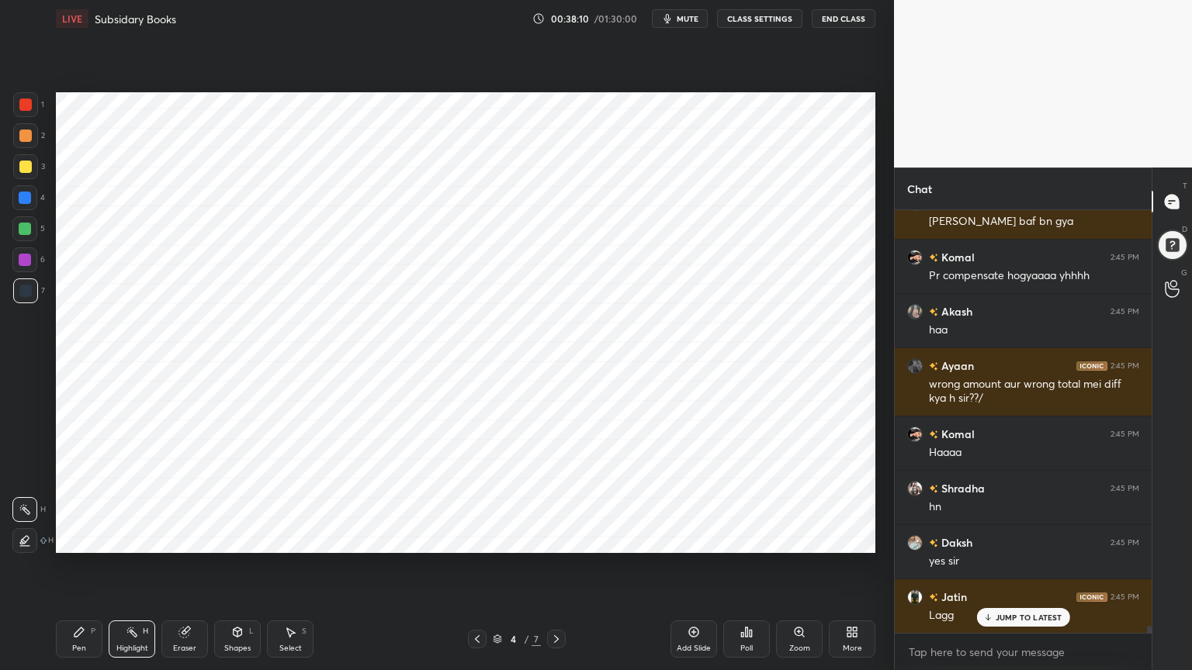
click at [98, 538] on div "Pen P" at bounding box center [79, 639] width 47 height 37
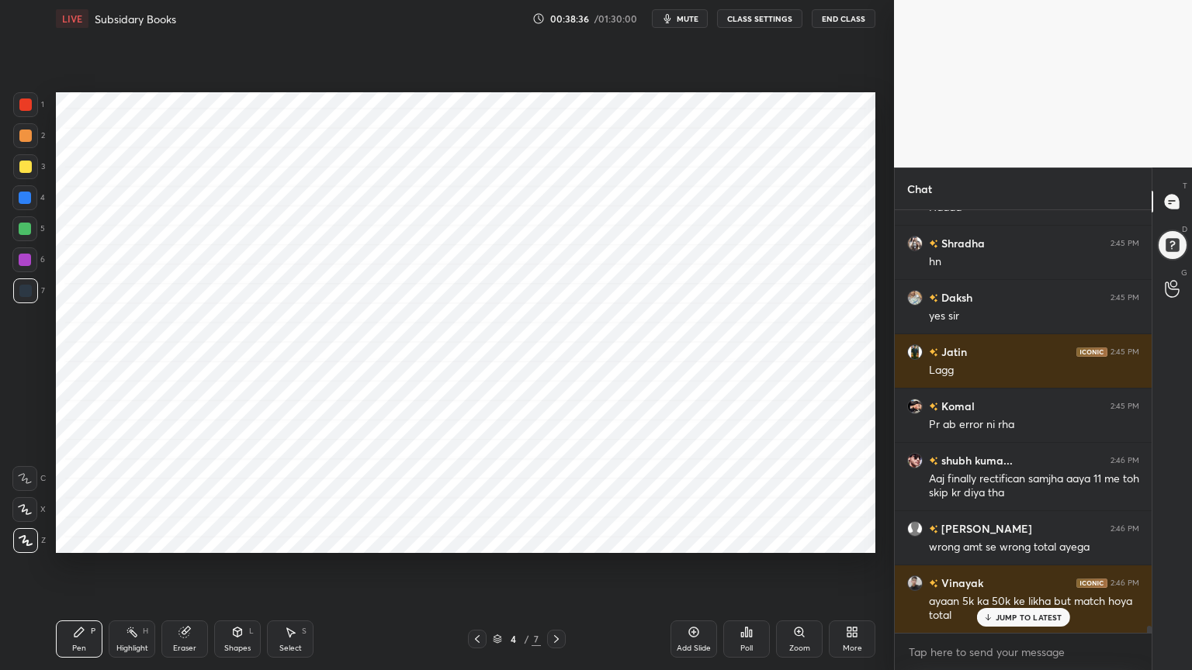
scroll to position [24301, 0]
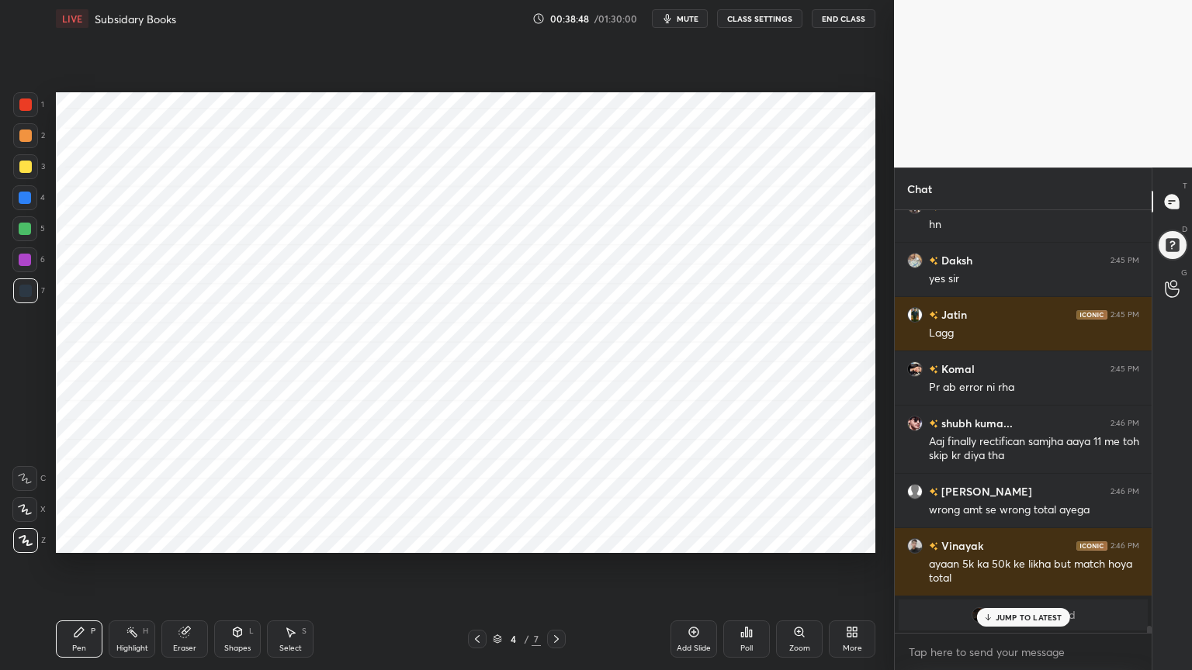
click at [131, 538] on div "Highlight H" at bounding box center [132, 639] width 47 height 37
click at [27, 537] on icon at bounding box center [25, 540] width 8 height 8
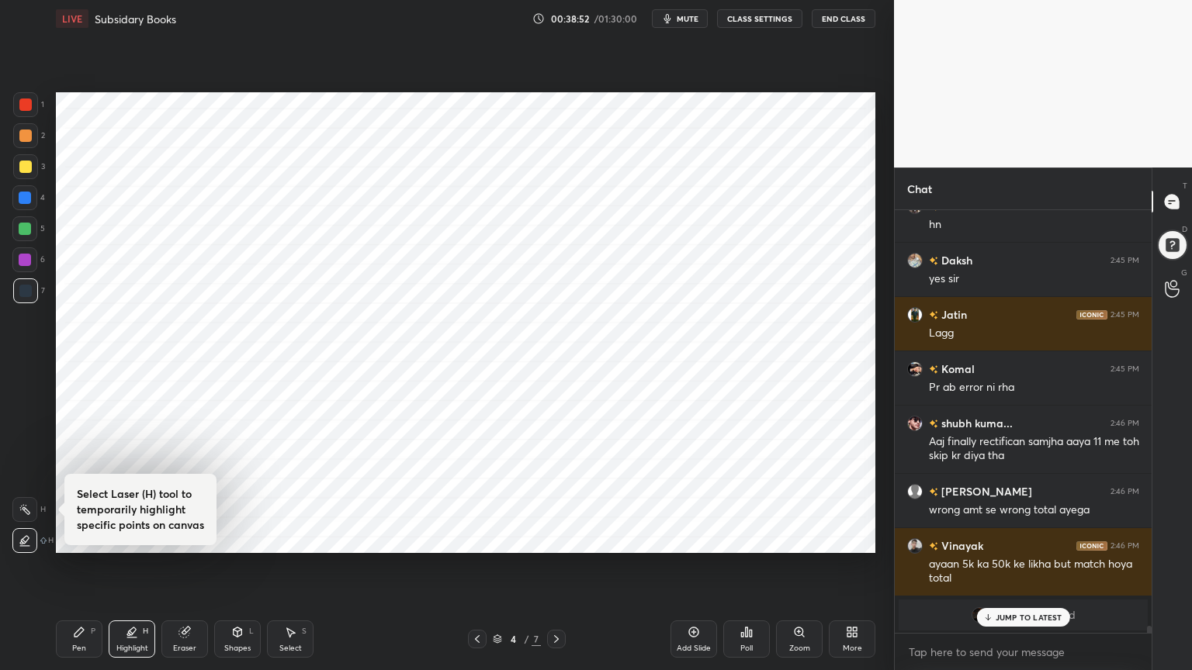
click at [19, 229] on div at bounding box center [25, 229] width 12 height 12
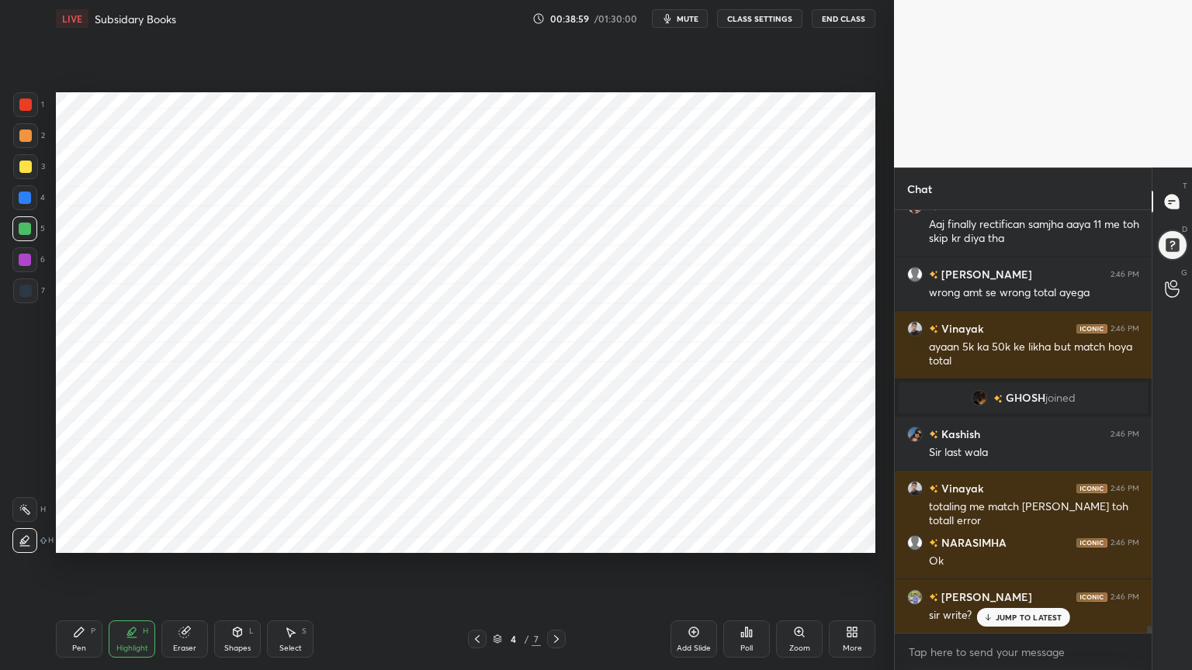
scroll to position [24574, 0]
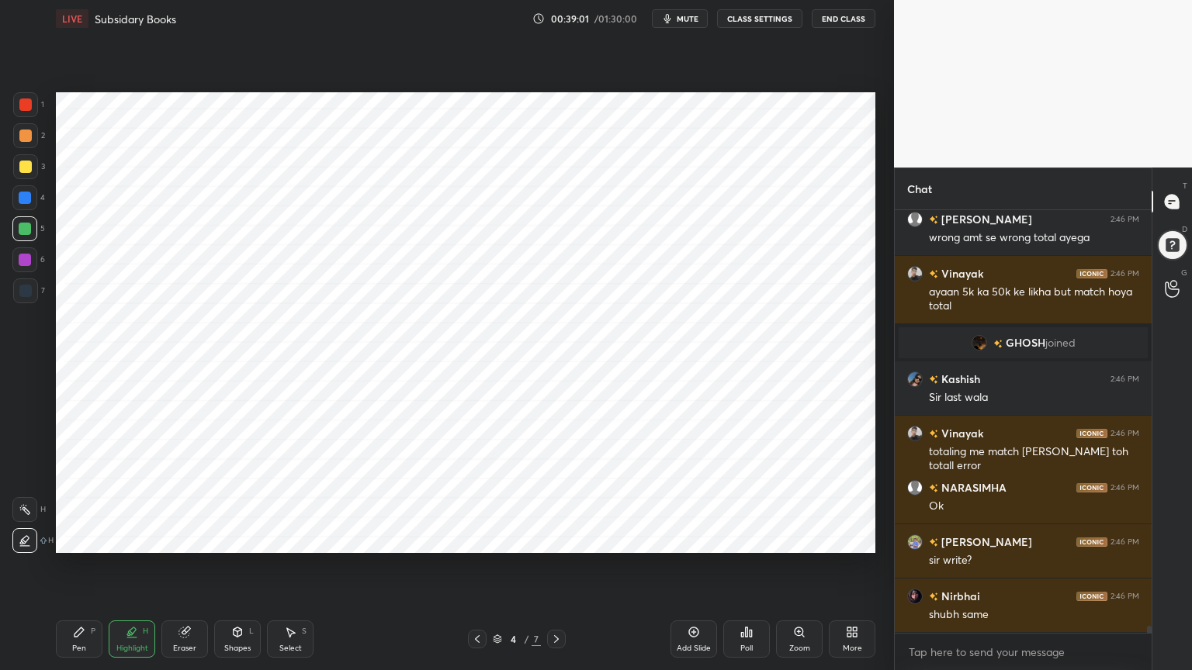
click at [74, 538] on icon at bounding box center [79, 632] width 12 height 12
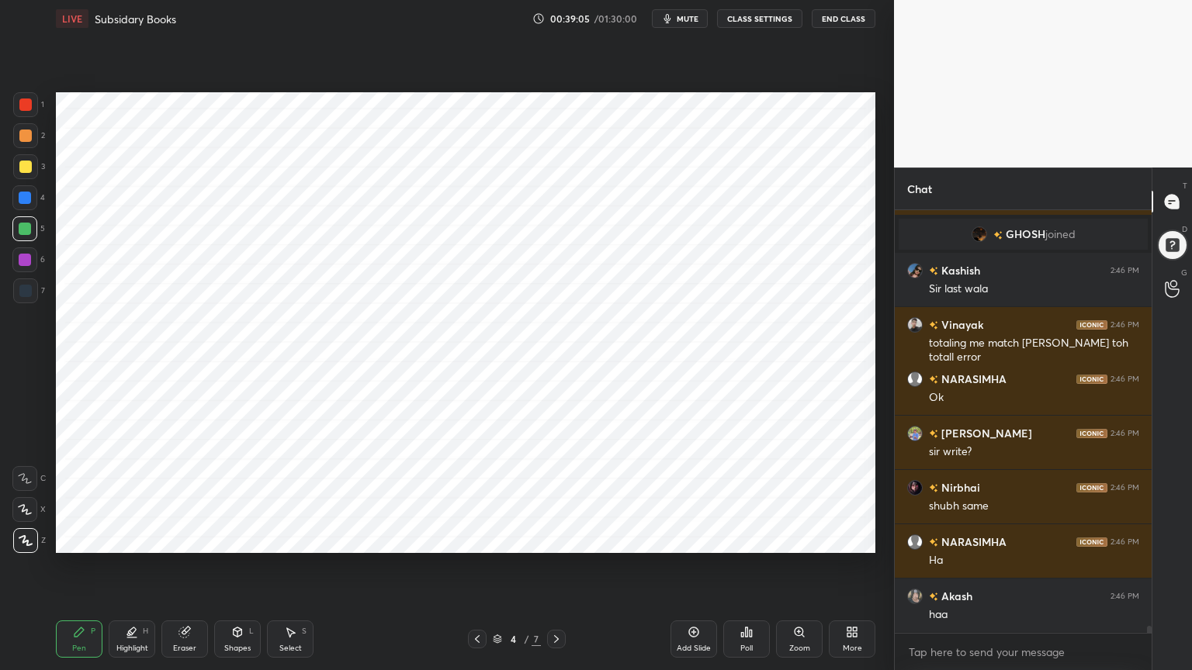
scroll to position [24791, 0]
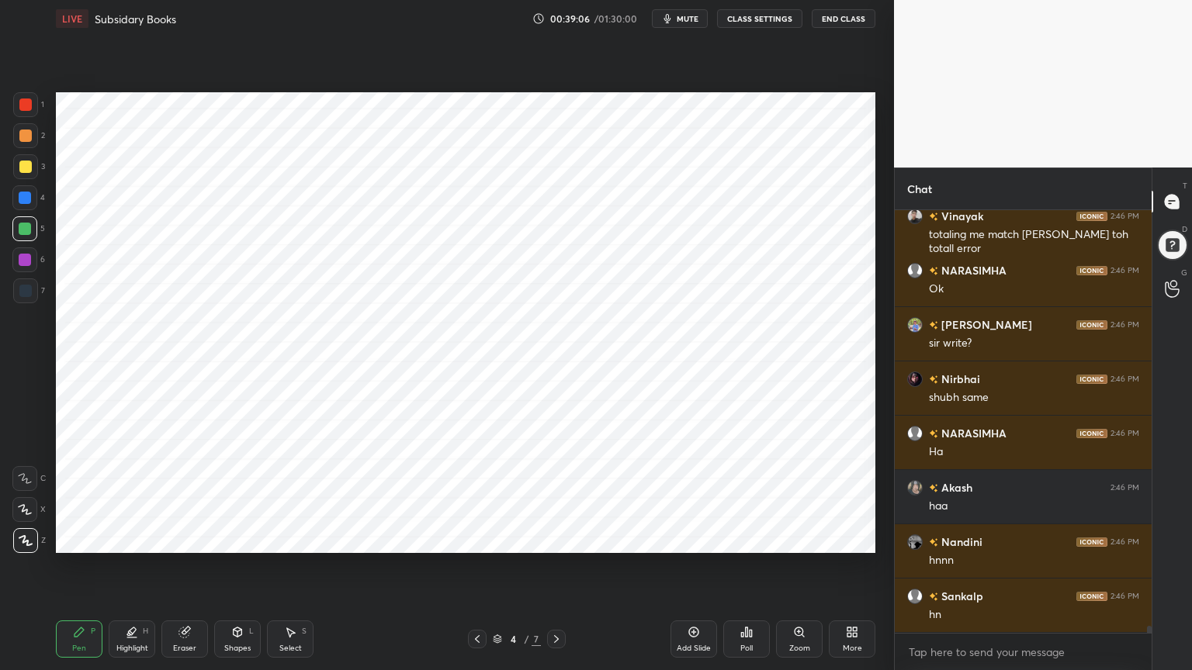
click at [102, 538] on div "Pen P Highlight H Eraser Shapes L Select S" at bounding box center [209, 639] width 307 height 37
click at [128, 538] on div "Highlight H" at bounding box center [132, 639] width 47 height 37
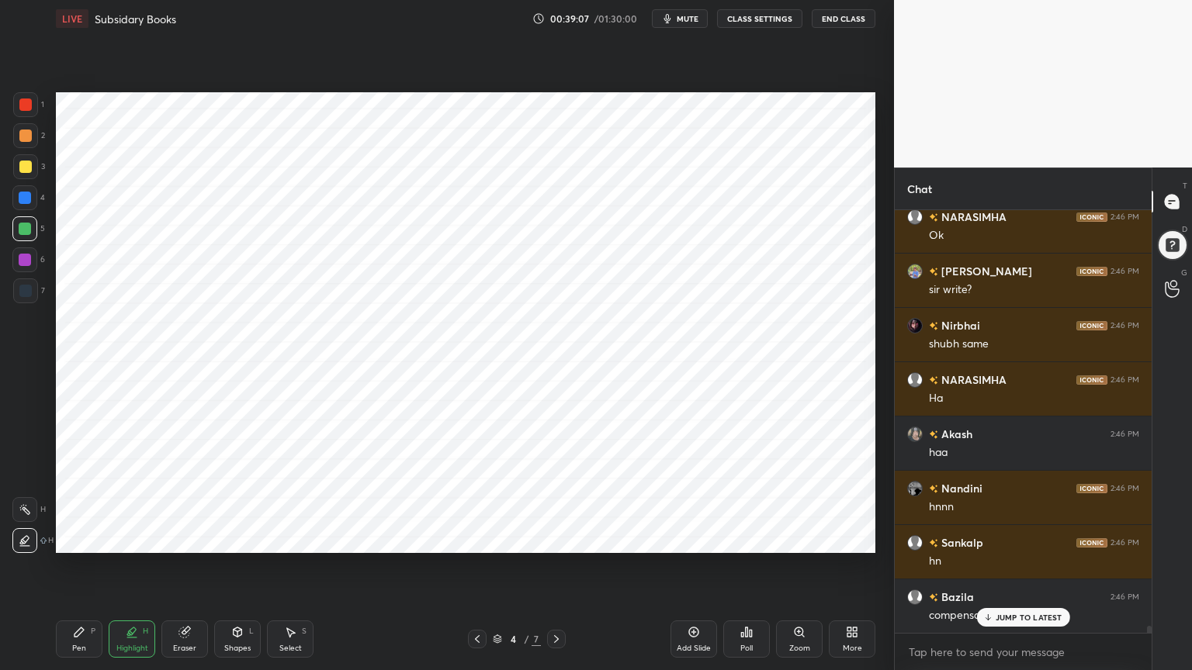
click at [27, 509] on icon at bounding box center [25, 509] width 12 height 12
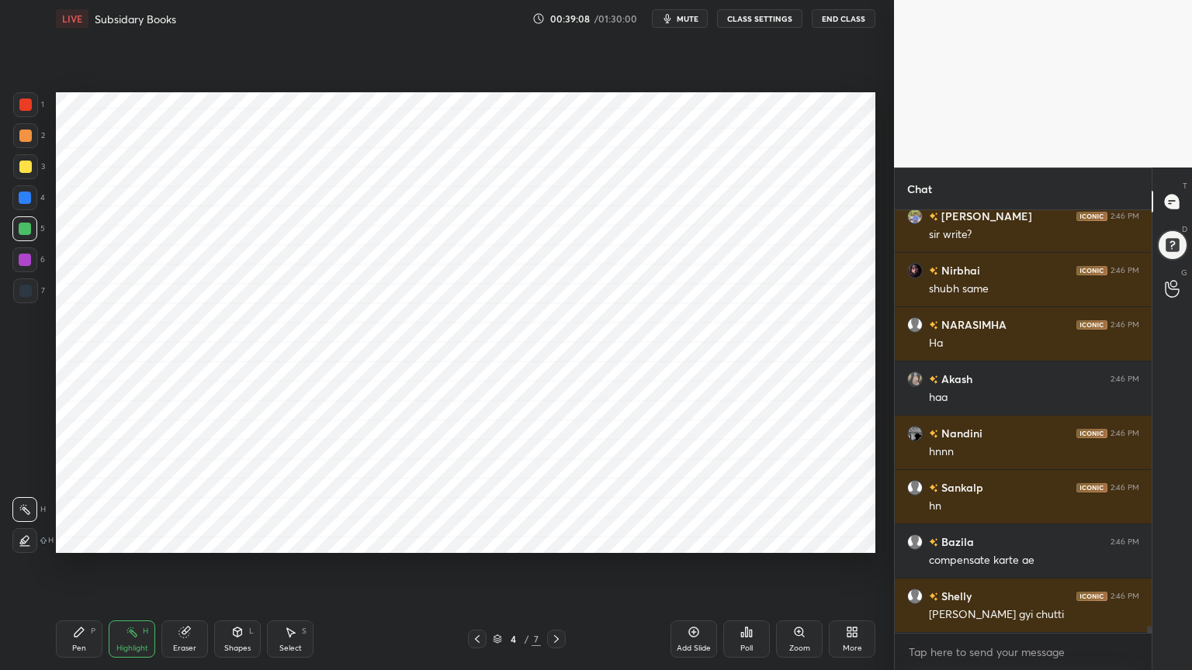
click at [25, 261] on div at bounding box center [25, 260] width 12 height 12
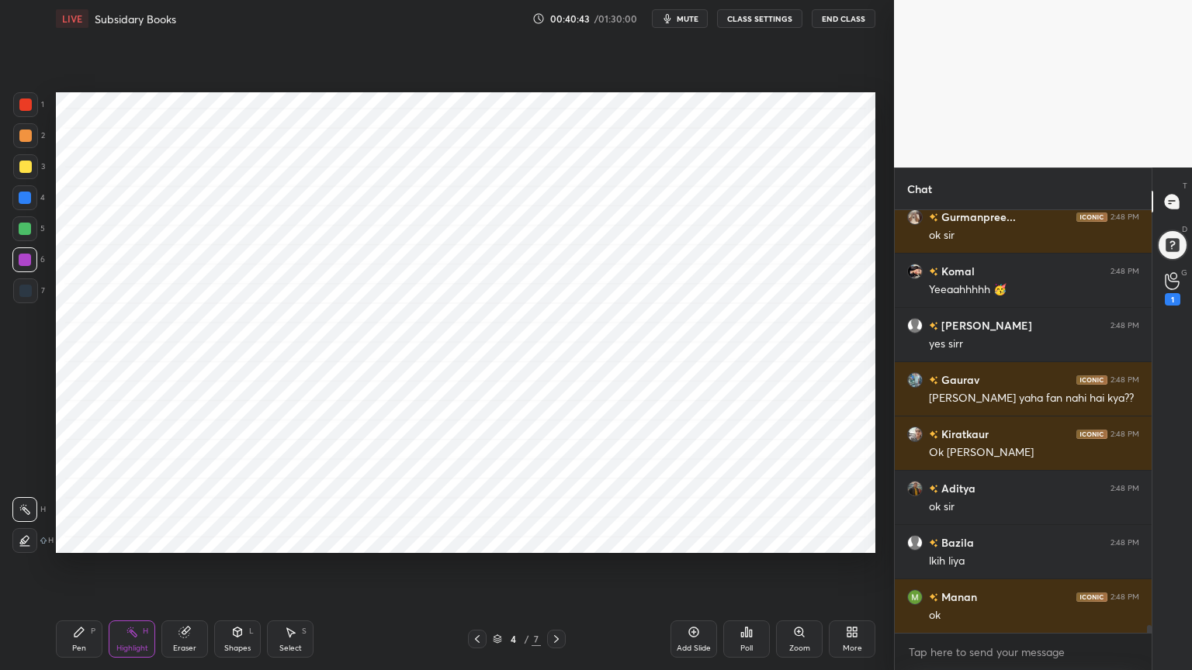
scroll to position [22802, 0]
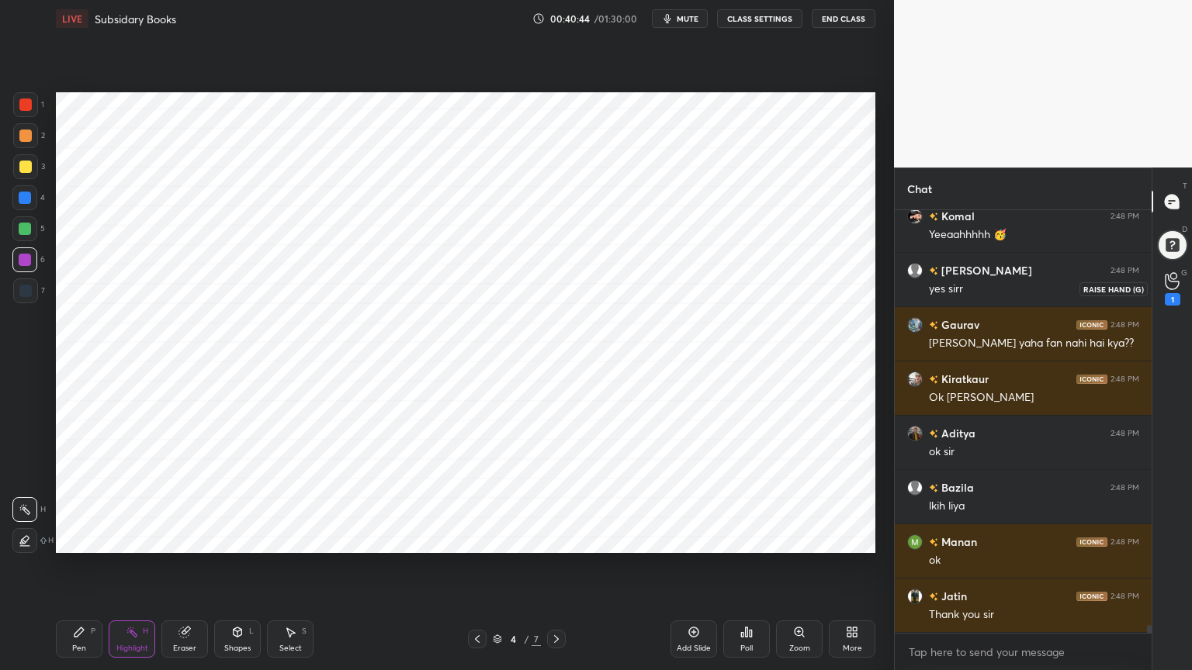
click at [1177, 279] on icon at bounding box center [1171, 281] width 15 height 18
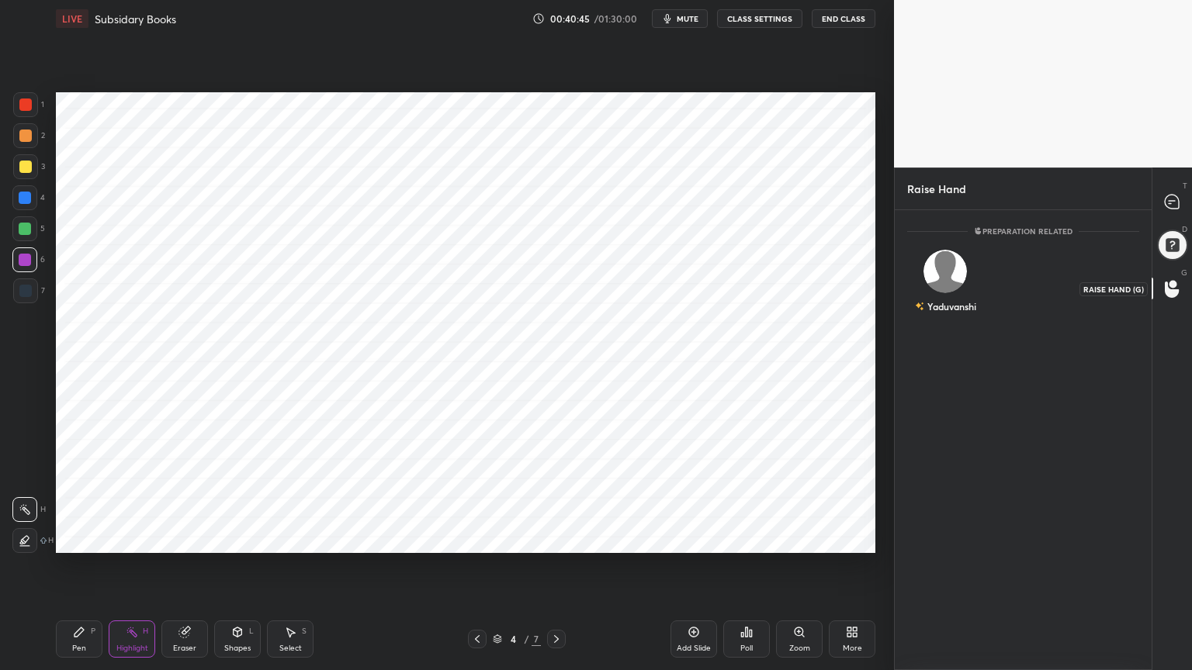
scroll to position [5, 5]
click at [961, 271] on div "Yaduvanshi" at bounding box center [945, 285] width 77 height 90
click at [956, 316] on button "INVITE" at bounding box center [945, 317] width 63 height 20
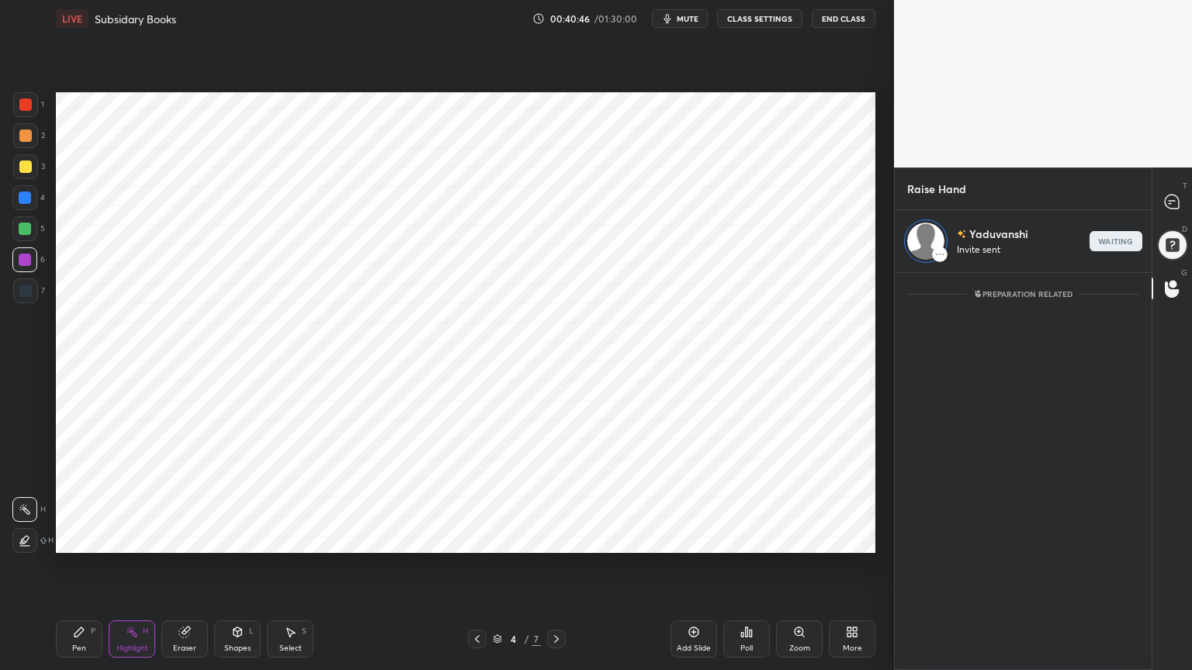
scroll to position [393, 252]
click at [1164, 204] on icon at bounding box center [1172, 202] width 16 height 16
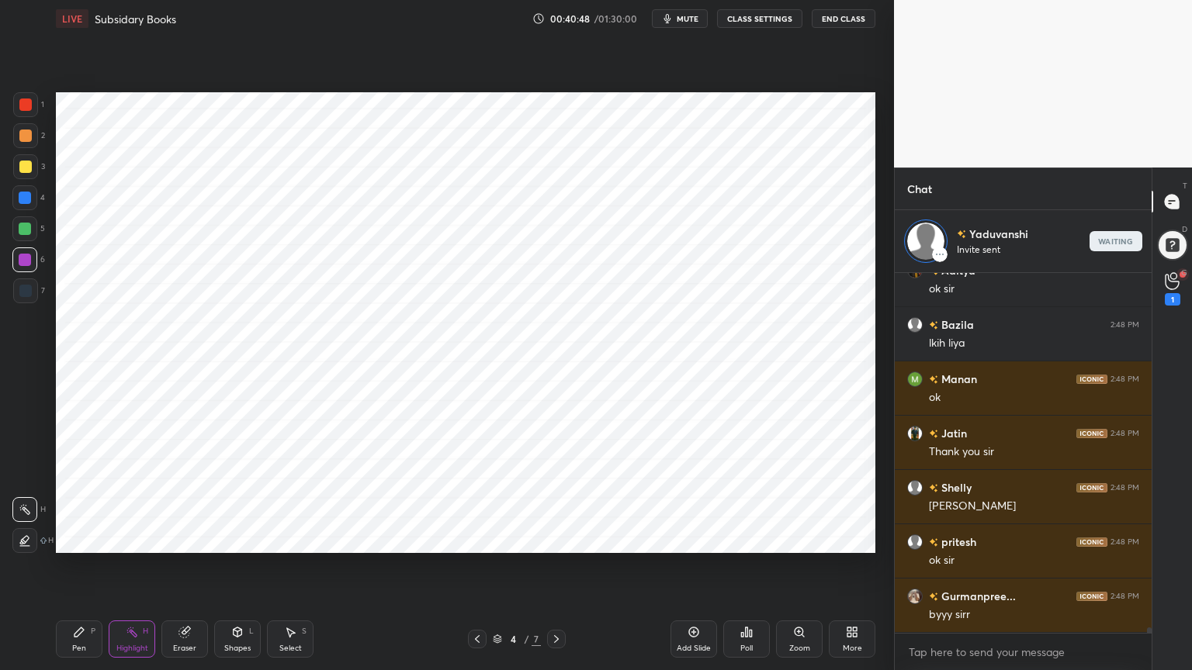
click at [1179, 280] on div "1" at bounding box center [1172, 288] width 16 height 33
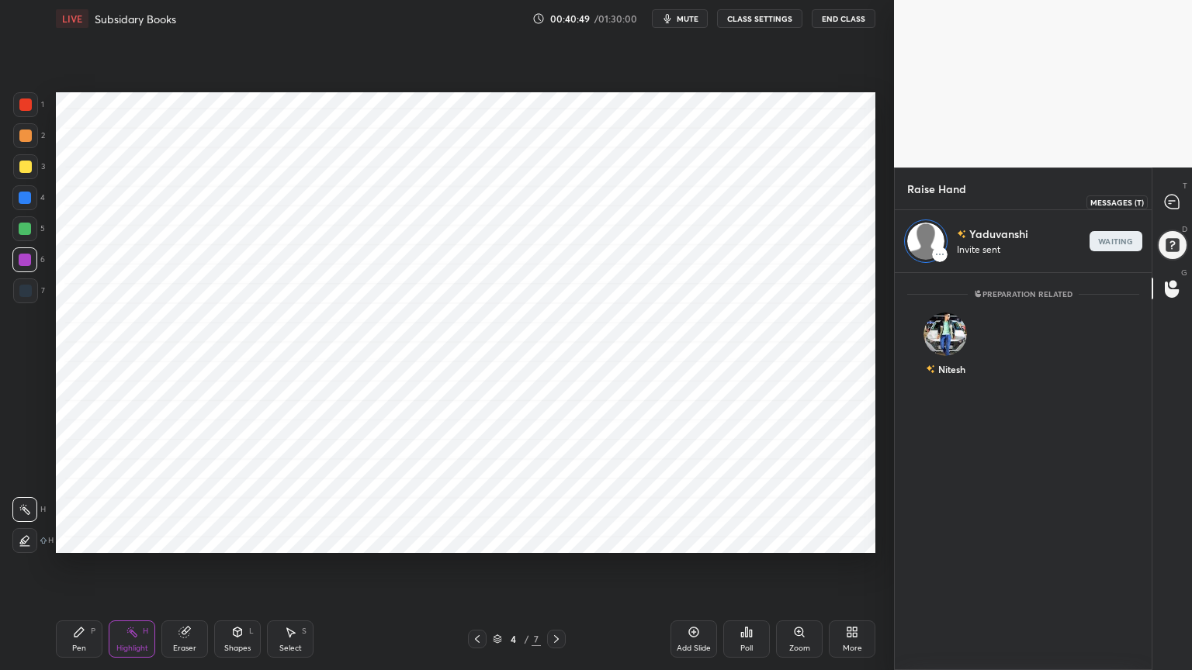
click at [1167, 196] on icon at bounding box center [1171, 202] width 14 height 14
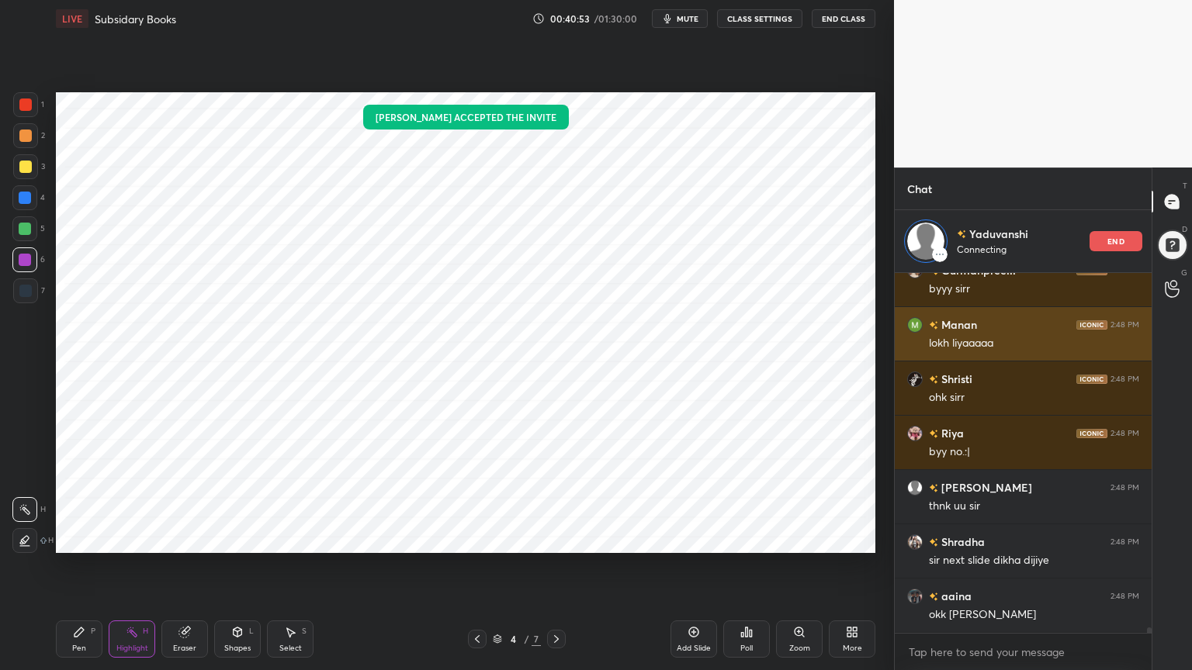
click at [1123, 246] on div "end" at bounding box center [1115, 241] width 53 height 20
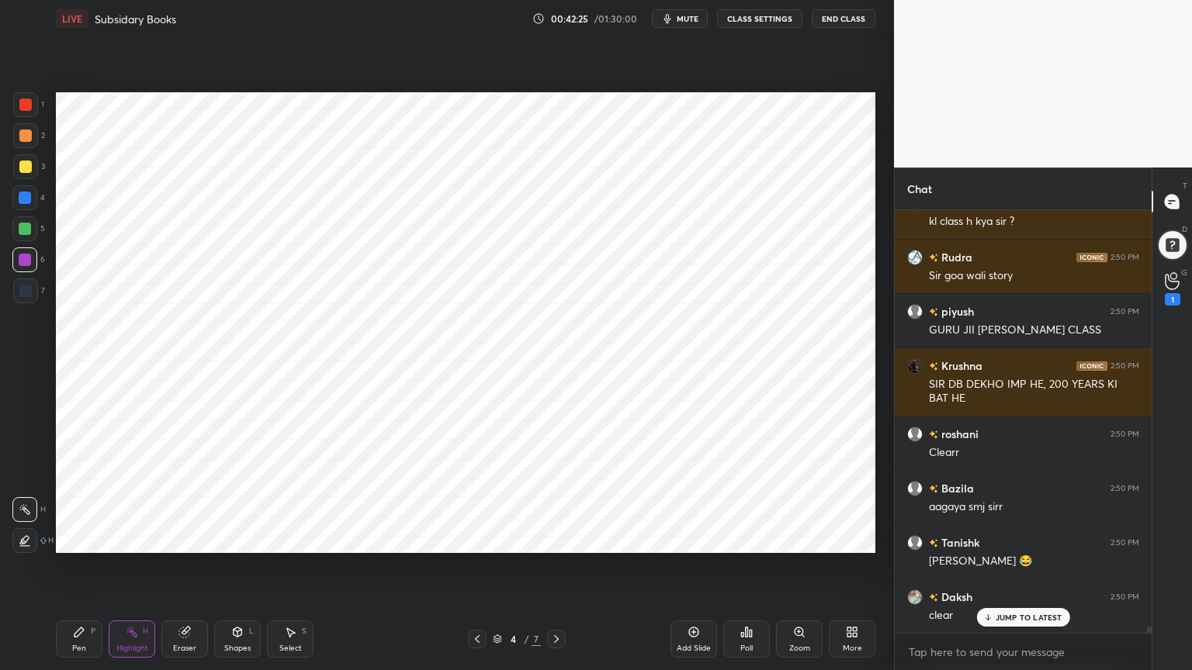
click at [1164, 257] on div at bounding box center [1172, 245] width 34 height 34
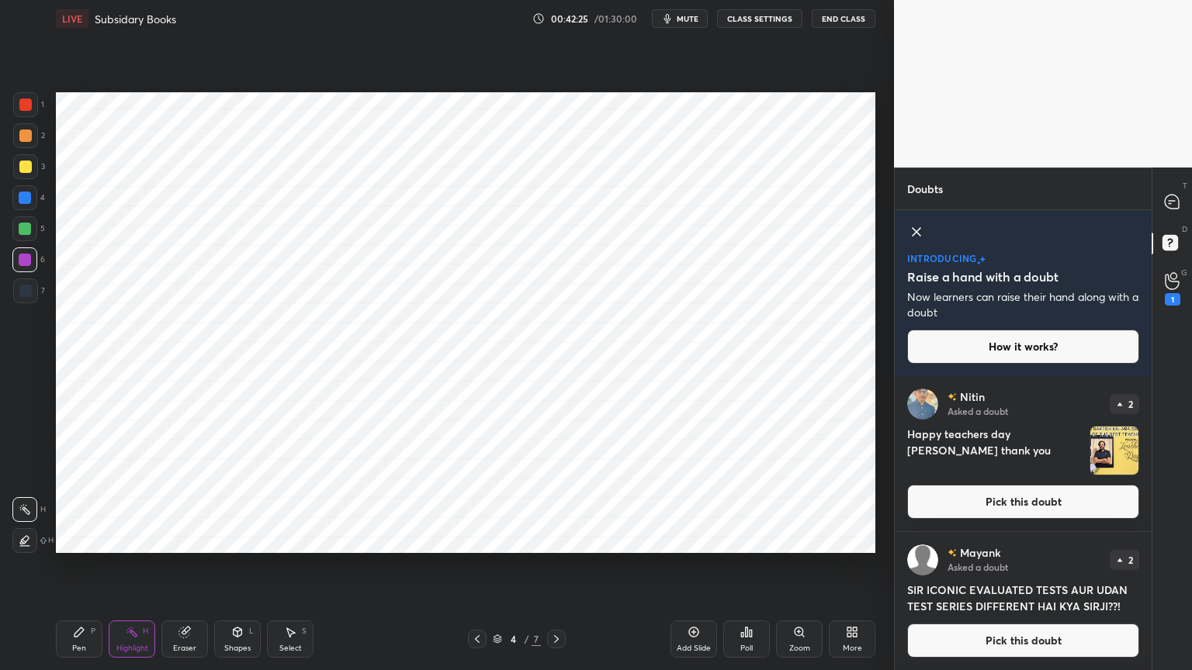
click at [1109, 451] on img "grid" at bounding box center [1114, 451] width 48 height 48
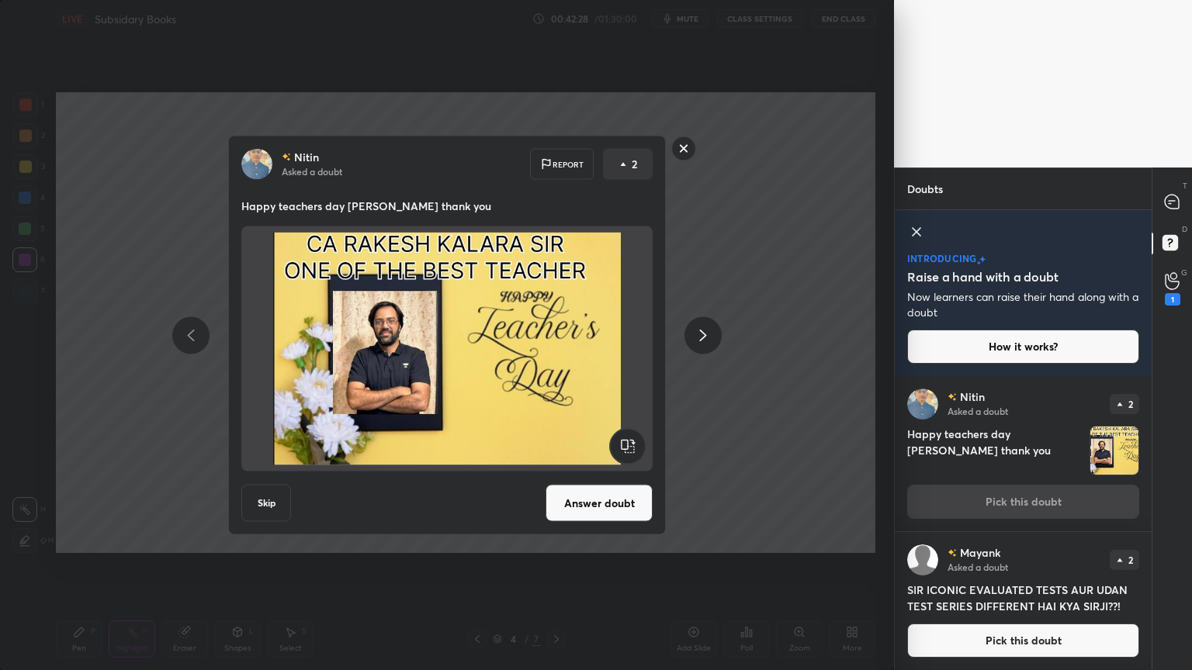
click at [746, 402] on div "[PERSON_NAME] Asked a doubt Report 2 Happy teachers day [PERSON_NAME] thank you…" at bounding box center [447, 335] width 894 height 670
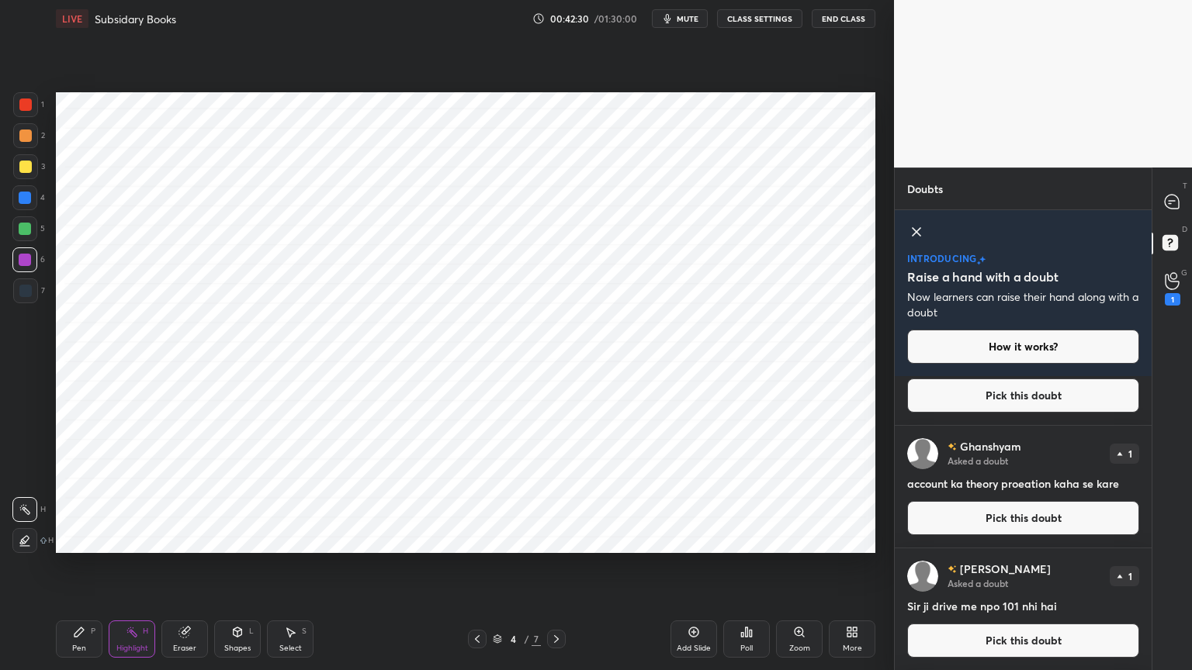
scroll to position [441, 0]
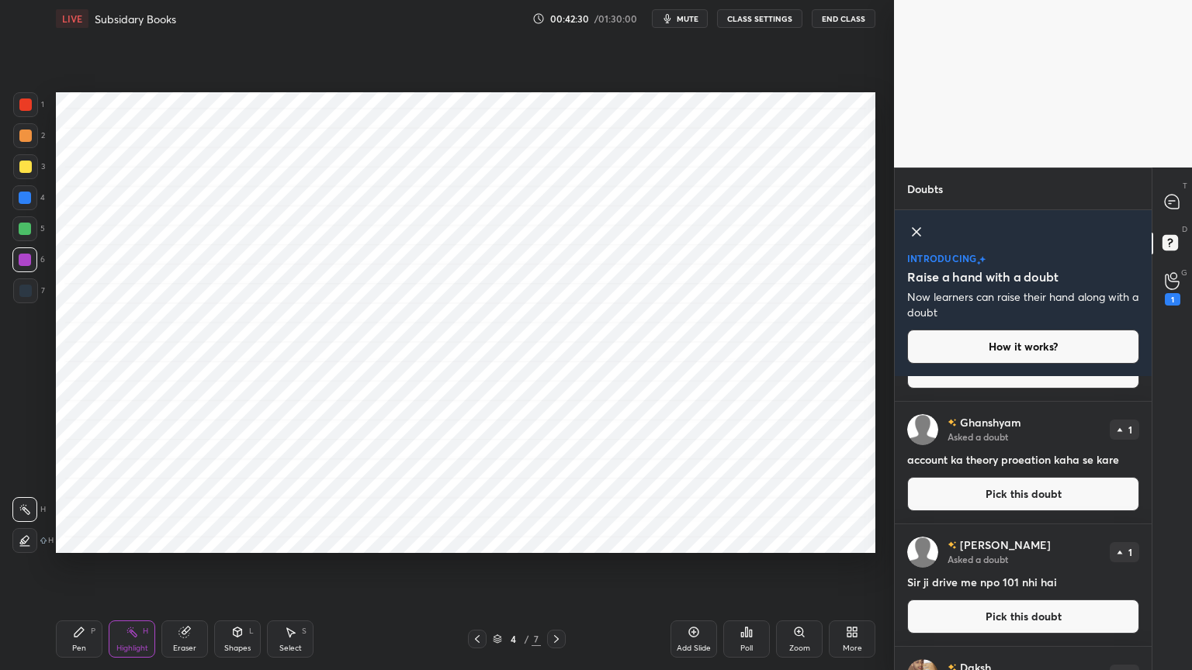
click at [1166, 217] on div "T Messages (T)" at bounding box center [1172, 201] width 40 height 43
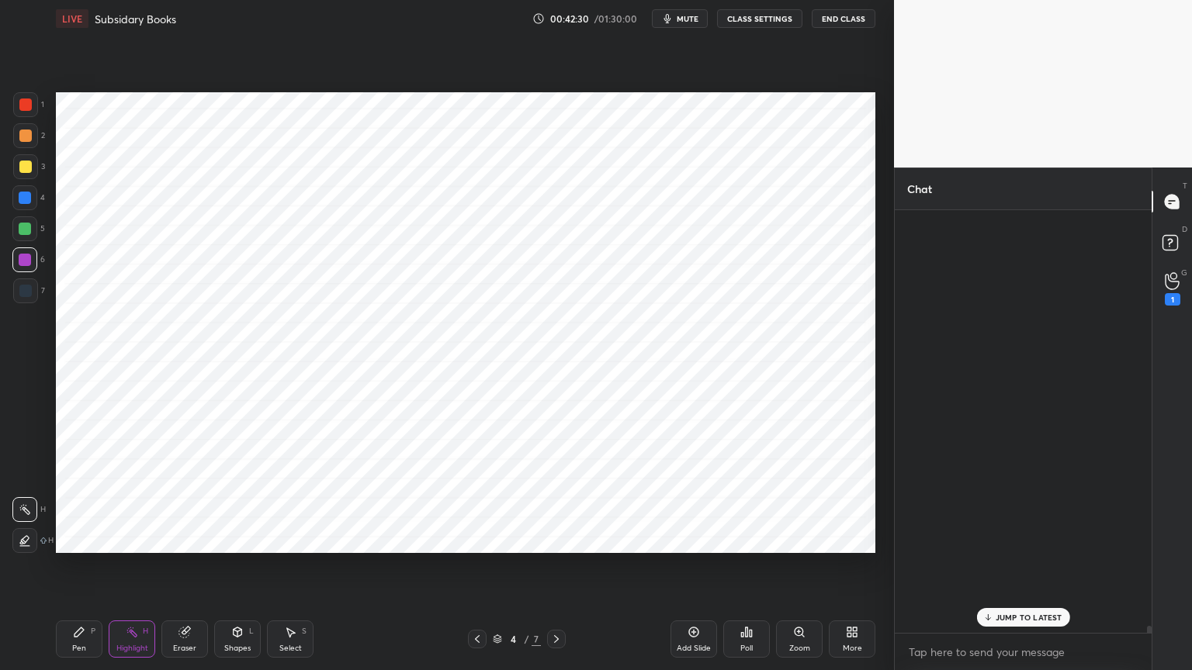
scroll to position [27966, 0]
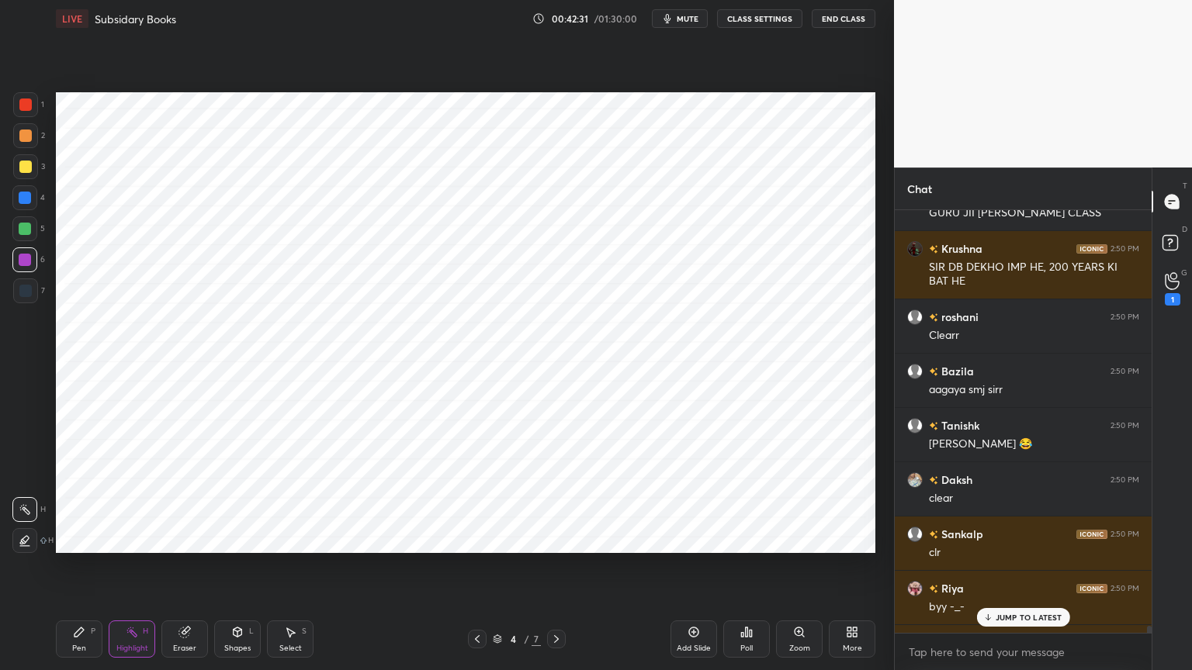
click at [1169, 285] on icon at bounding box center [1171, 281] width 15 height 18
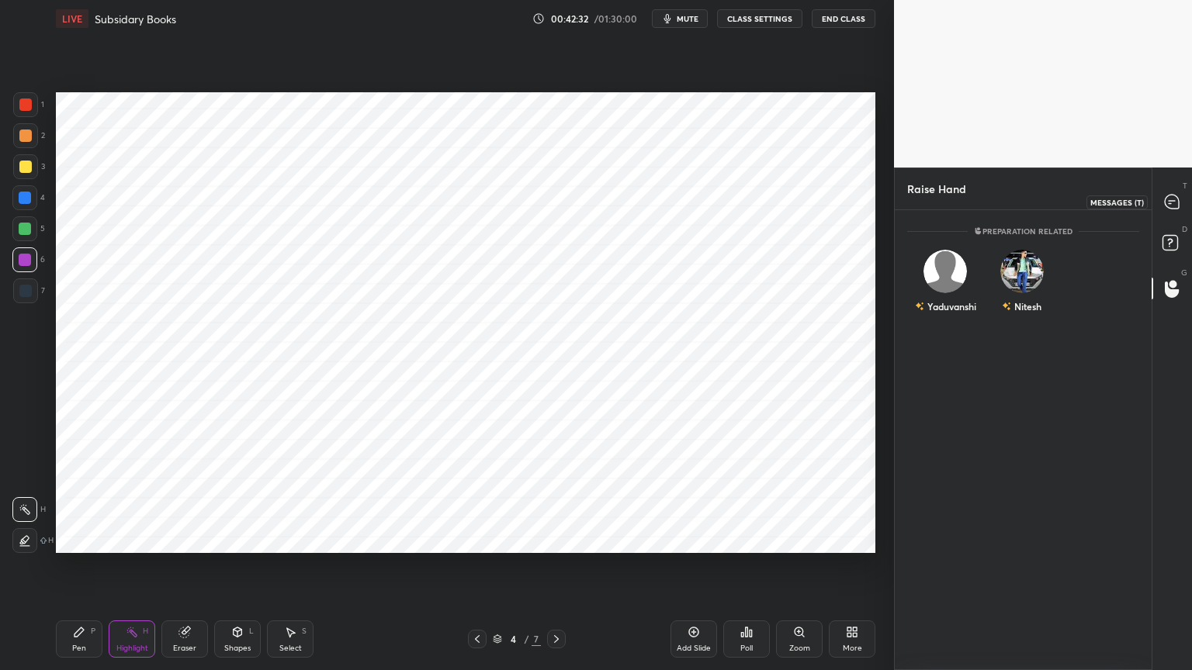
click at [1174, 202] on icon at bounding box center [1171, 202] width 14 height 14
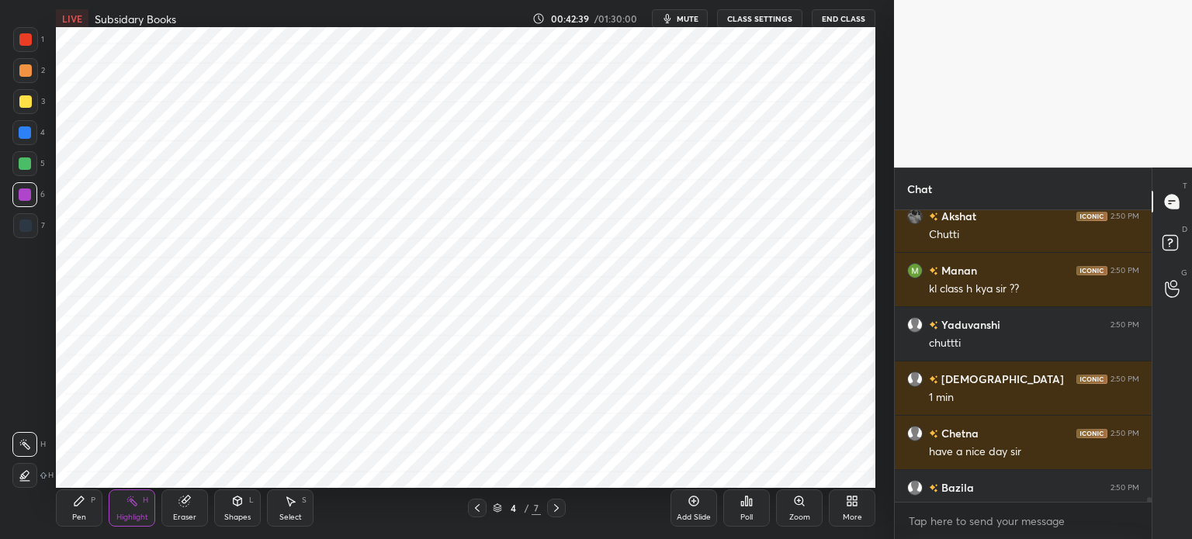
type textarea "x"
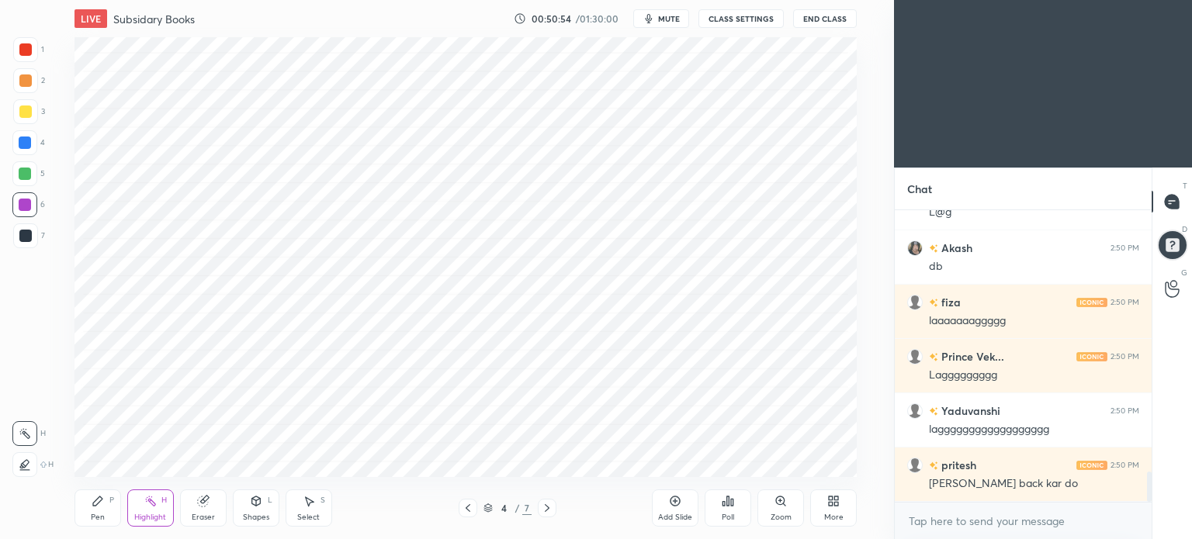
scroll to position [2593, 0]
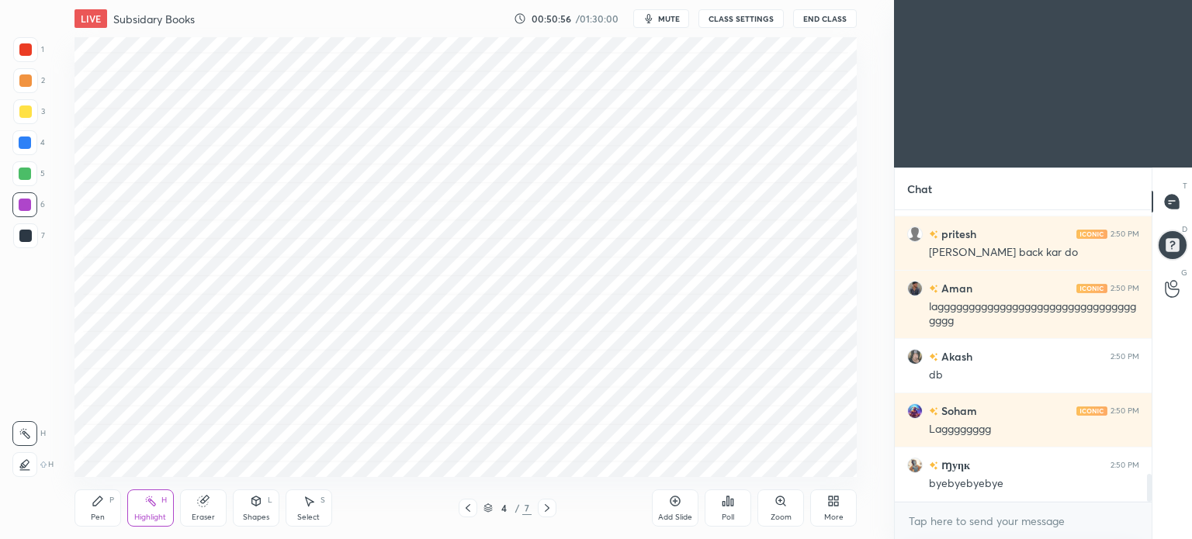
click at [838, 497] on icon at bounding box center [837, 499] width 4 height 4
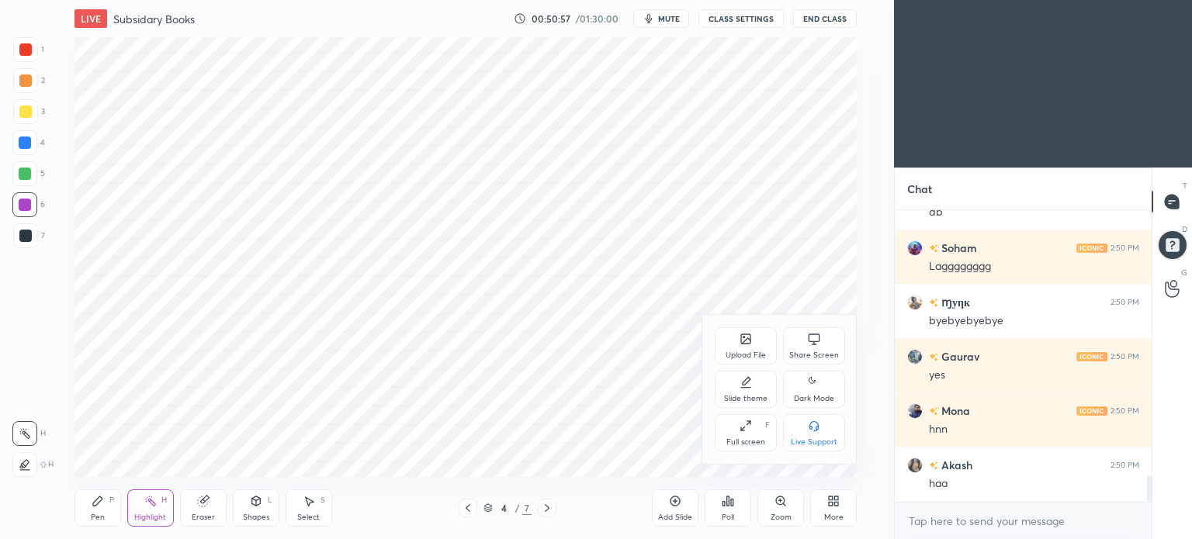
scroll to position [3082, 0]
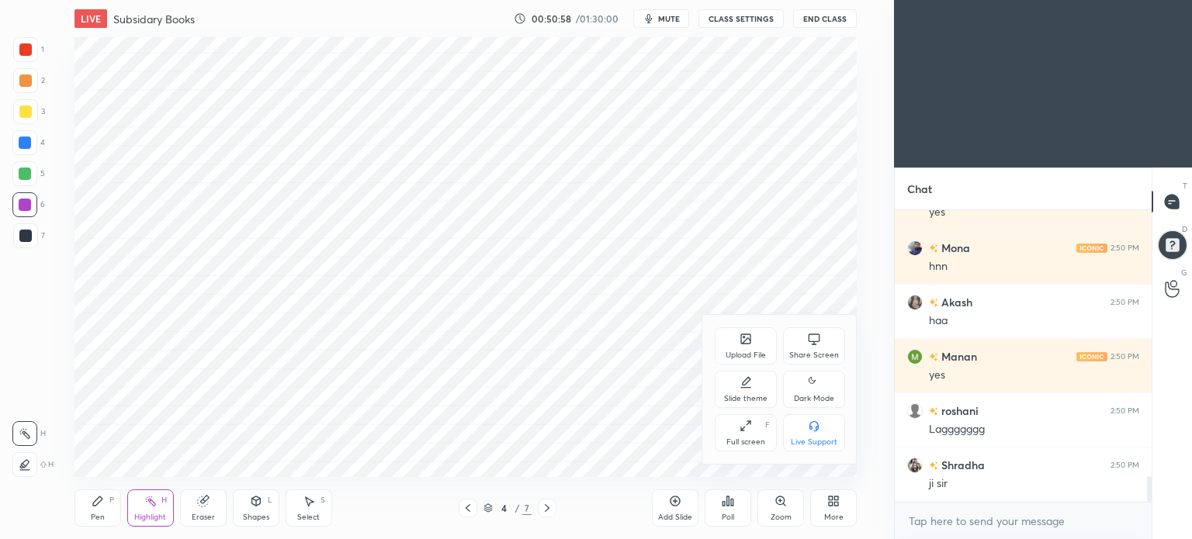
click at [795, 386] on div "Dark Mode" at bounding box center [814, 389] width 62 height 37
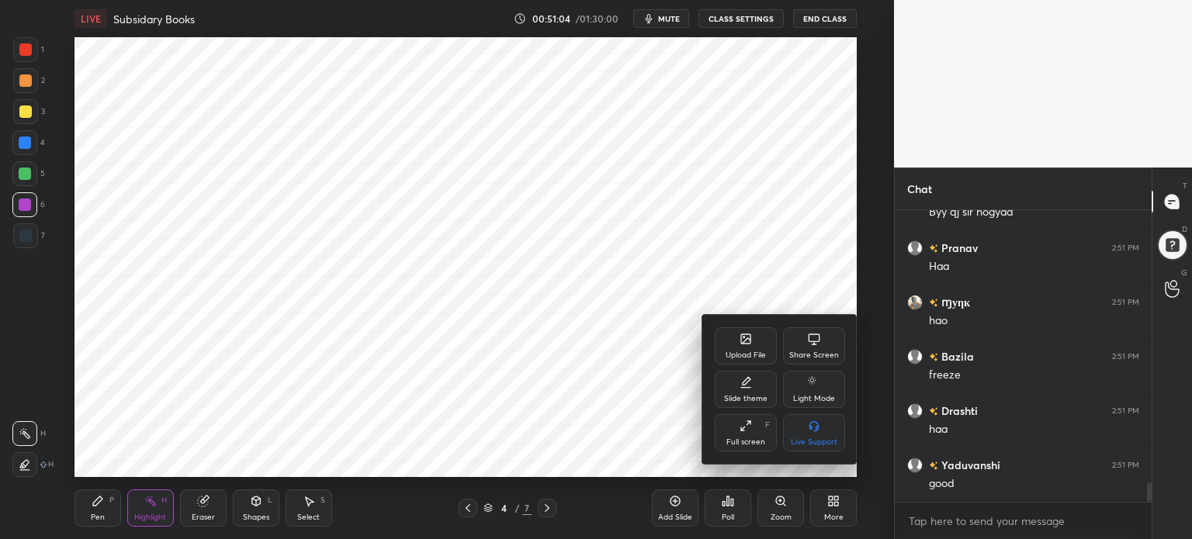
scroll to position [0, 0]
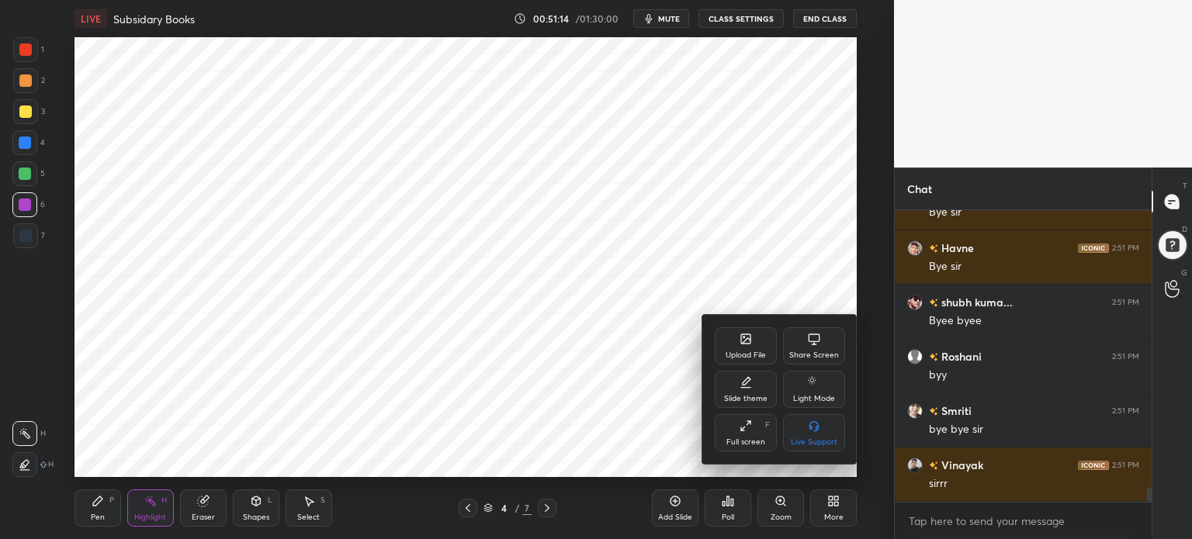
click at [826, 23] on div at bounding box center [596, 269] width 1192 height 539
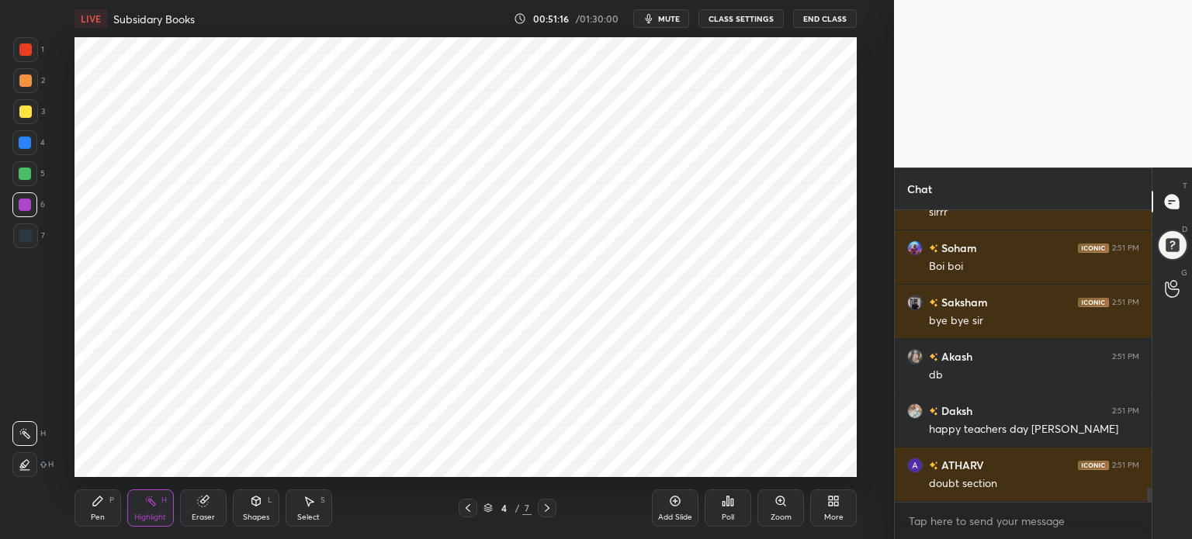
click at [846, 18] on button "End Class" at bounding box center [825, 18] width 64 height 19
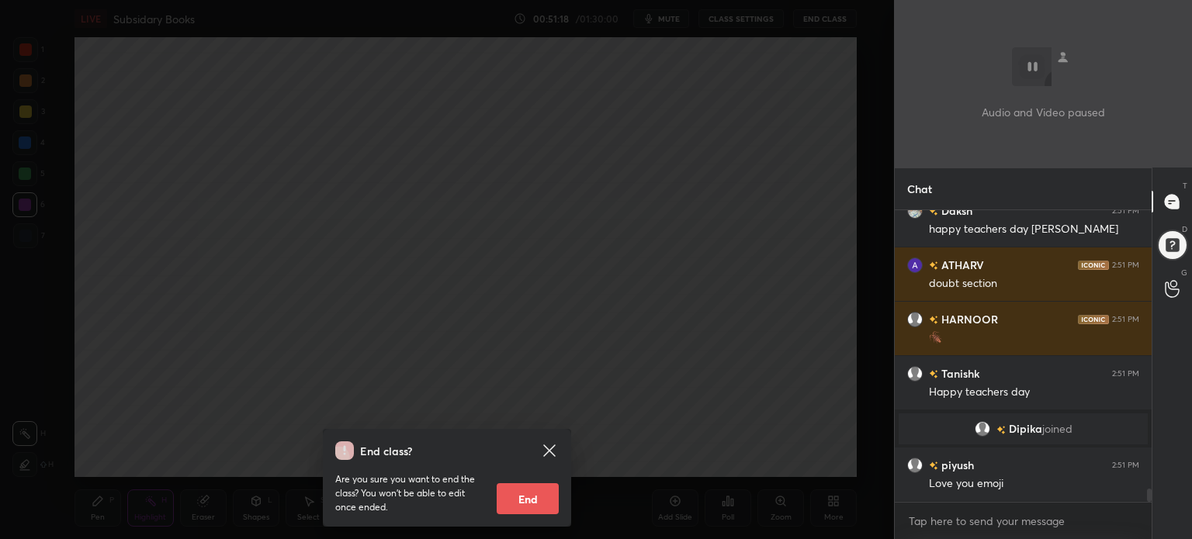
click at [531, 496] on button "End" at bounding box center [528, 498] width 62 height 31
type textarea "x"
